Goal: Task Accomplishment & Management: Manage account settings

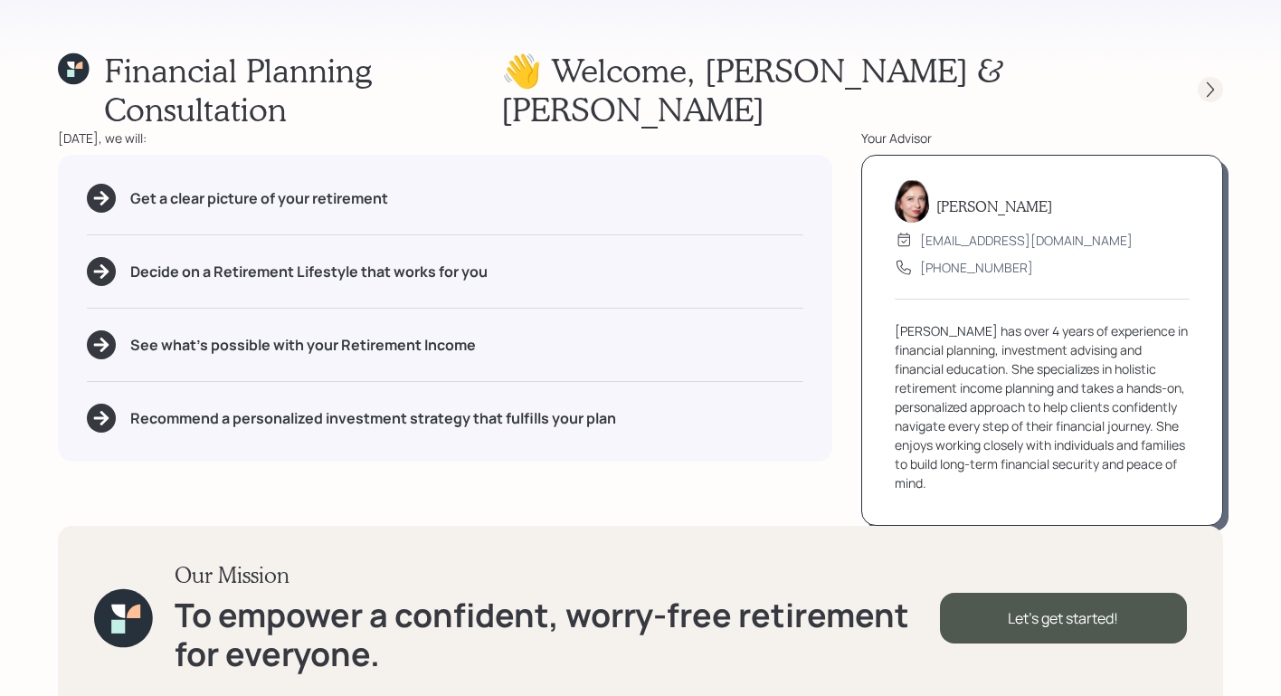
click at [1209, 81] on icon at bounding box center [1211, 90] width 18 height 18
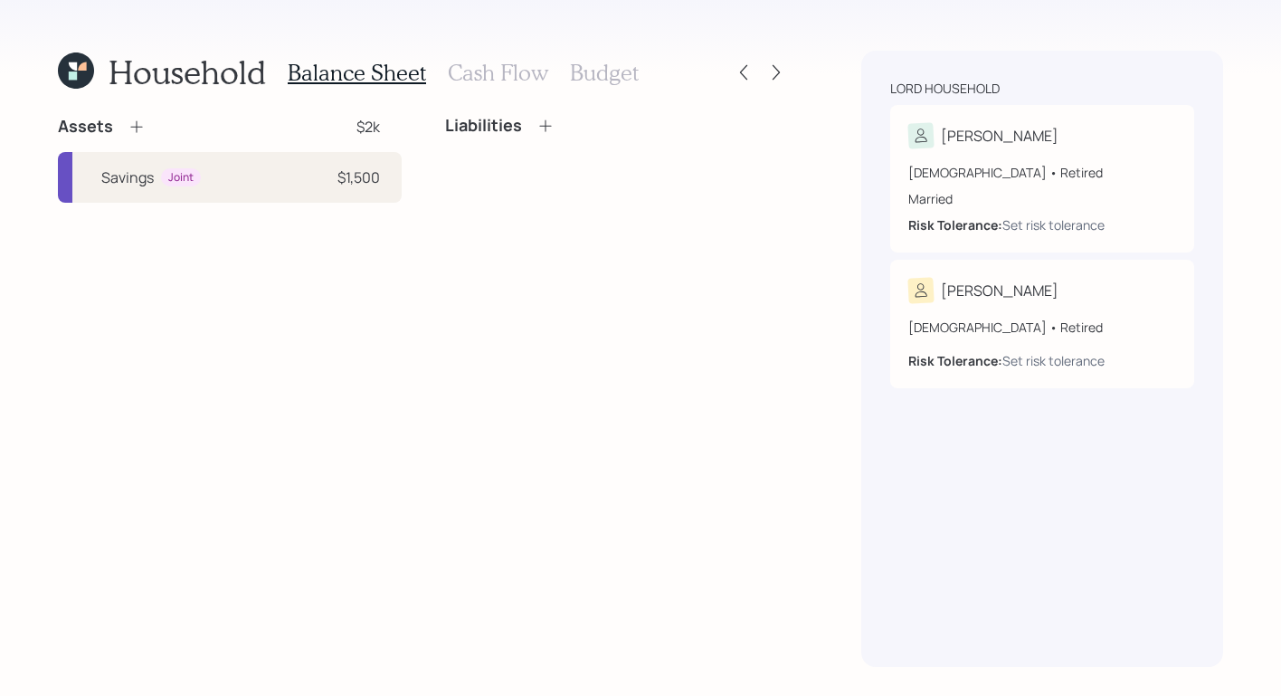
click at [1038, 58] on div "Lord household Lynn 61 years old • Retired Married Risk Tolerance: Set risk tol…" at bounding box center [1042, 359] width 362 height 616
click at [1063, 183] on div "61 years old • Retired Married Risk Tolerance: Set risk tolerance" at bounding box center [1043, 198] width 268 height 71
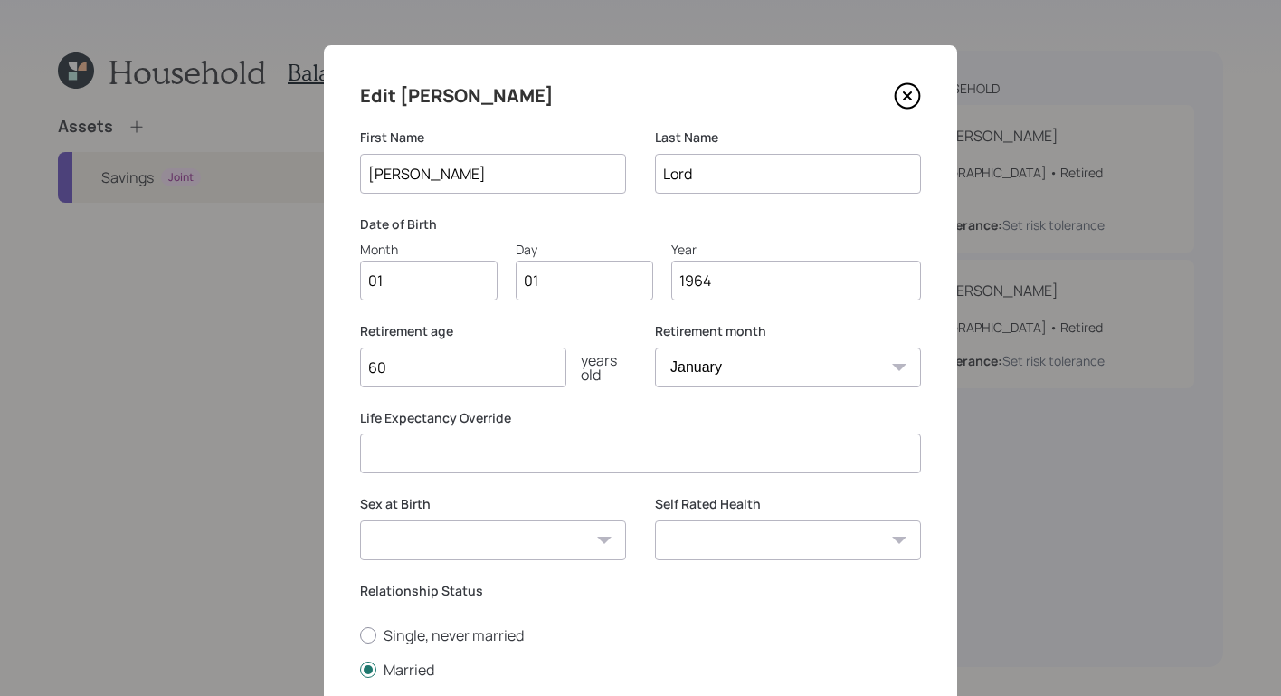
click at [453, 290] on input "01" at bounding box center [429, 281] width 138 height 40
type input "0"
type input "08"
type input "05"
click at [435, 376] on input "60" at bounding box center [463, 367] width 206 height 40
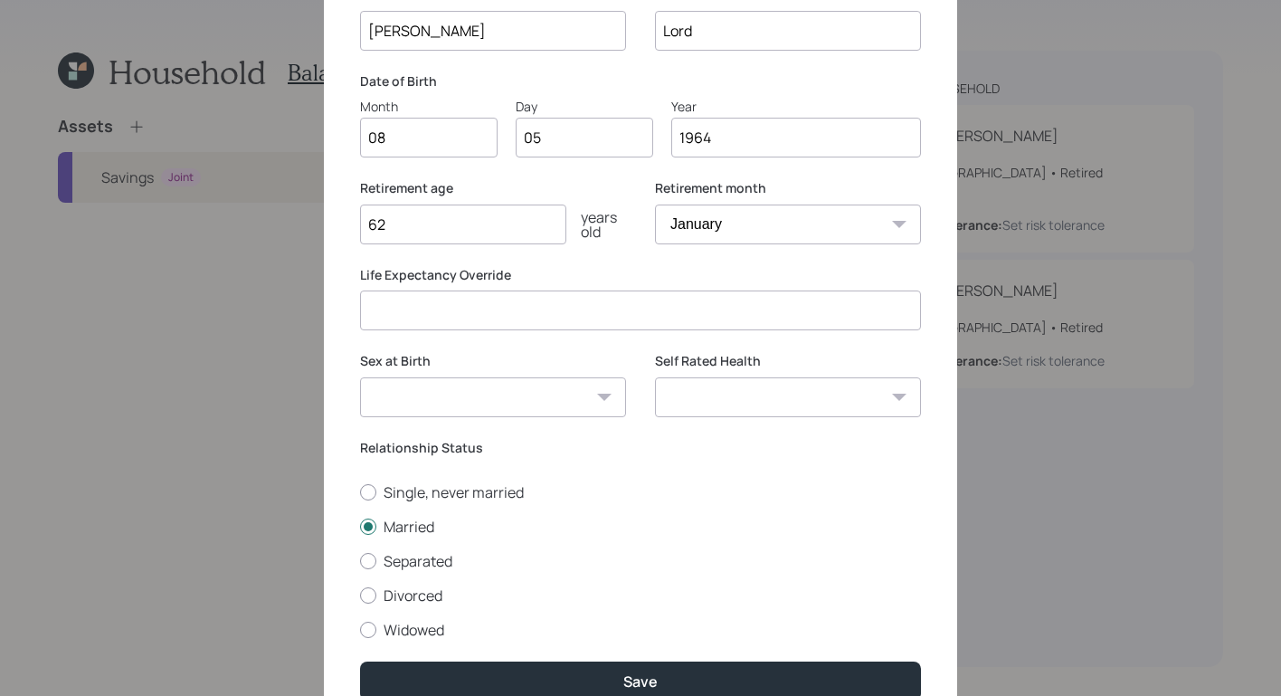
scroll to position [230, 0]
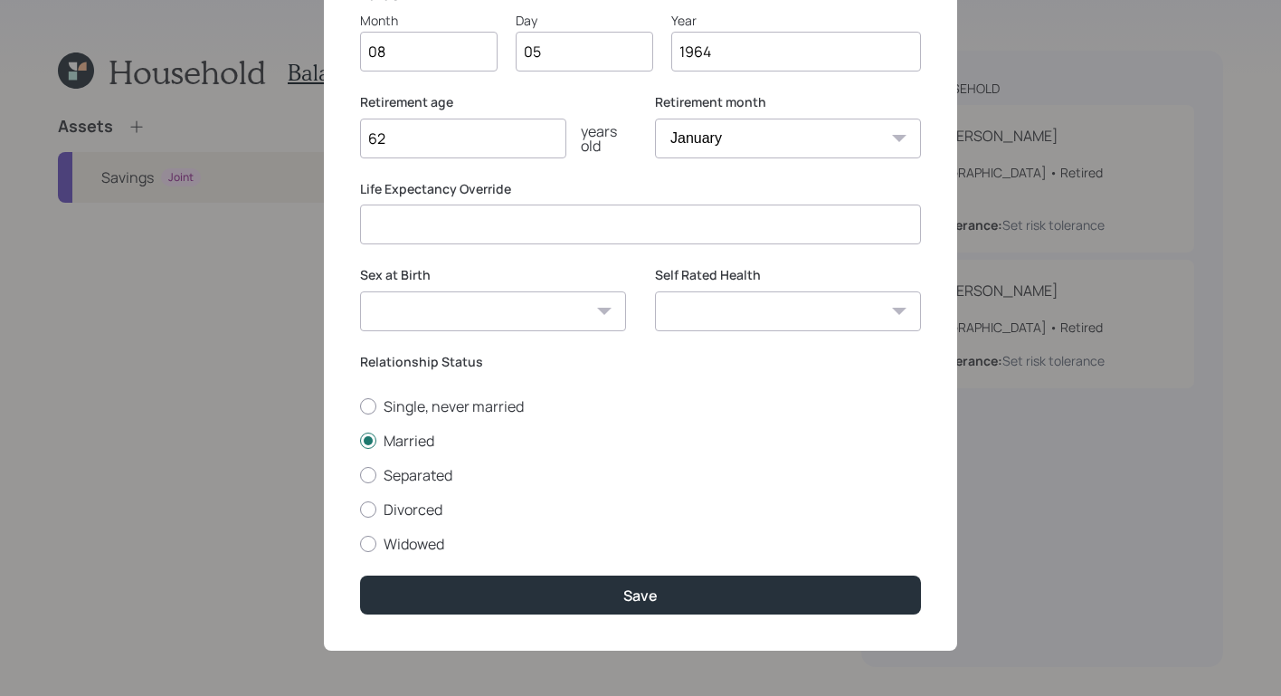
type input "62"
click at [828, 311] on select "Excellent Very Good Good Fair Poor" at bounding box center [788, 311] width 266 height 40
select select "good"
click at [655, 291] on select "Excellent Very Good Good Fair Poor" at bounding box center [788, 311] width 266 height 40
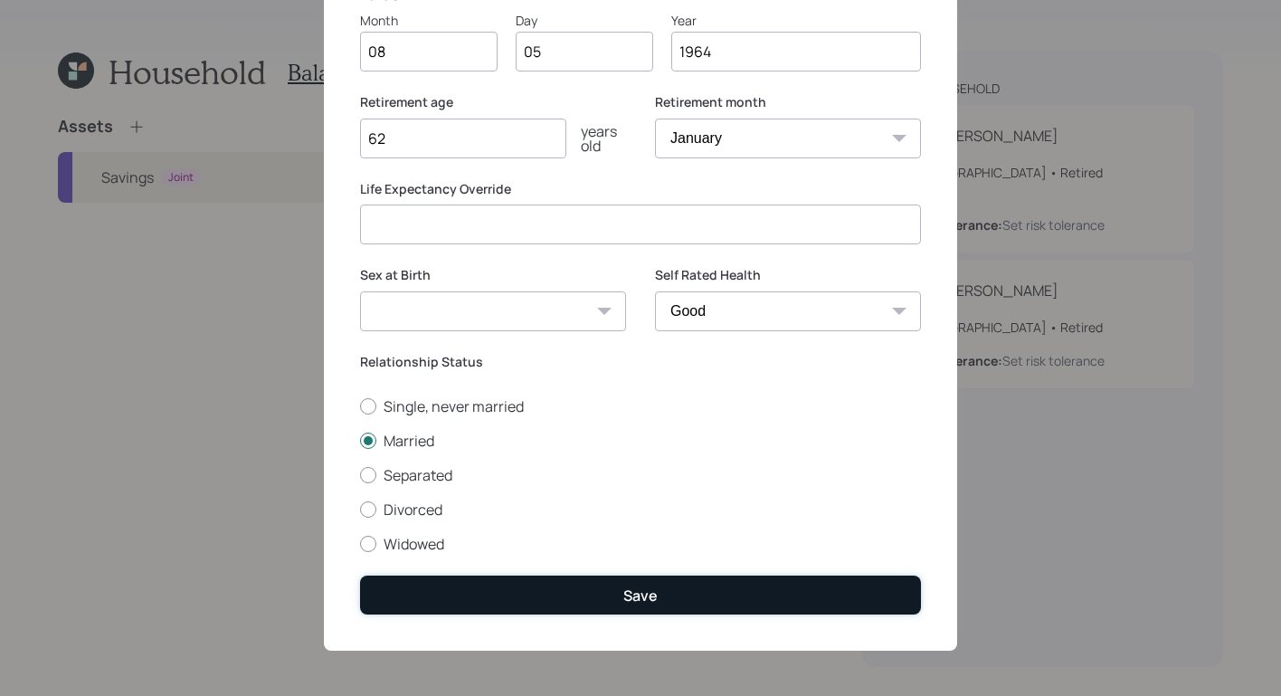
click at [743, 585] on button "Save" at bounding box center [640, 595] width 561 height 39
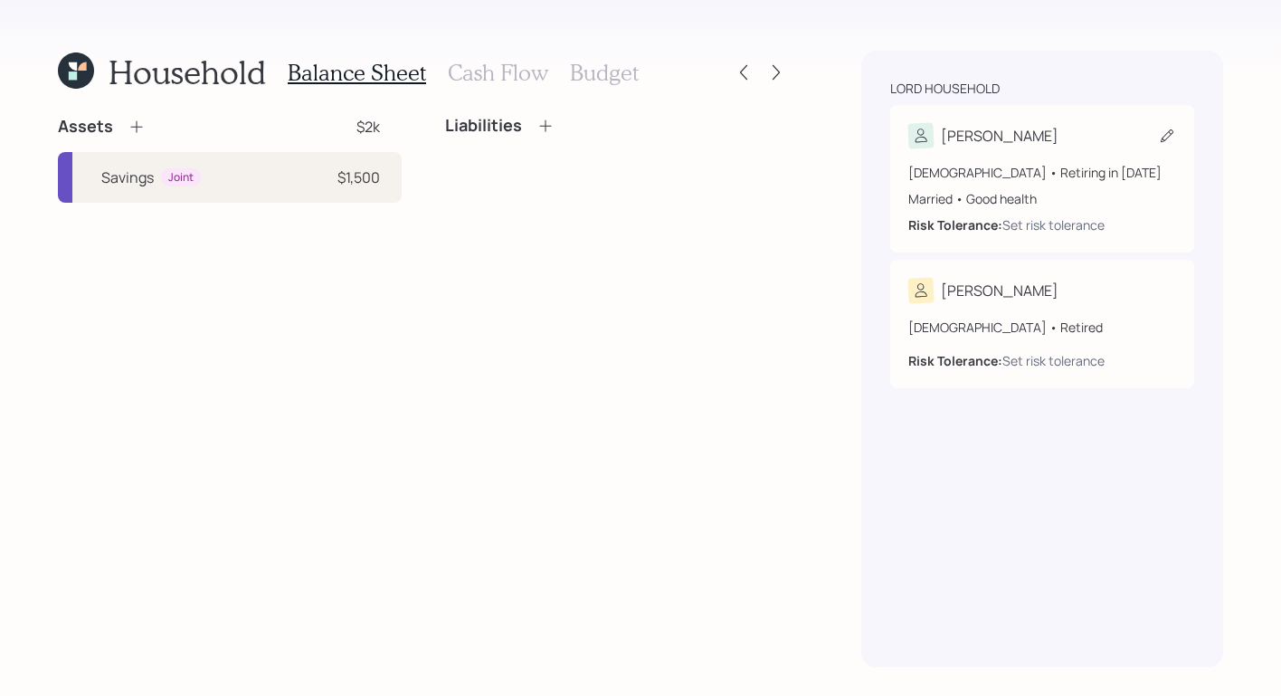
click at [1083, 117] on div "Lynn 61 years old • Retiring in January 2026 Married • Good health Risk Toleran…" at bounding box center [1042, 178] width 304 height 147
select select "good"
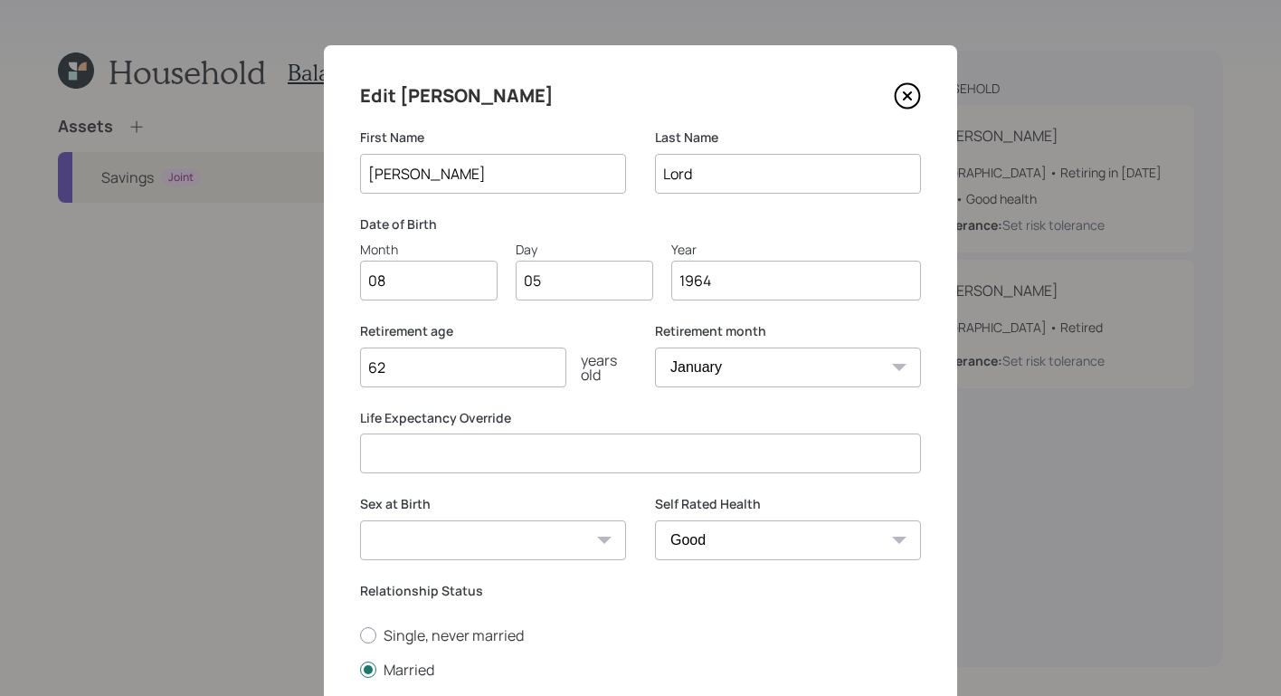
drag, startPoint x: 388, startPoint y: 367, endPoint x: 350, endPoint y: 370, distance: 38.1
click at [350, 370] on div "Edit Lynn First Name Lynn Last Name Lord Date of Birth Month 08 Day 05 Year 196…" at bounding box center [640, 462] width 633 height 834
type input "60"
click at [708, 206] on div "Last Name Lord" at bounding box center [788, 171] width 266 height 87
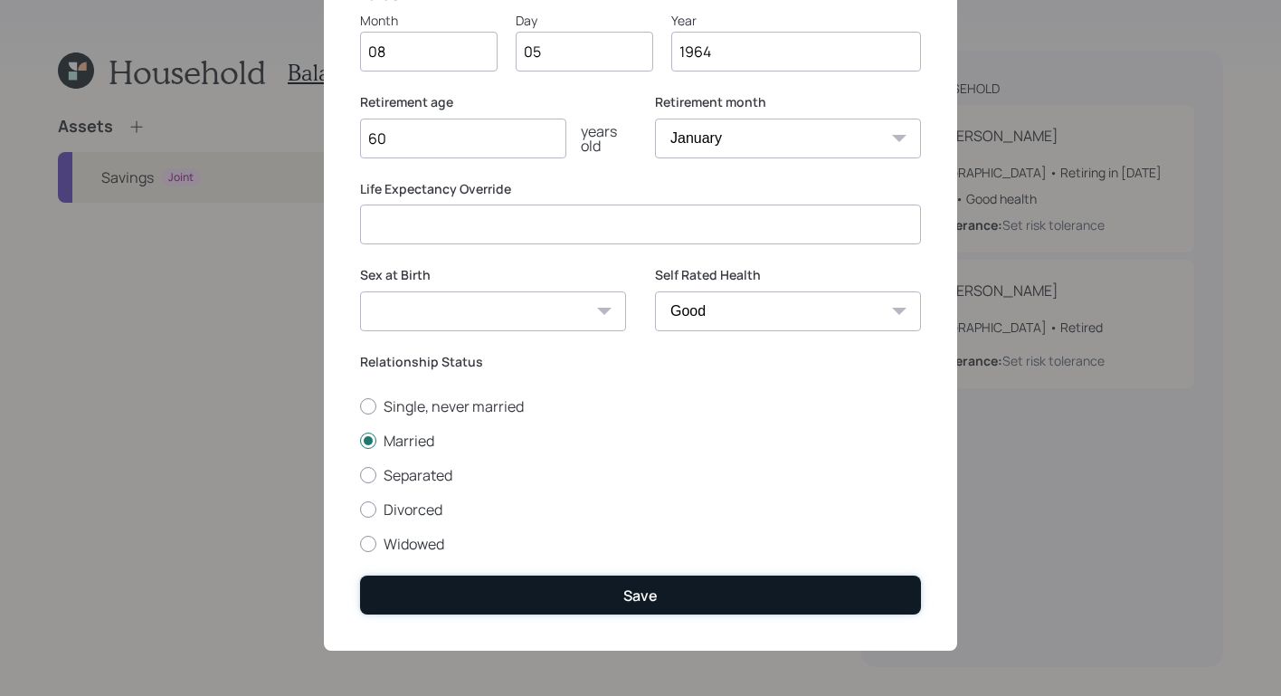
click at [742, 579] on button "Save" at bounding box center [640, 595] width 561 height 39
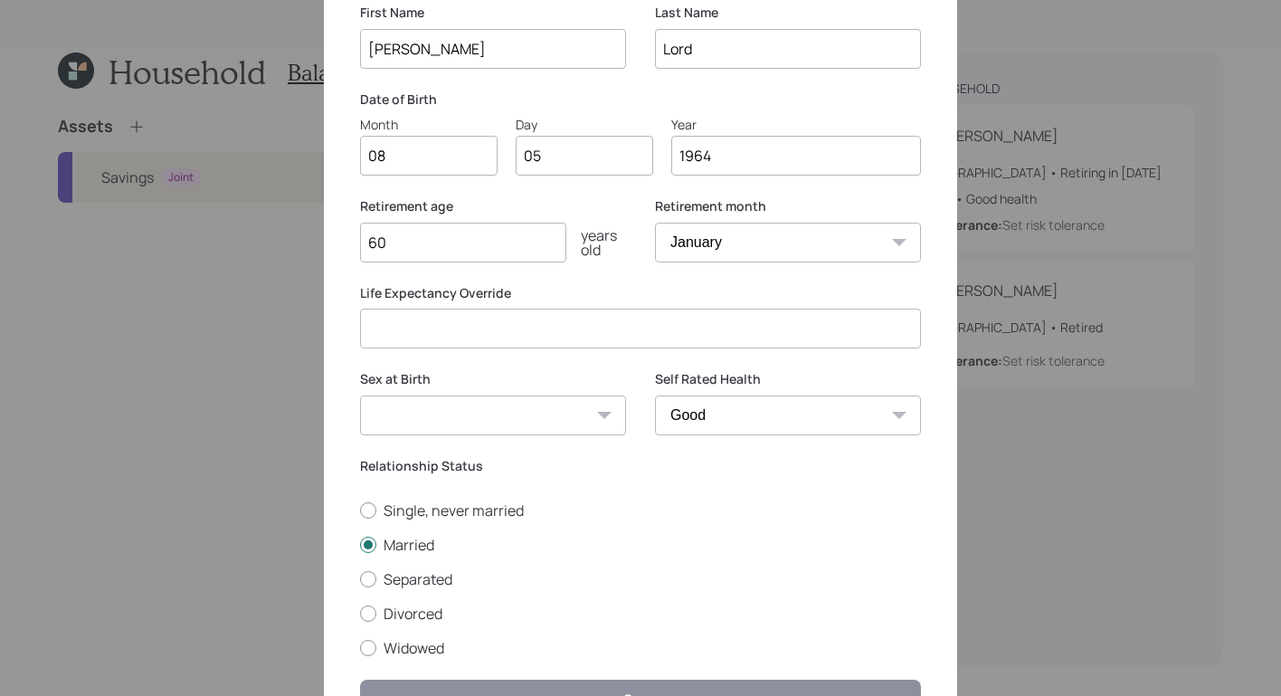
scroll to position [0, 0]
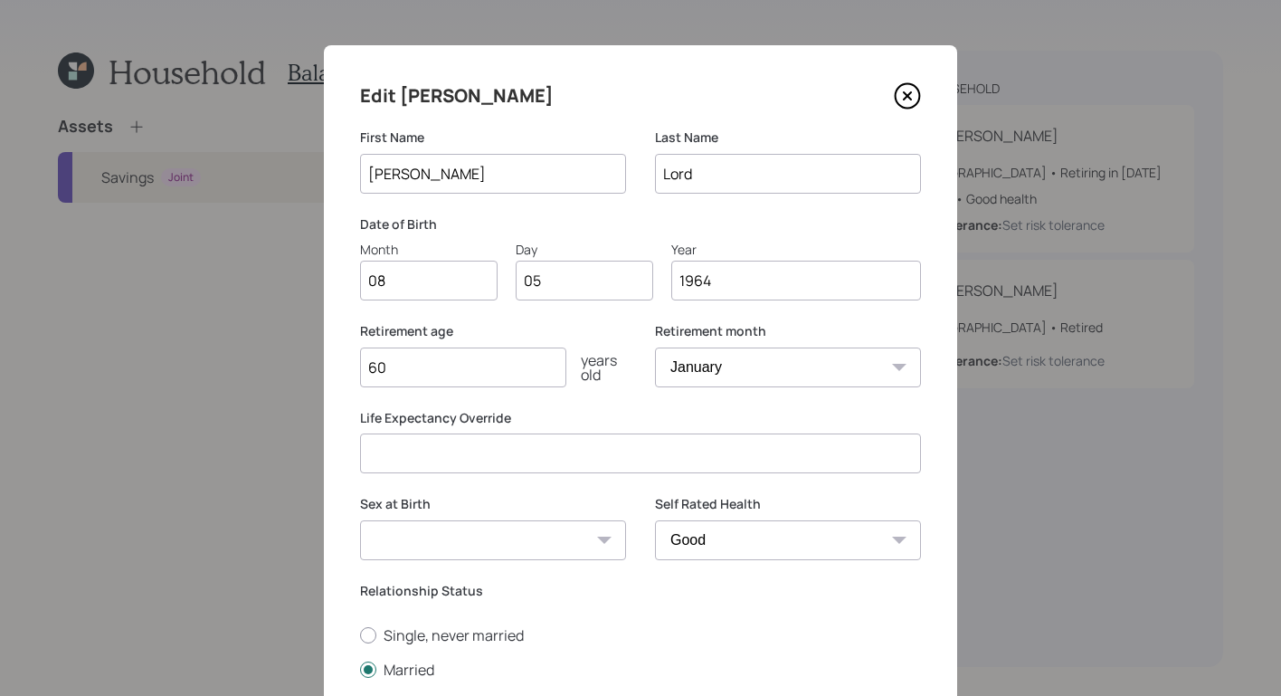
drag, startPoint x: 896, startPoint y: 95, endPoint x: 889, endPoint y: 103, distance: 10.9
click at [896, 95] on icon at bounding box center [907, 95] width 27 height 27
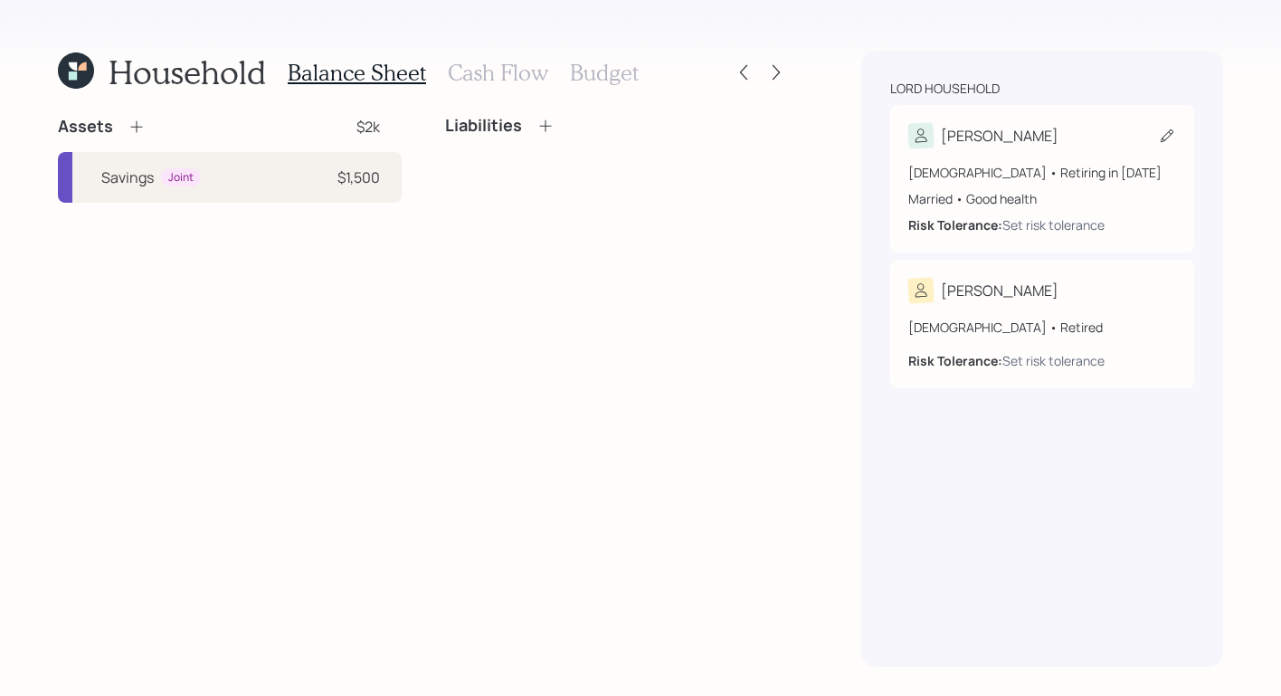
click at [1061, 139] on div "[PERSON_NAME]" at bounding box center [1043, 135] width 268 height 25
select select "good"
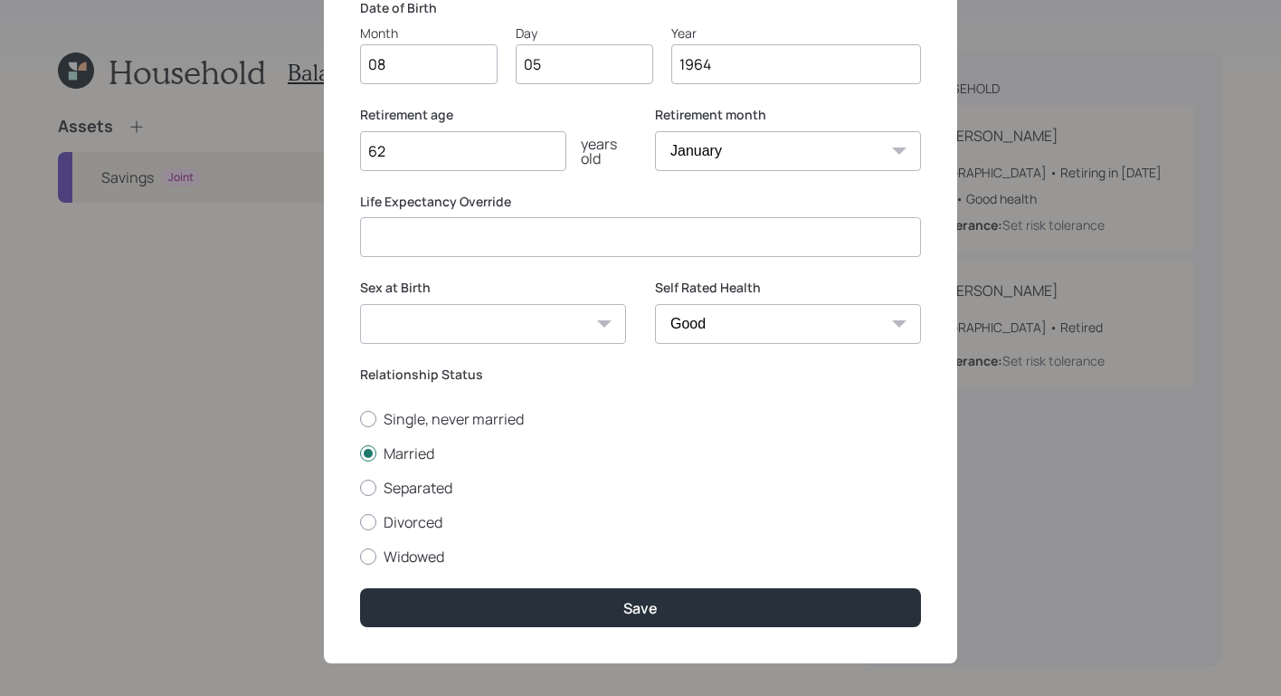
scroll to position [230, 0]
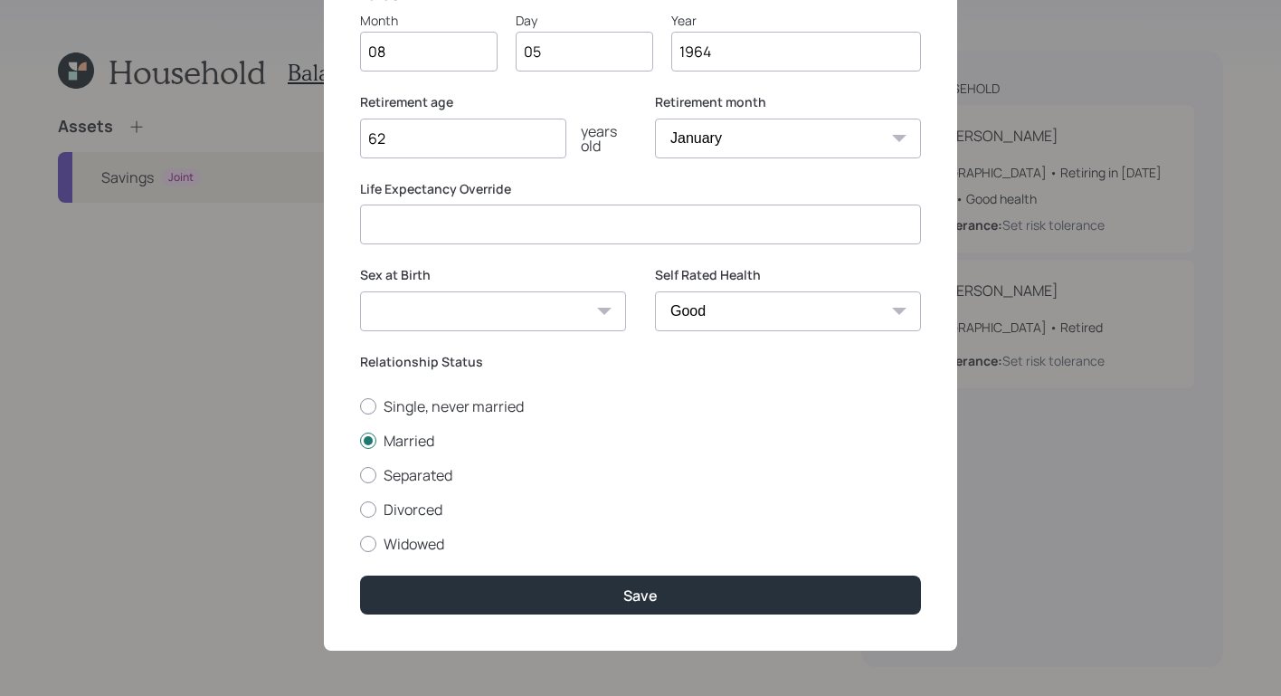
drag, startPoint x: 405, startPoint y: 133, endPoint x: 195, endPoint y: 121, distance: 210.3
click at [195, 122] on div "Edit Lynn First Name Lynn Last Name Lord Date of Birth Month 08 Day 05 Year 196…" at bounding box center [640, 348] width 1281 height 696
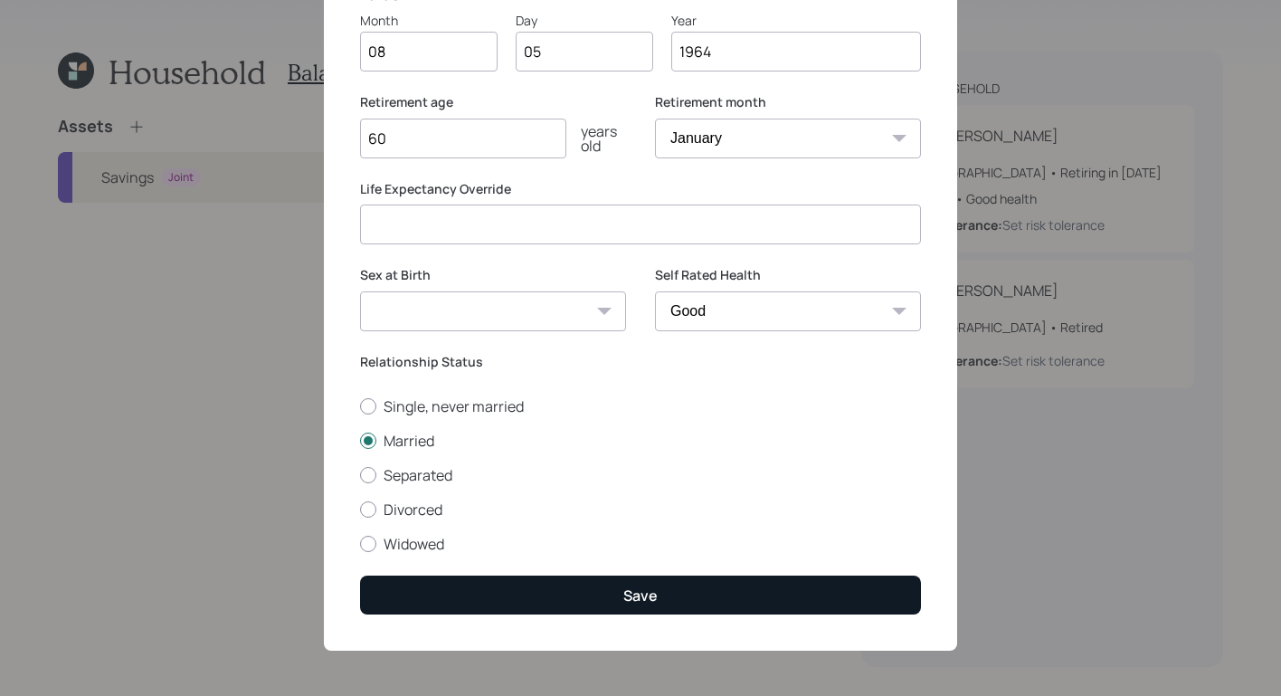
type input "60"
click at [664, 594] on button "Save" at bounding box center [640, 595] width 561 height 39
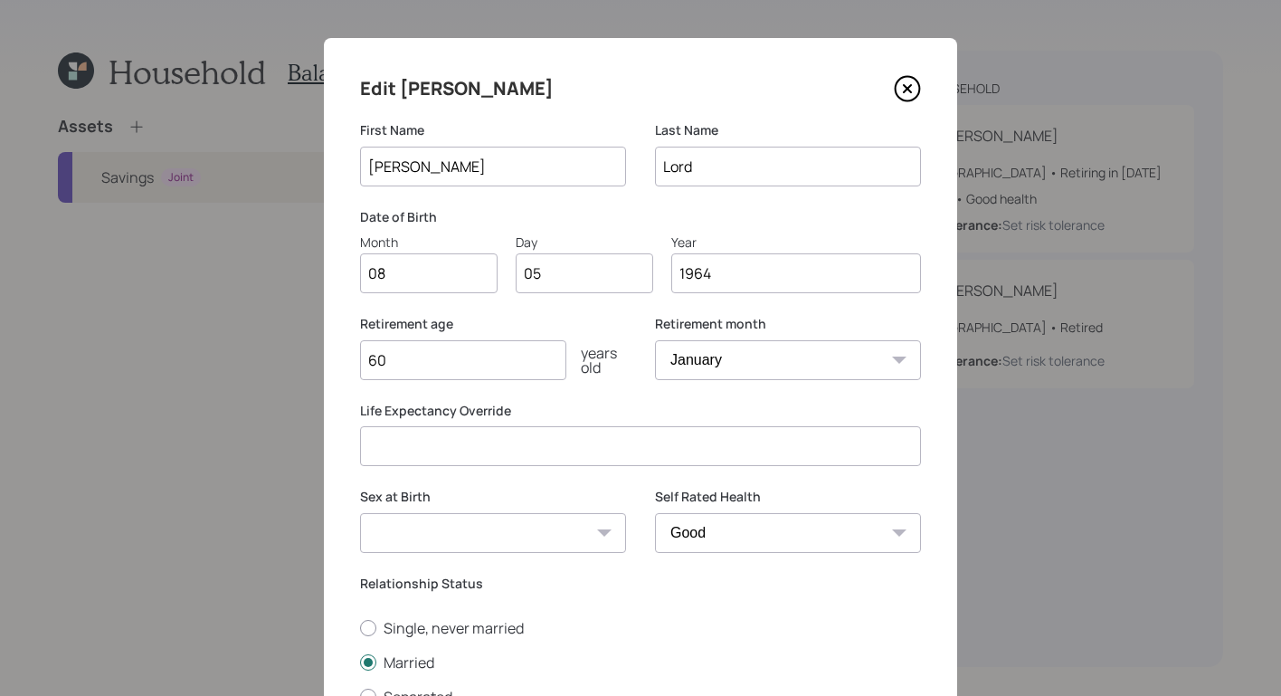
scroll to position [0, 0]
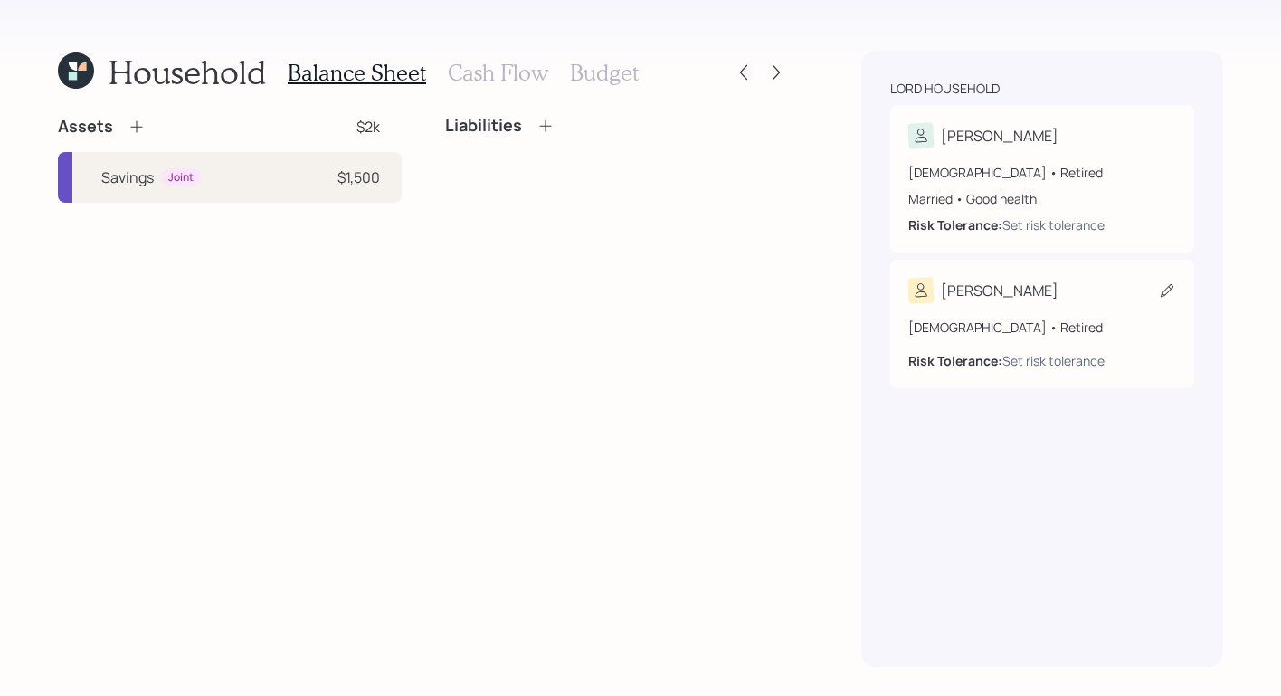
click at [1076, 299] on div "[PERSON_NAME]" at bounding box center [1043, 290] width 268 height 25
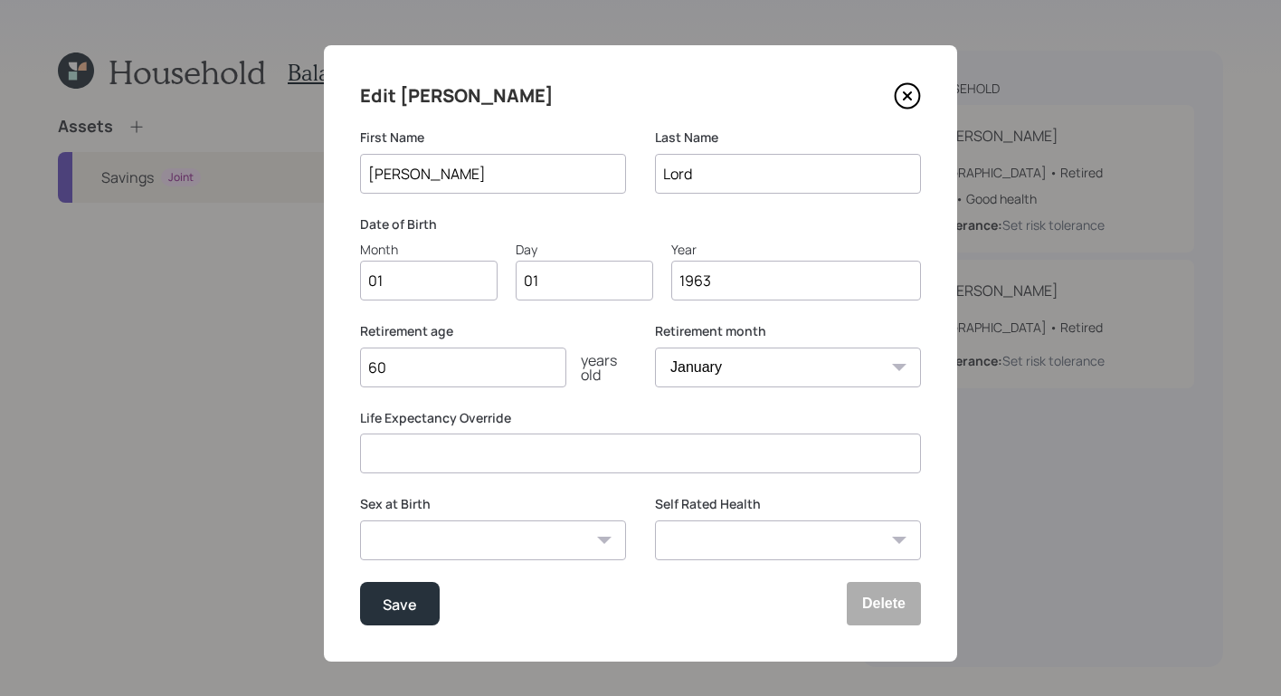
drag, startPoint x: 423, startPoint y: 261, endPoint x: 441, endPoint y: 268, distance: 18.7
click at [423, 261] on input "01" at bounding box center [429, 281] width 138 height 40
click at [458, 277] on input "01" at bounding box center [429, 281] width 138 height 40
type input "0"
type input "04"
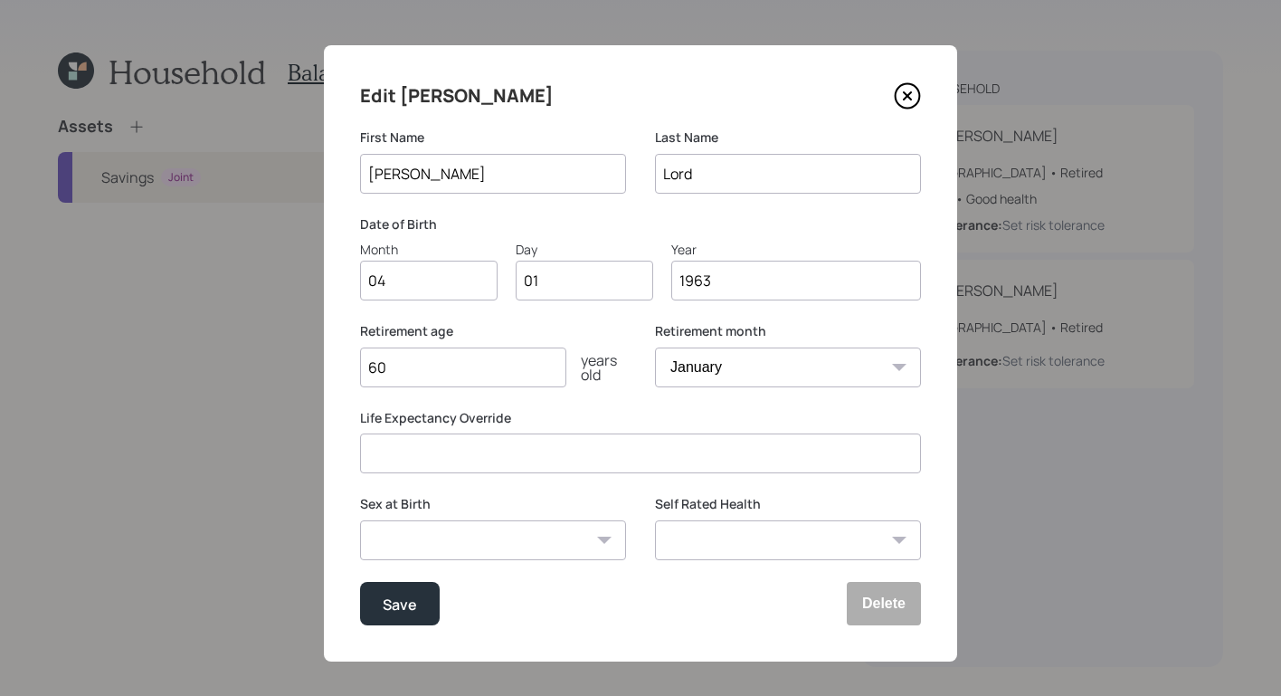
type input "0"
type input "13"
click at [459, 370] on input "60" at bounding box center [463, 367] width 206 height 40
type input "62"
click at [512, 539] on select "Male Female Other / Prefer not to say" at bounding box center [493, 540] width 266 height 40
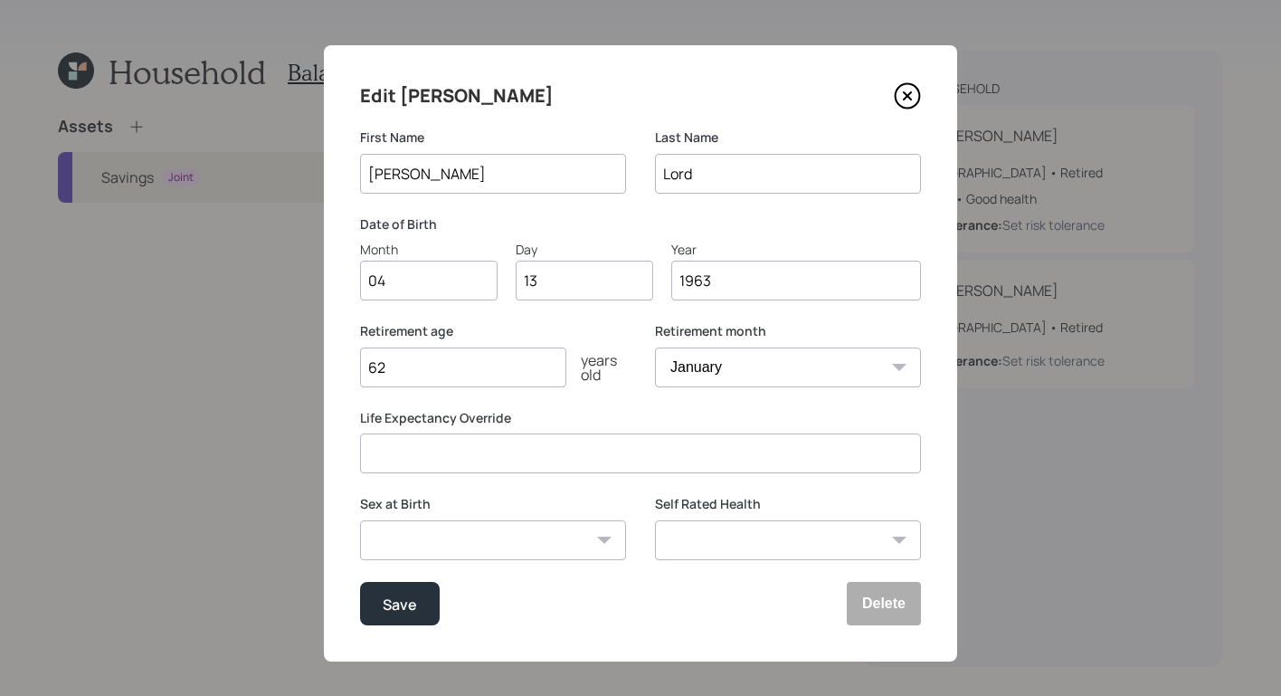
select select "male"
click at [360, 520] on select "Male Female Other / Prefer not to say" at bounding box center [493, 540] width 266 height 40
click at [655, 561] on div "Self Rated Health Excellent Very Good Good Fair Poor" at bounding box center [788, 538] width 266 height 87
click at [666, 550] on select "Excellent Very Good Good Fair Poor" at bounding box center [788, 540] width 266 height 40
select select "good"
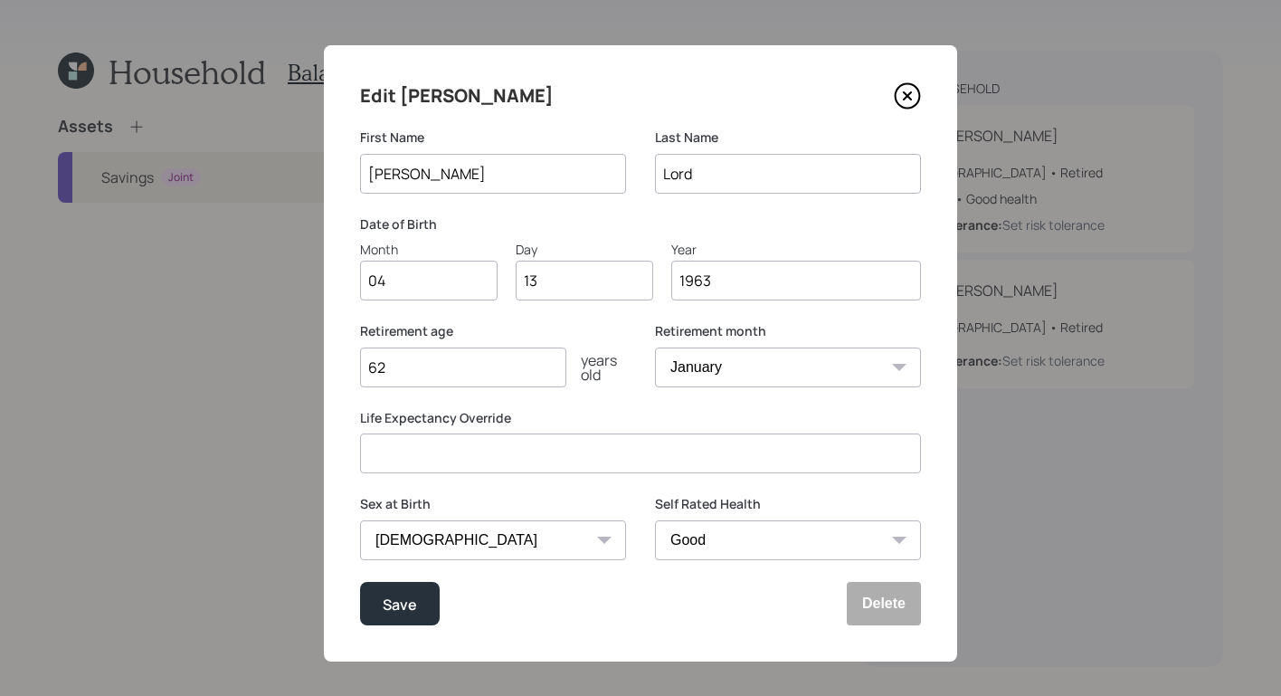
click at [655, 520] on select "Excellent Very Good Good Fair Poor" at bounding box center [788, 540] width 266 height 40
click at [401, 607] on div "Save" at bounding box center [400, 604] width 34 height 24
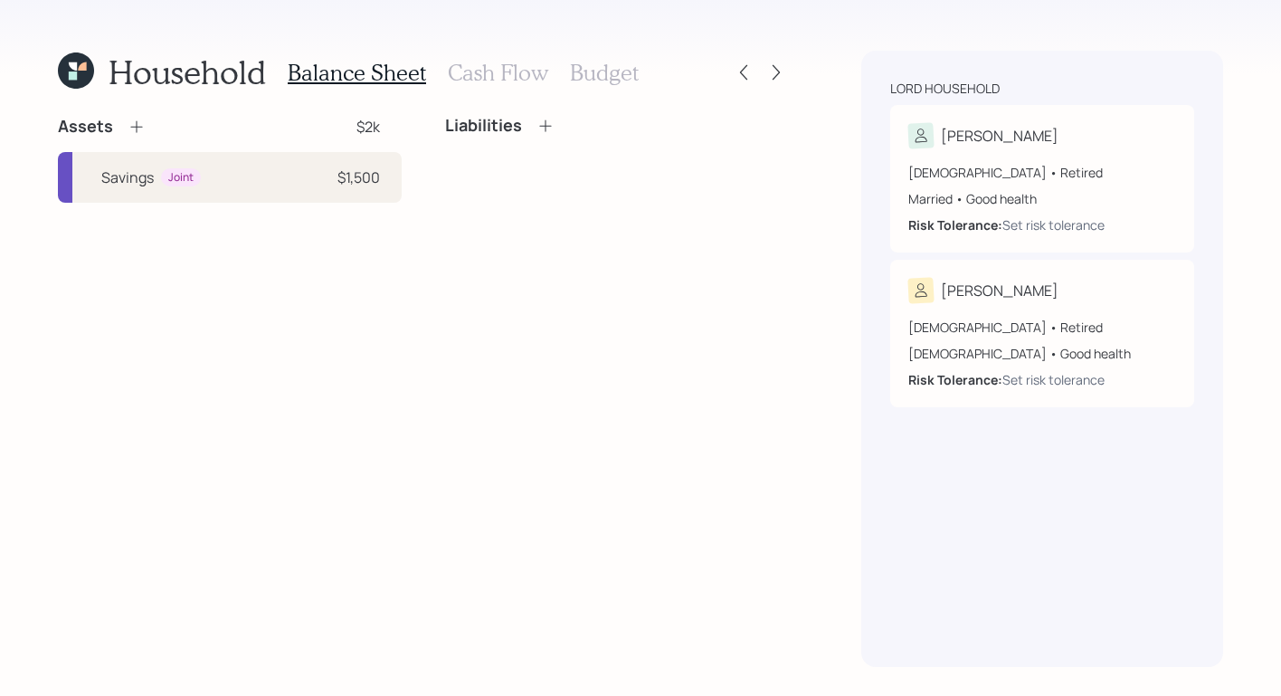
click at [516, 412] on div "Assets $2k Savings Joint $1,500 Liabilities" at bounding box center [423, 391] width 731 height 551
click at [709, 469] on div "Assets $2k Savings Joint $1,500 Liabilities" at bounding box center [423, 391] width 731 height 551
click at [141, 131] on icon at bounding box center [137, 127] width 18 height 18
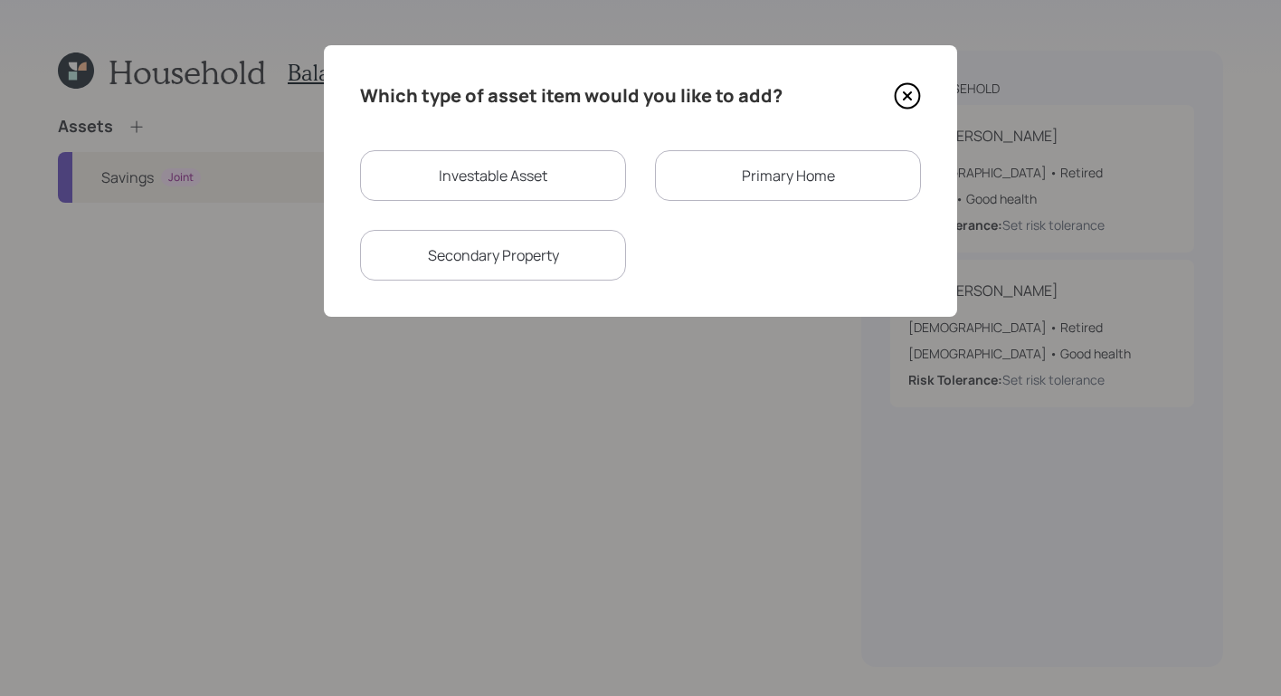
click at [538, 174] on div "Investable Asset" at bounding box center [493, 175] width 266 height 51
select select "taxable"
select select "balanced"
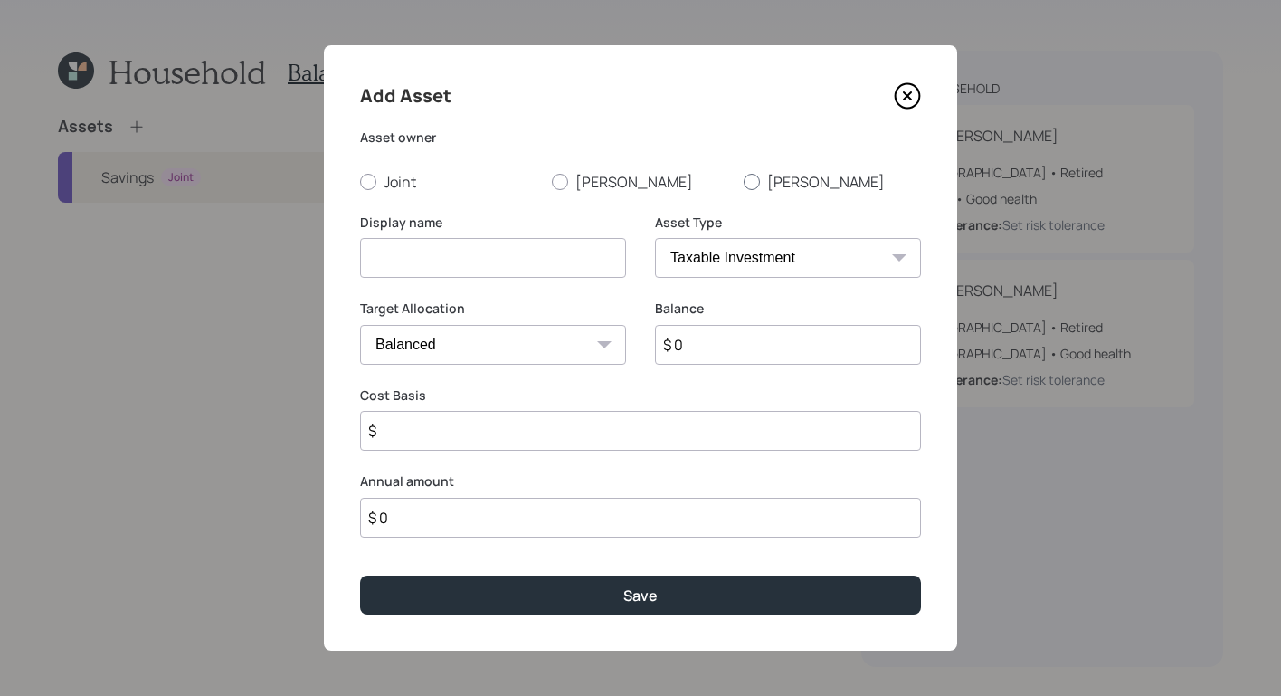
click at [757, 187] on div at bounding box center [752, 182] width 16 height 16
click at [744, 182] on input "[PERSON_NAME]" at bounding box center [743, 181] width 1 height 1
radio input "true"
click at [481, 266] on input at bounding box center [493, 258] width 266 height 40
click at [820, 353] on input "$ 0" at bounding box center [788, 345] width 266 height 40
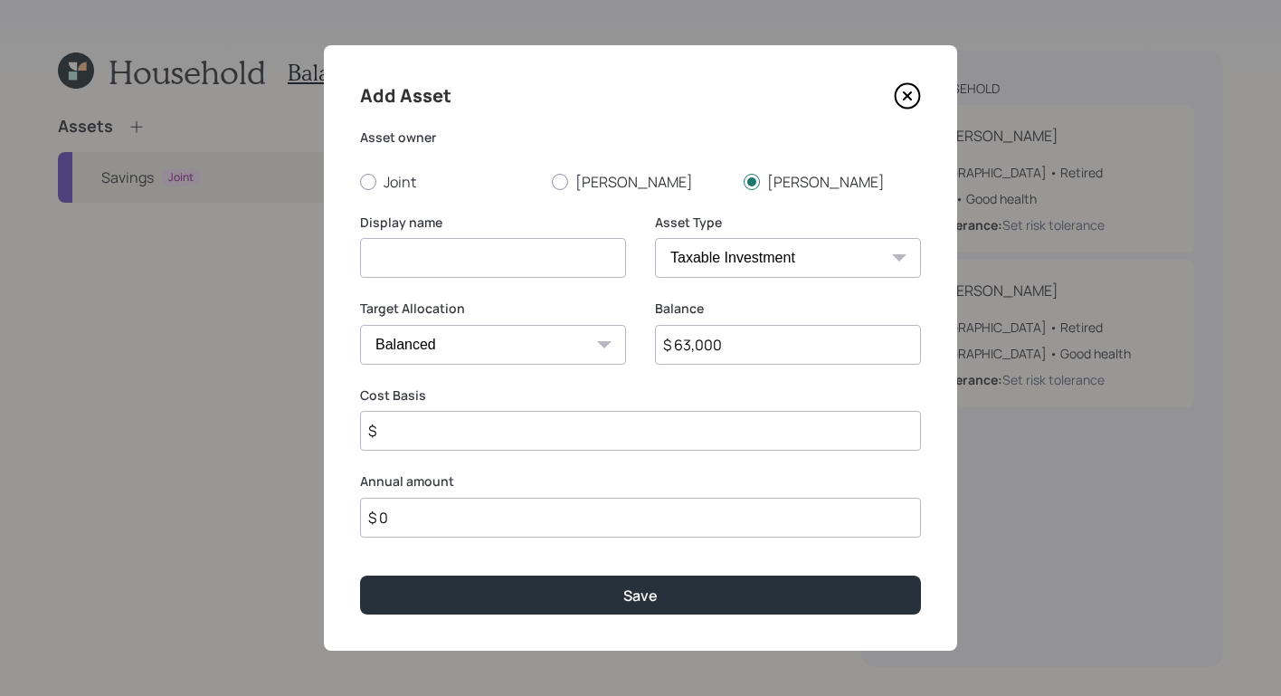
type input "$ 63,000"
click at [500, 220] on label "Display name" at bounding box center [493, 223] width 266 height 18
click at [492, 241] on input at bounding box center [493, 258] width 266 height 40
type input "TiAA"
click at [650, 416] on input "$" at bounding box center [640, 431] width 561 height 40
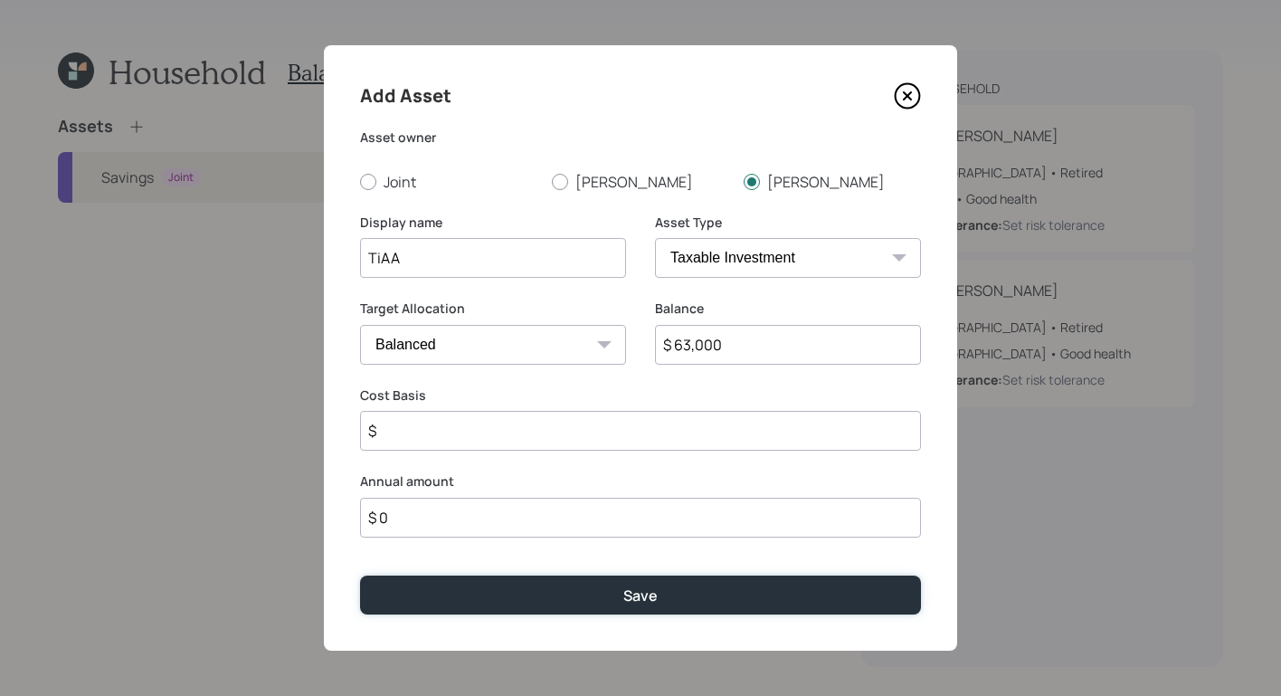
click at [711, 582] on button "Save" at bounding box center [640, 595] width 561 height 39
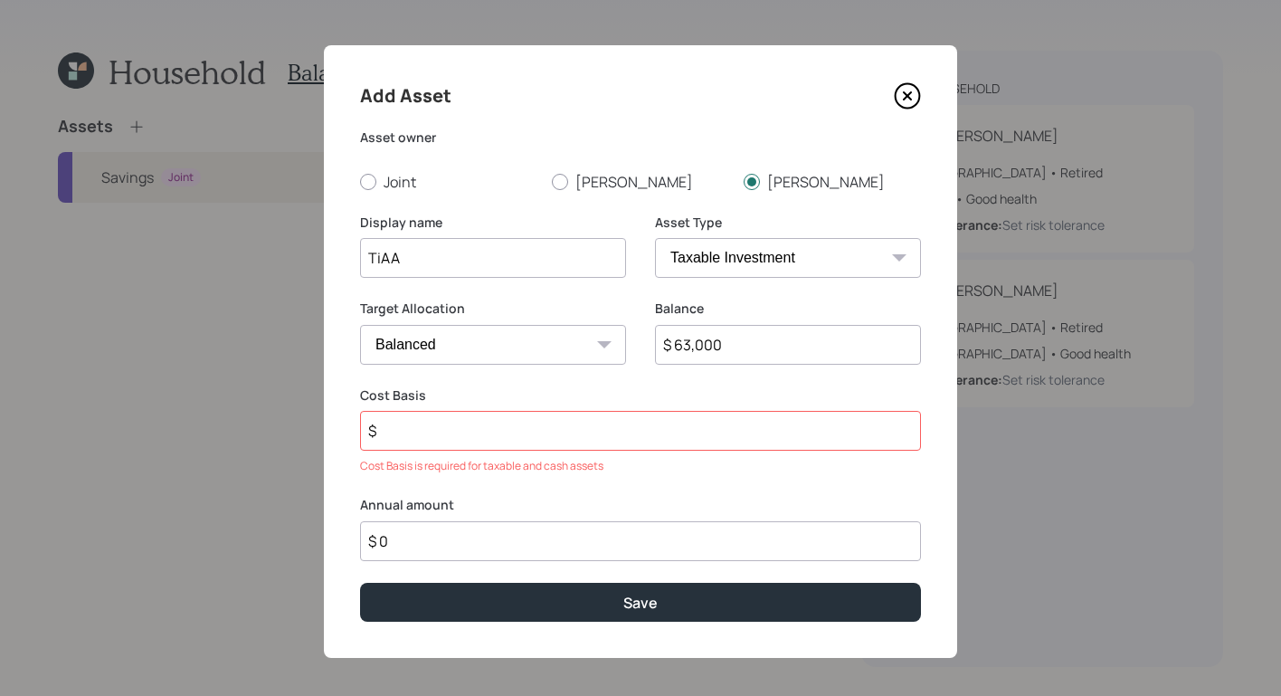
drag, startPoint x: 511, startPoint y: 407, endPoint x: 521, endPoint y: 448, distance: 41.9
click at [510, 416] on div "Cost Basis $ Cost Basis is required for taxable and cash assets" at bounding box center [640, 430] width 561 height 89
click at [521, 448] on input "$" at bounding box center [640, 431] width 561 height 40
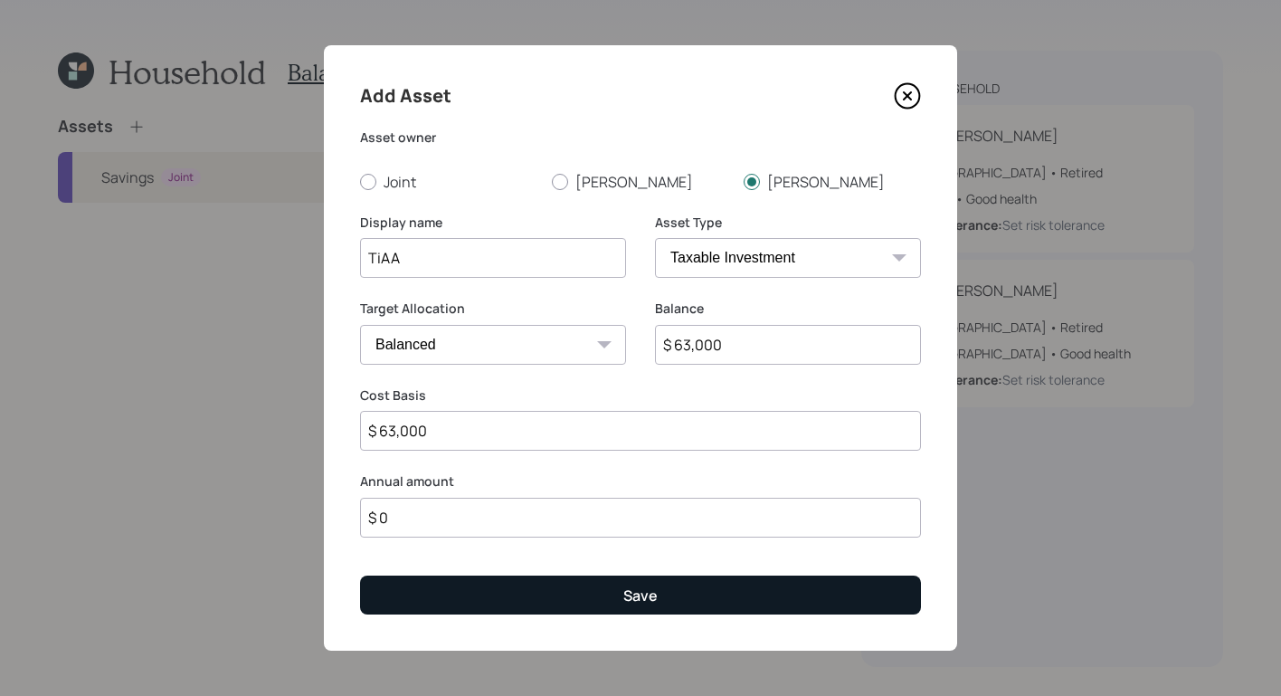
type input "$ 63,000"
click at [623, 607] on button "Save" at bounding box center [640, 595] width 561 height 39
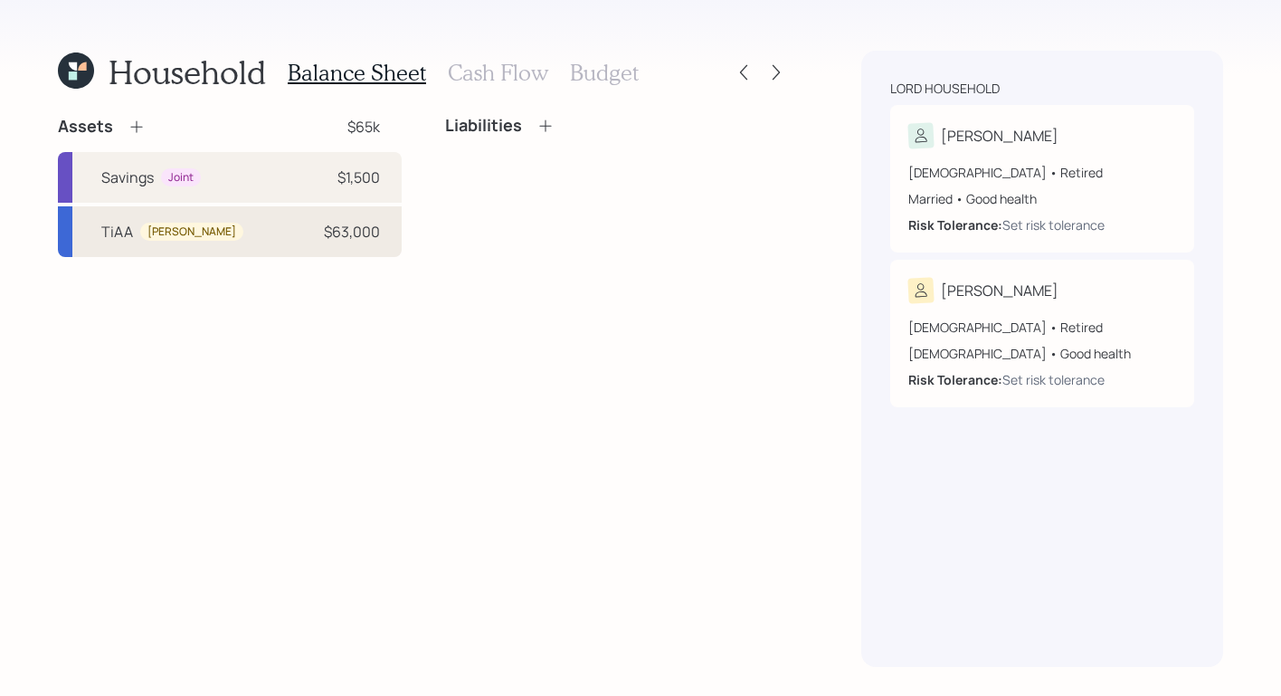
click at [219, 220] on div "TiAA William $63,000" at bounding box center [230, 231] width 344 height 51
select select "taxable"
select select "balanced"
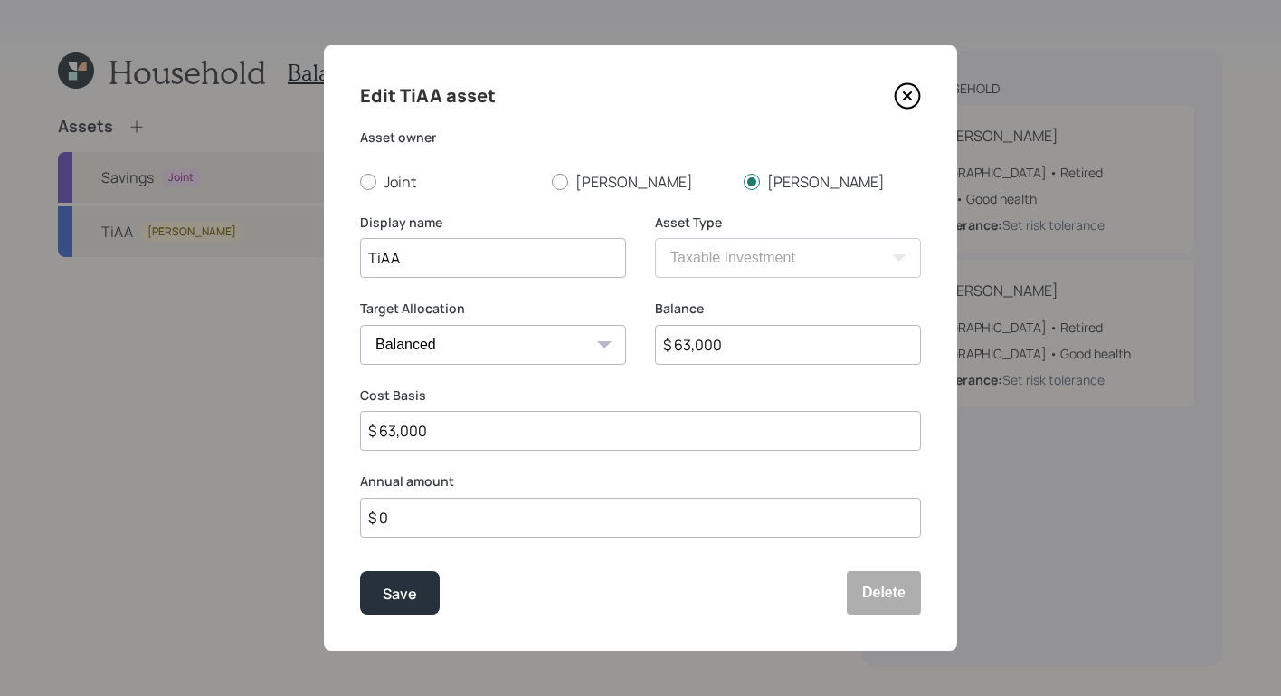
click at [909, 93] on icon at bounding box center [907, 95] width 7 height 7
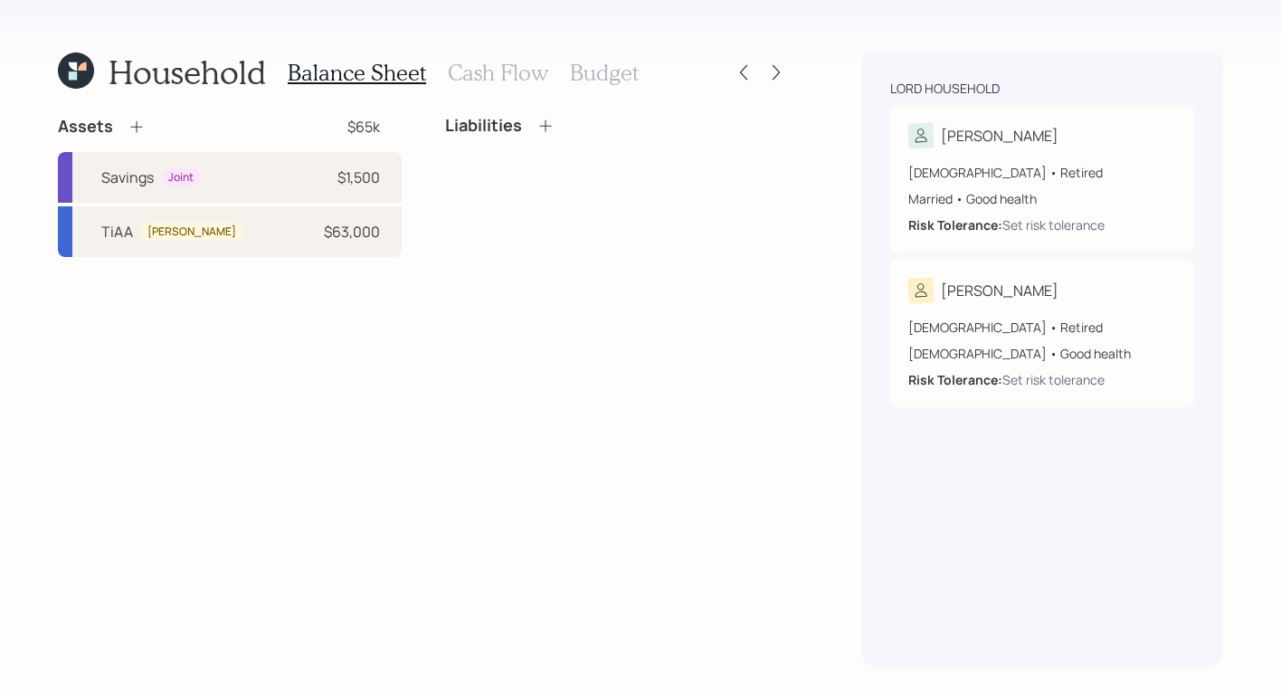
click at [543, 128] on icon at bounding box center [546, 126] width 18 height 18
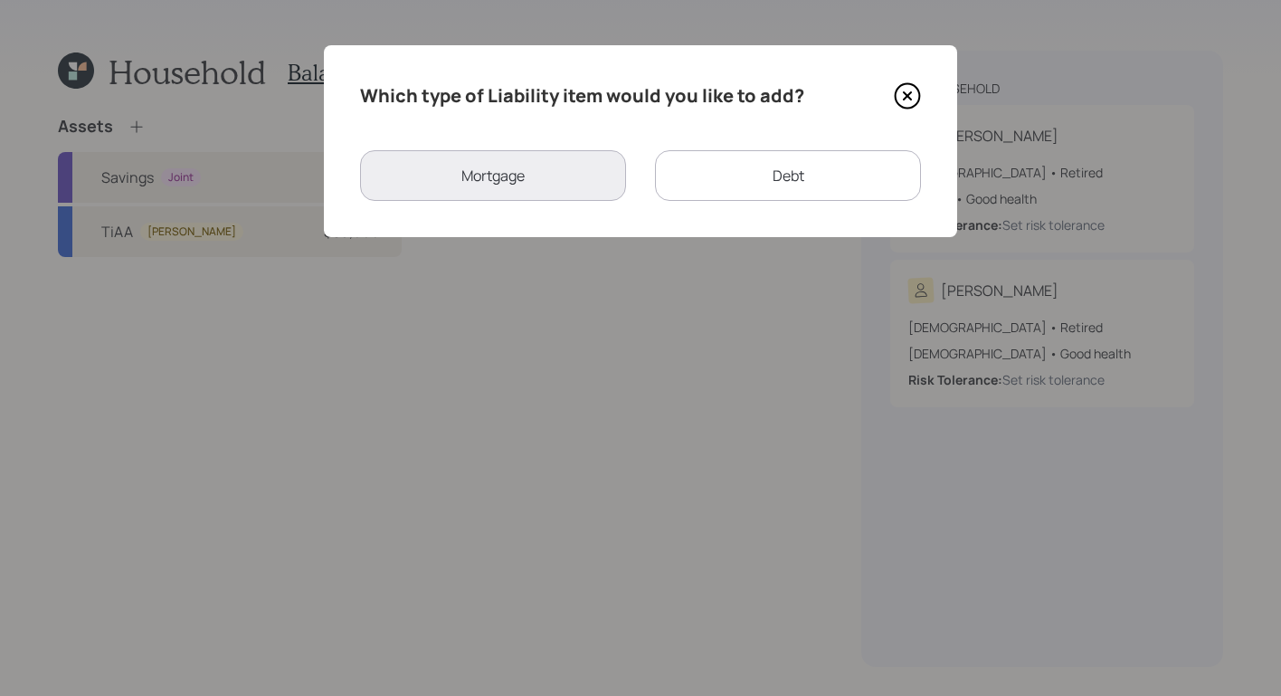
click at [738, 194] on div "Debt" at bounding box center [788, 175] width 266 height 51
select select "credit_card"
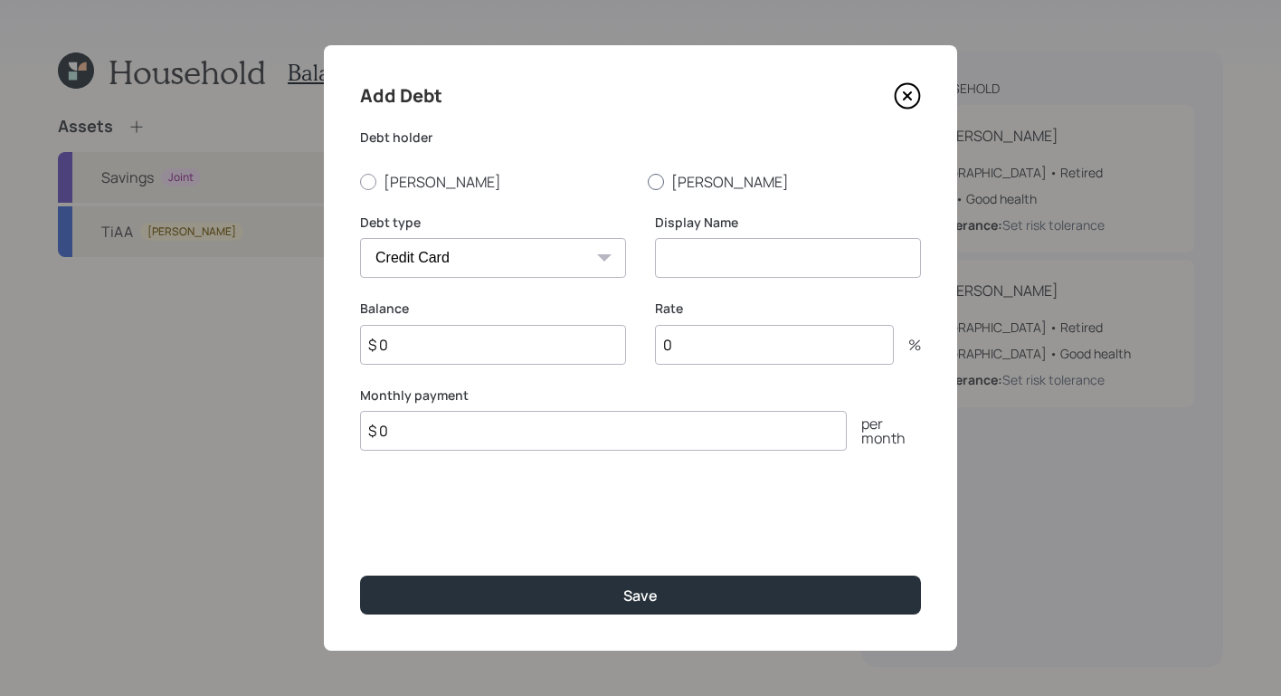
click at [659, 184] on div at bounding box center [656, 182] width 16 height 16
click at [648, 182] on input "[PERSON_NAME]" at bounding box center [647, 181] width 1 height 1
radio input "true"
click at [514, 268] on select "Car Credit Card Medical Student Other" at bounding box center [493, 258] width 266 height 40
select select "car"
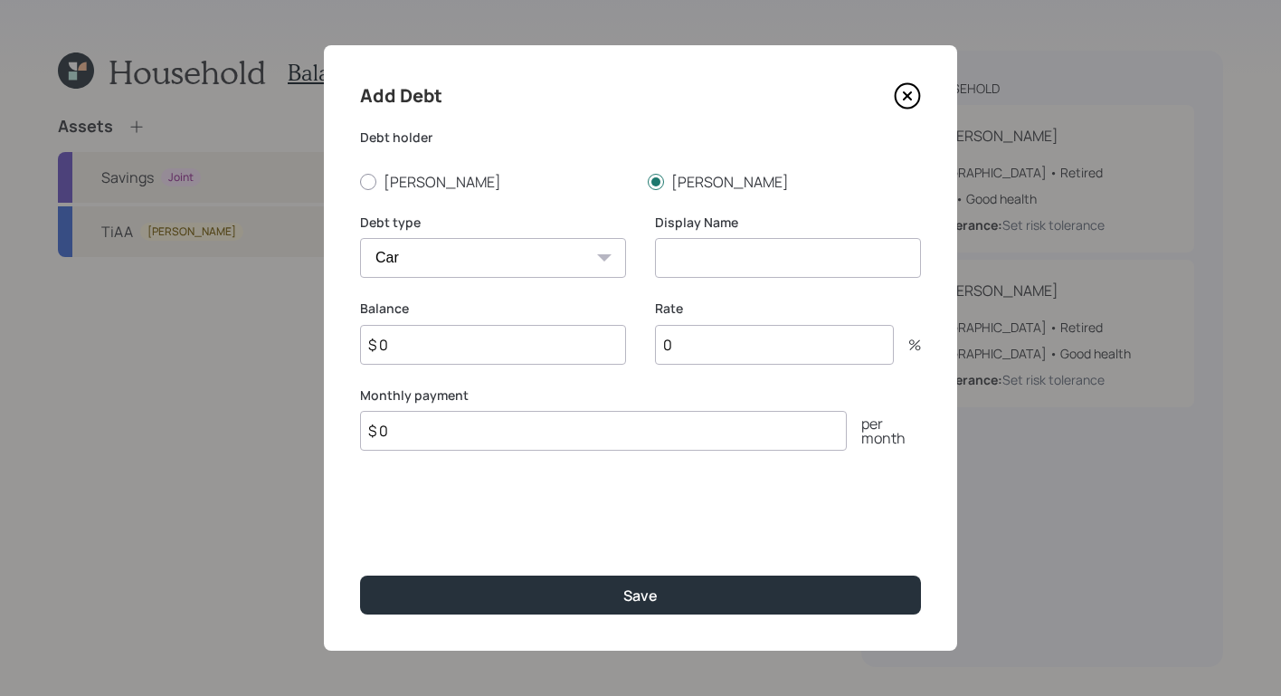
click at [360, 238] on select "Car Credit Card Medical Student Other" at bounding box center [493, 258] width 266 height 40
click at [844, 268] on input at bounding box center [788, 258] width 266 height 40
type input "Motorcycle Loan"
click at [468, 355] on input "$ 0" at bounding box center [493, 345] width 266 height 40
type input "$"
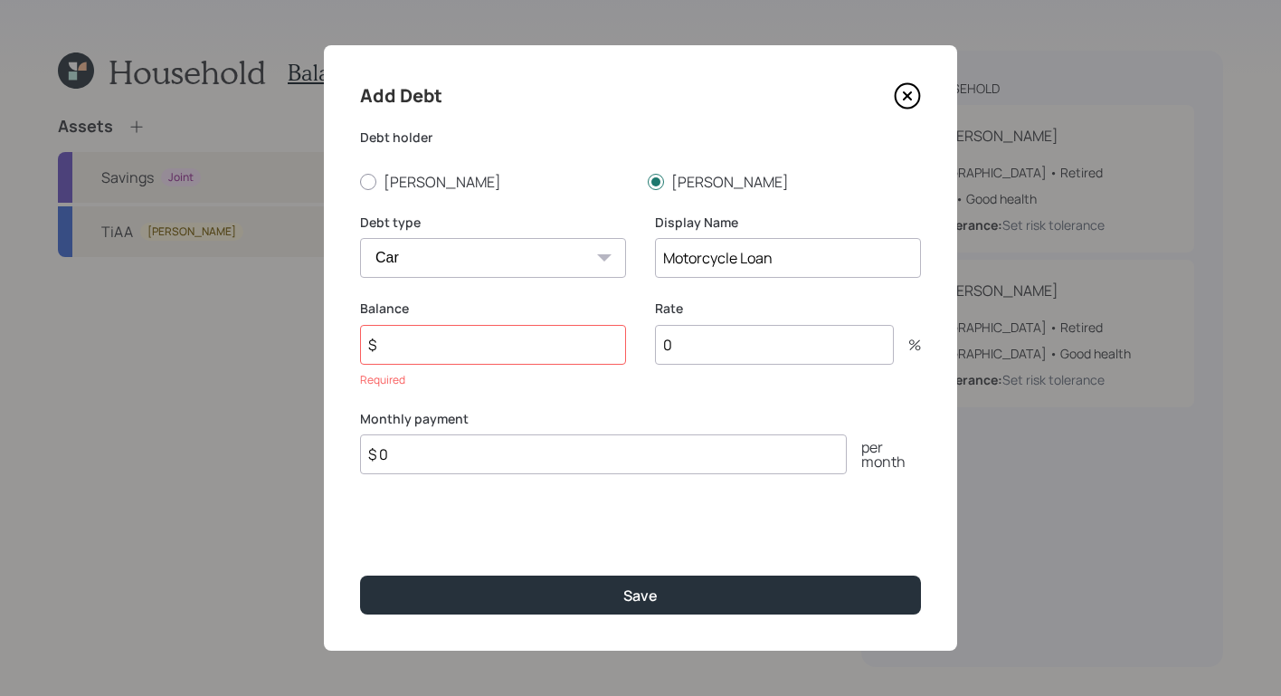
drag, startPoint x: 739, startPoint y: 260, endPoint x: 560, endPoint y: 252, distance: 179.4
click at [554, 253] on div "Debt type Car Credit Card Medical Student Other Display Name Motorcycle Loan" at bounding box center [640, 257] width 561 height 87
type input "Side by Side Loan"
drag, startPoint x: 467, startPoint y: 353, endPoint x: 466, endPoint y: 334, distance: 19.0
click at [467, 355] on input "$" at bounding box center [493, 345] width 266 height 40
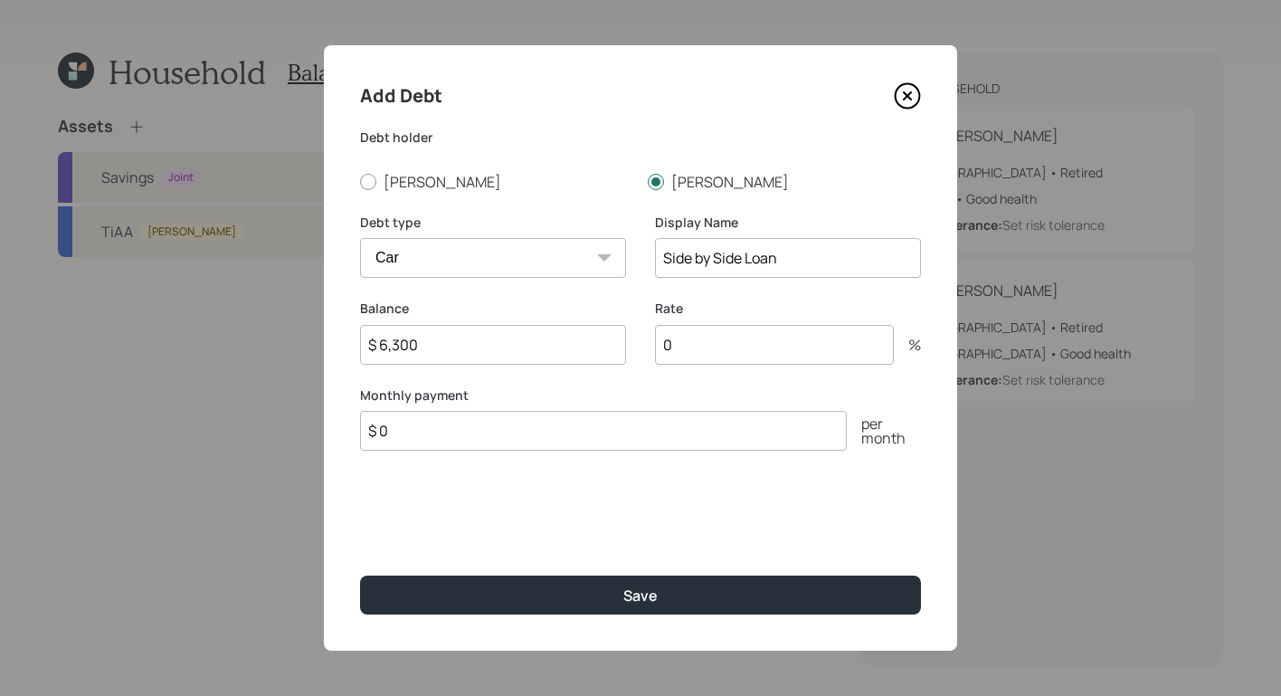
type input "$ 6,300"
click at [705, 350] on input "0" at bounding box center [774, 345] width 239 height 40
type input "16"
click at [464, 423] on input "$ 0" at bounding box center [603, 431] width 487 height 40
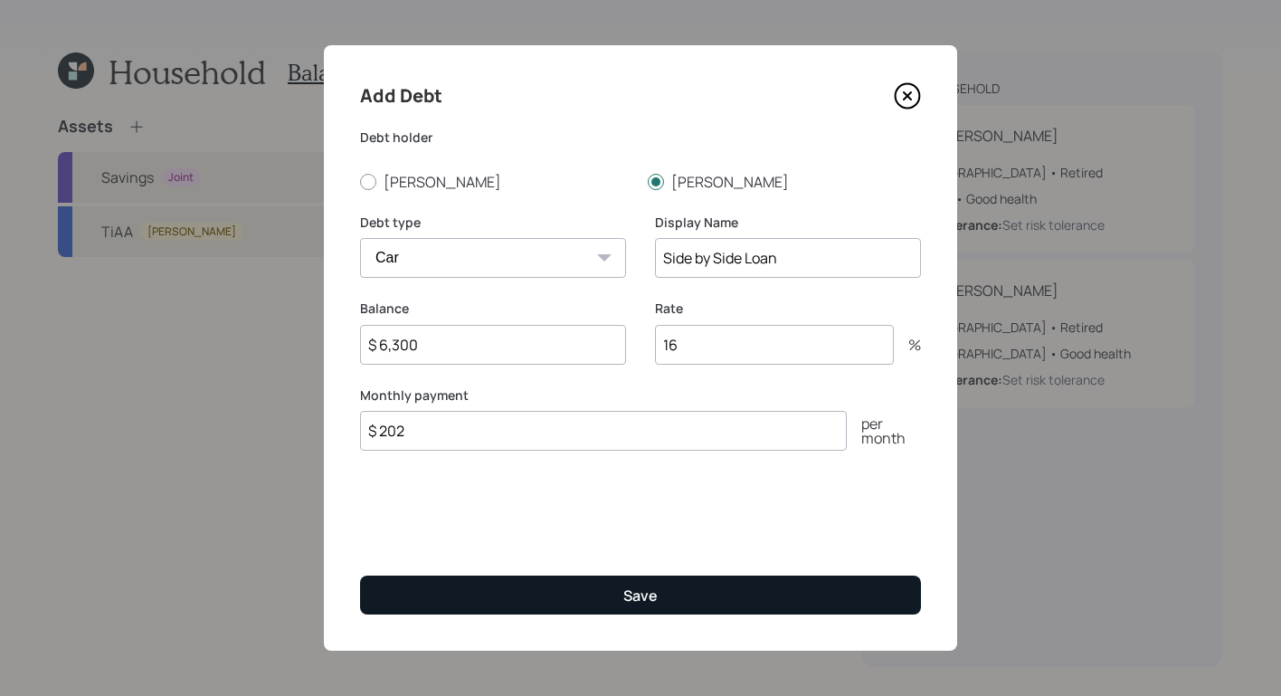
type input "$ 202"
click at [670, 603] on button "Save" at bounding box center [640, 595] width 561 height 39
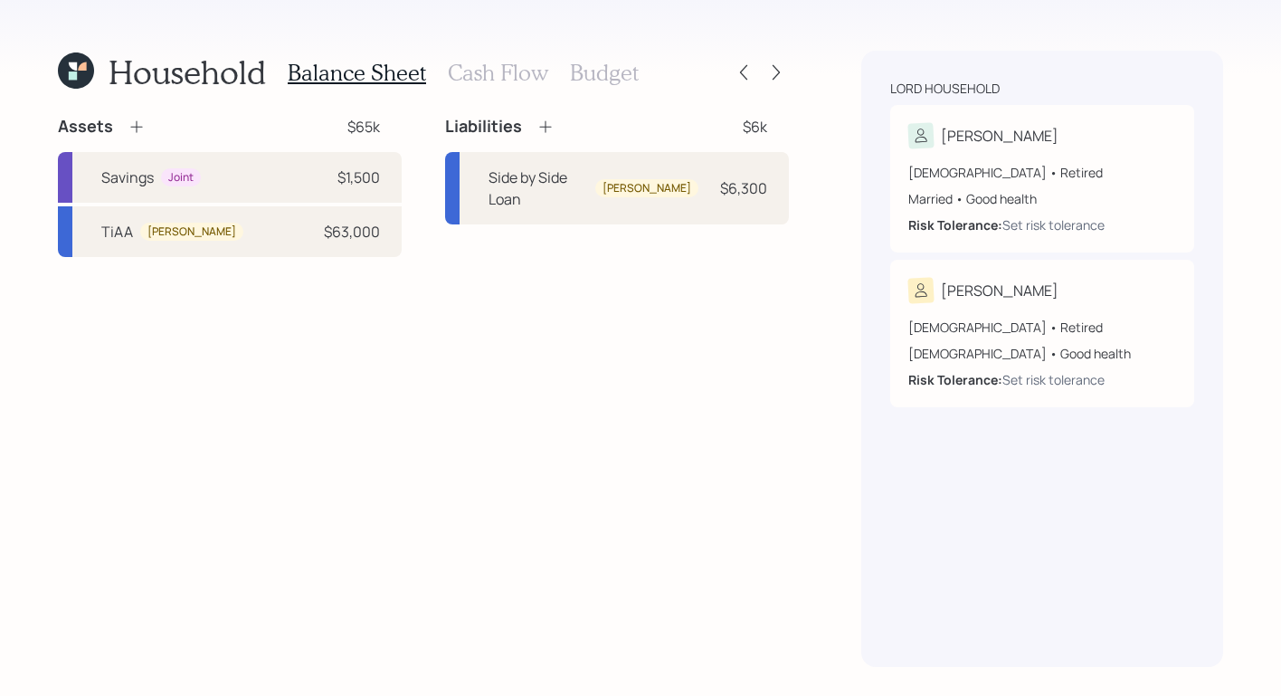
click at [531, 80] on h3 "Cash Flow" at bounding box center [498, 73] width 100 height 26
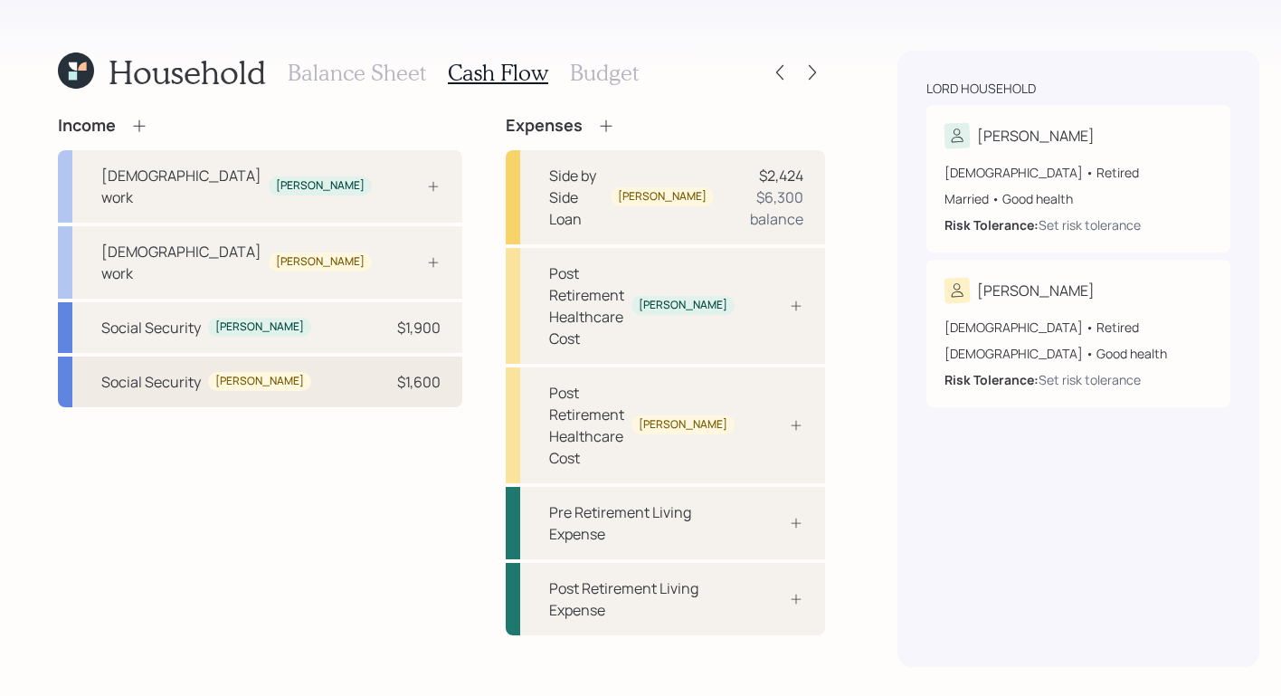
click at [283, 357] on div "Social Security William $1,600" at bounding box center [260, 382] width 404 height 51
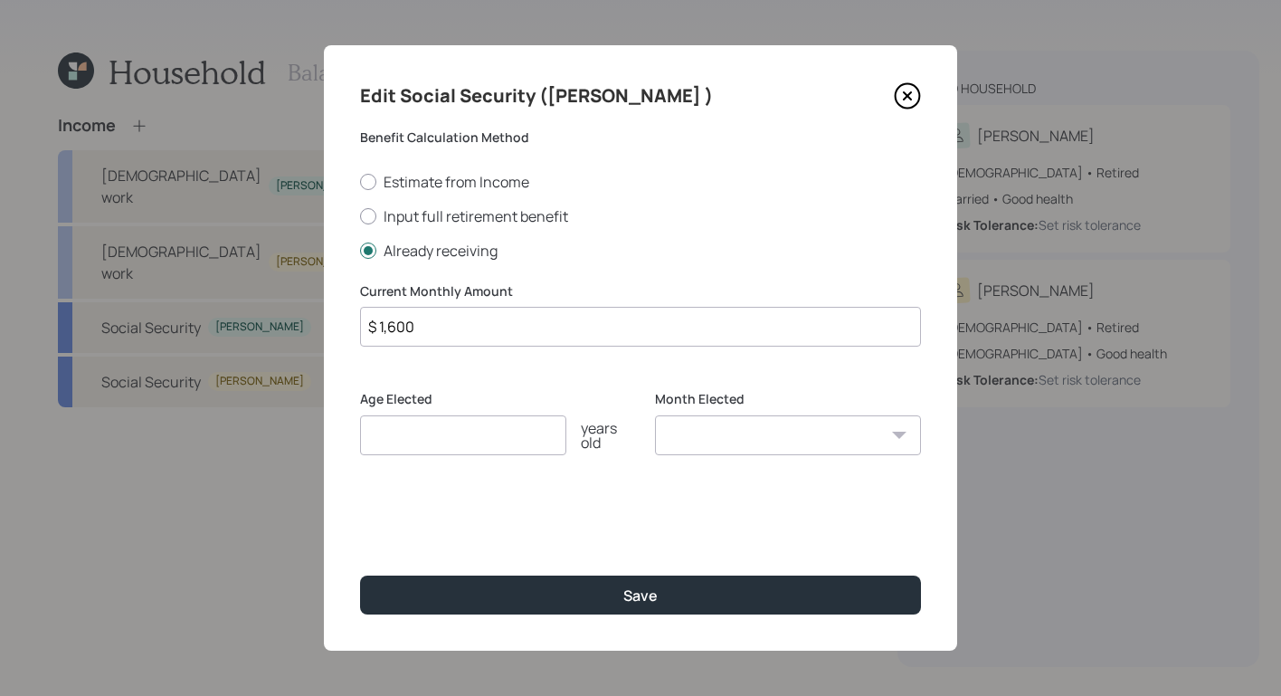
click at [901, 94] on icon at bounding box center [907, 95] width 27 height 27
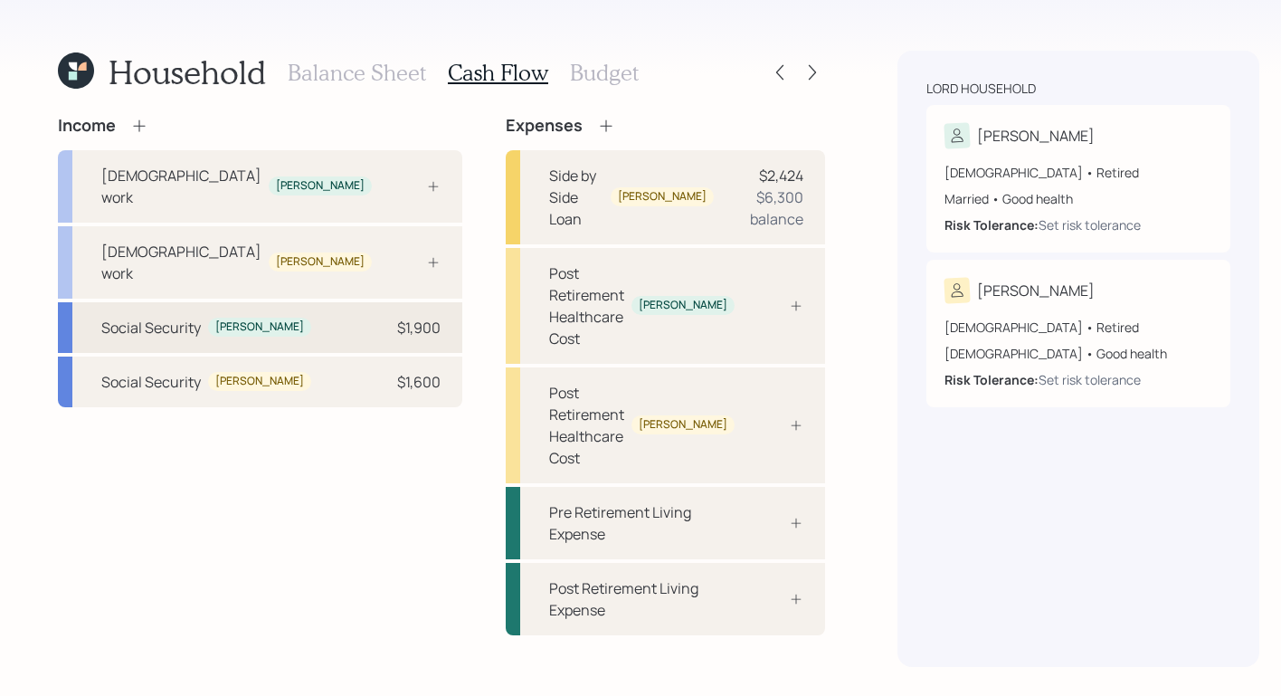
click at [300, 302] on div "Social Security Lynn $1,900" at bounding box center [260, 327] width 404 height 51
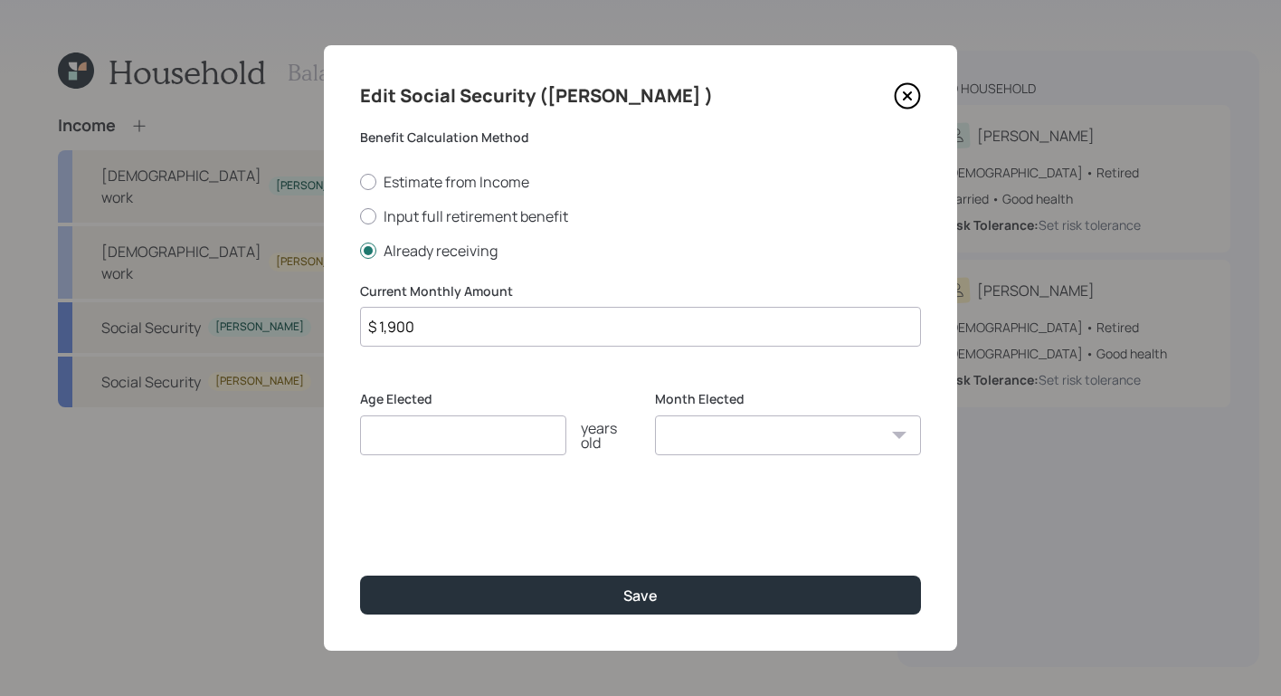
click at [446, 320] on input "$ 1,900" at bounding box center [640, 327] width 561 height 40
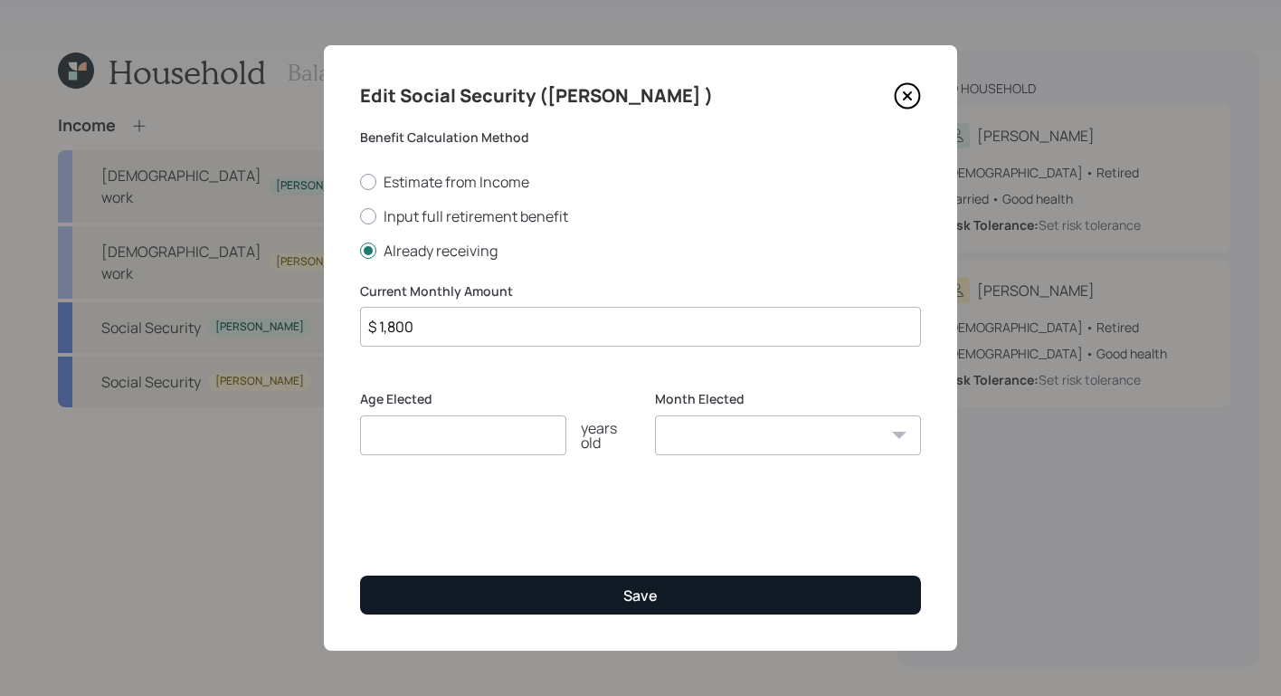
type input "$ 1,800"
click at [646, 579] on button "Save" at bounding box center [640, 595] width 561 height 39
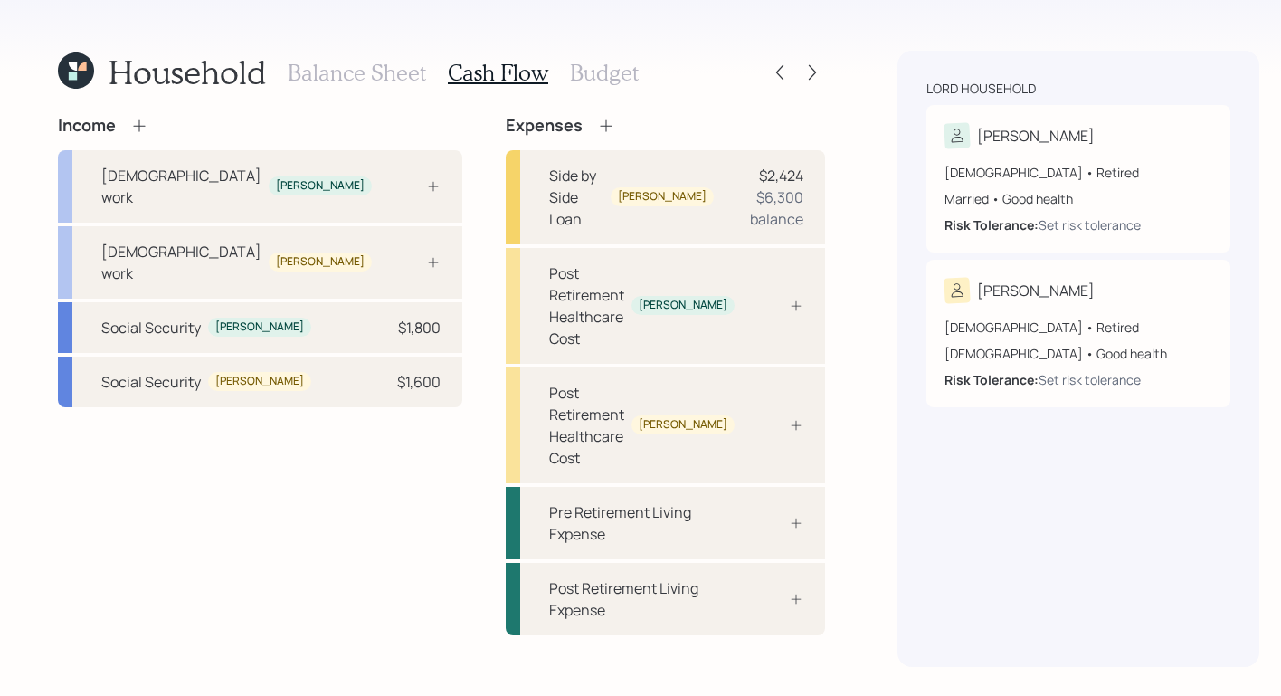
click at [597, 128] on icon at bounding box center [606, 126] width 18 height 18
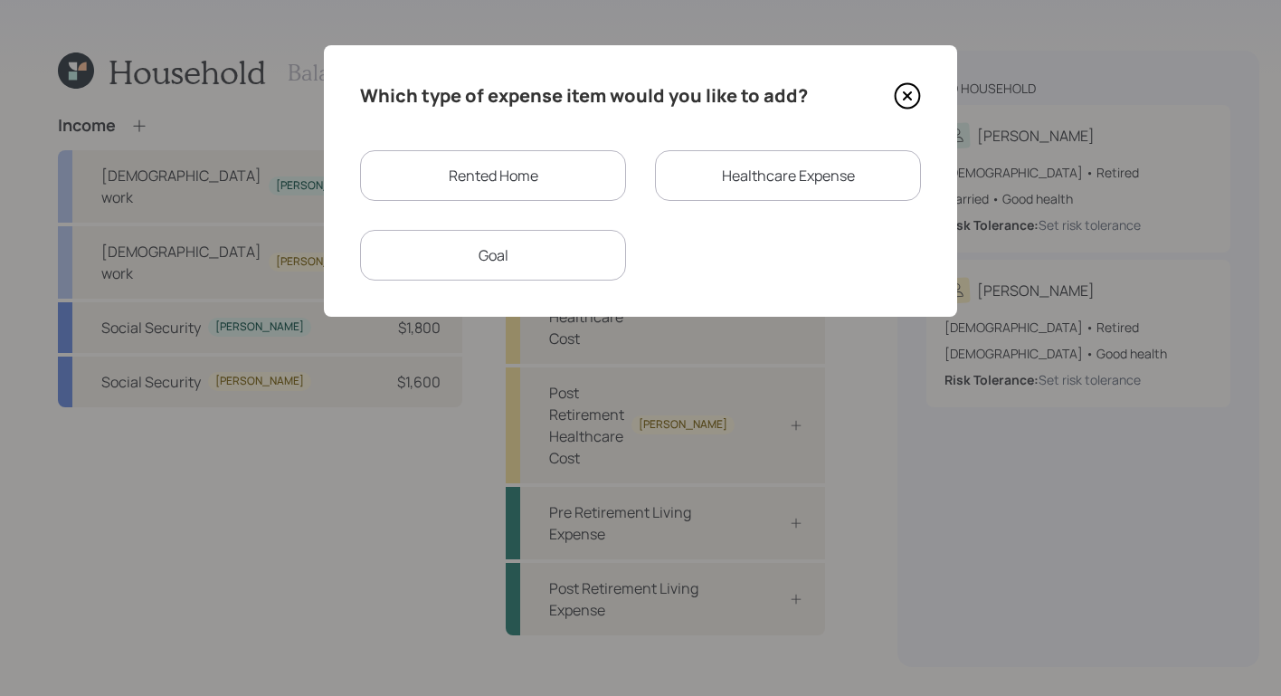
click at [559, 177] on div "Rented Home" at bounding box center [493, 175] width 266 height 51
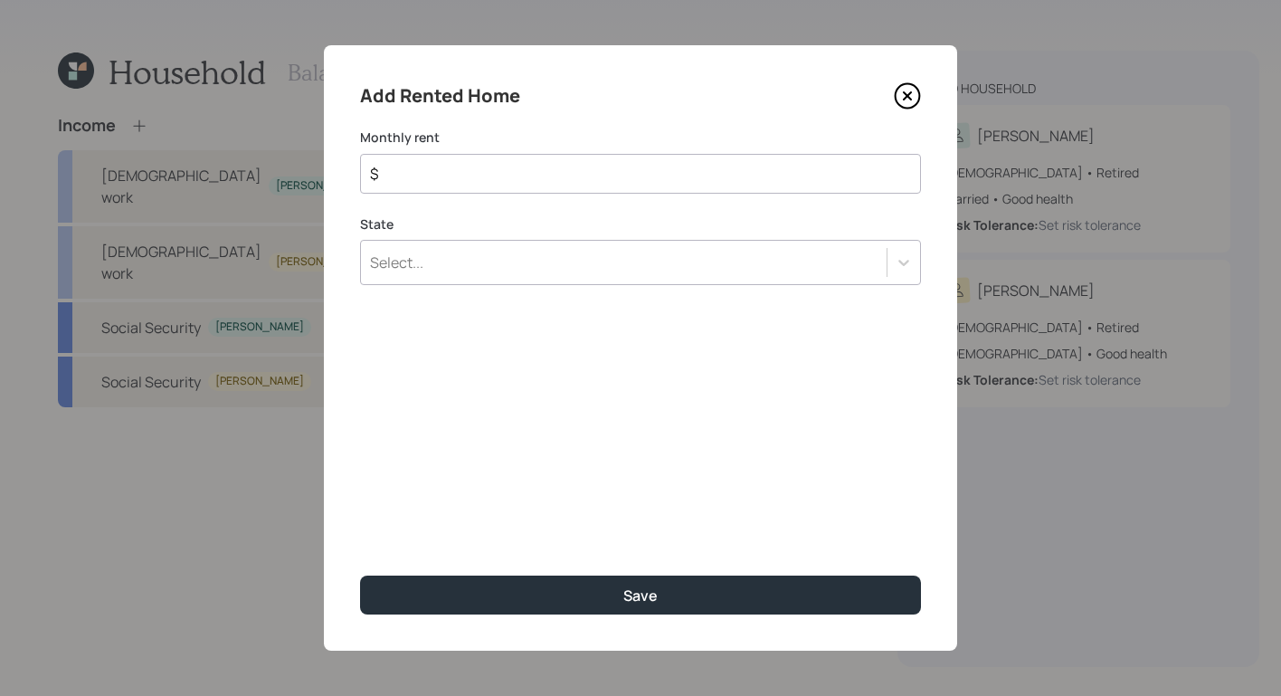
click at [578, 261] on div "State Select..." at bounding box center [640, 250] width 561 height 71
click at [547, 178] on input "$" at bounding box center [633, 174] width 530 height 22
click at [906, 100] on icon at bounding box center [907, 95] width 27 height 27
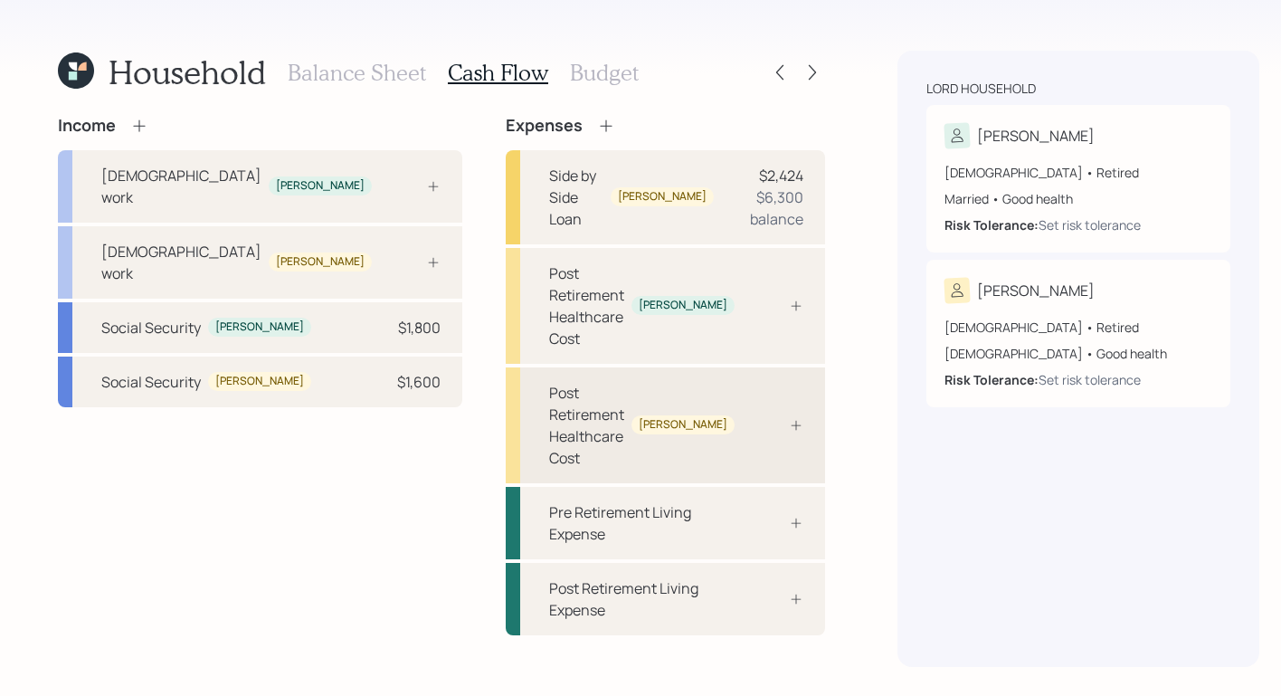
click at [670, 382] on div "Post Retirement Healthcare Cost William" at bounding box center [642, 425] width 186 height 87
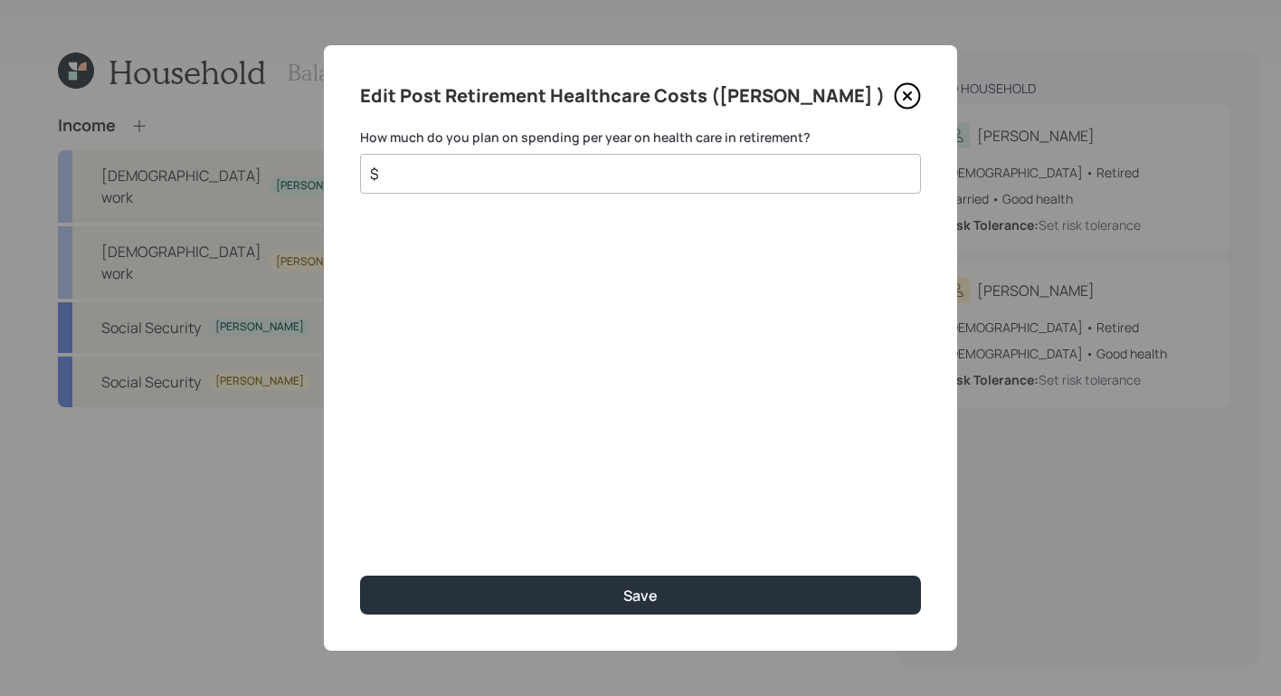
click at [555, 184] on input "$" at bounding box center [633, 174] width 530 height 22
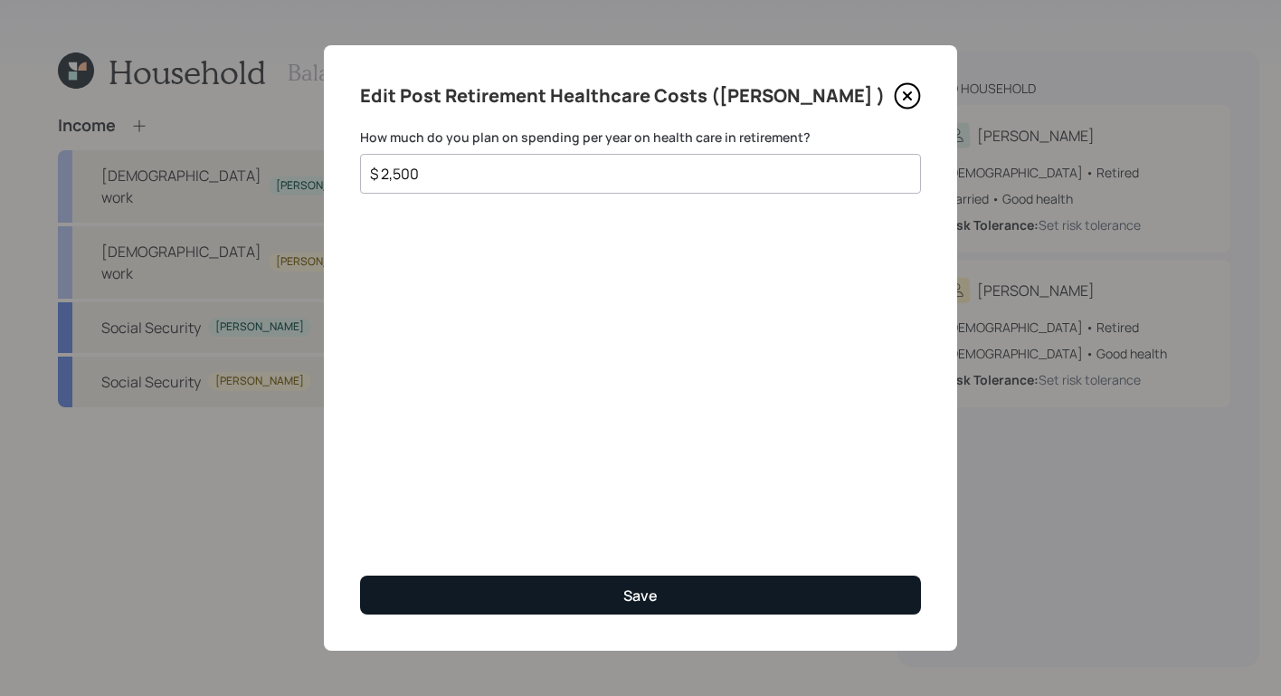
type input "$ 2,500"
click at [593, 594] on button "Save" at bounding box center [640, 595] width 561 height 39
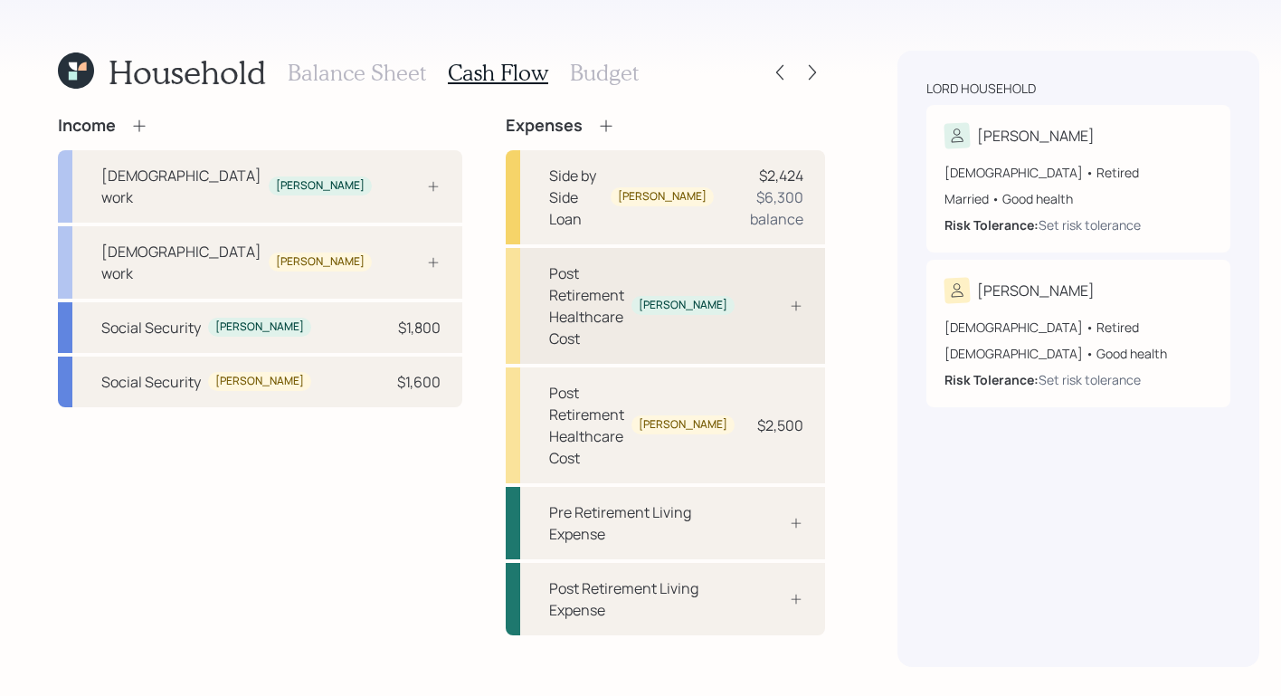
click at [686, 257] on div "Post Retirement Healthcare Cost Lynn" at bounding box center [665, 306] width 319 height 116
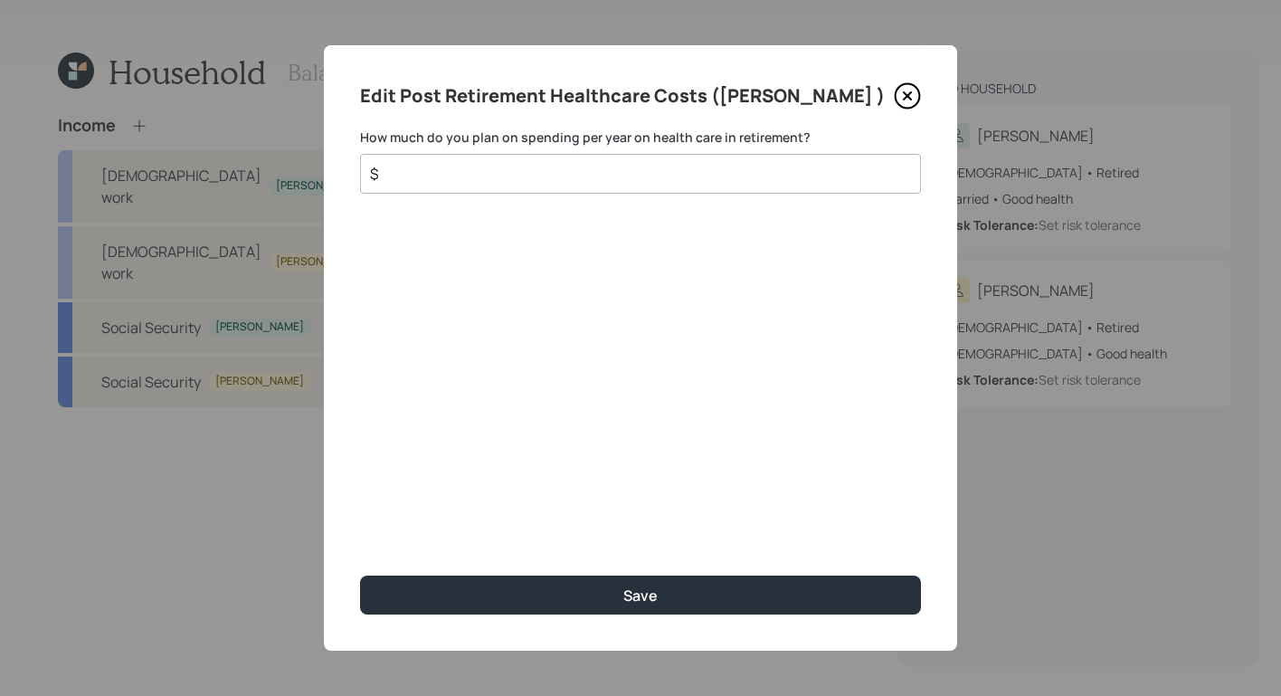
click at [520, 171] on input "$" at bounding box center [633, 174] width 530 height 22
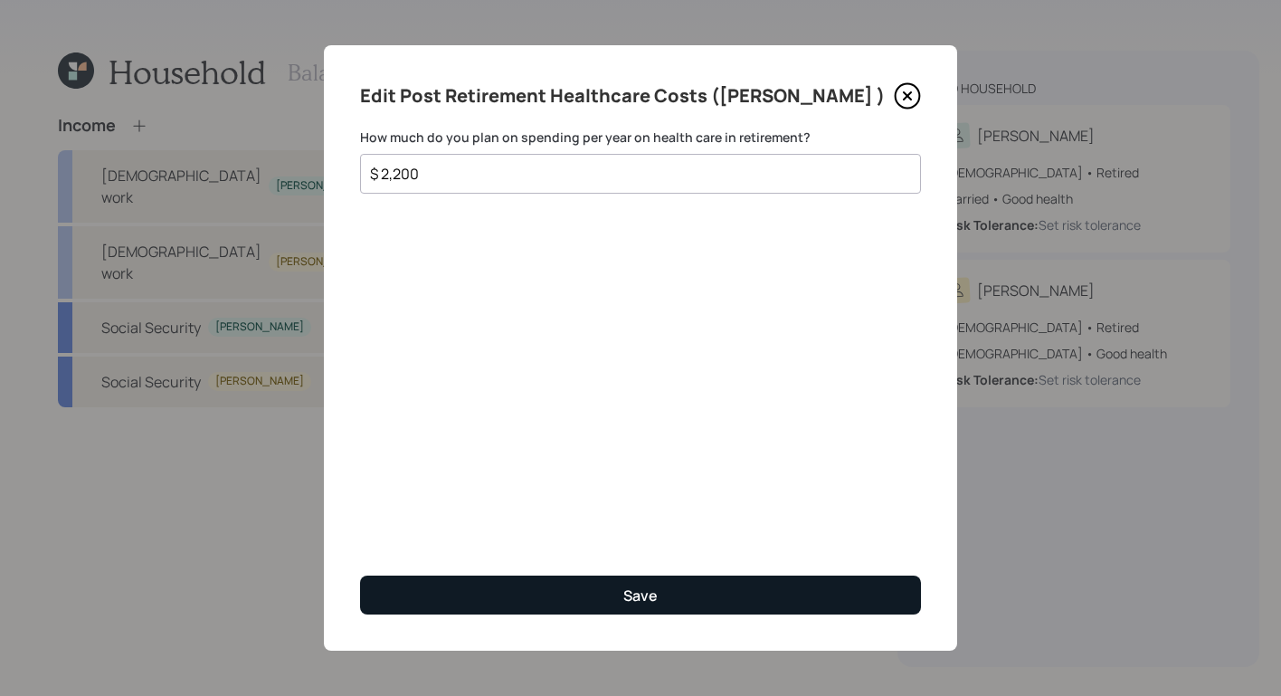
type input "$ 2,200"
click at [767, 594] on button "Save" at bounding box center [640, 595] width 561 height 39
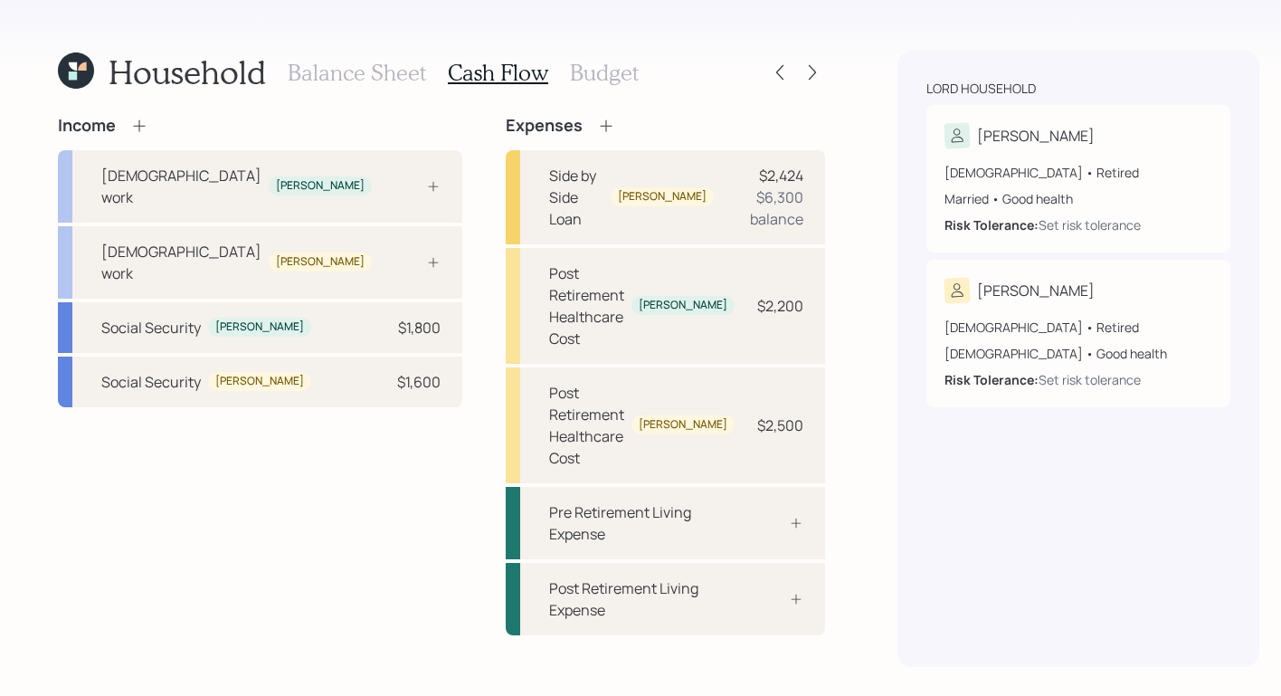
click at [601, 75] on h3 "Budget" at bounding box center [604, 73] width 69 height 26
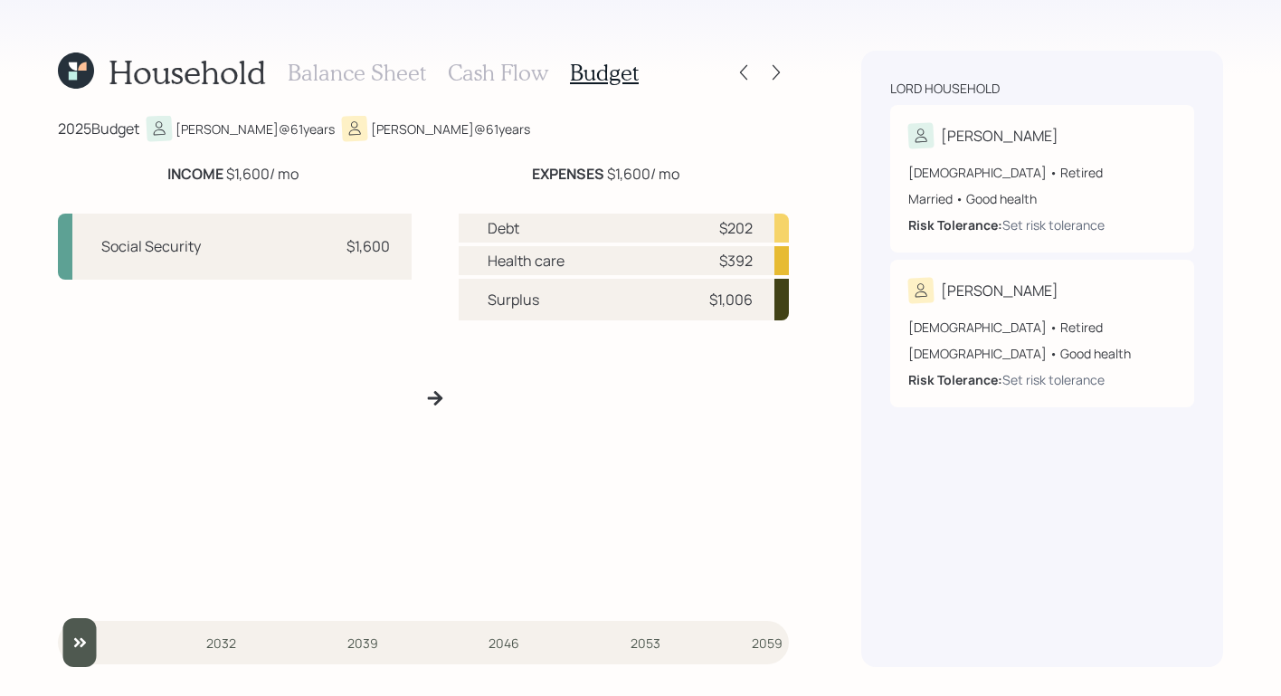
click at [470, 71] on h3 "Cash Flow" at bounding box center [498, 73] width 100 height 26
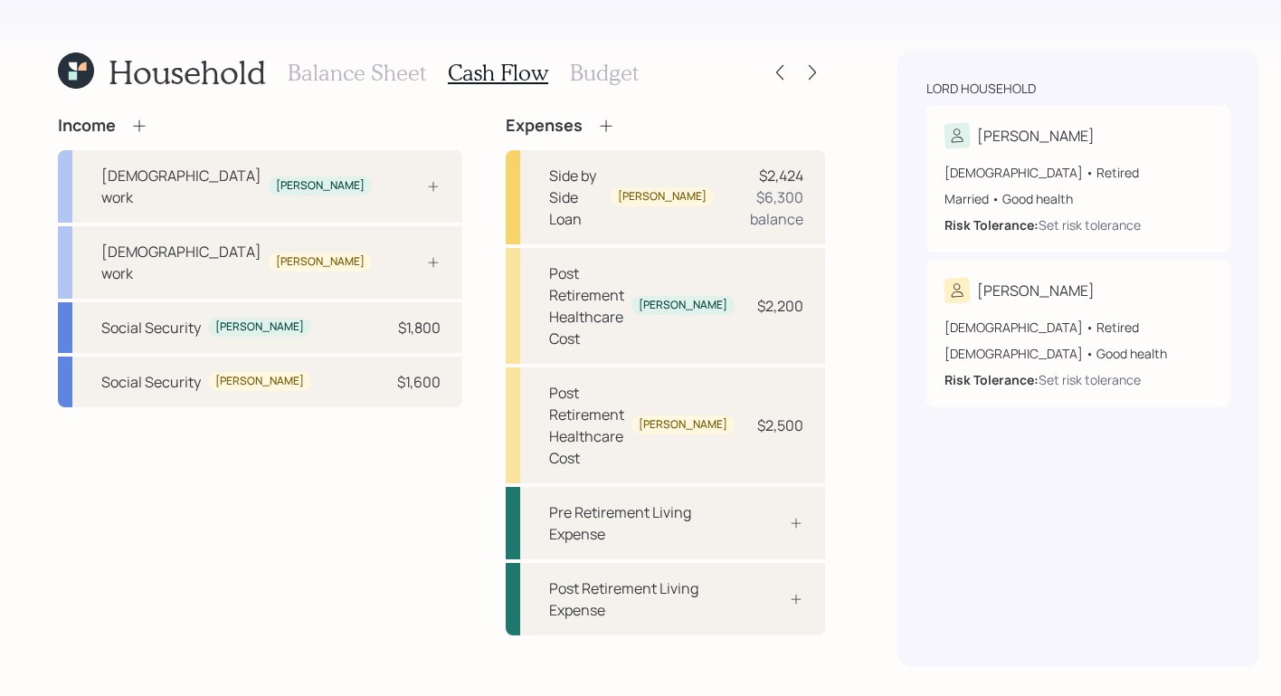
click at [591, 71] on h3 "Budget" at bounding box center [604, 73] width 69 height 26
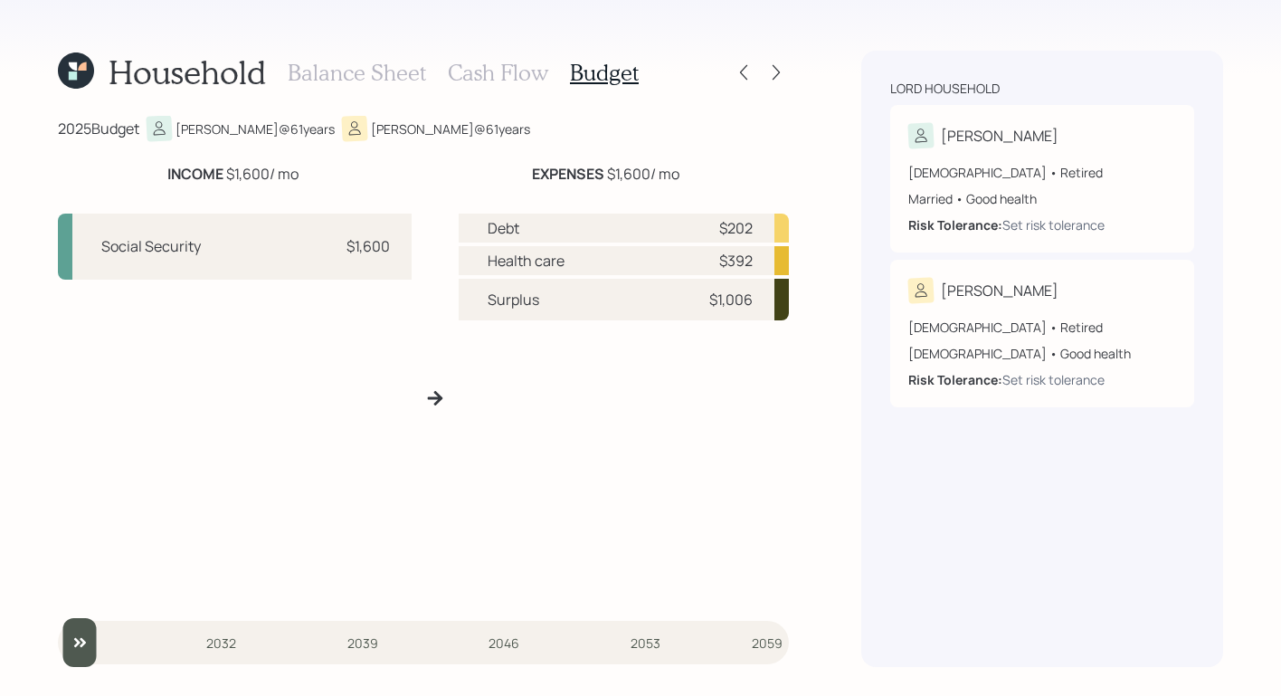
click at [445, 73] on div "Balance Sheet Cash Flow Budget" at bounding box center [463, 72] width 351 height 43
drag, startPoint x: 475, startPoint y: 73, endPoint x: 473, endPoint y: 106, distance: 32.6
click at [475, 73] on h3 "Cash Flow" at bounding box center [498, 73] width 100 height 26
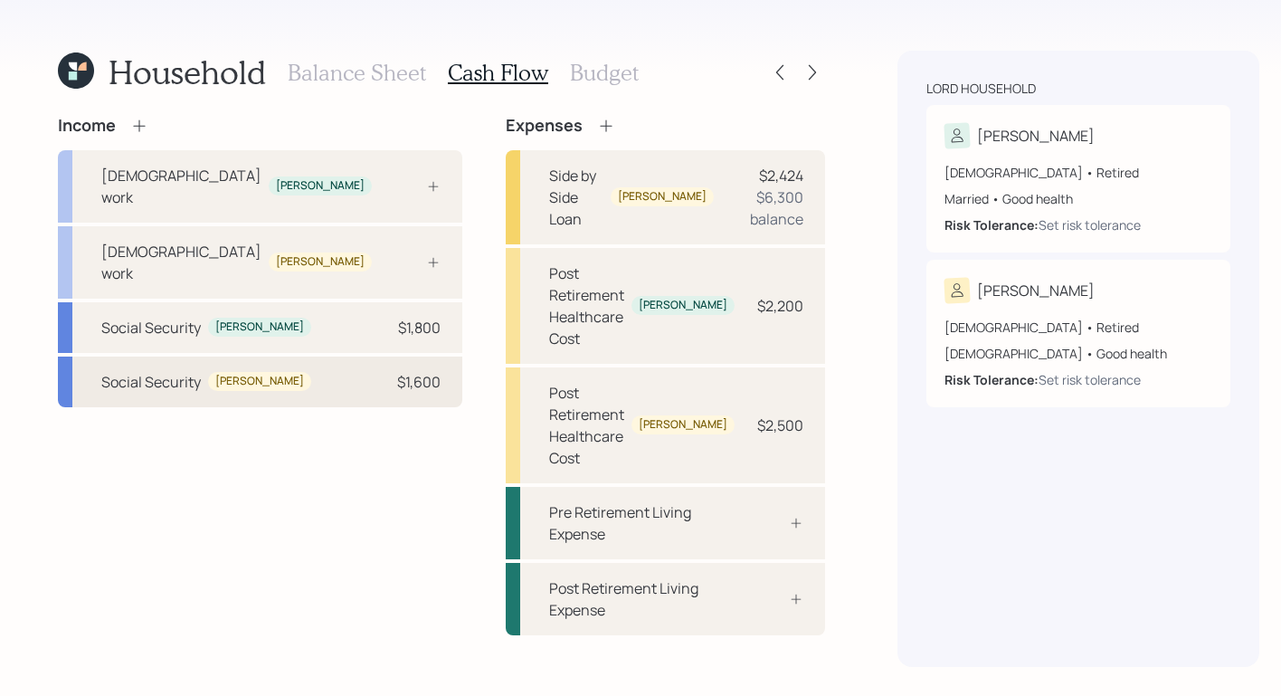
click at [287, 357] on div "Social Security William $1,600" at bounding box center [260, 382] width 404 height 51
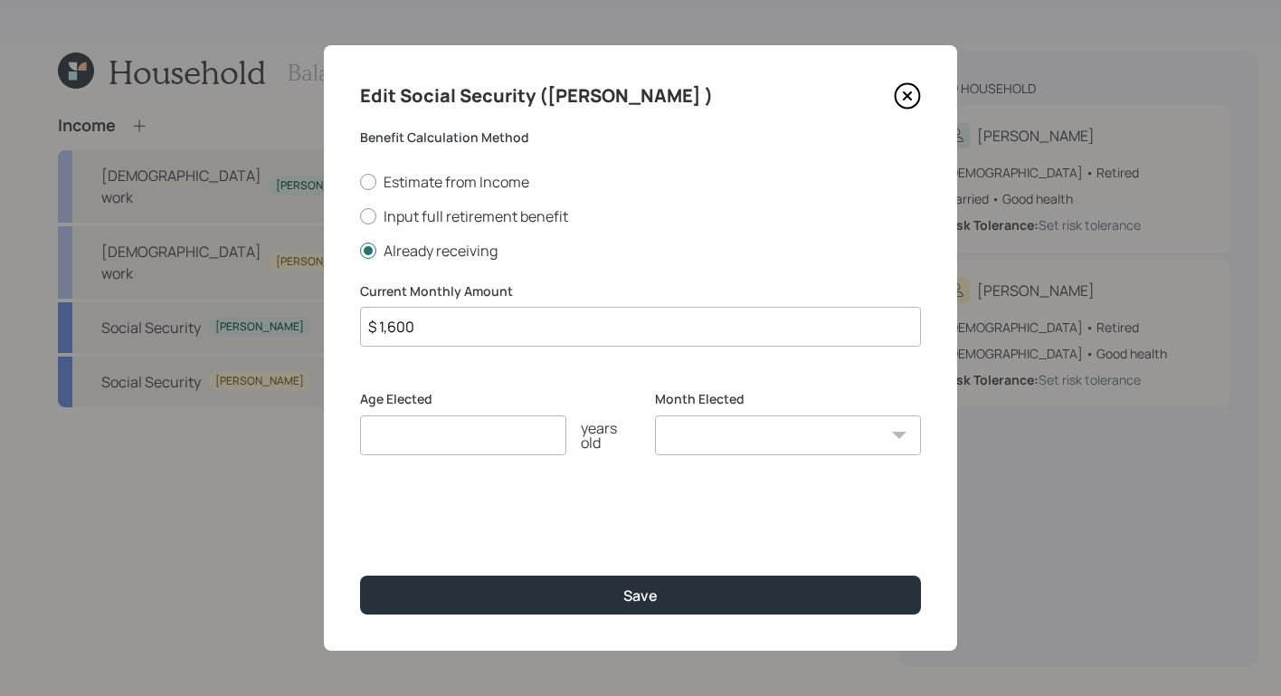
click at [906, 97] on icon at bounding box center [907, 95] width 7 height 7
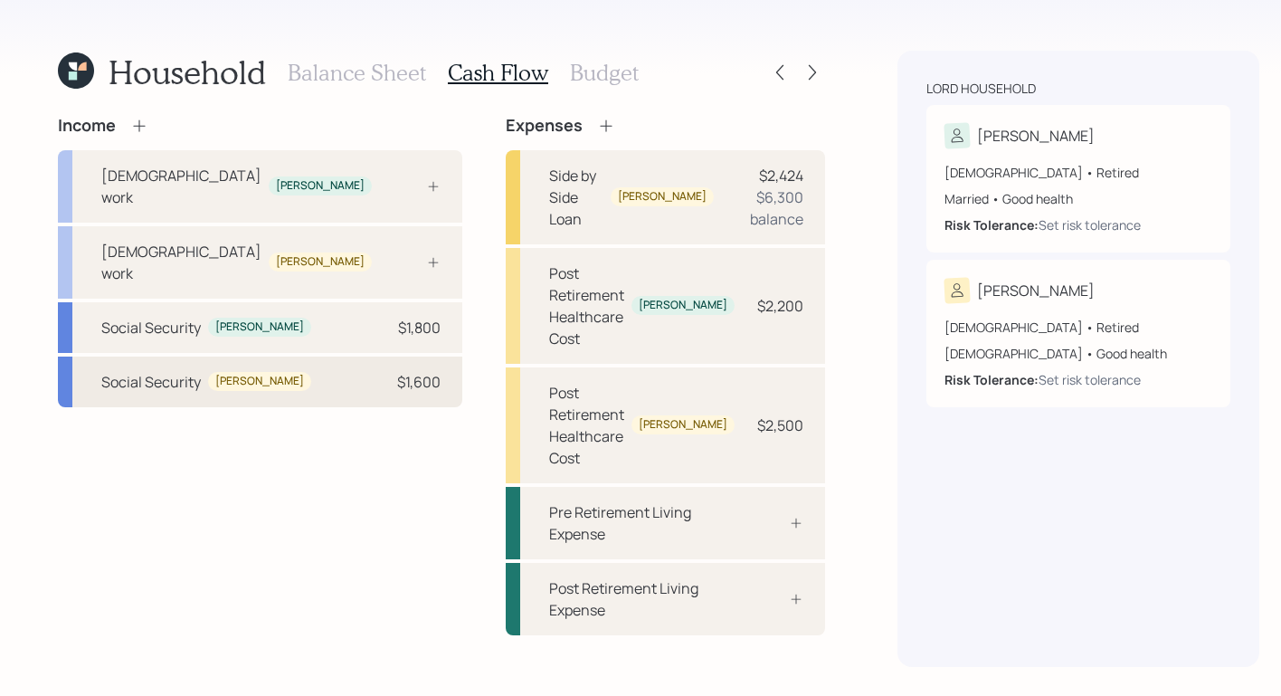
click at [277, 357] on div "Social Security William $1,600" at bounding box center [260, 382] width 404 height 51
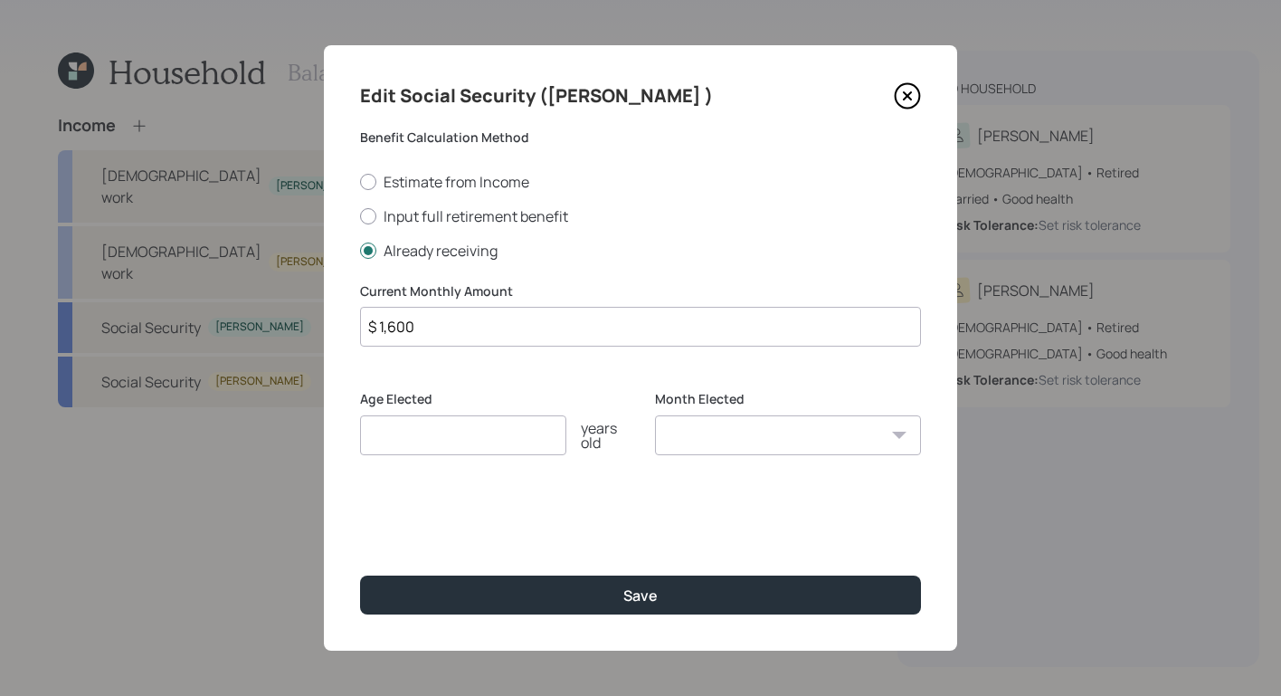
click at [447, 438] on input "number" at bounding box center [463, 435] width 206 height 40
type input "2"
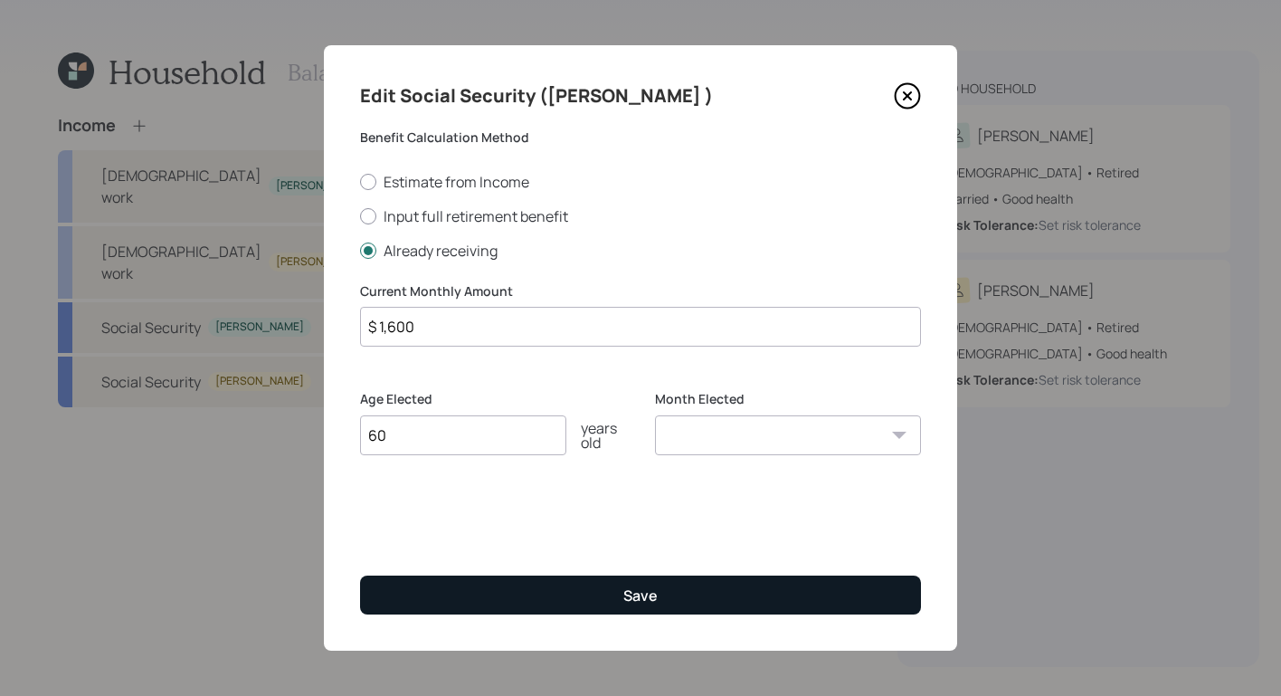
type input "60"
click at [604, 596] on button "Save" at bounding box center [640, 595] width 561 height 39
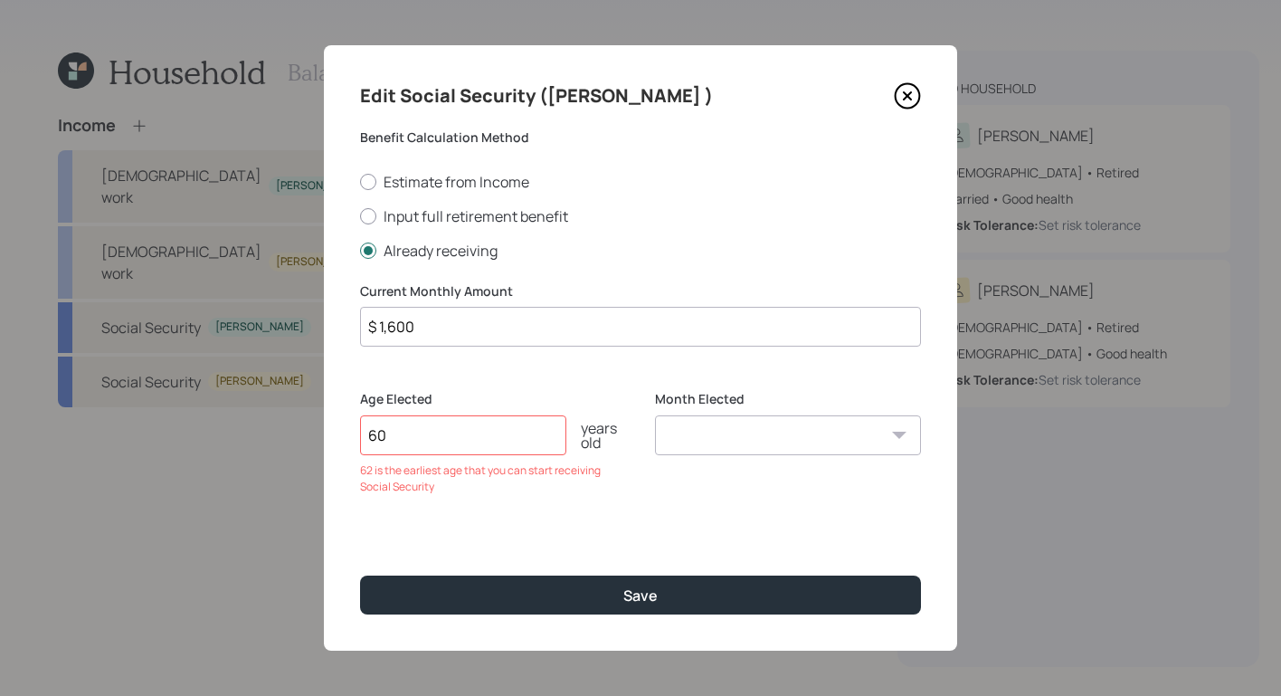
click at [757, 424] on select "January February March April May June July August September October November De…" at bounding box center [788, 435] width 266 height 40
click at [655, 415] on select "January February March April May June July August September October November De…" at bounding box center [788, 435] width 266 height 40
click at [747, 432] on select "January February March April May June July August September October November De…" at bounding box center [788, 435] width 266 height 40
select select "1"
click at [655, 415] on select "January February March April May June July August September October November De…" at bounding box center [788, 435] width 266 height 40
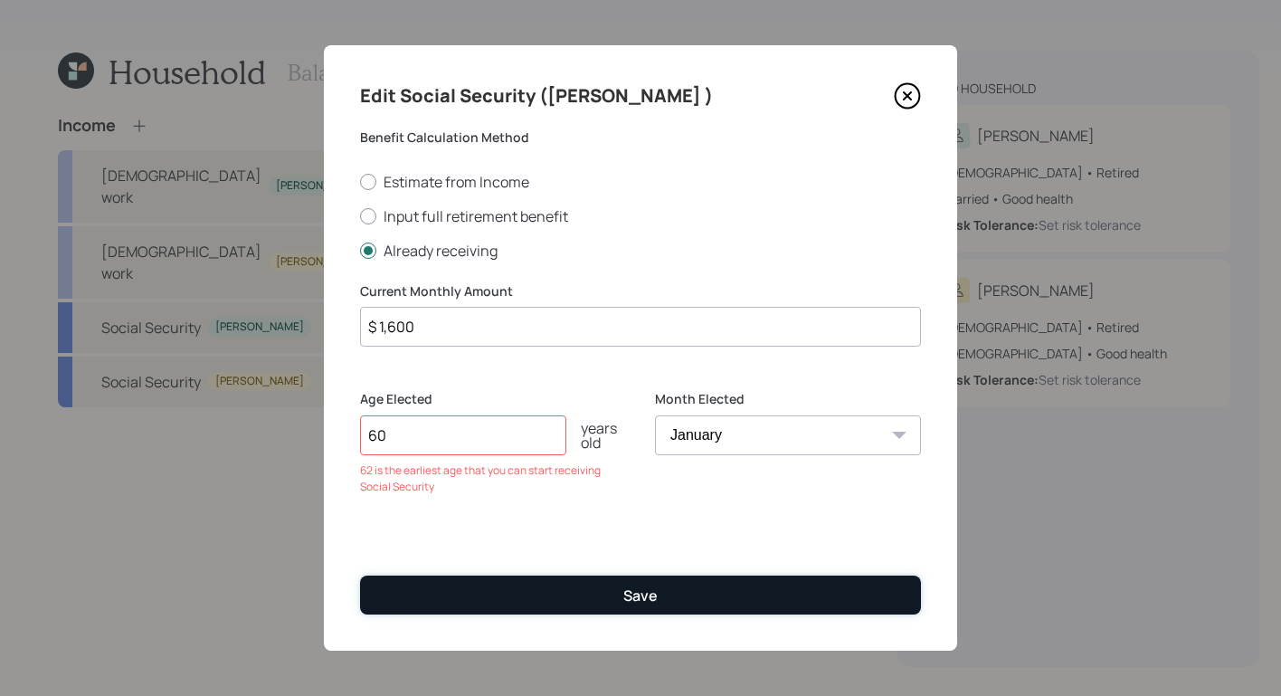
click at [652, 605] on button "Save" at bounding box center [640, 595] width 561 height 39
click at [595, 590] on button "Save" at bounding box center [640, 595] width 561 height 39
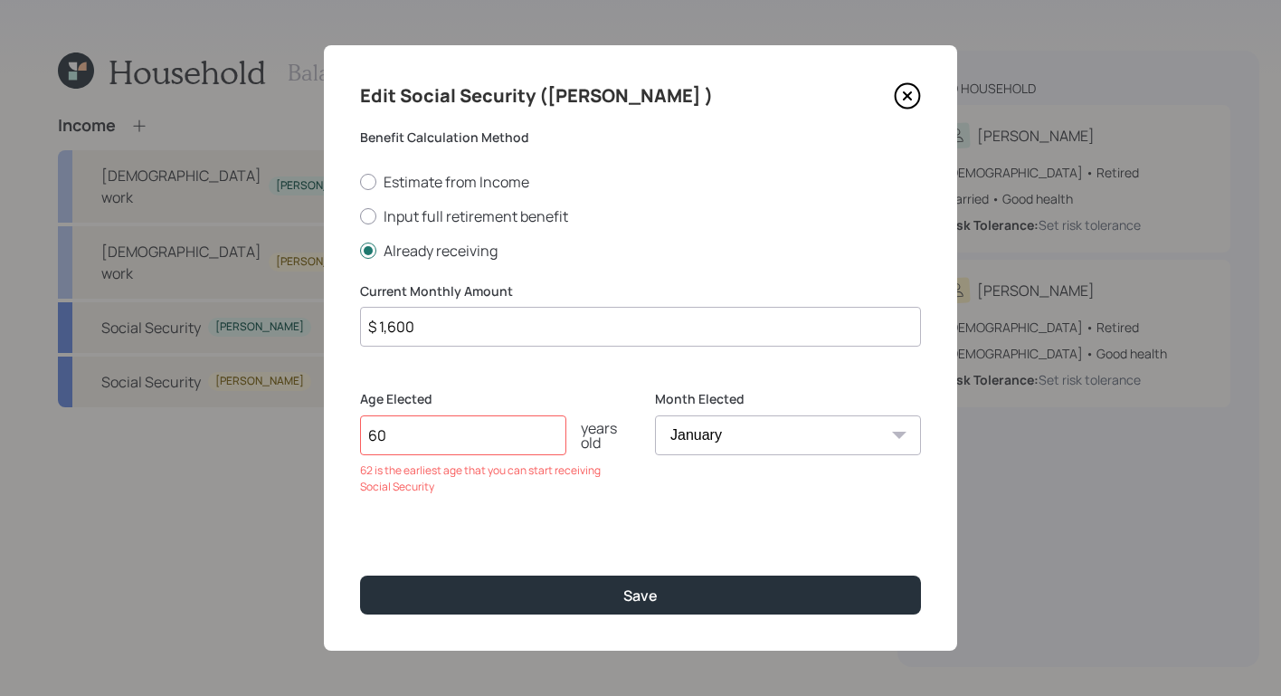
click at [491, 430] on input "60" at bounding box center [463, 435] width 206 height 40
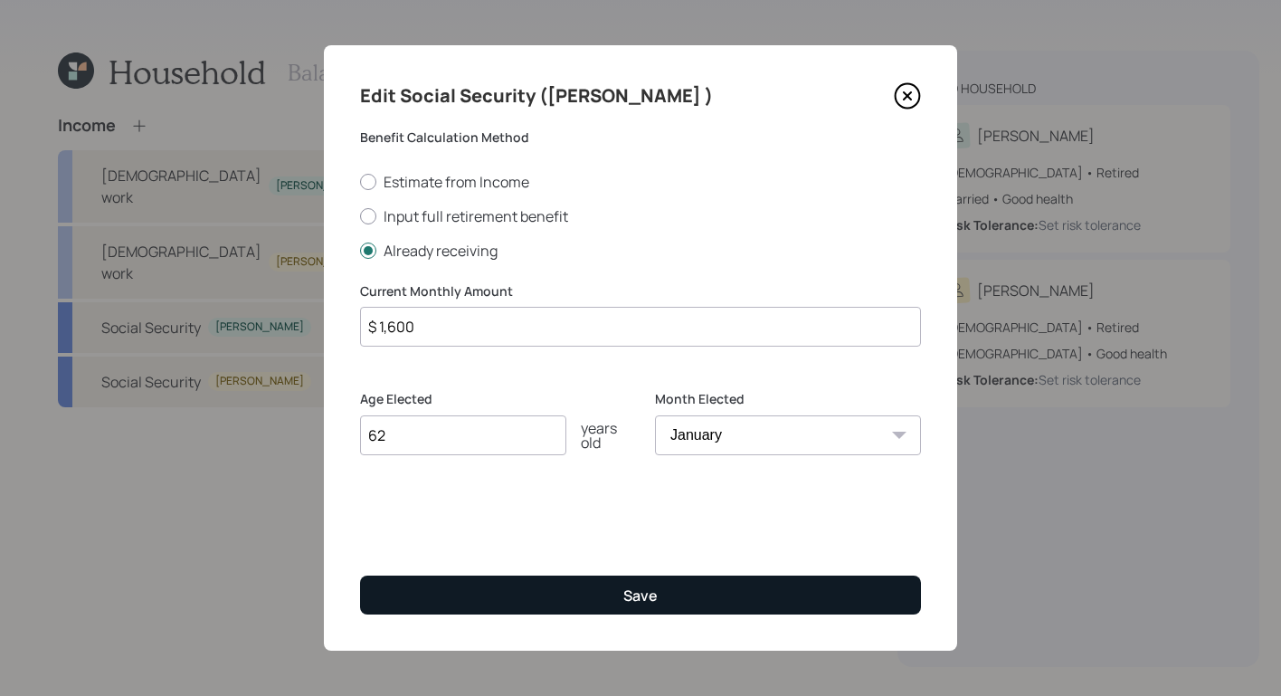
type input "62"
click at [602, 606] on button "Save" at bounding box center [640, 595] width 561 height 39
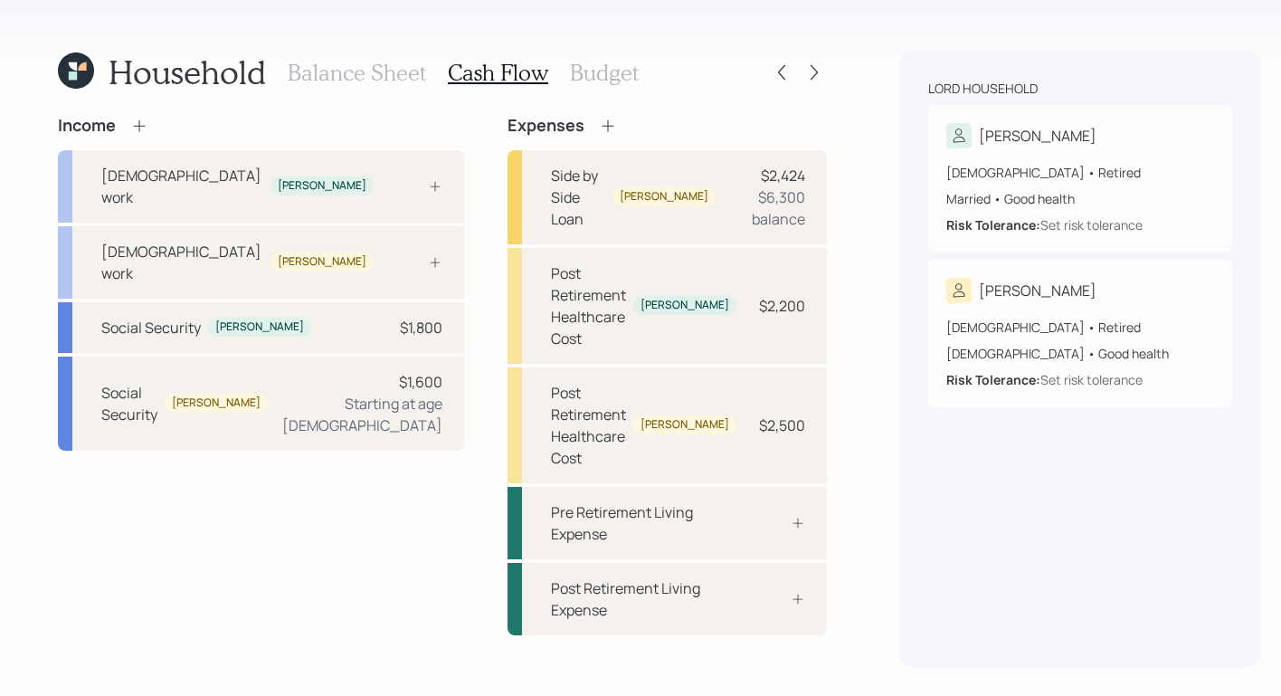
click at [602, 82] on h3 "Budget" at bounding box center [604, 73] width 69 height 26
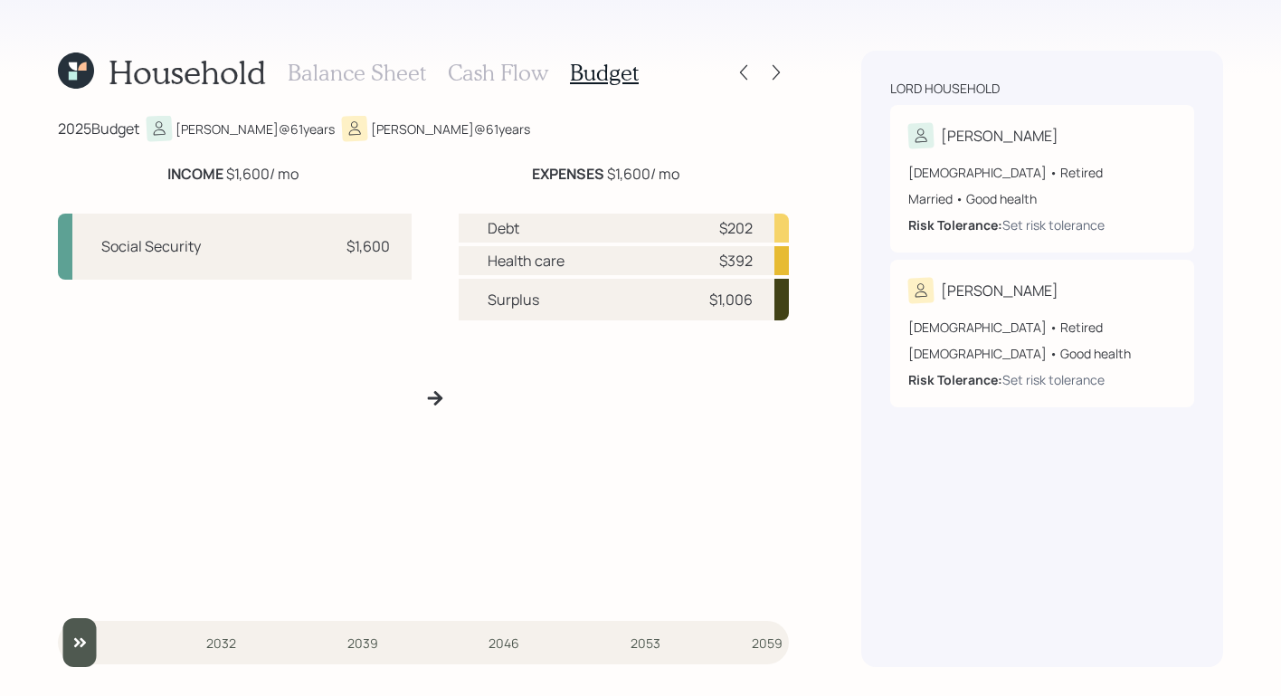
click at [528, 79] on h3 "Cash Flow" at bounding box center [498, 73] width 100 height 26
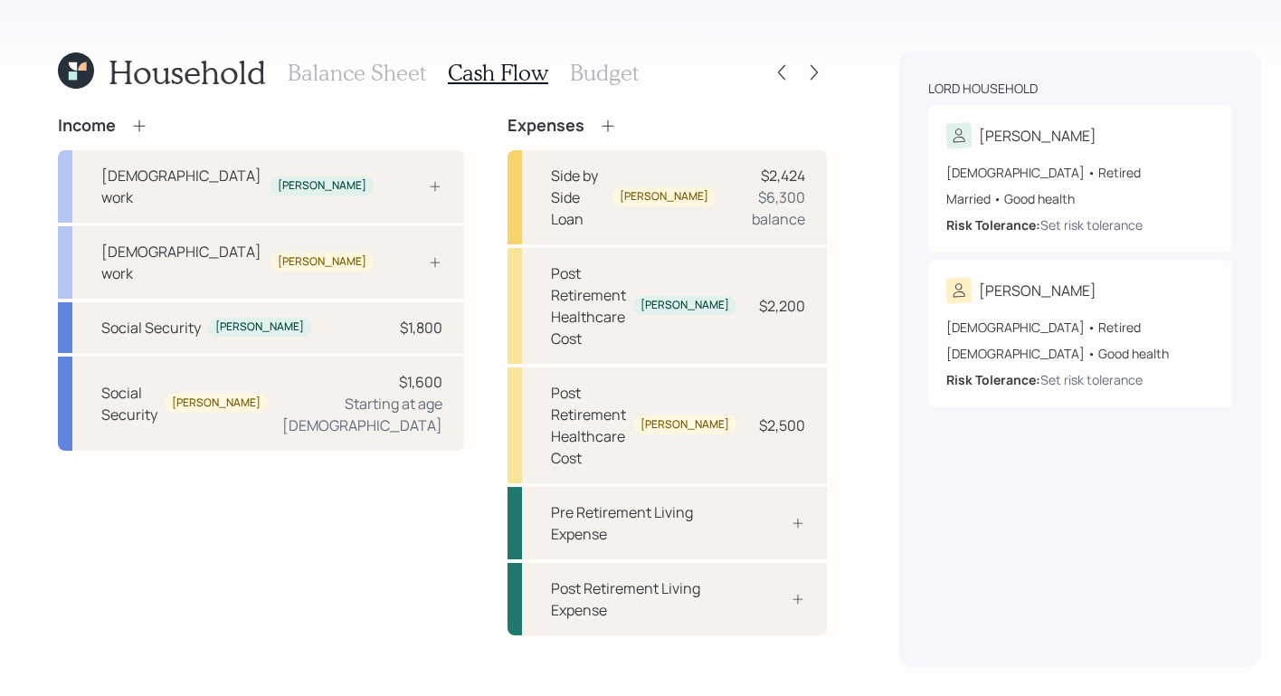
drag, startPoint x: 659, startPoint y: 88, endPoint x: 637, endPoint y: 115, distance: 34.8
click at [661, 88] on div "Household Balance Sheet Cash Flow Budget" at bounding box center [442, 72] width 769 height 43
click at [617, 84] on h3 "Budget" at bounding box center [604, 73] width 69 height 26
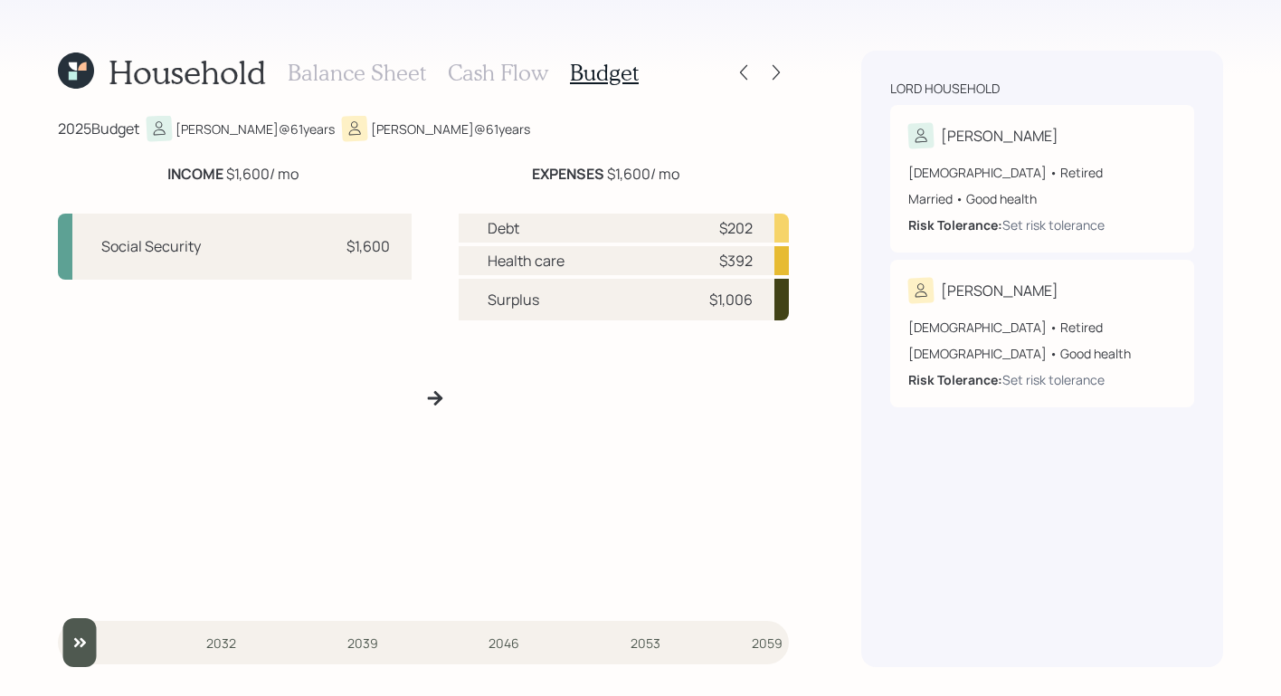
click at [482, 71] on h3 "Cash Flow" at bounding box center [498, 73] width 100 height 26
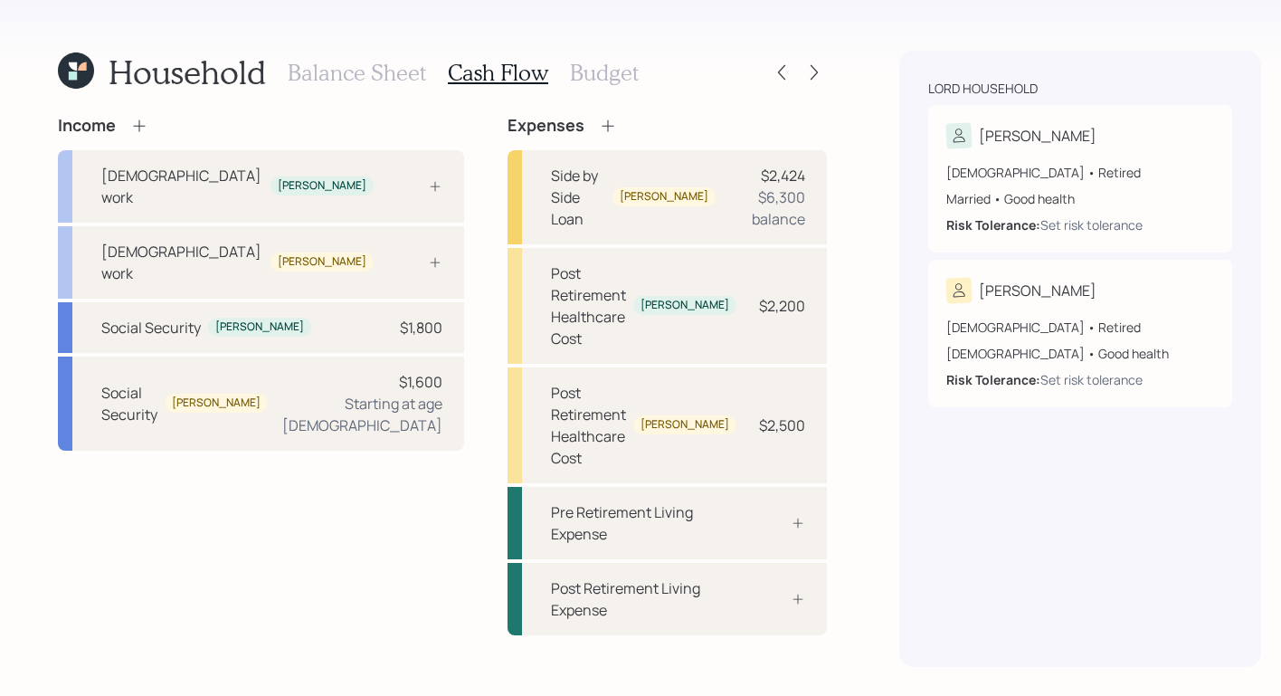
click at [608, 73] on h3 "Budget" at bounding box center [604, 73] width 69 height 26
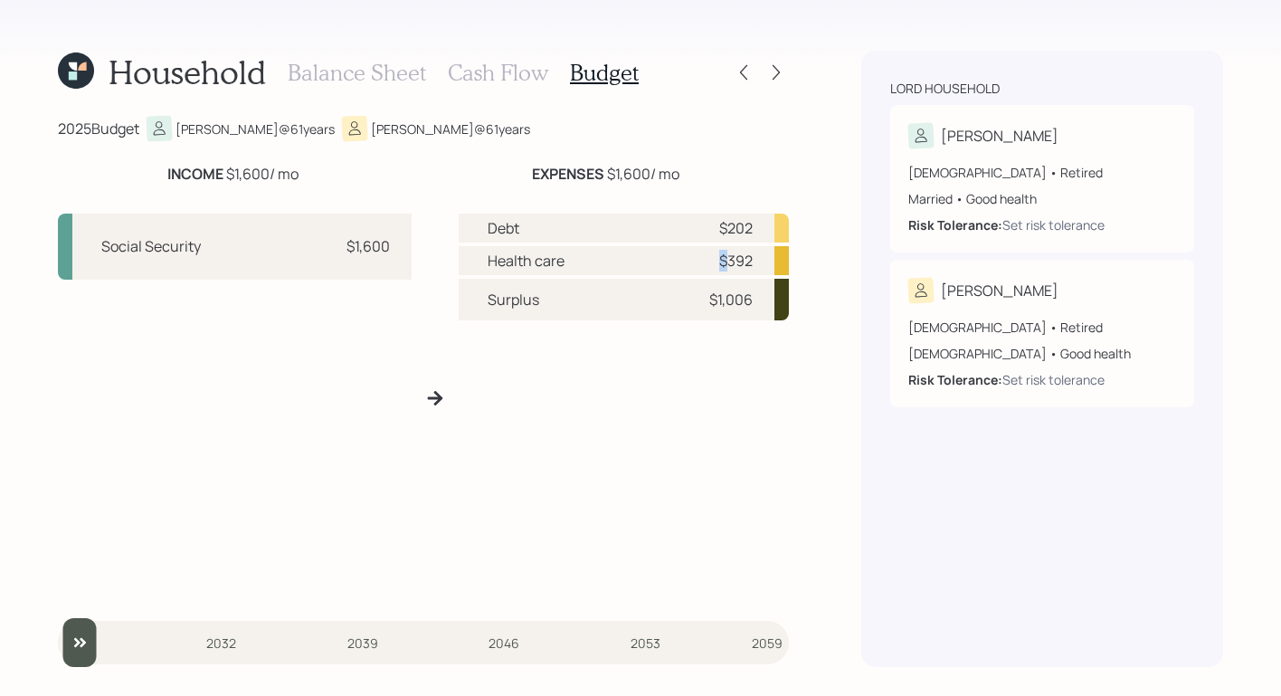
drag, startPoint x: 728, startPoint y: 256, endPoint x: 801, endPoint y: 247, distance: 73.9
click at [806, 246] on div "Household Balance Sheet Cash Flow Budget 2025 Budget Lynn @ 61 years William @ …" at bounding box center [640, 348] width 1281 height 696
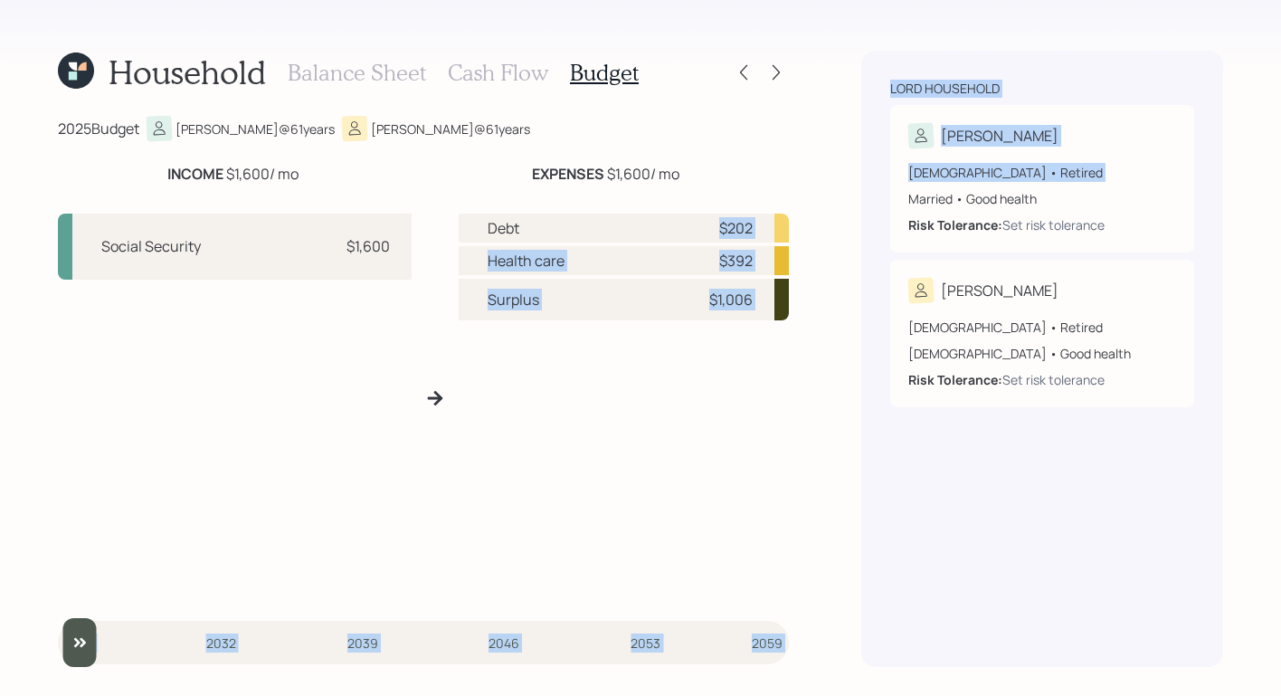
drag, startPoint x: 721, startPoint y: 225, endPoint x: 844, endPoint y: 205, distance: 124.7
click at [844, 205] on div "Household Balance Sheet Cash Flow Budget 2025 Budget Lynn @ 61 years William @ …" at bounding box center [640, 348] width 1281 height 696
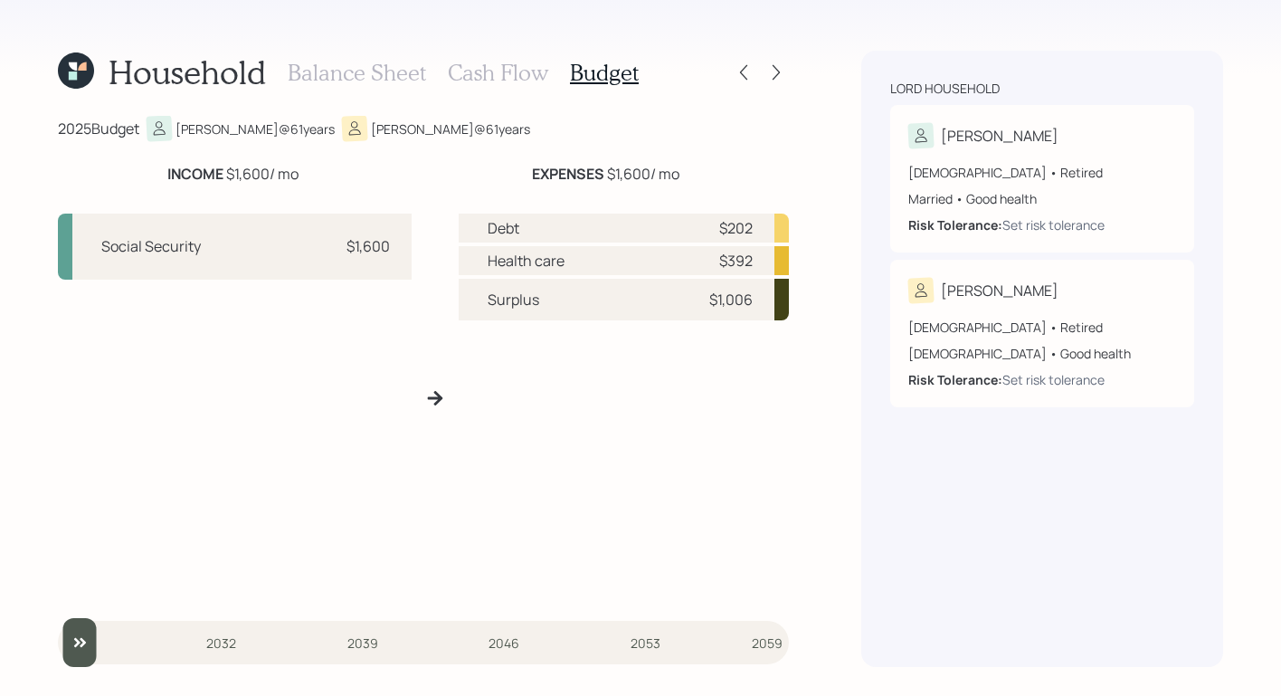
click at [803, 254] on div "Household Balance Sheet Cash Flow Budget 2025 Budget Lynn @ 61 years William @ …" at bounding box center [640, 348] width 1281 height 696
click at [338, 61] on h3 "Balance Sheet" at bounding box center [357, 73] width 138 height 26
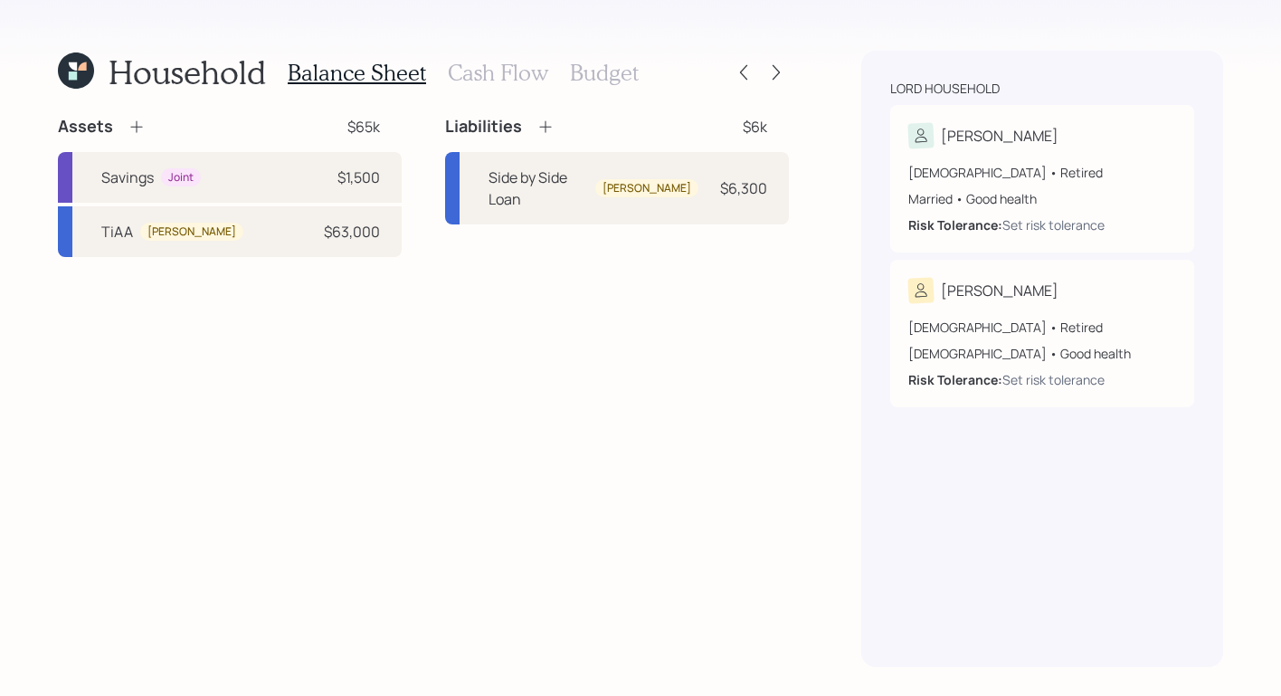
click at [618, 90] on div "Balance Sheet Cash Flow Budget" at bounding box center [463, 72] width 351 height 43
click at [617, 90] on div "Balance Sheet Cash Flow Budget" at bounding box center [463, 72] width 351 height 43
click at [618, 83] on h3 "Budget" at bounding box center [604, 73] width 69 height 26
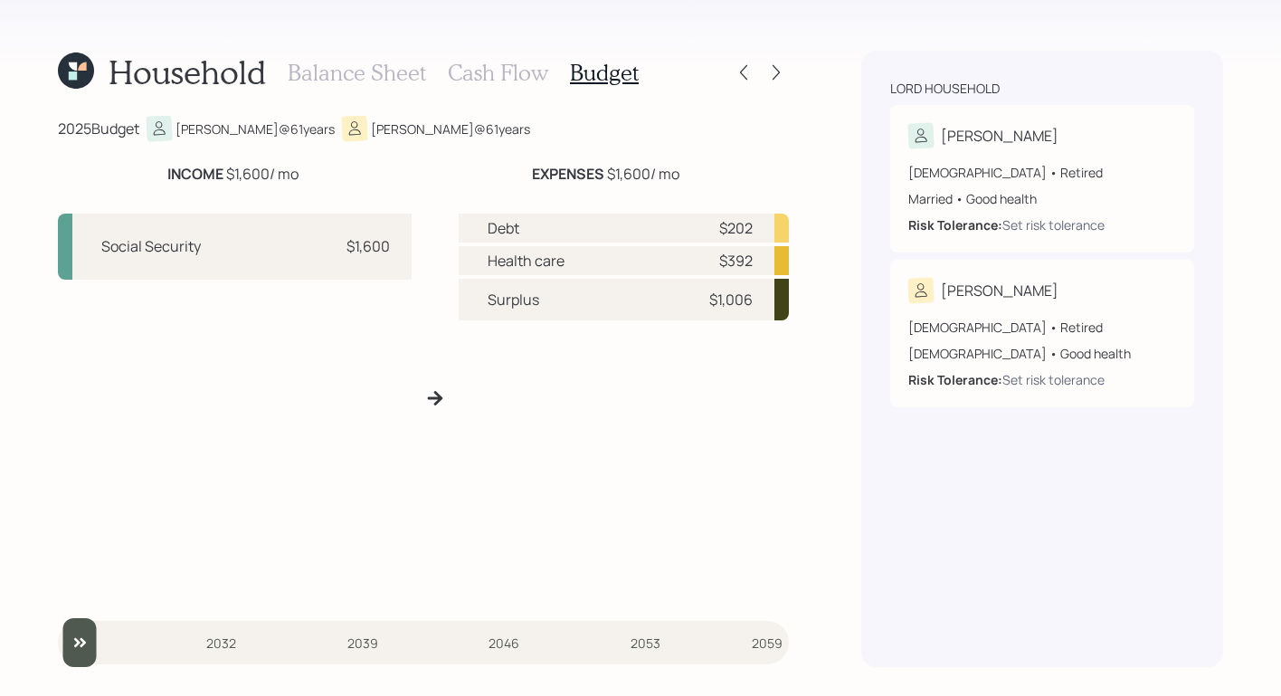
click at [526, 72] on h3 "Cash Flow" at bounding box center [498, 73] width 100 height 26
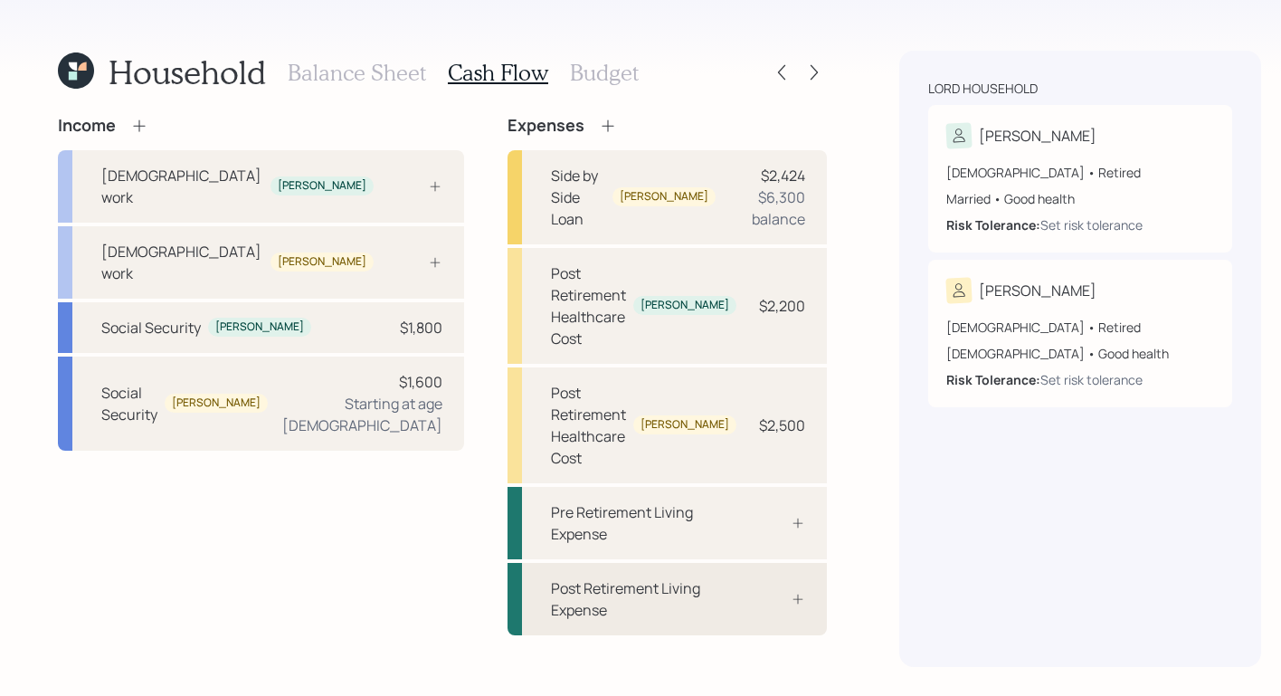
click at [675, 577] on div "Post Retirement Living Expense" at bounding box center [644, 598] width 186 height 43
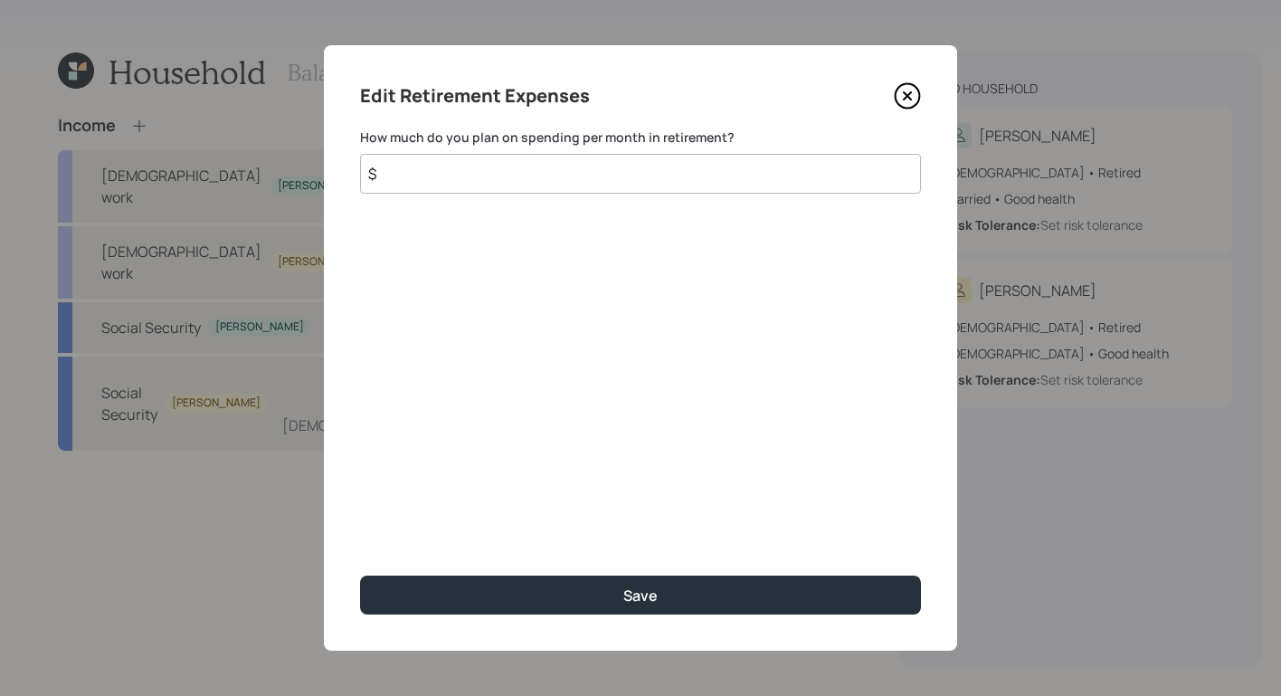
click at [652, 147] on div "How much do you plan on spending per month in retirement? $" at bounding box center [640, 160] width 561 height 65
click at [647, 168] on input "$" at bounding box center [640, 174] width 561 height 40
type input "$ 1,000"
click at [771, 616] on div "Edit Retirement Expenses How much do you plan on spending per month in retireme…" at bounding box center [640, 347] width 633 height 605
drag, startPoint x: 773, startPoint y: 614, endPoint x: 747, endPoint y: 633, distance: 31.7
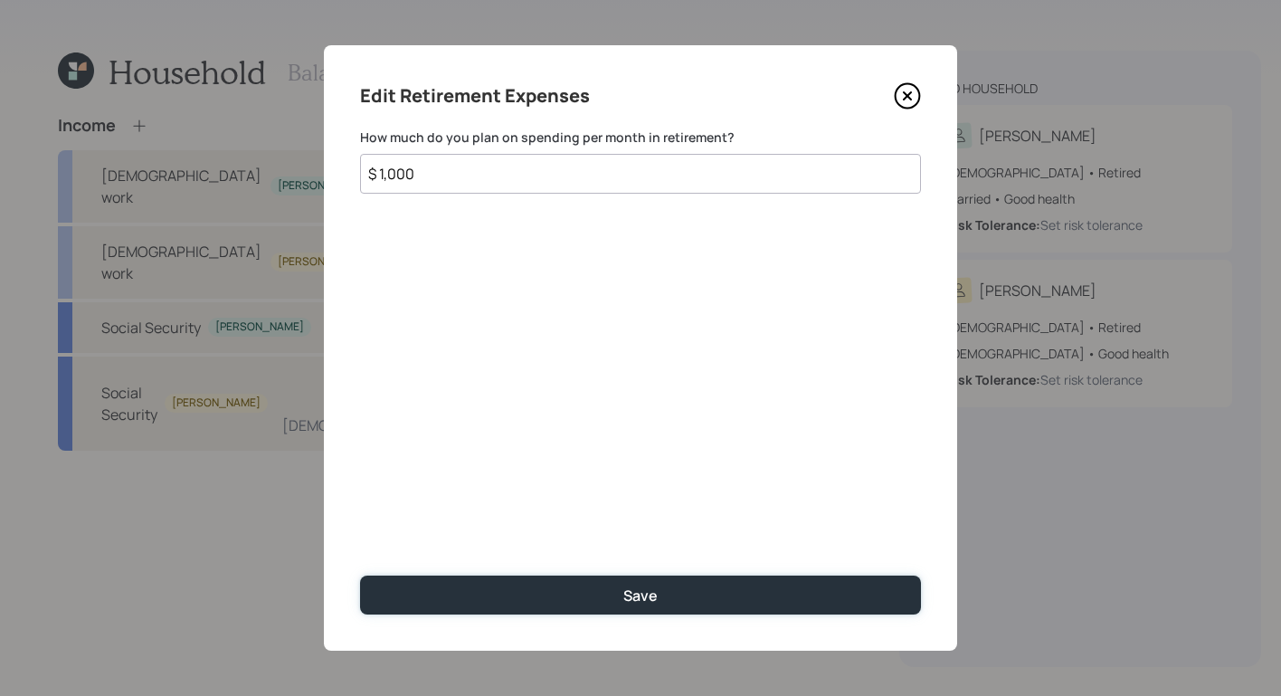
click at [773, 614] on button "Save" at bounding box center [640, 595] width 561 height 39
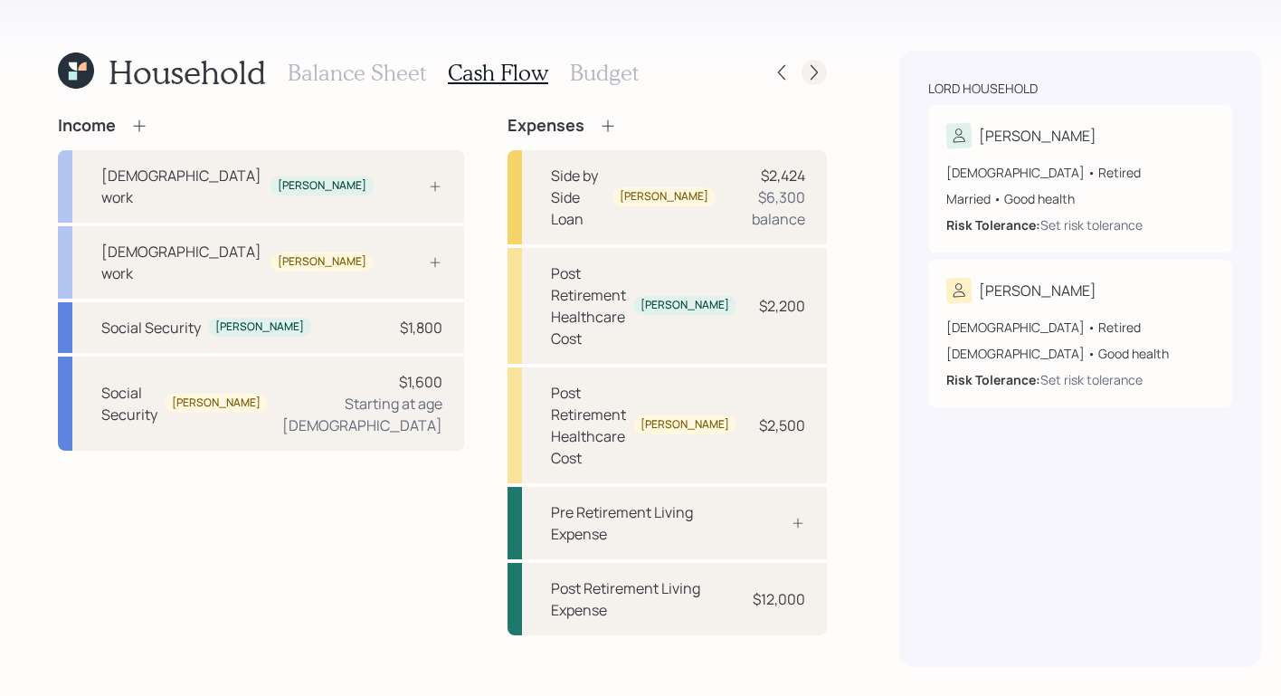
click at [805, 70] on icon at bounding box center [814, 72] width 18 height 18
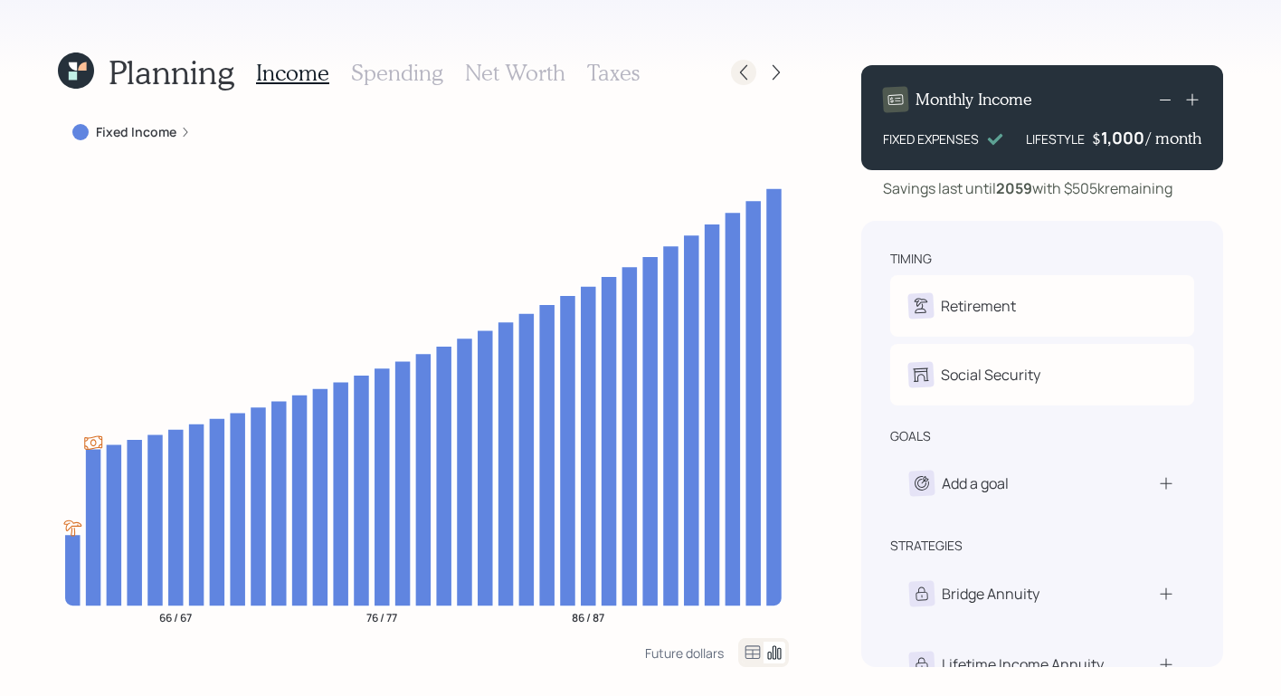
click at [740, 77] on icon at bounding box center [744, 72] width 18 height 18
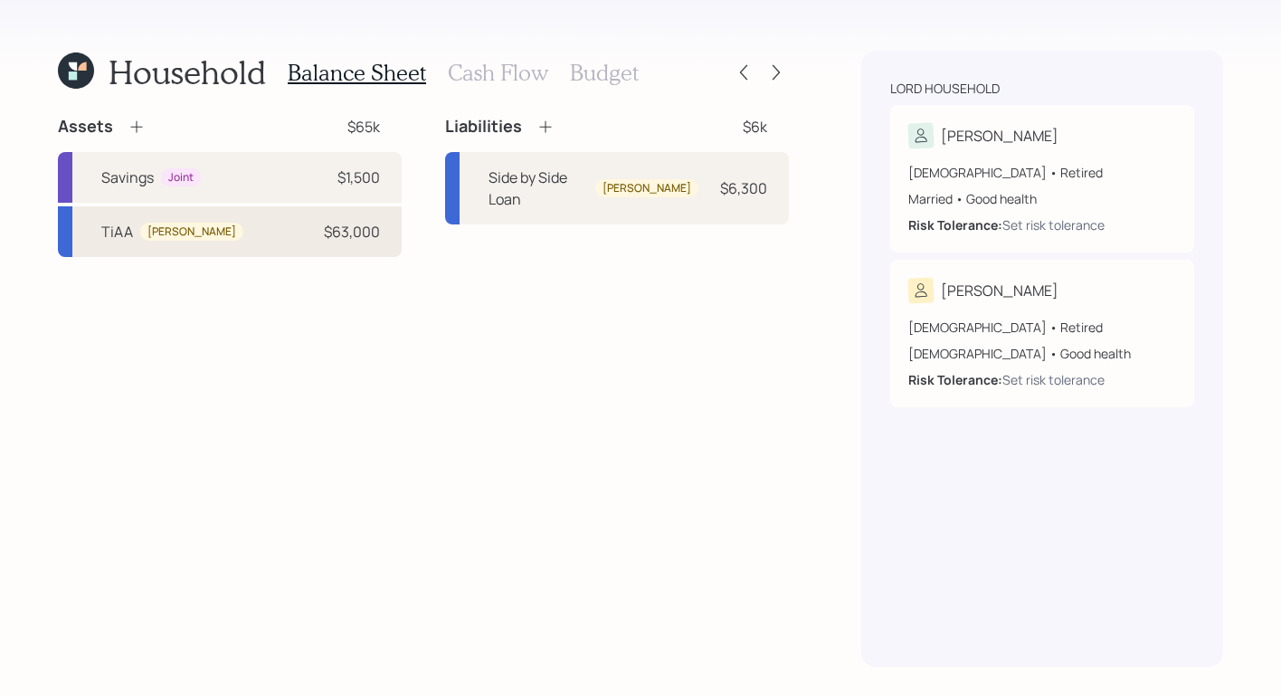
click at [193, 226] on div "TiAA William $63,000" at bounding box center [230, 231] width 344 height 51
select select "taxable"
select select "balanced"
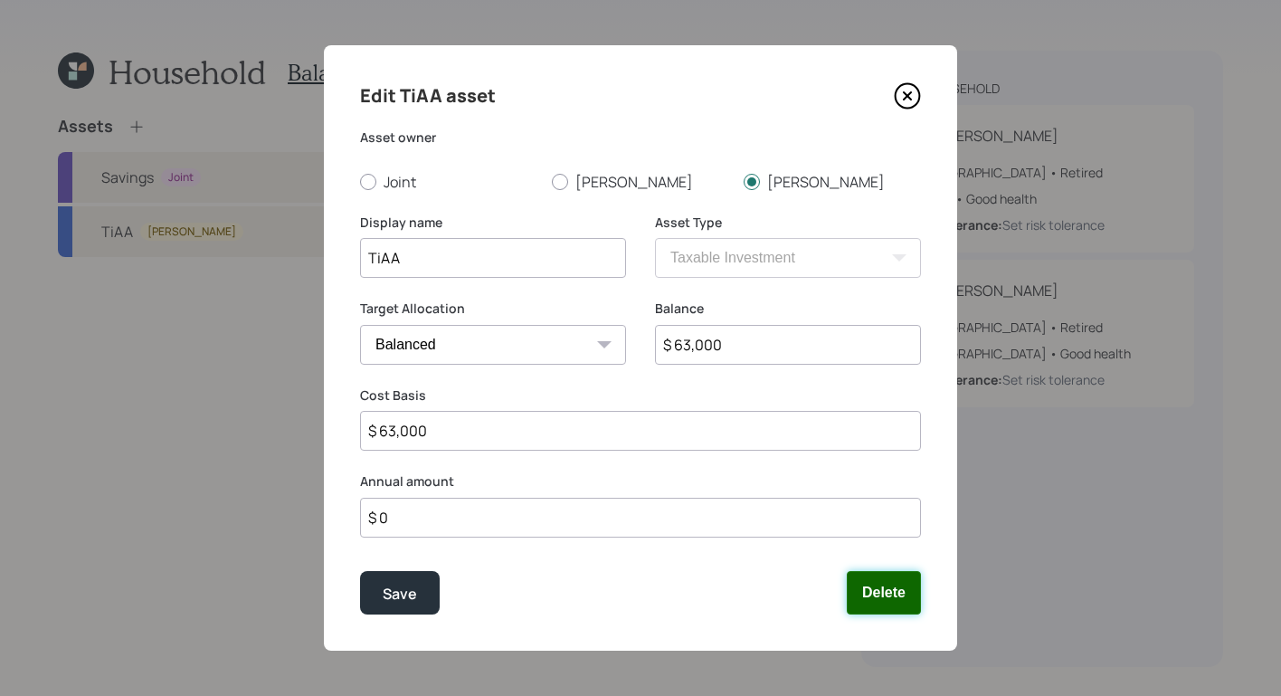
click at [863, 605] on button "Delete" at bounding box center [884, 592] width 74 height 43
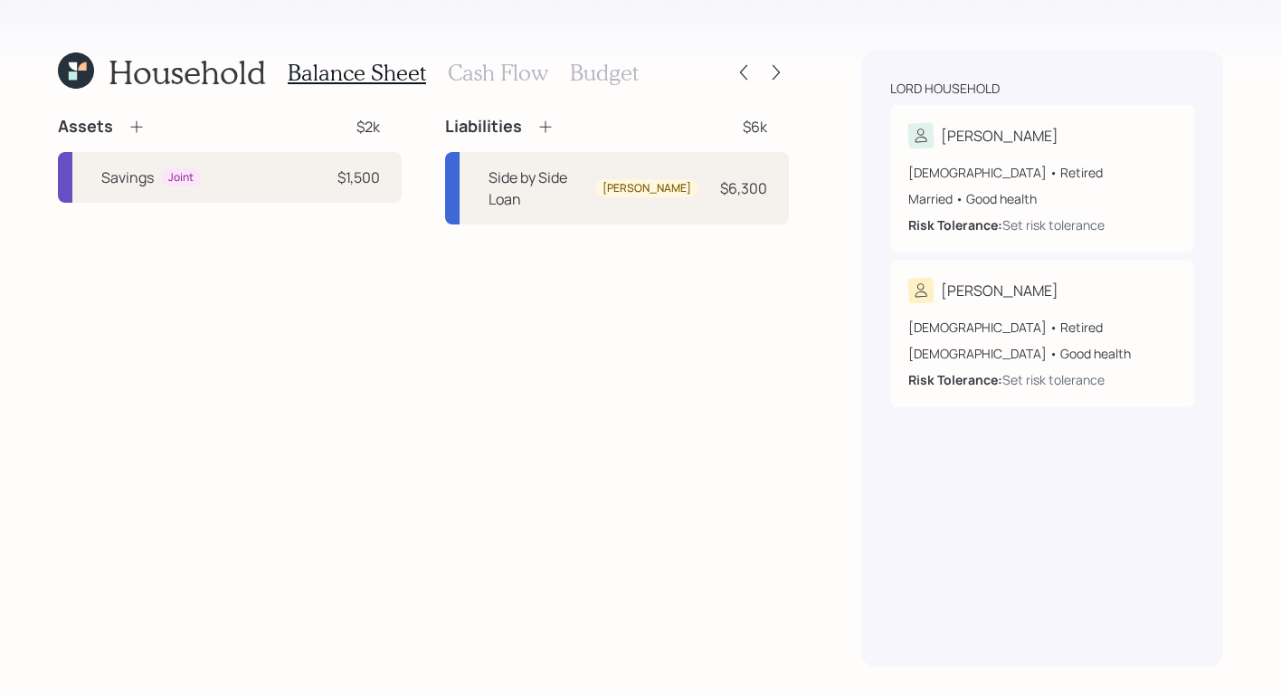
click at [135, 132] on icon at bounding box center [137, 127] width 18 height 18
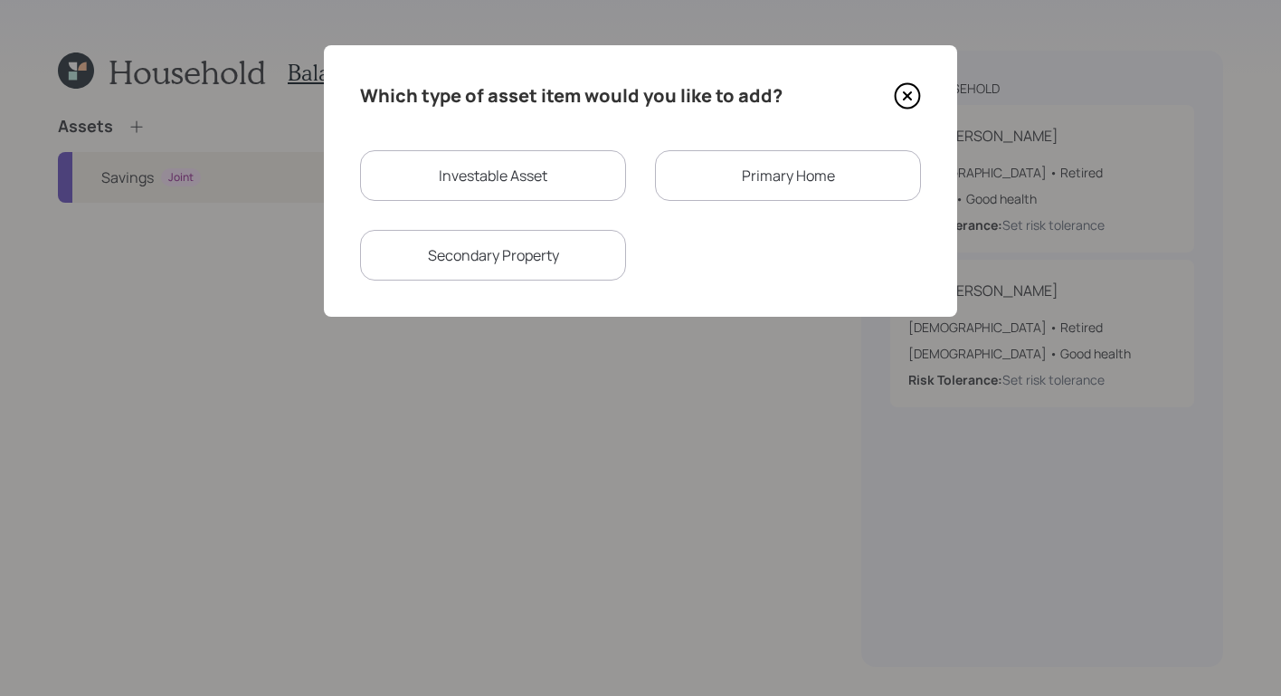
click at [515, 177] on div "Investable Asset" at bounding box center [493, 175] width 266 height 51
select select "taxable"
select select "balanced"
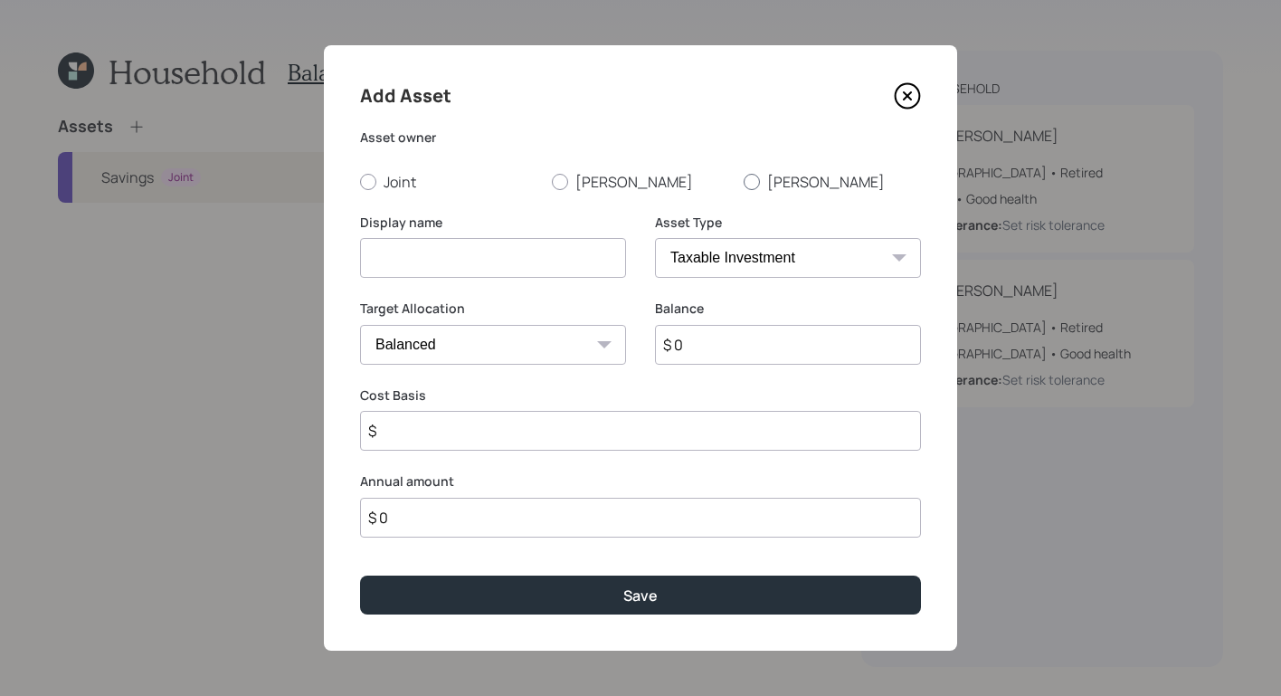
click at [760, 180] on label "[PERSON_NAME]" at bounding box center [832, 182] width 177 height 20
click at [744, 181] on input "[PERSON_NAME]" at bounding box center [743, 181] width 1 height 1
radio input "true"
click at [542, 255] on input at bounding box center [493, 258] width 266 height 40
type input "TIAA"
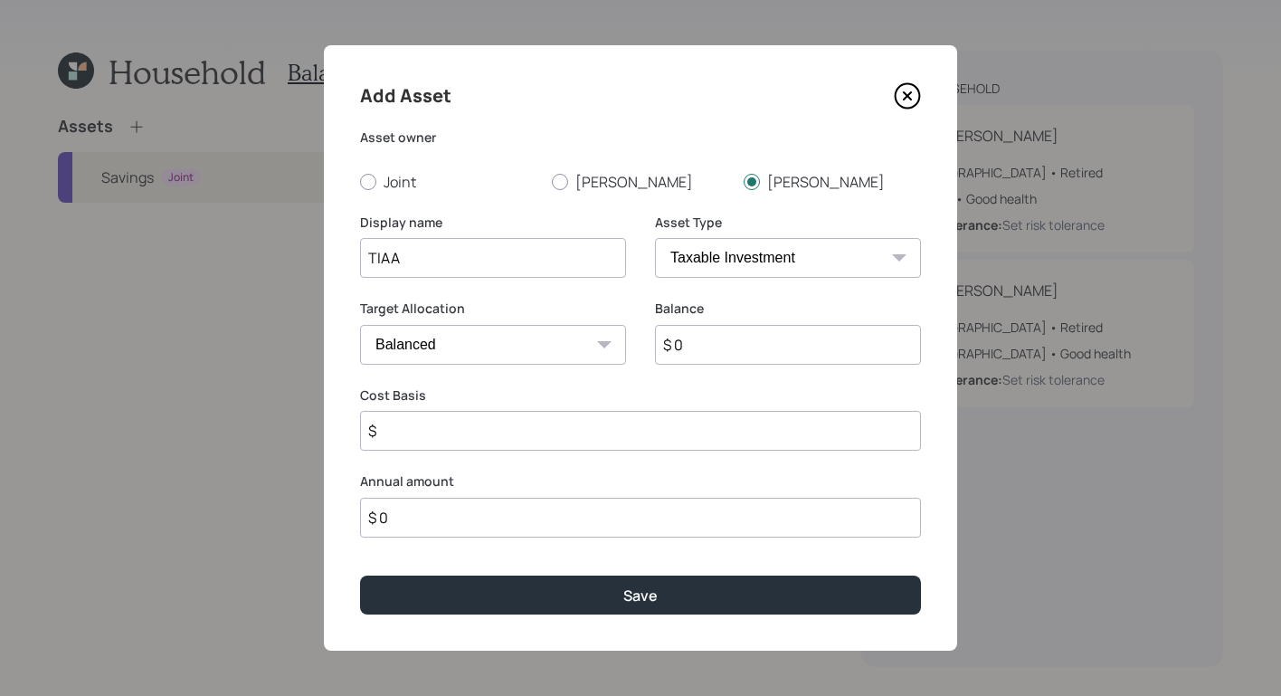
click at [741, 347] on input "$ 0" at bounding box center [788, 345] width 266 height 40
type input "$ 63,000"
click at [774, 267] on select "SEP IRA IRA Roth IRA 401(k) Roth 401(k) 403(b) Roth 403(b) 457(b) Roth 457(b) H…" at bounding box center [788, 258] width 266 height 40
select select "company_sponsored"
click at [655, 238] on select "SEP IRA IRA Roth IRA 401(k) Roth 401(k) 403(b) Roth 403(b) 457(b) Roth 457(b) H…" at bounding box center [788, 258] width 266 height 40
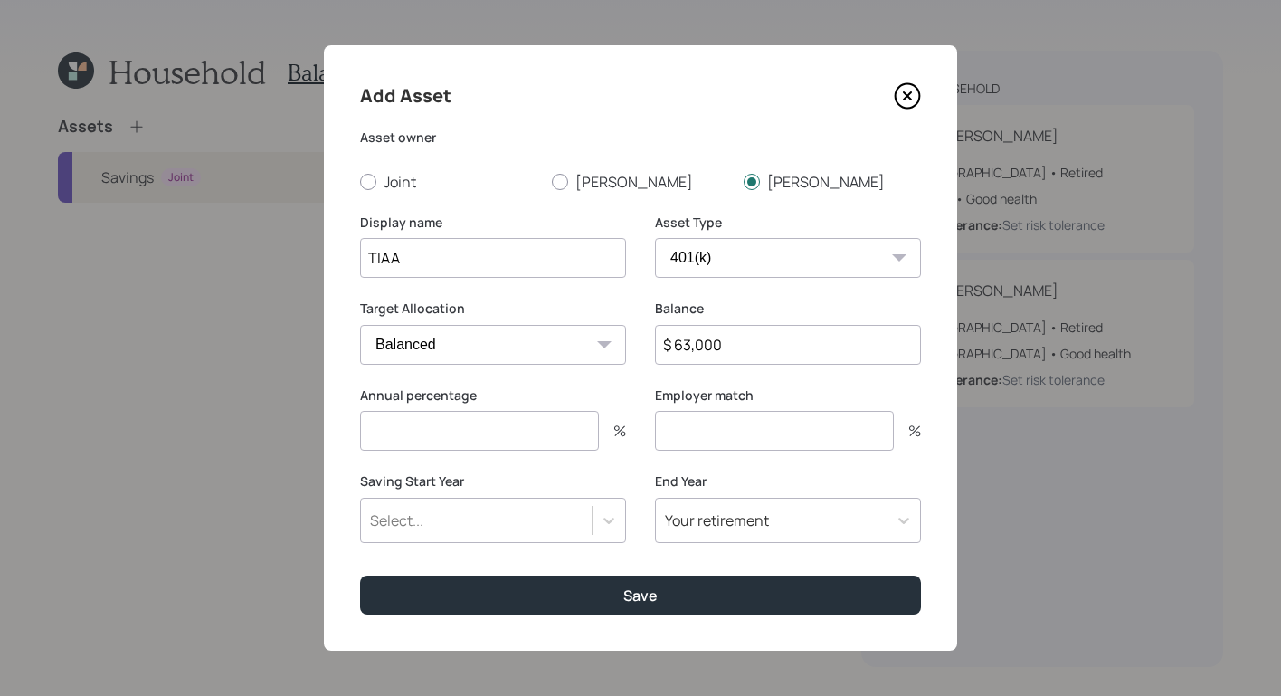
drag, startPoint x: 569, startPoint y: 440, endPoint x: 556, endPoint y: 423, distance: 21.2
click at [568, 440] on input "number" at bounding box center [479, 431] width 239 height 40
type input "0"
click at [737, 427] on input "number" at bounding box center [774, 431] width 239 height 40
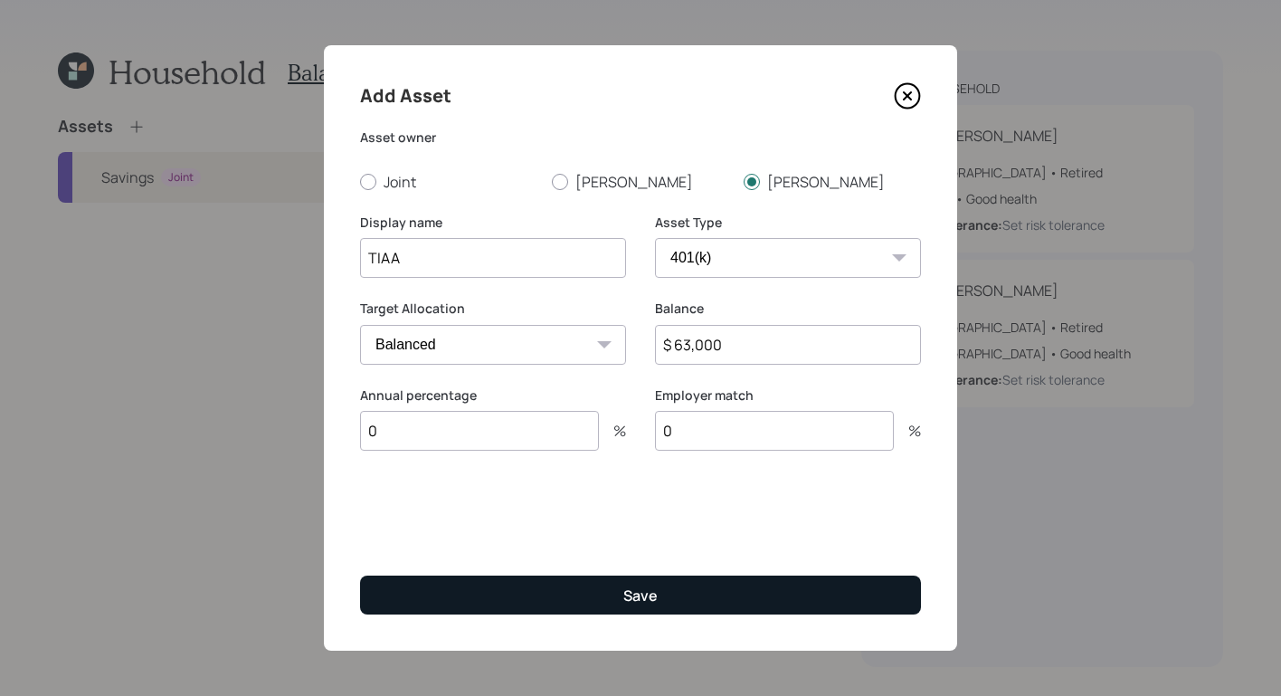
type input "0"
drag, startPoint x: 682, startPoint y: 596, endPoint x: 696, endPoint y: 611, distance: 19.8
click at [682, 597] on button "Save" at bounding box center [640, 595] width 561 height 39
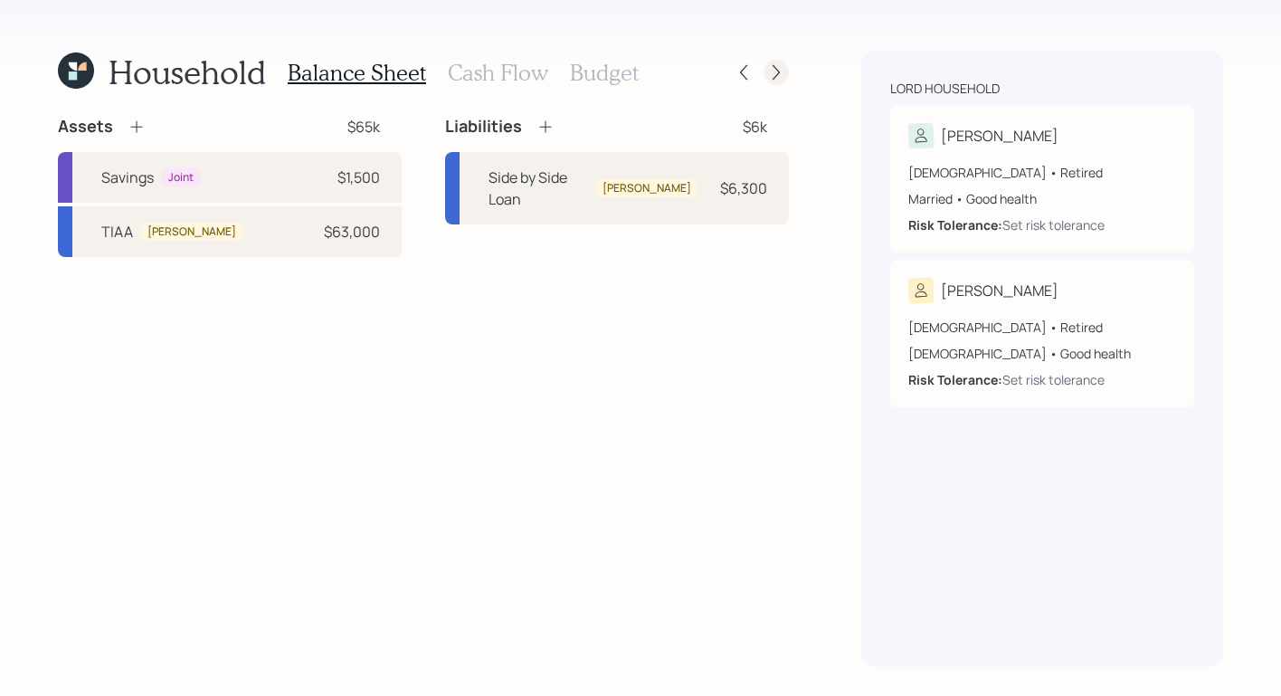
click at [771, 78] on icon at bounding box center [776, 72] width 18 height 18
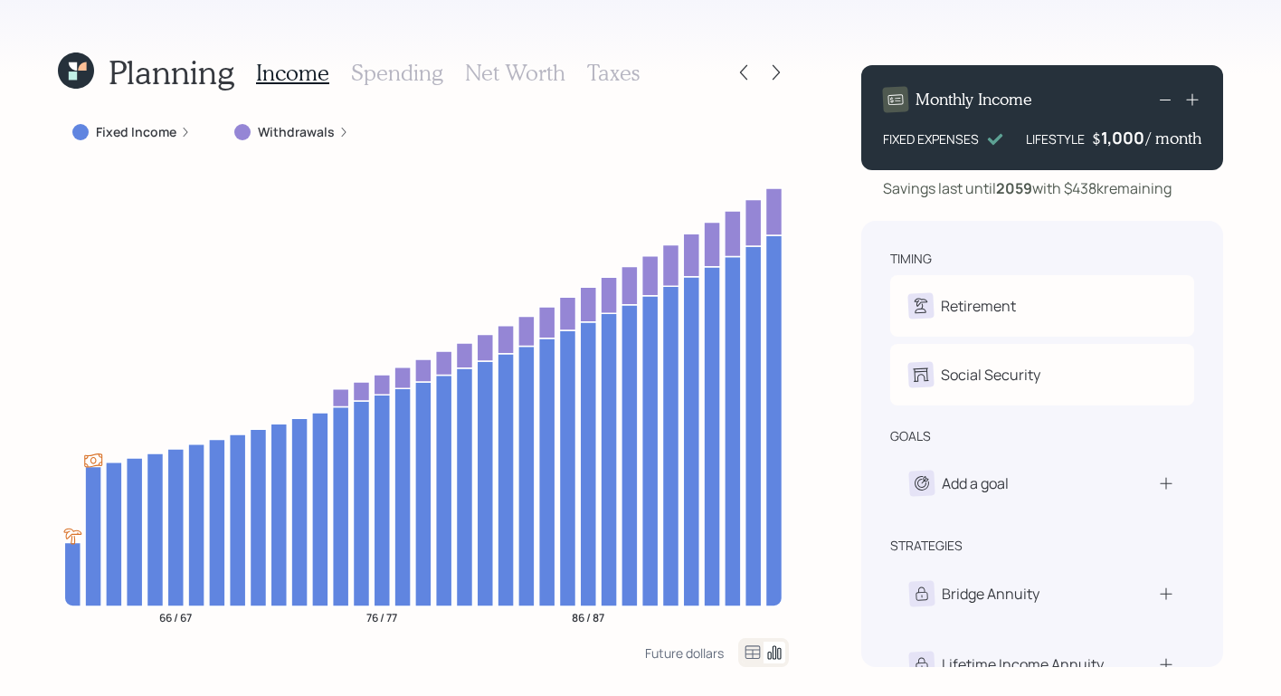
click at [174, 138] on label "Fixed Income" at bounding box center [136, 132] width 81 height 18
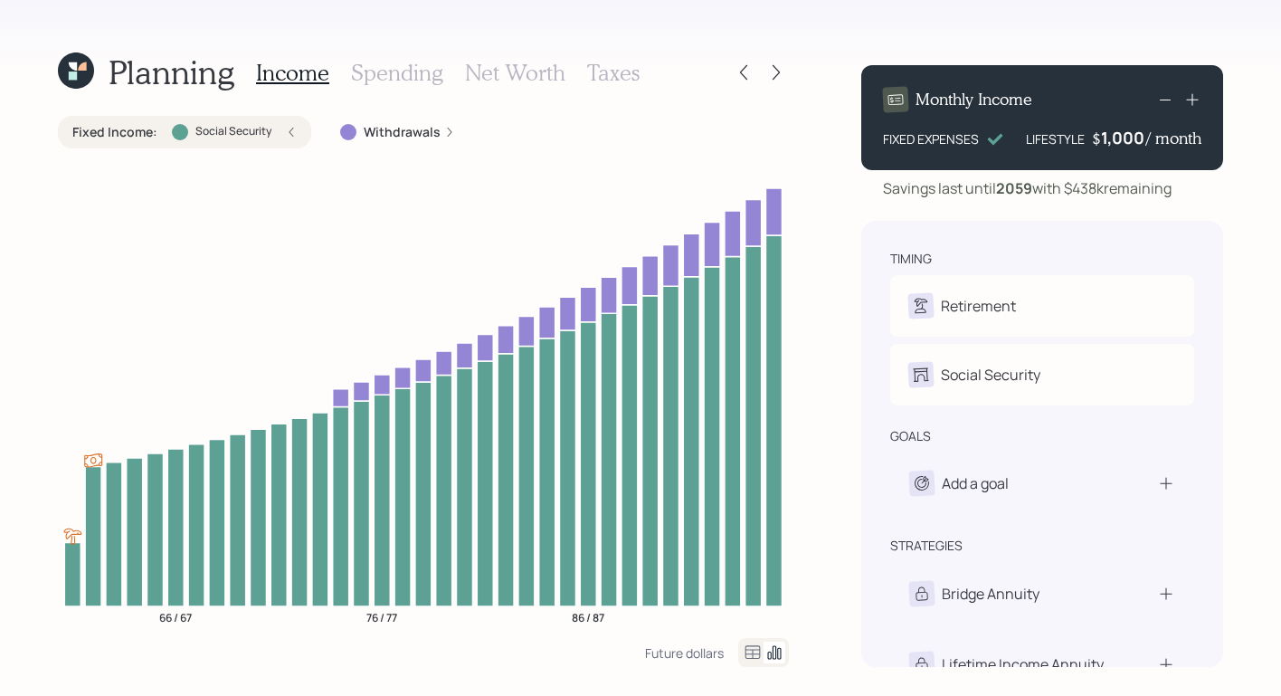
click at [408, 138] on label "Withdrawals" at bounding box center [402, 132] width 77 height 18
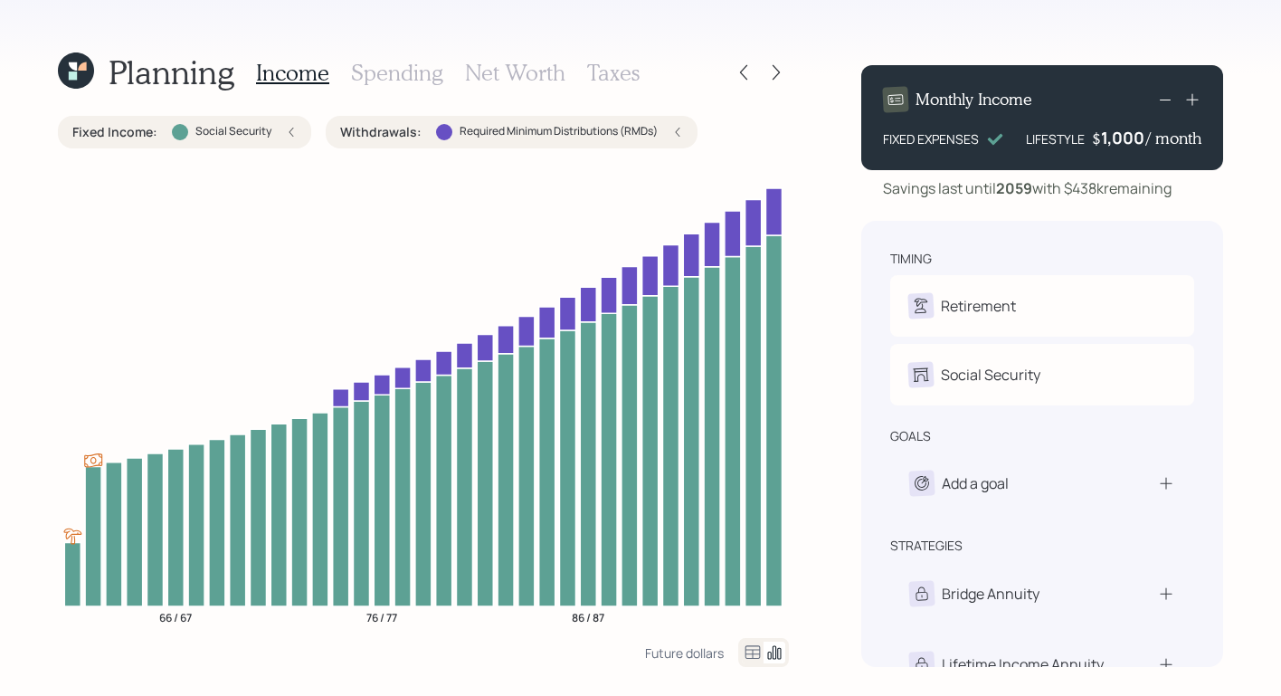
click at [815, 347] on div "Planning Income Spending Net Worth Taxes Fixed Income : Social Security Withdra…" at bounding box center [640, 348] width 1281 height 696
click at [1139, 503] on div "Add a goal" at bounding box center [1042, 483] width 304 height 63
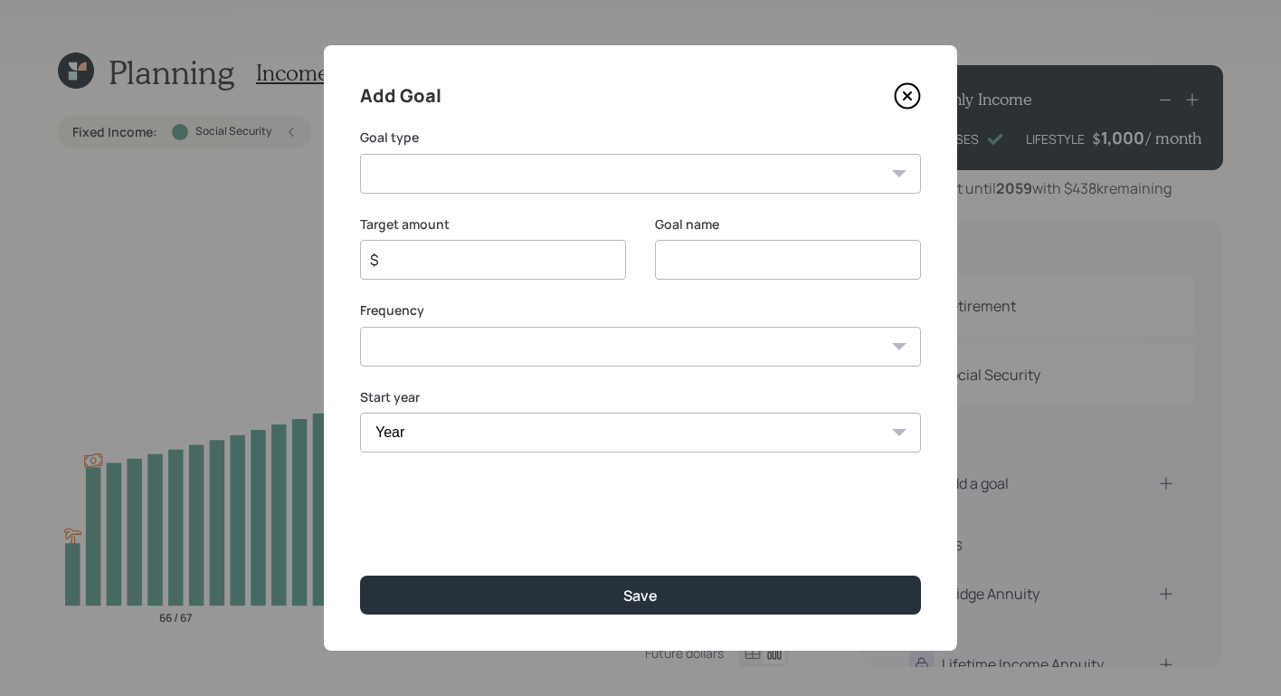
click at [575, 192] on select "Create an emergency fund Donate to charity Purchase a home Make a purchase Supp…" at bounding box center [640, 174] width 561 height 40
select select "house"
click at [360, 154] on select "Create an emergency fund Donate to charity Purchase a home Make a purchase Supp…" at bounding box center [640, 174] width 561 height 40
type input "Purchase a home"
click at [454, 268] on input "$" at bounding box center [485, 260] width 235 height 22
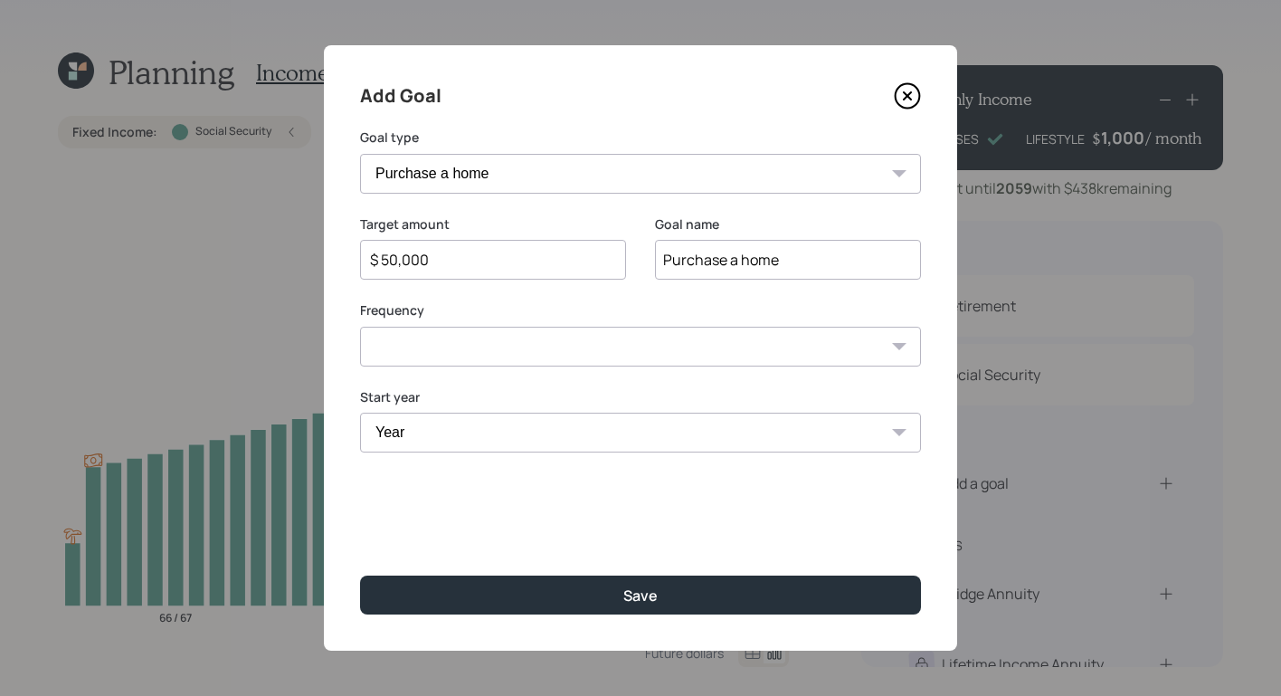
type input "$ 50,000"
click at [718, 339] on select "One time Every 1 year Every 2 years Every 3 years Every 4 years Every 5 years E…" at bounding box center [640, 347] width 561 height 40
select select "0"
click at [360, 327] on select "One time Every 1 year Every 2 years Every 3 years Every 4 years Every 5 years E…" at bounding box center [640, 347] width 561 height 40
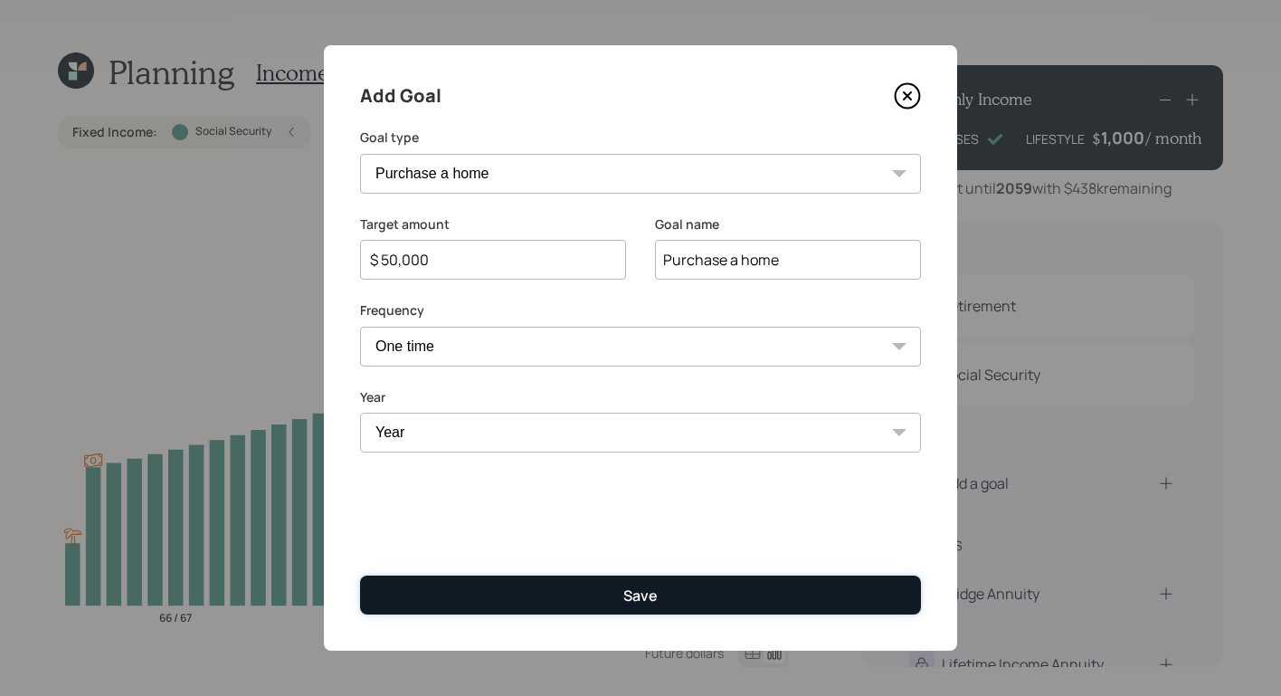
click at [683, 590] on button "Save" at bounding box center [640, 595] width 561 height 39
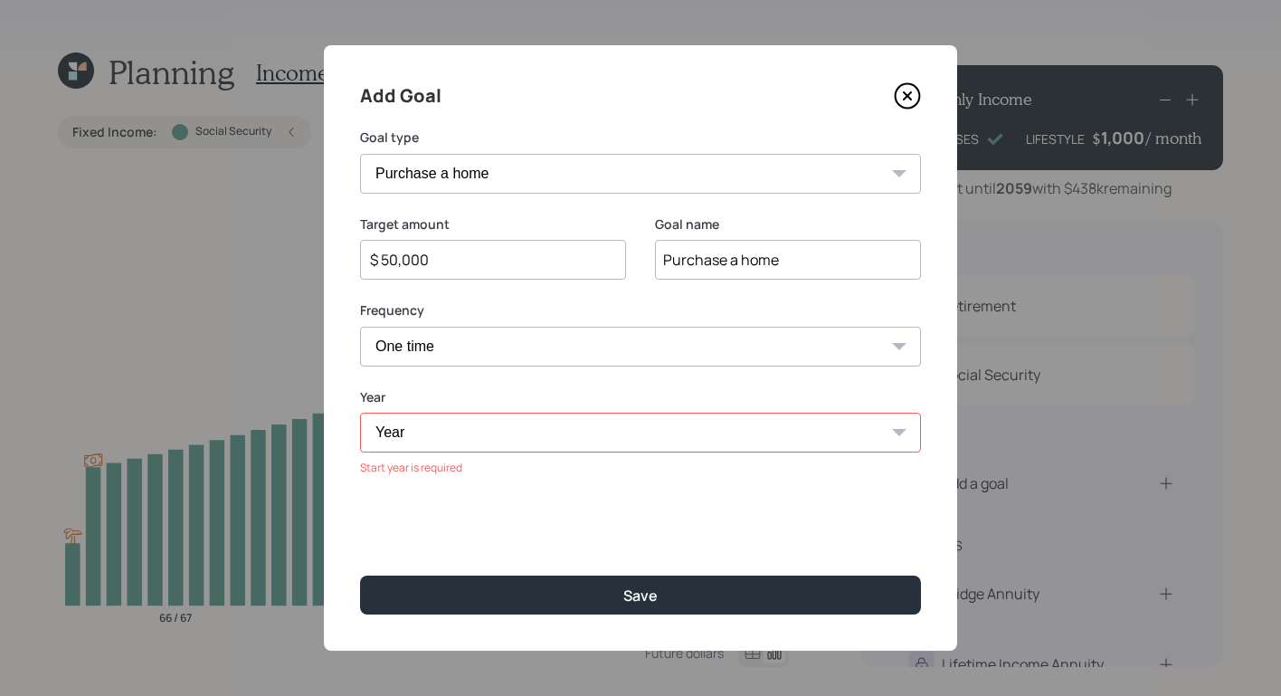
click at [589, 439] on select "Year 2025 2026 2027 2028 2029 2030 2031 2032 2033 2034 2035 2036 2037 2038 2039…" at bounding box center [640, 433] width 561 height 40
select select "2026"
click at [360, 413] on select "Year 2025 2026 2027 2028 2029 2030 2031 2032 2033 2034 2035 2036 2037 2038 2039…" at bounding box center [640, 433] width 561 height 40
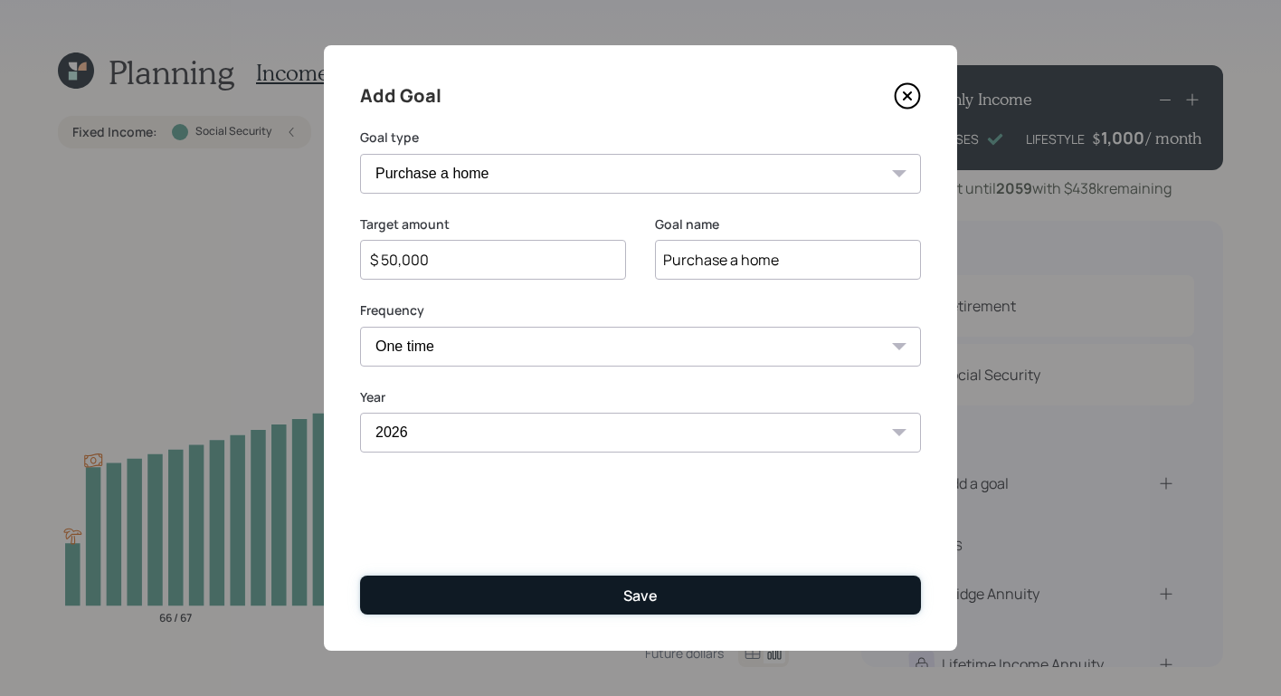
click at [531, 594] on button "Save" at bounding box center [640, 595] width 561 height 39
type input "$"
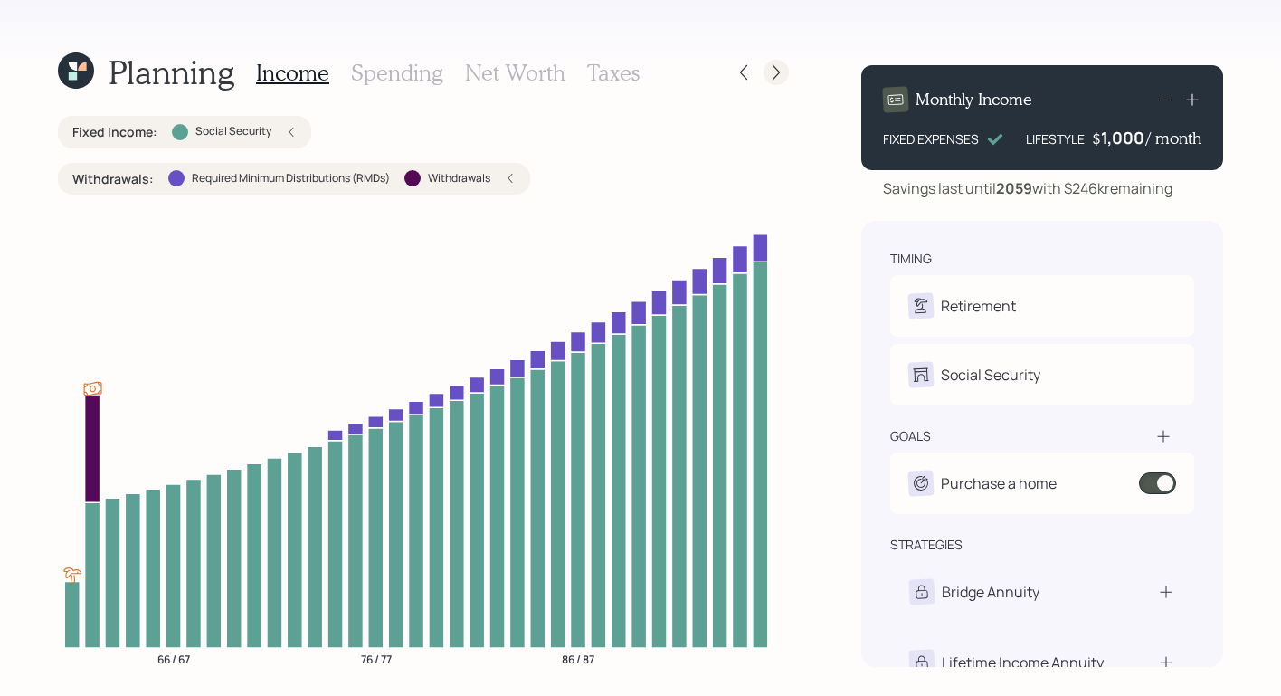
click at [771, 73] on icon at bounding box center [776, 72] width 18 height 18
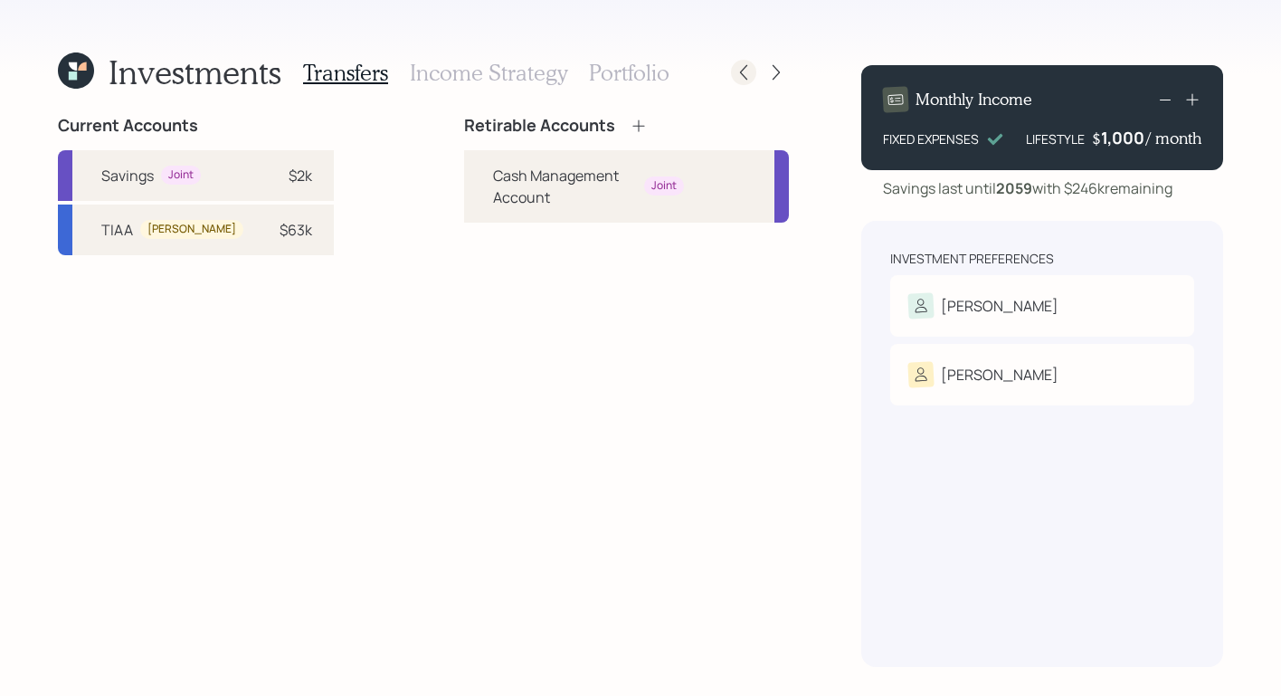
click at [747, 67] on icon at bounding box center [744, 72] width 18 height 18
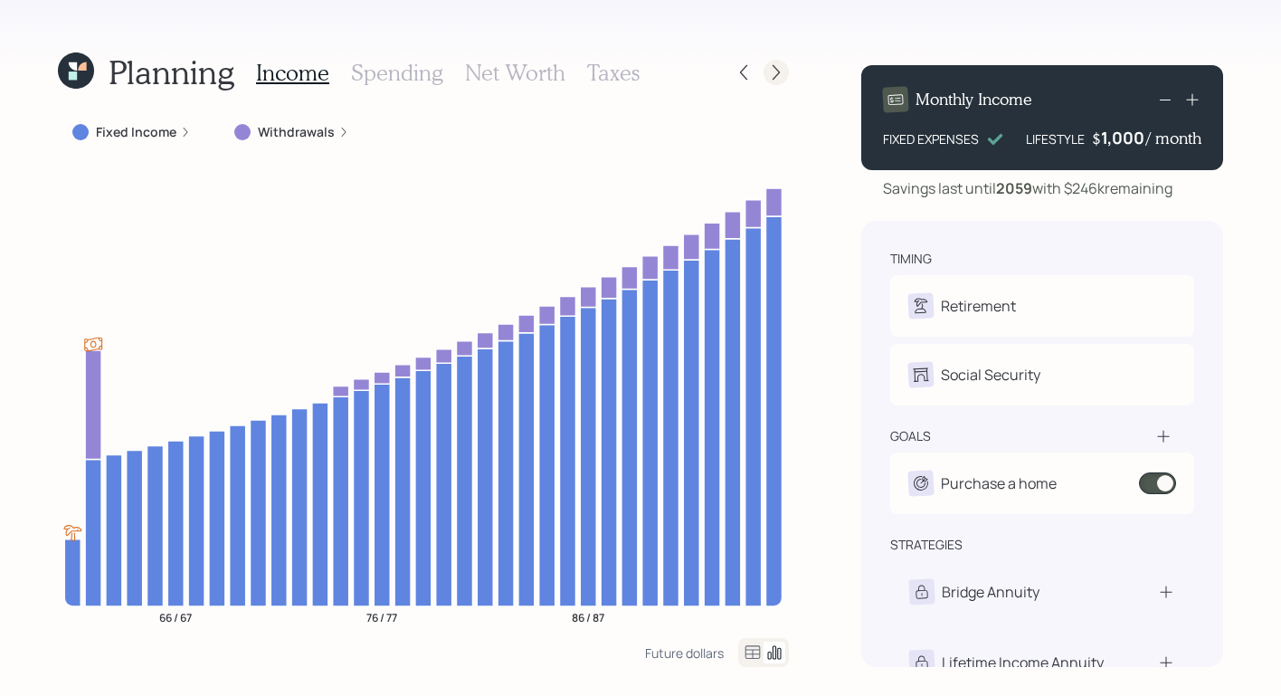
click at [779, 62] on div at bounding box center [776, 72] width 25 height 25
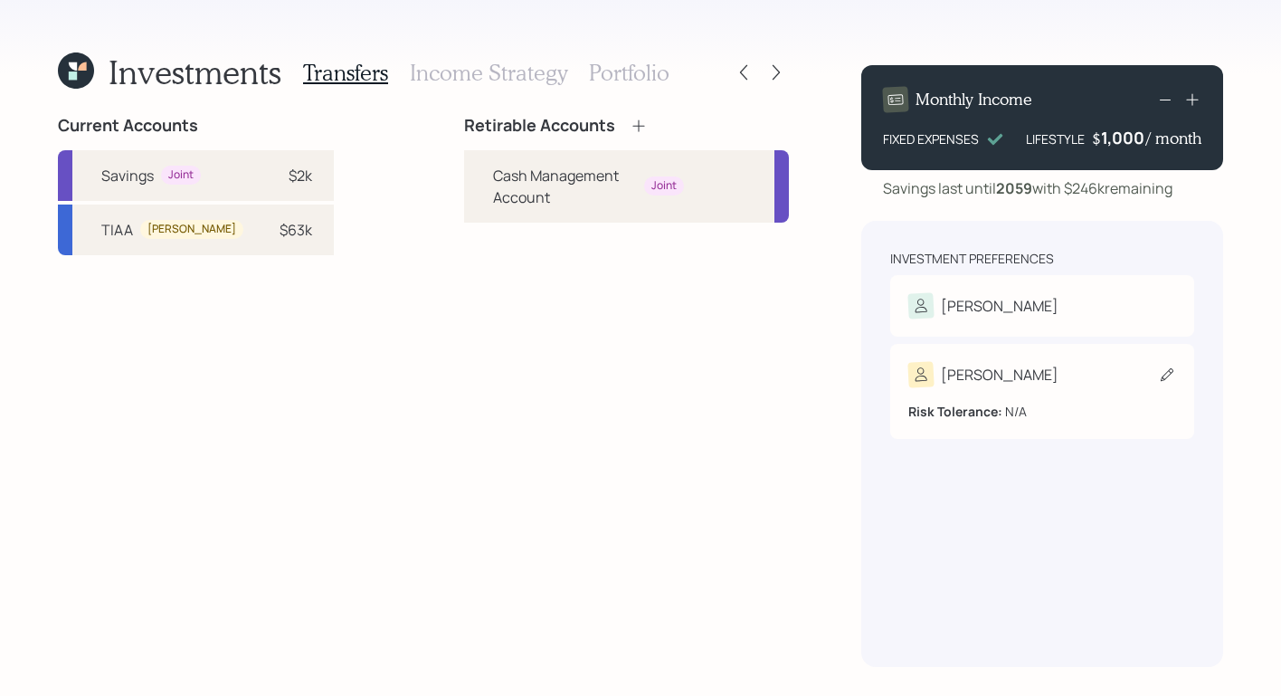
click at [1078, 385] on div "[PERSON_NAME]" at bounding box center [1043, 374] width 268 height 25
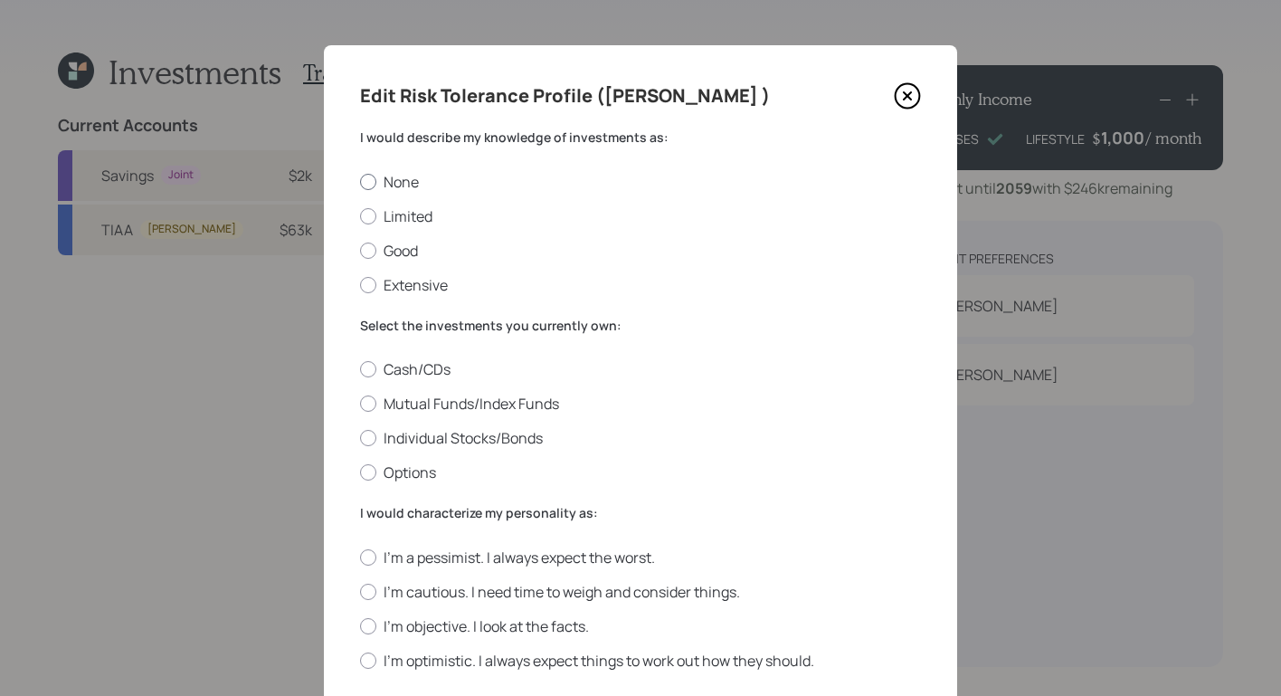
click at [360, 186] on div at bounding box center [368, 182] width 16 height 16
click at [359, 182] on input "None" at bounding box center [359, 181] width 1 height 1
radio input "true"
click at [364, 374] on div at bounding box center [368, 369] width 16 height 16
click at [360, 370] on input "Cash/CDs" at bounding box center [359, 369] width 1 height 1
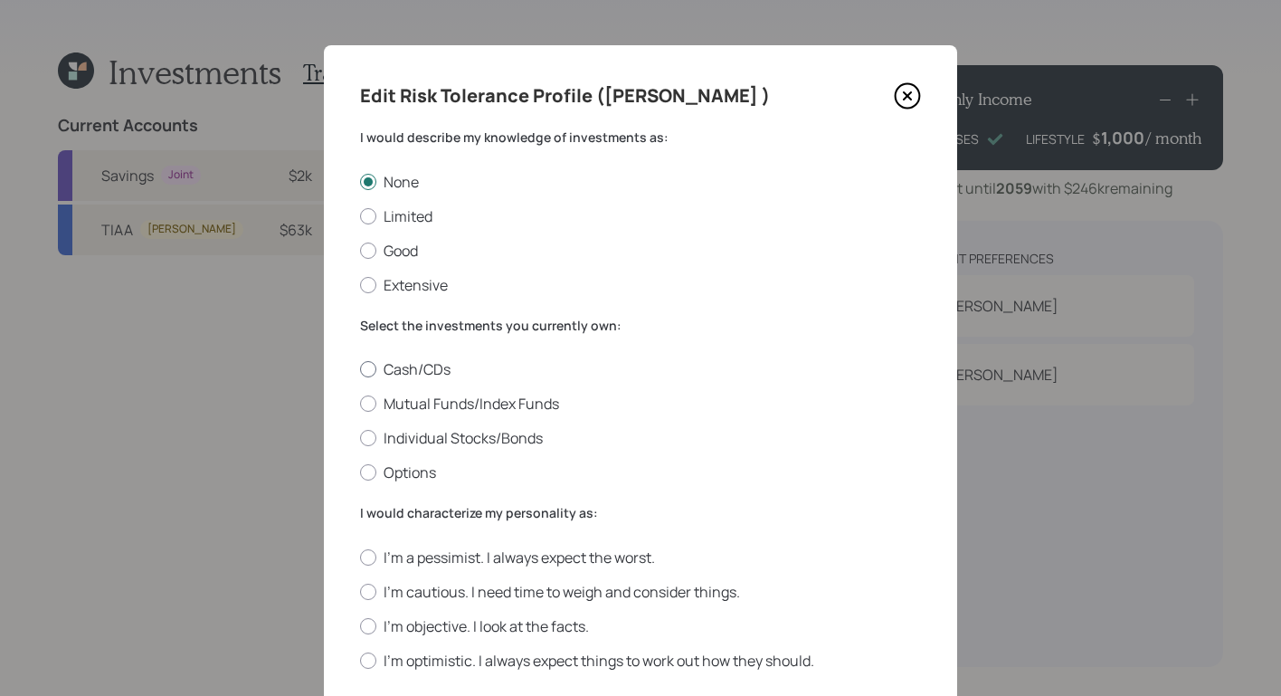
radio input "true"
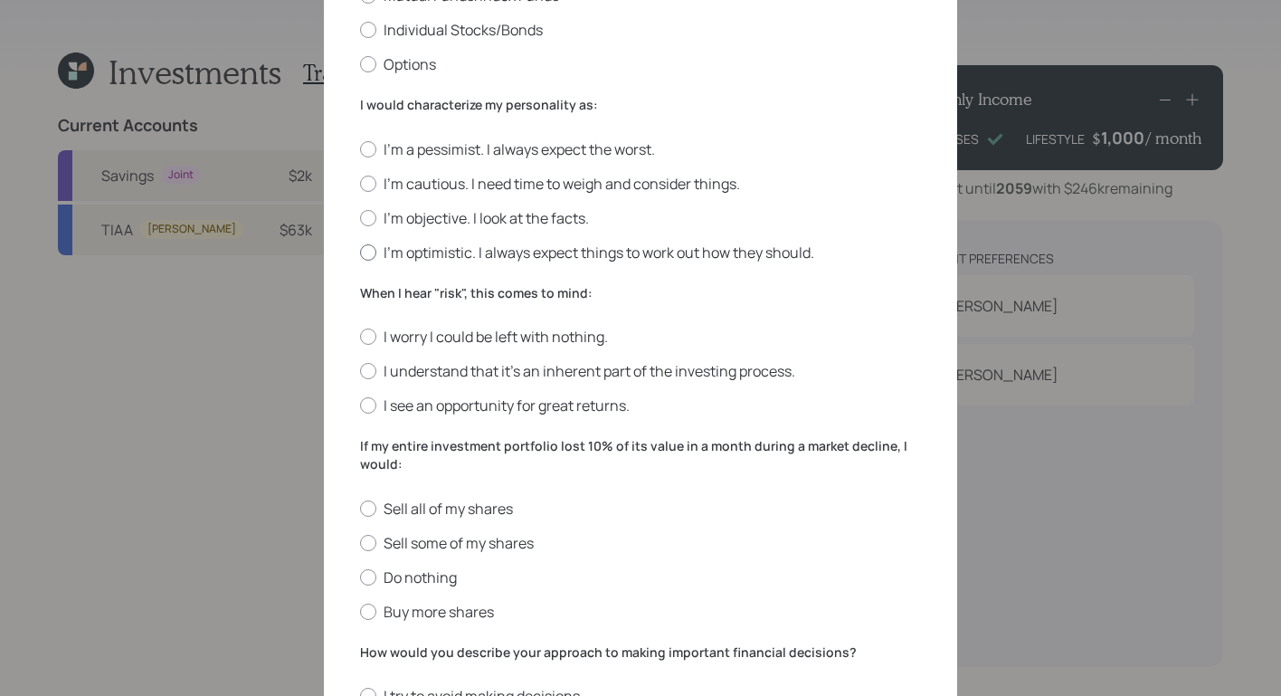
scroll to position [404, 0]
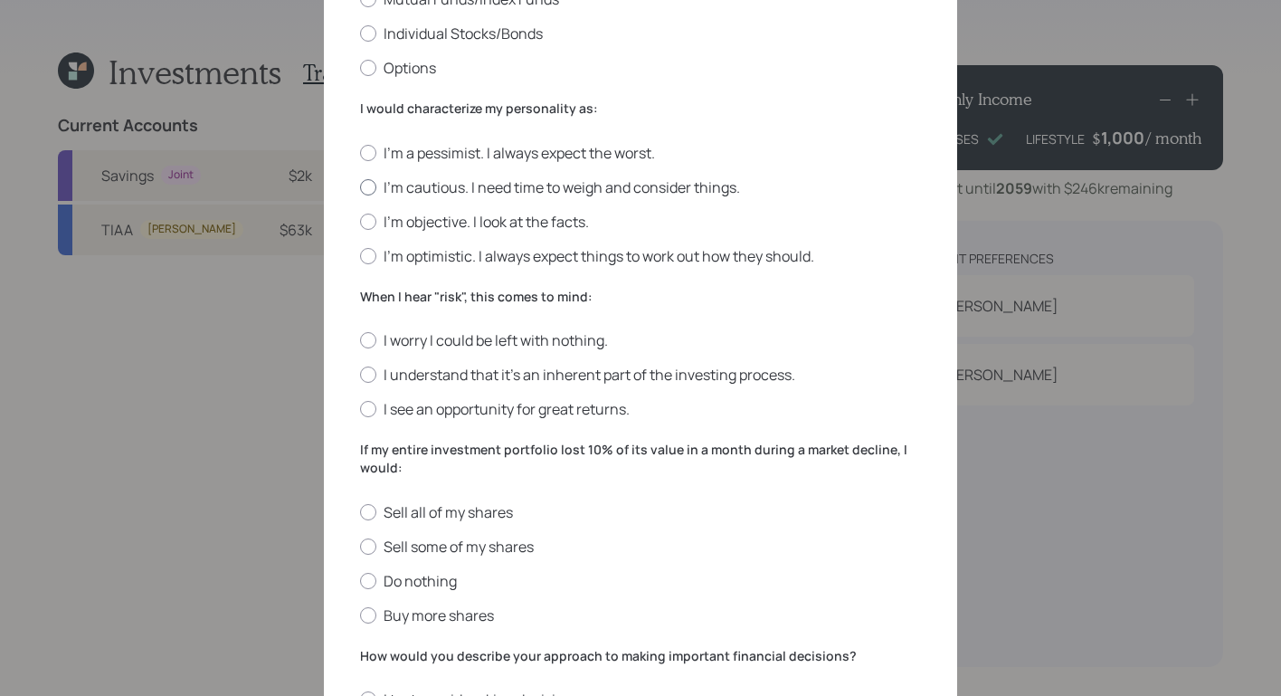
click at [372, 191] on label "I'm cautious. I need time to weigh and consider things." at bounding box center [640, 187] width 561 height 20
click at [360, 187] on input "I'm cautious. I need time to weigh and consider things." at bounding box center [359, 186] width 1 height 1
radio input "true"
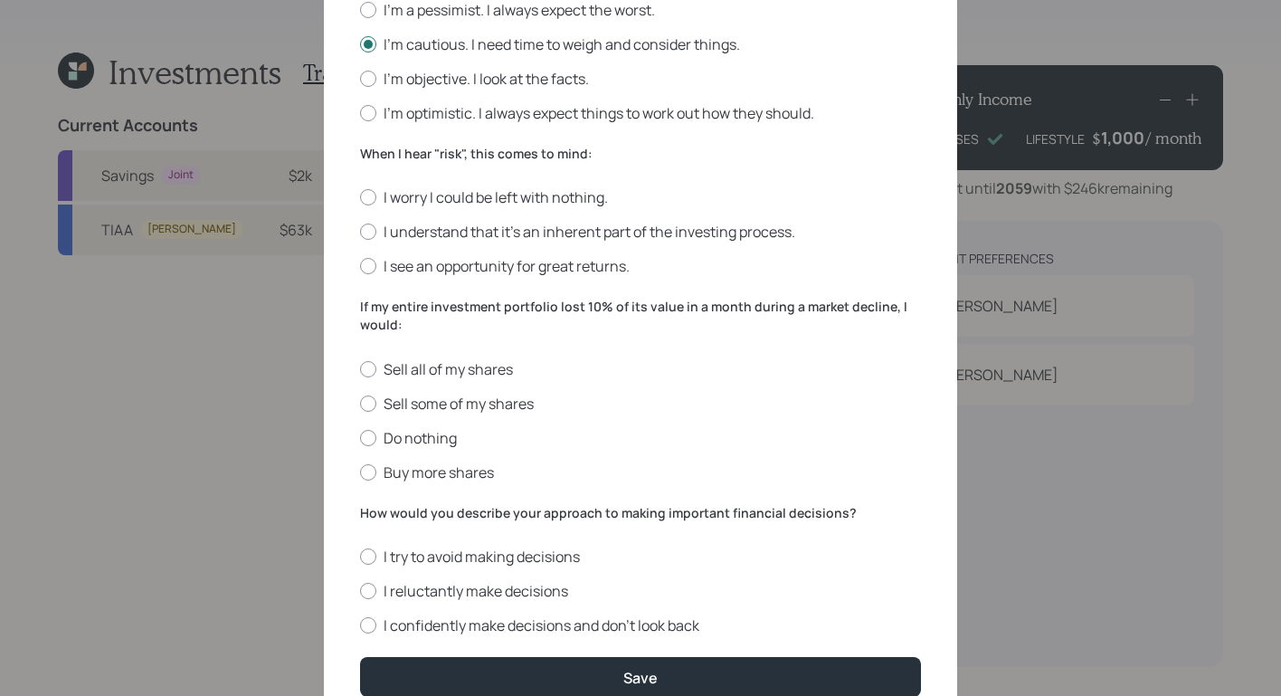
scroll to position [556, 0]
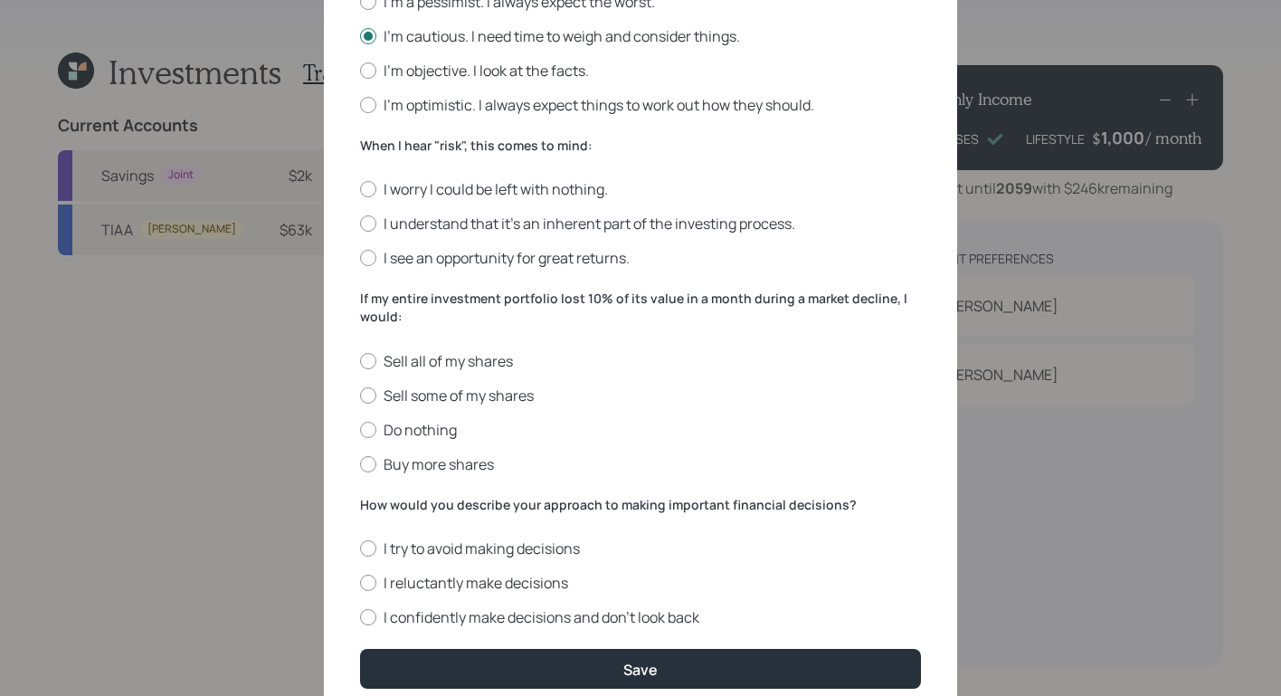
click at [351, 187] on div "Edit Risk Tolerance Profile (William ) I would describe my knowledge of investm…" at bounding box center [640, 107] width 633 height 1235
click at [372, 187] on label "I worry I could be left with nothing." at bounding box center [640, 189] width 561 height 20
click at [360, 189] on input "I worry I could be left with nothing." at bounding box center [359, 189] width 1 height 1
radio input "true"
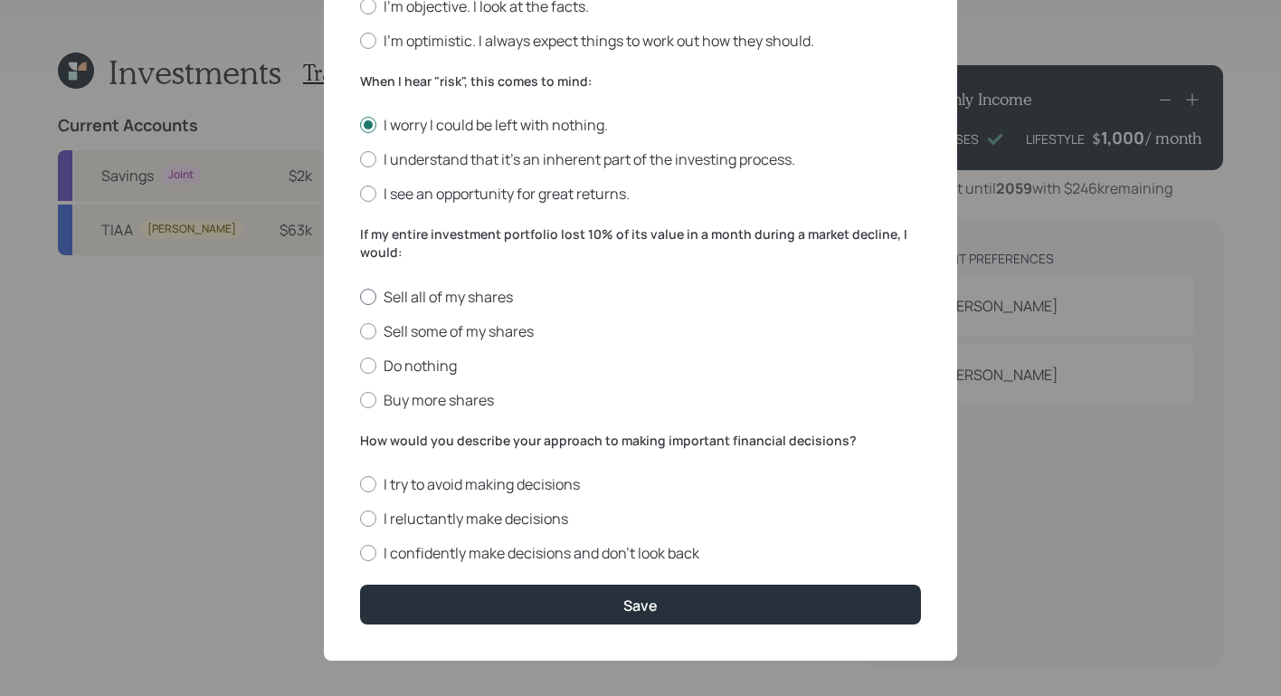
scroll to position [630, 0]
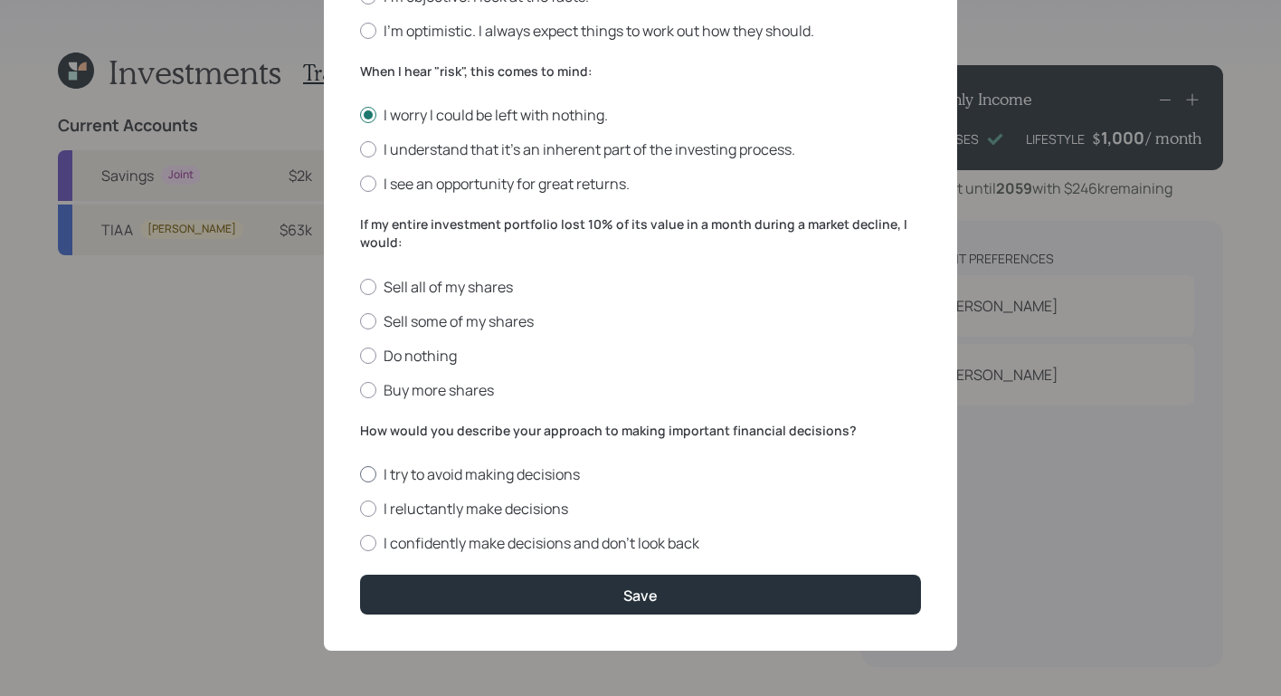
click at [902, 480] on label "I try to avoid making decisions" at bounding box center [640, 474] width 561 height 20
click at [360, 475] on input "I try to avoid making decisions" at bounding box center [359, 474] width 1 height 1
radio input "true"
click at [366, 320] on div at bounding box center [368, 321] width 16 height 16
click at [360, 320] on input "Sell some of my shares" at bounding box center [359, 320] width 1 height 1
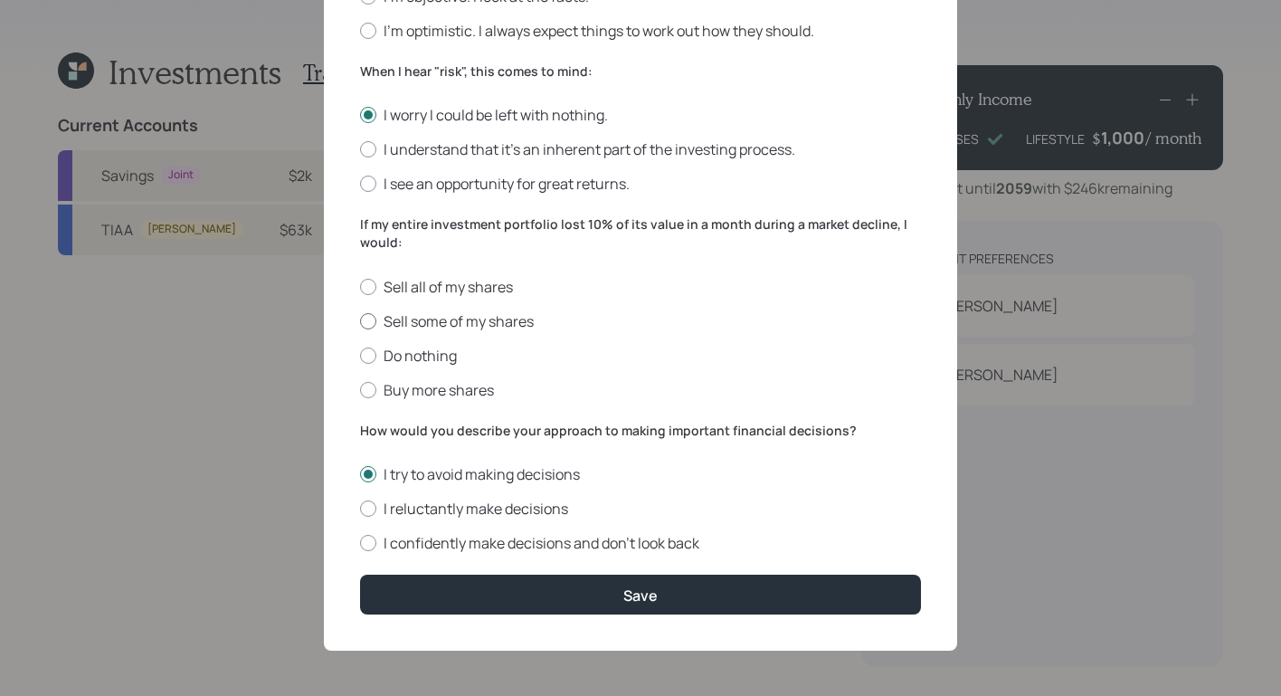
radio input "true"
click at [422, 460] on div "How would you describe your approach to making important financial decisions? I…" at bounding box center [640, 488] width 561 height 132
click at [514, 451] on form "I would describe my knowledge of investments as: None Limited Good Extensive Se…" at bounding box center [640, 57] width 561 height 1116
click at [360, 515] on label "I reluctantly make decisions" at bounding box center [640, 509] width 561 height 20
click at [359, 509] on input "I reluctantly make decisions" at bounding box center [359, 509] width 1 height 1
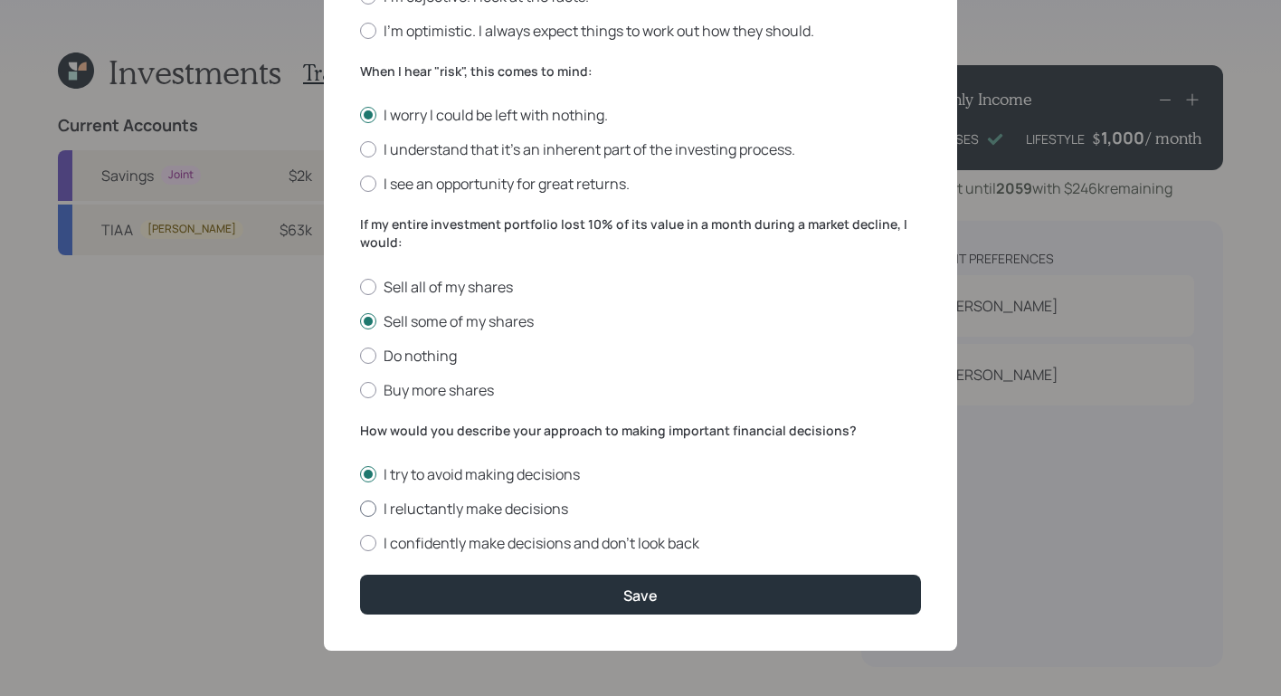
radio input "true"
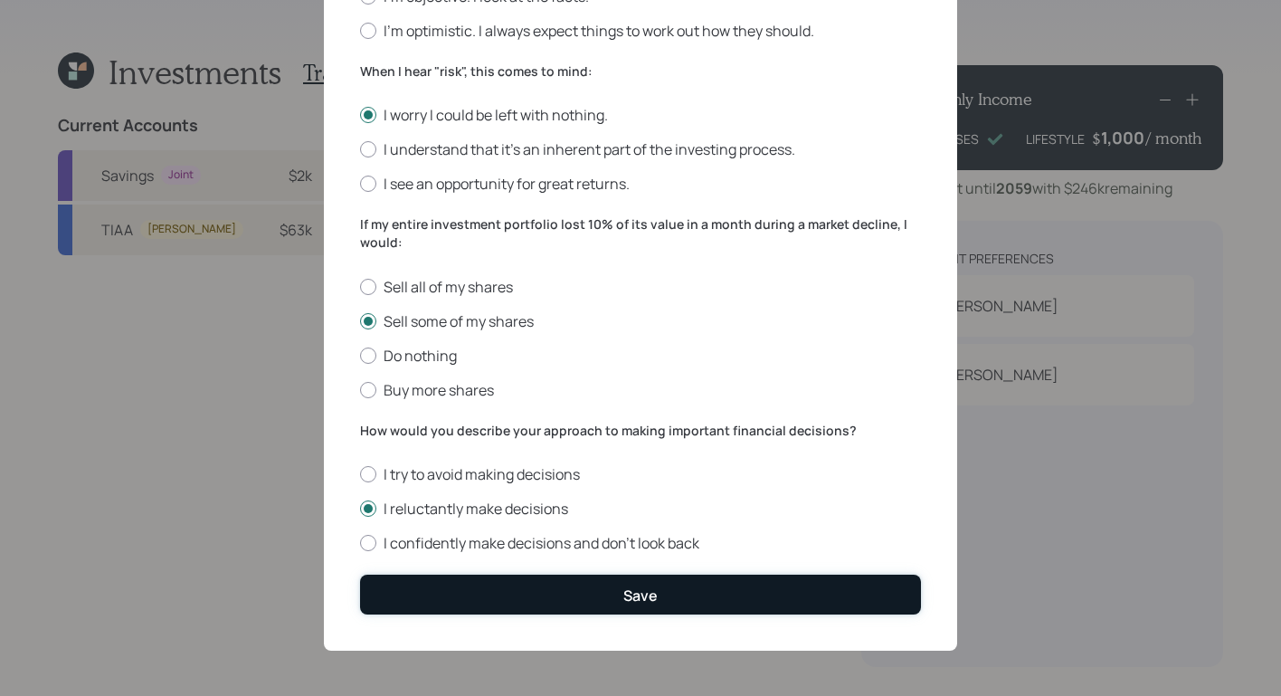
click at [630, 592] on div "Save" at bounding box center [640, 595] width 34 height 20
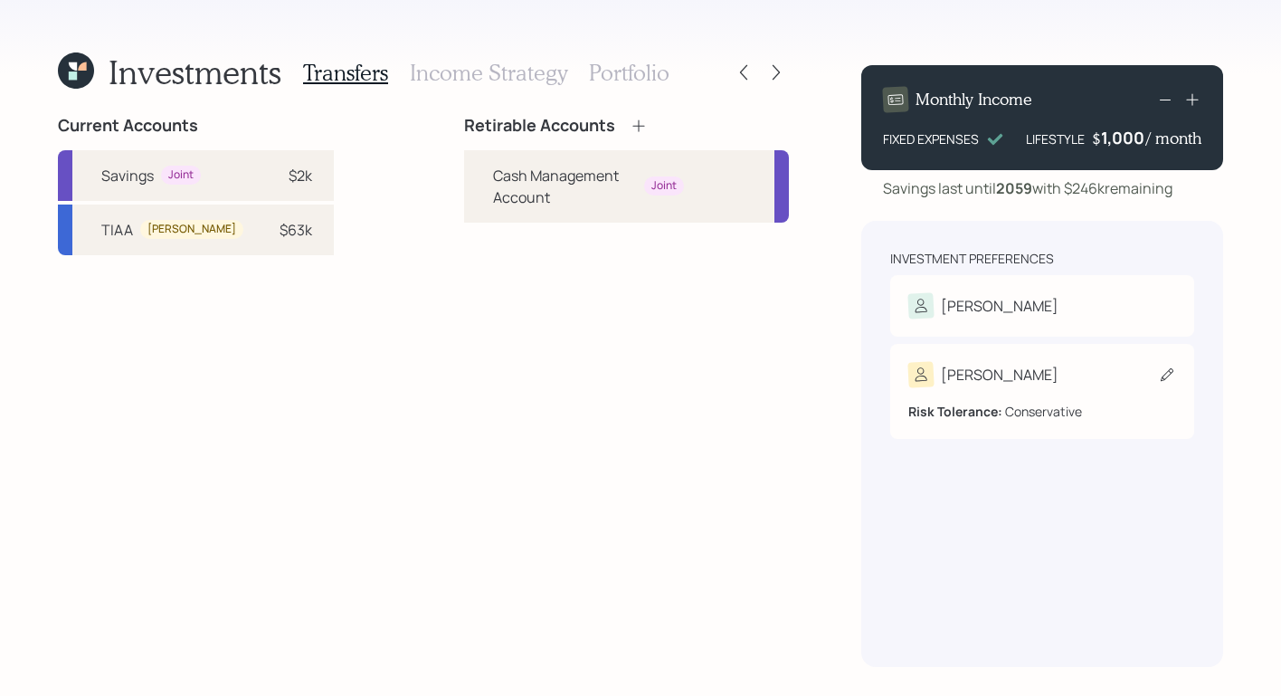
drag, startPoint x: 1003, startPoint y: 410, endPoint x: 1136, endPoint y: 412, distance: 133.0
click at [1136, 412] on div "Risk Tolerance: Conservative" at bounding box center [1043, 411] width 268 height 19
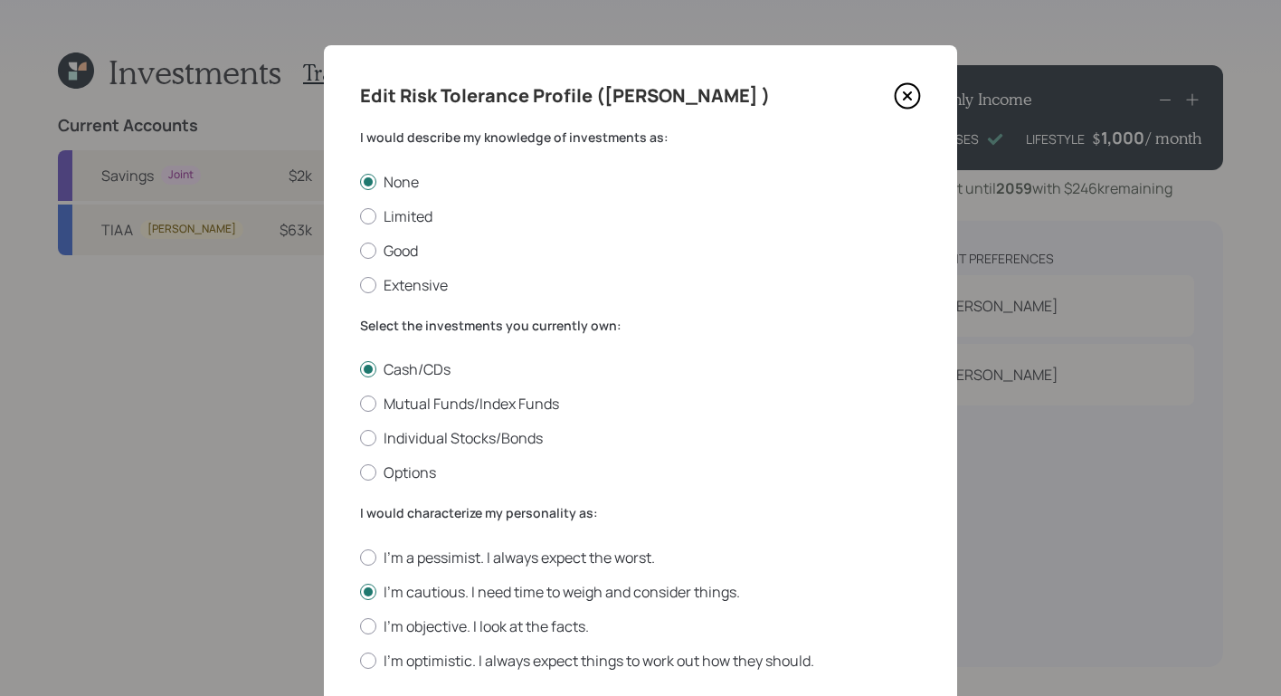
click at [904, 96] on icon at bounding box center [907, 95] width 7 height 7
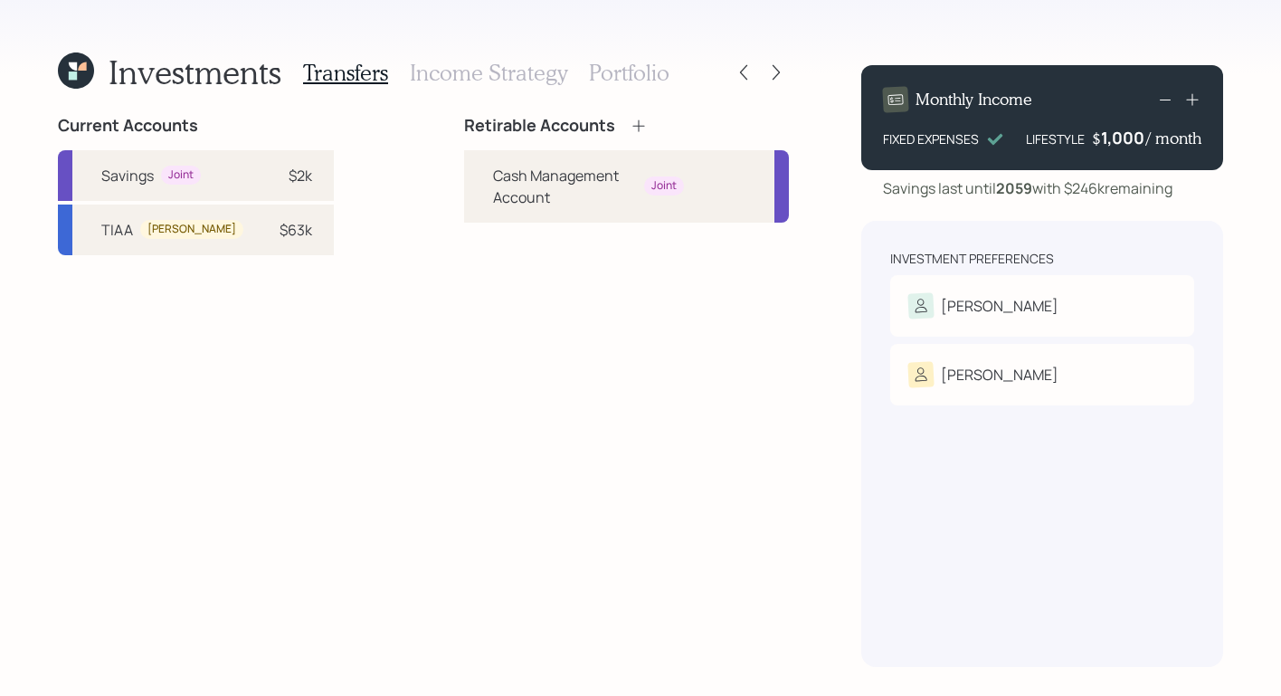
drag, startPoint x: 840, startPoint y: 612, endPoint x: 829, endPoint y: 600, distance: 16.0
click at [832, 603] on div "Investments Transfers Income Strategy Portfolio Current Accounts Savings Joint …" at bounding box center [640, 348] width 1281 height 696
drag, startPoint x: 771, startPoint y: 565, endPoint x: 708, endPoint y: 573, distance: 63.9
click at [708, 573] on div "Retirable Accounts Cash Management Account Joint" at bounding box center [626, 391] width 325 height 551
click at [630, 131] on icon at bounding box center [639, 126] width 18 height 18
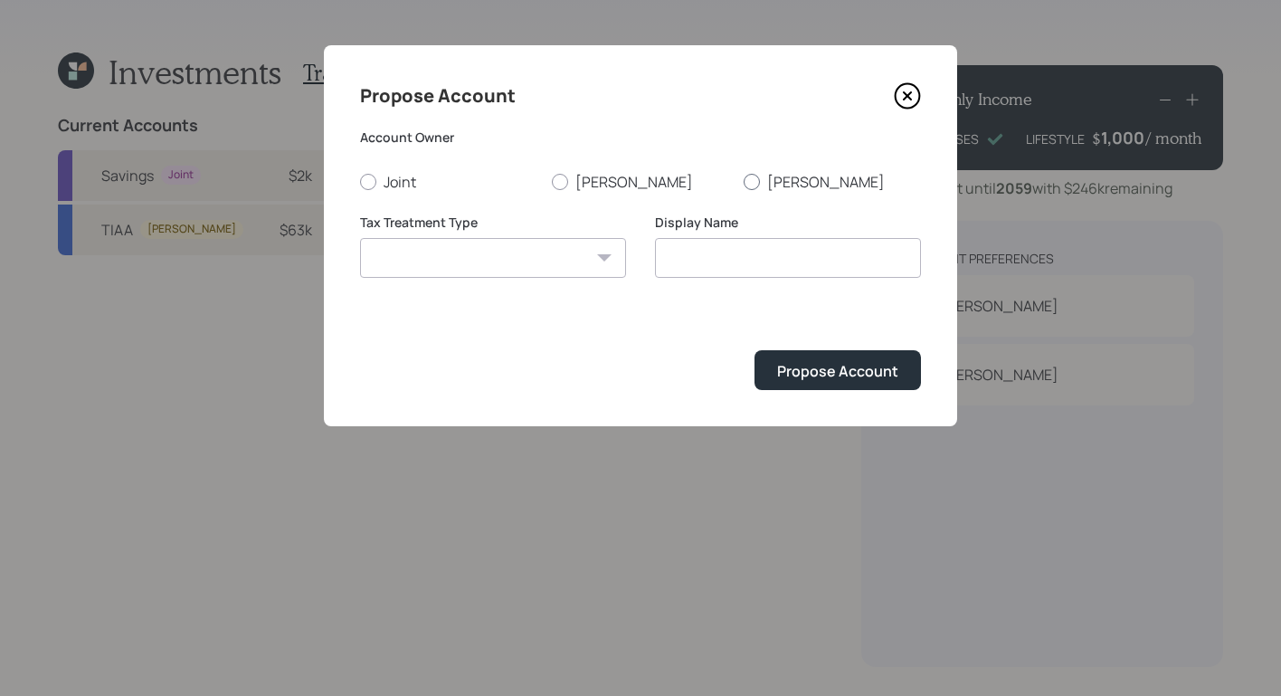
click at [759, 178] on div at bounding box center [752, 182] width 16 height 16
click at [744, 181] on input "[PERSON_NAME]" at bounding box center [743, 181] width 1 height 1
radio input "true"
click at [572, 240] on select "Roth Taxable Traditional" at bounding box center [493, 258] width 266 height 40
select select "traditional"
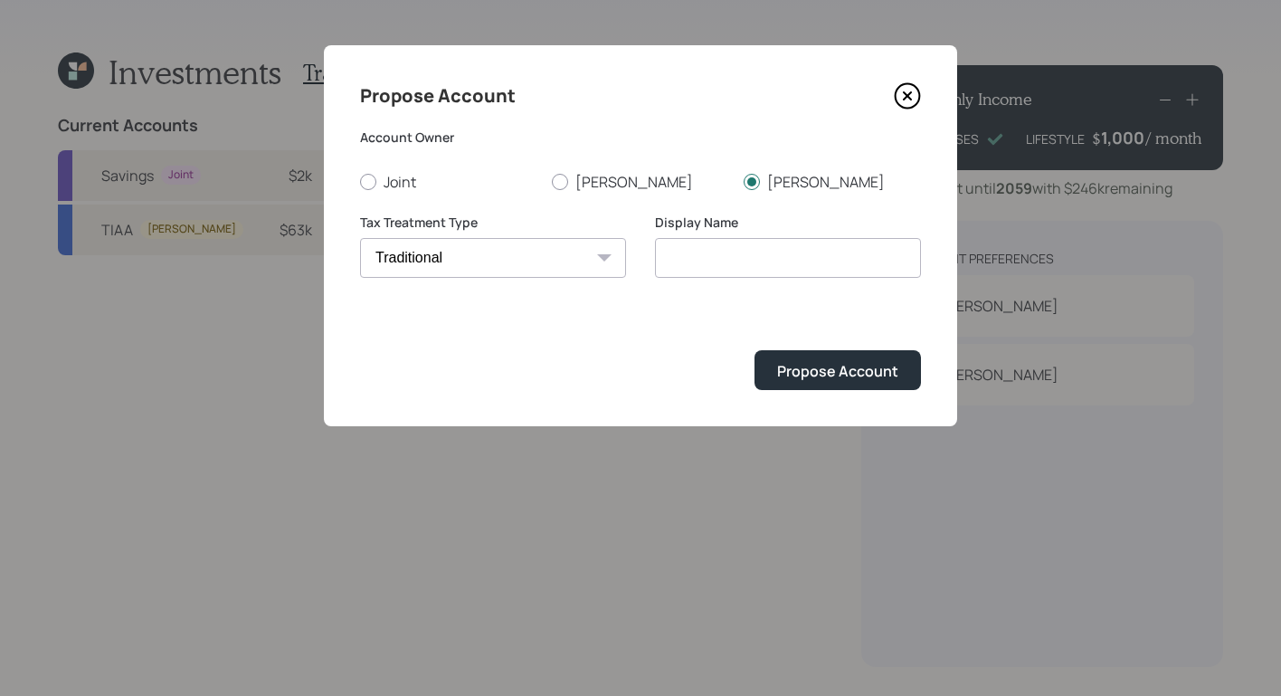
click at [360, 238] on select "Roth Taxable Traditional" at bounding box center [493, 258] width 266 height 40
type input "Traditional"
drag, startPoint x: 849, startPoint y: 362, endPoint x: 538, endPoint y: 373, distance: 310.6
click at [849, 362] on div "Propose Account" at bounding box center [837, 371] width 121 height 20
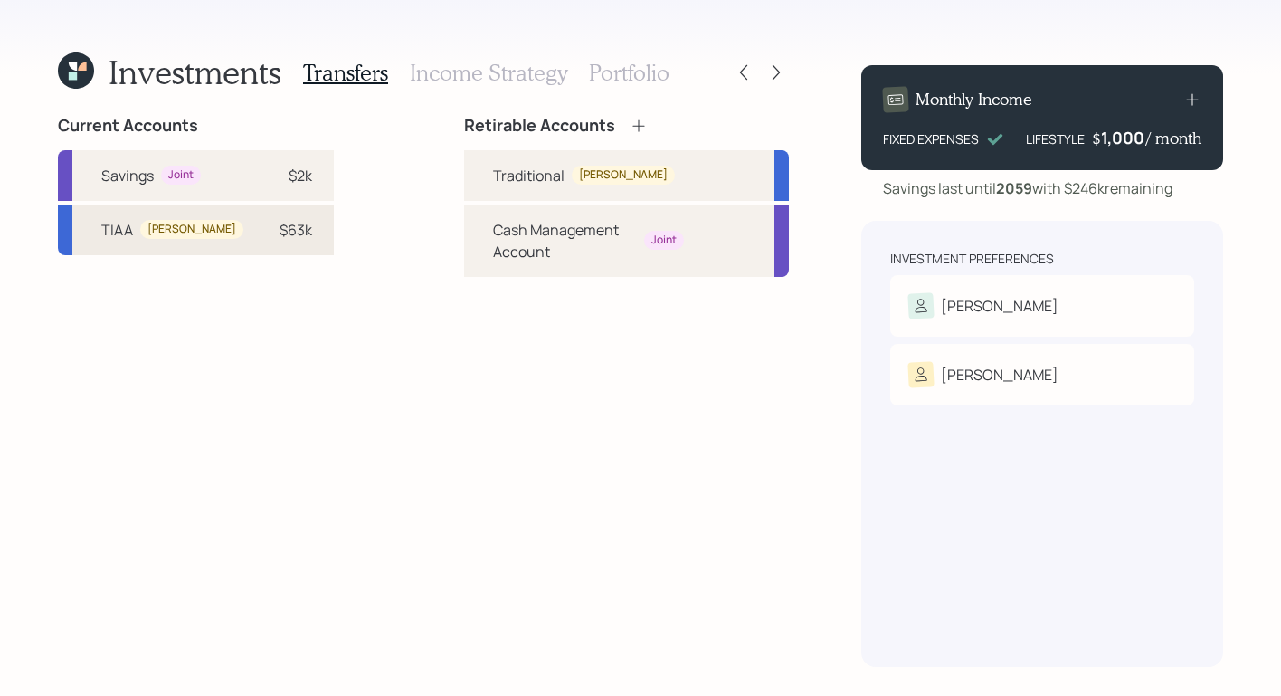
drag, startPoint x: 228, startPoint y: 238, endPoint x: 242, endPoint y: 233, distance: 14.3
click at [258, 237] on div "$63k" at bounding box center [285, 230] width 54 height 22
click at [493, 176] on div "Traditional" at bounding box center [528, 176] width 71 height 22
select select "35e0e9be-21d0-411b-9827-0242bb1e6c7f"
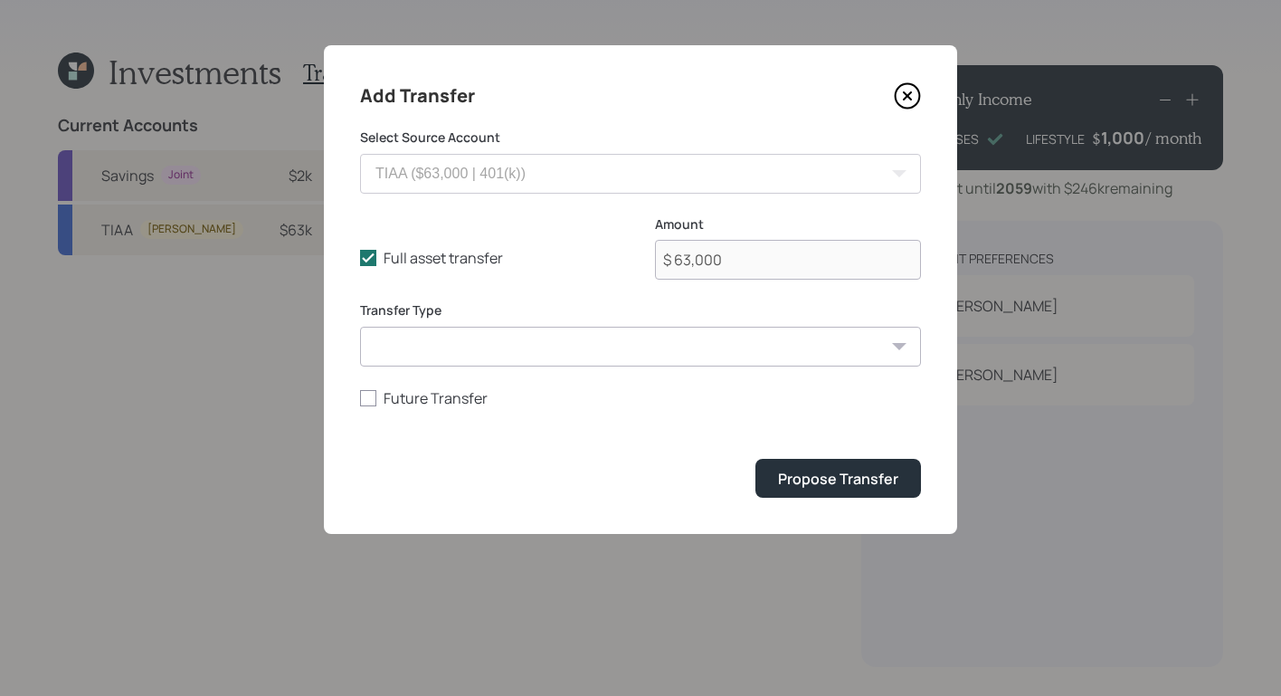
click at [813, 331] on select "ACAT Transfer Non ACAT Transfer Capitalize Rollover Rollover Deposit" at bounding box center [640, 347] width 561 height 40
select select "rollover"
click at [360, 327] on select "ACAT Transfer Non ACAT Transfer Capitalize Rollover Rollover Deposit" at bounding box center [640, 347] width 561 height 40
click at [815, 475] on div "Propose Transfer" at bounding box center [838, 479] width 120 height 20
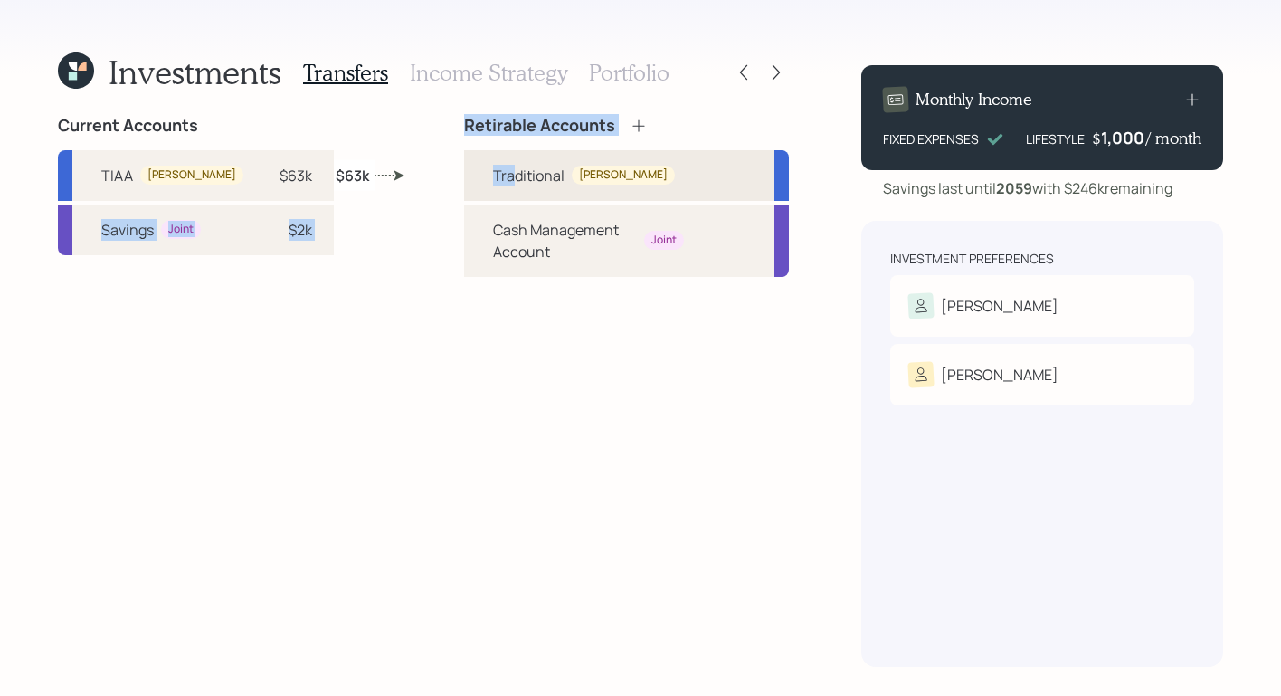
drag, startPoint x: 321, startPoint y: 174, endPoint x: 475, endPoint y: 181, distance: 154.0
click at [475, 181] on div "Current Accounts TIAA William $63k Savings Joint $2k Retirable Accounts Traditi…" at bounding box center [423, 391] width 731 height 551
drag, startPoint x: 485, startPoint y: 428, endPoint x: 414, endPoint y: 325, distance: 125.0
click at [487, 427] on div "Retirable Accounts Traditional William Cash Management Account Joint" at bounding box center [626, 391] width 325 height 551
click at [498, 83] on h3 "Income Strategy" at bounding box center [488, 73] width 157 height 26
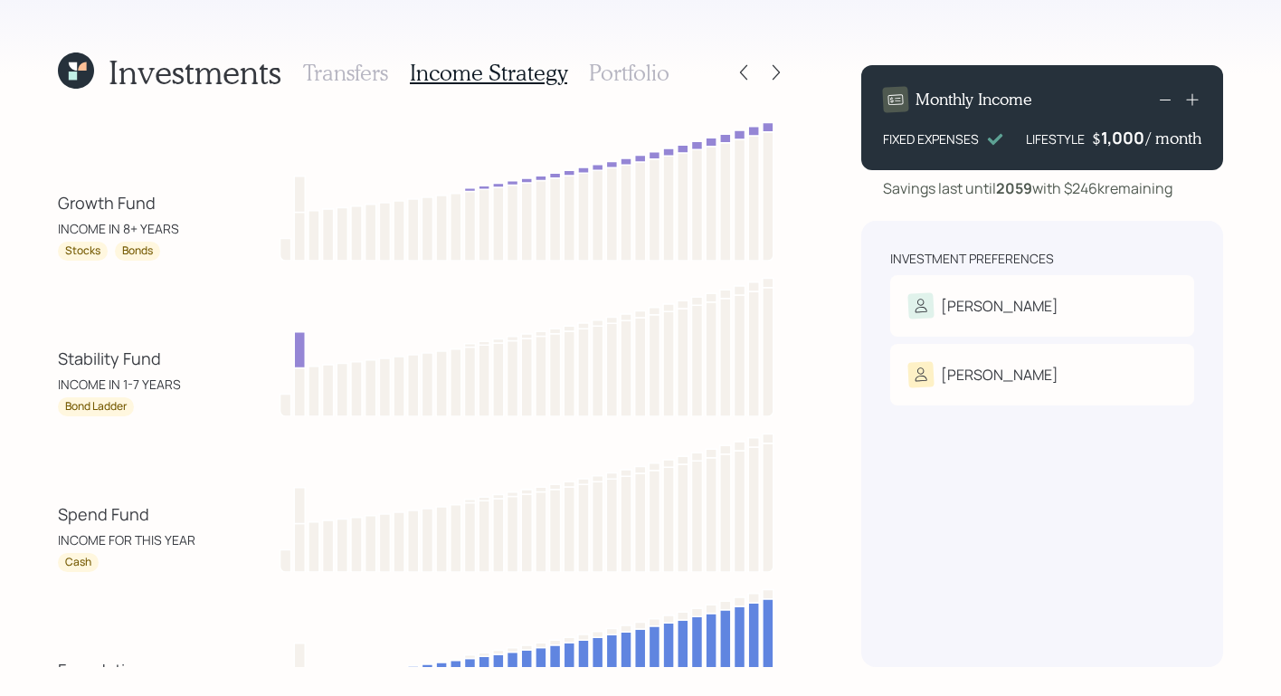
click at [618, 83] on h3 "Portfolio" at bounding box center [629, 73] width 81 height 26
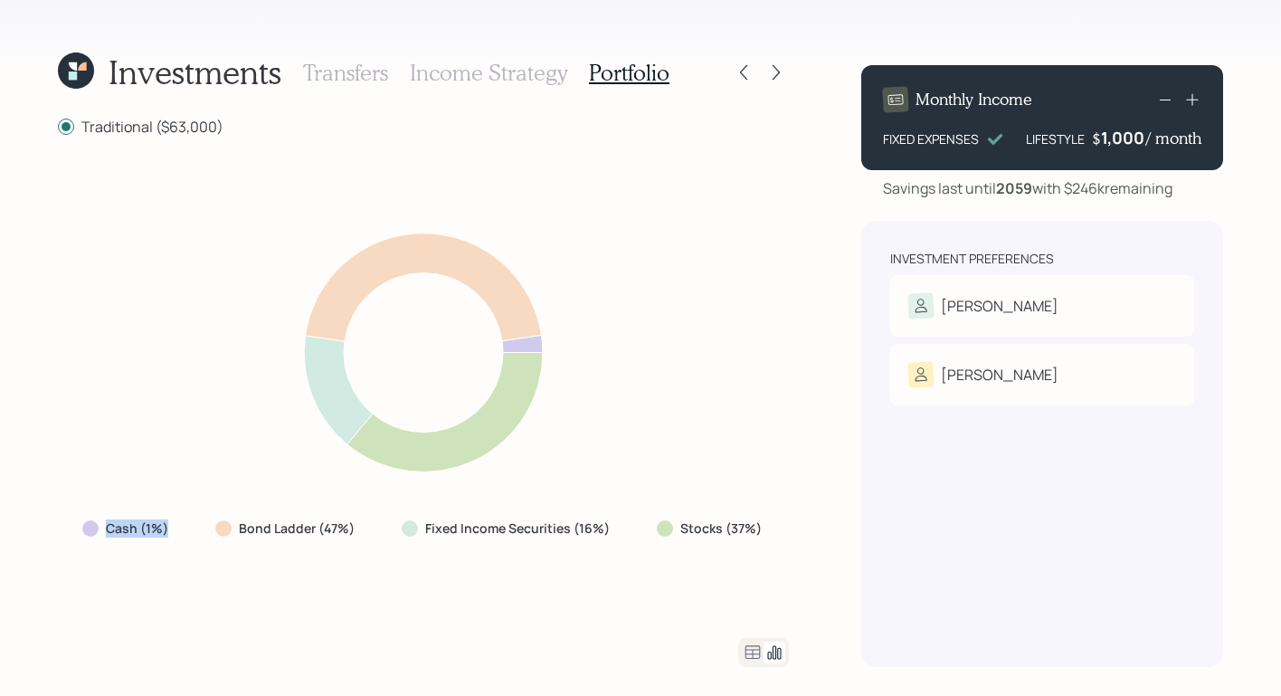
drag, startPoint x: 84, startPoint y: 533, endPoint x: 187, endPoint y: 537, distance: 103.2
click at [187, 537] on div "Cash (1%) Bond Ladder (47%) Fixed Income Securities (16%) Stocks (37%)" at bounding box center [424, 528] width 712 height 33
click at [159, 607] on div "Cash (1%) Bond Ladder (47%) Fixed Income Securities (16%) Stocks (37%)" at bounding box center [423, 387] width 731 height 458
drag, startPoint x: 321, startPoint y: 528, endPoint x: 372, endPoint y: 539, distance: 51.8
click at [372, 539] on div "Cash (1%) Bond Ladder (47%) Fixed Income Securities (16%) Stocks (37%)" at bounding box center [424, 528] width 712 height 33
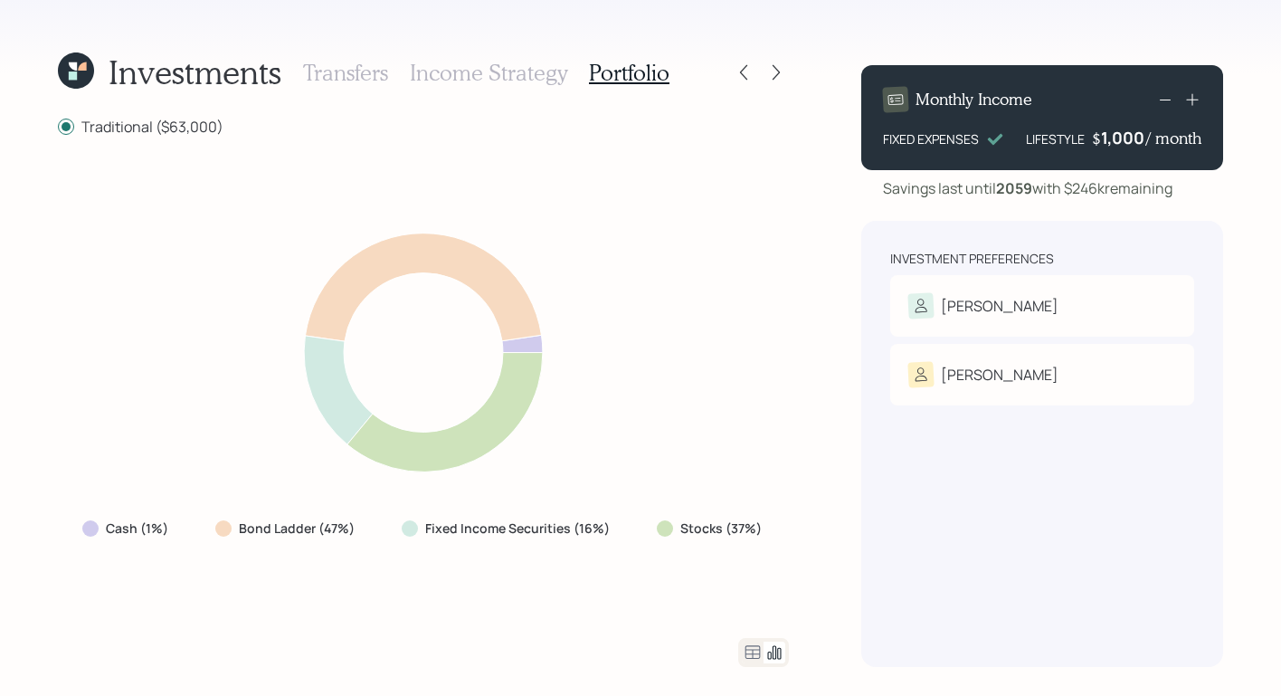
click at [370, 546] on div "Cash (1%) Bond Ladder (47%) Fixed Income Securities (16%) Stocks (37%)" at bounding box center [423, 387] width 731 height 458
drag, startPoint x: 252, startPoint y: 521, endPoint x: 367, endPoint y: 534, distance: 115.6
click at [367, 534] on div "Bond Ladder (47%)" at bounding box center [287, 528] width 172 height 33
drag, startPoint x: 233, startPoint y: 552, endPoint x: 241, endPoint y: 538, distance: 16.2
click at [234, 551] on div "Cash (1%) Bond Ladder (47%) Fixed Income Securities (16%) Stocks (37%)" at bounding box center [423, 387] width 731 height 458
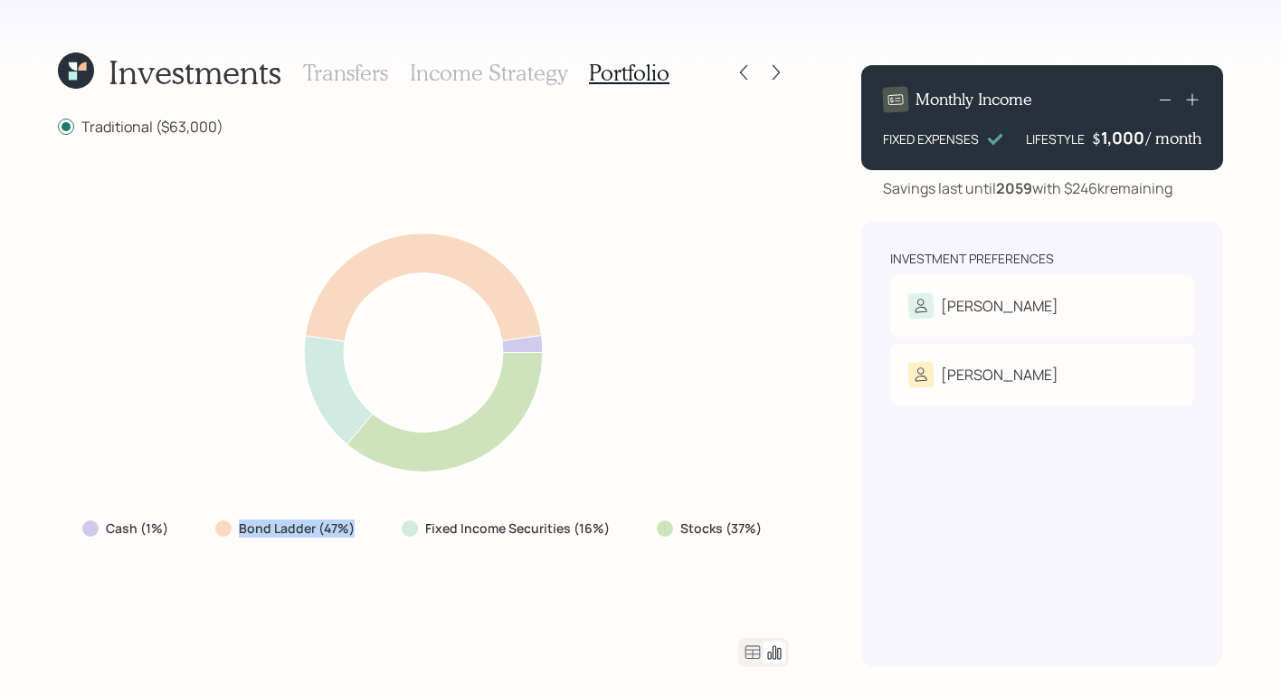
drag, startPoint x: 241, startPoint y: 534, endPoint x: 367, endPoint y: 536, distance: 126.7
click at [367, 536] on div "Bond Ladder (47%)" at bounding box center [287, 528] width 172 height 33
click at [224, 576] on div "Cash (1%) Bond Ladder (47%) Fixed Income Securities (16%) Stocks (37%)" at bounding box center [423, 387] width 731 height 458
click at [227, 533] on div at bounding box center [223, 528] width 16 height 16
drag, startPoint x: 1004, startPoint y: 410, endPoint x: 1144, endPoint y: 419, distance: 140.6
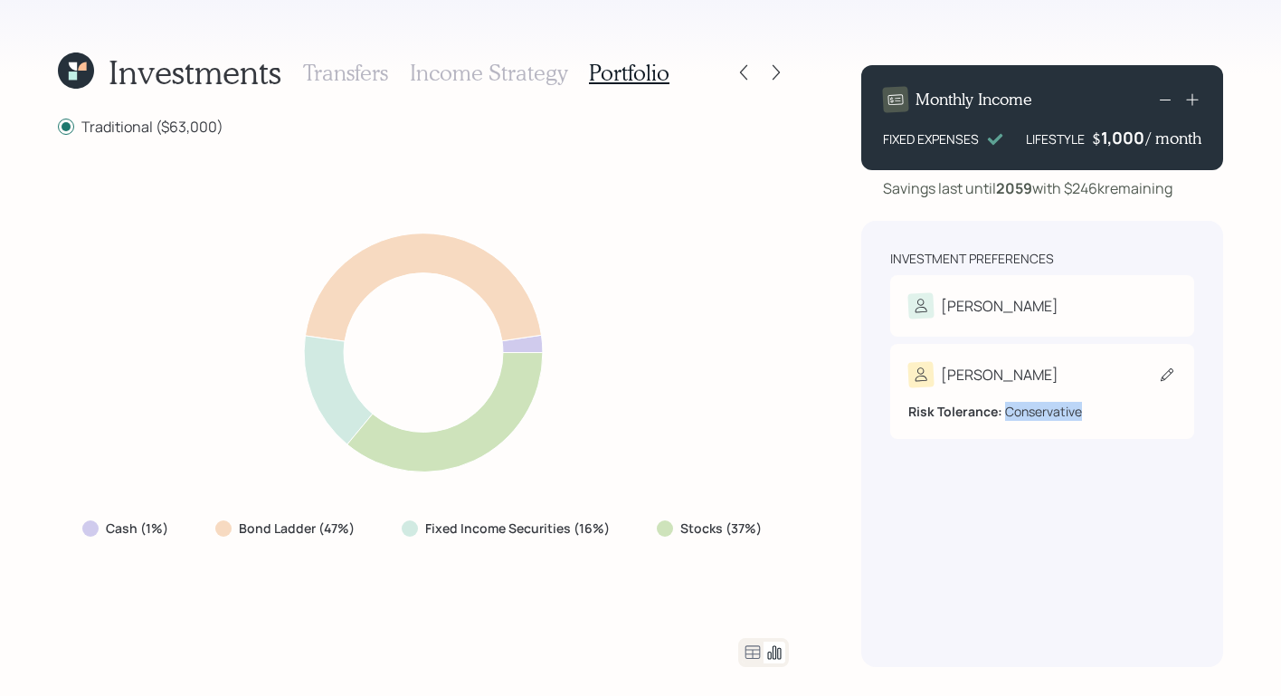
click at [1144, 419] on div "Risk Tolerance: Conservative" at bounding box center [1043, 411] width 268 height 19
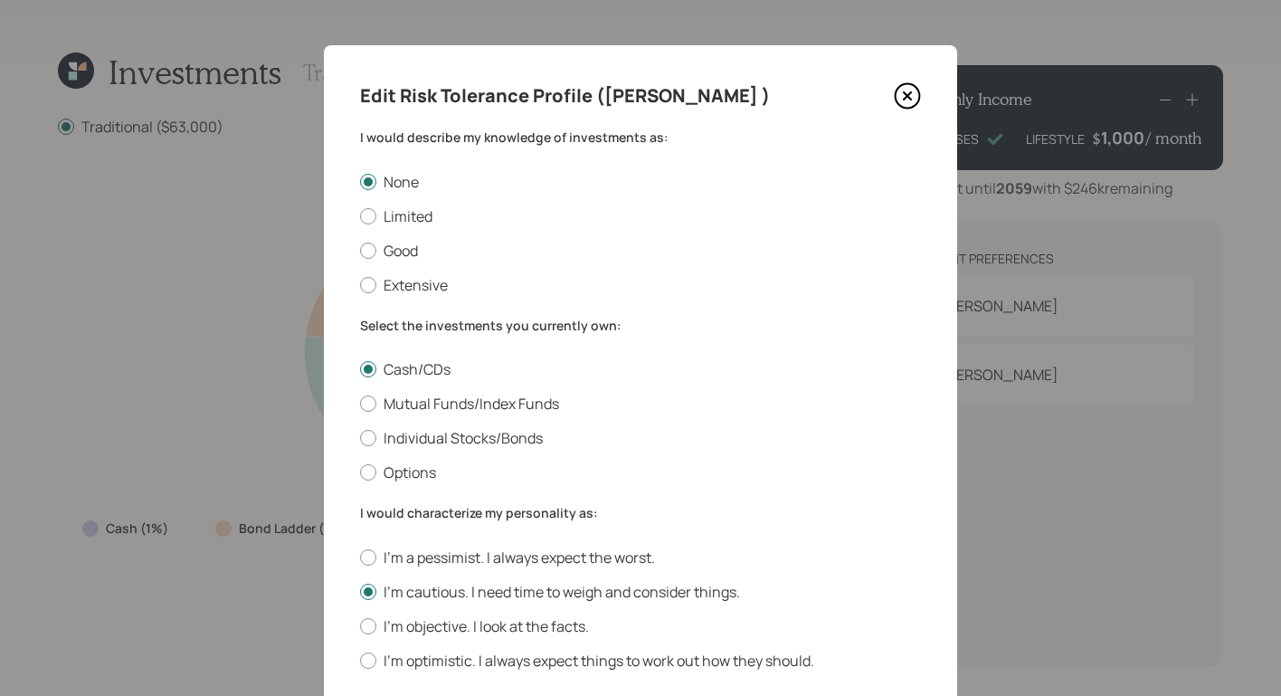
click at [898, 96] on icon at bounding box center [907, 95] width 27 height 27
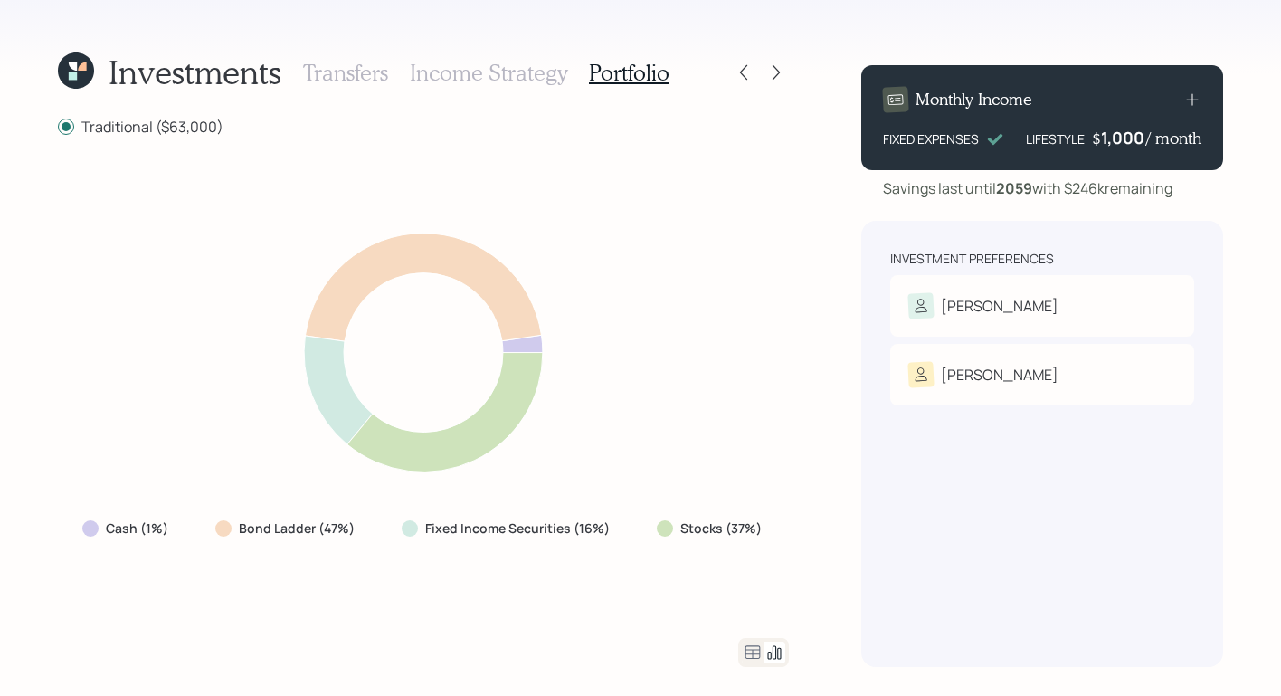
click at [415, 627] on div "Traditional ($63,000) Cash (1%) Bond Ladder (47%) Fixed Income Securities (16%)…" at bounding box center [423, 391] width 731 height 551
drag, startPoint x: 413, startPoint y: 520, endPoint x: 639, endPoint y: 525, distance: 226.3
click at [639, 525] on div "Cash (1%) Bond Ladder (47%) Fixed Income Securities (16%) Stocks (37%)" at bounding box center [424, 528] width 712 height 33
click at [600, 597] on div "Cash (1%) Bond Ladder (47%) Fixed Income Securities (16%) Stocks (37%)" at bounding box center [423, 387] width 731 height 458
drag, startPoint x: 620, startPoint y: 528, endPoint x: 407, endPoint y: 536, distance: 212.8
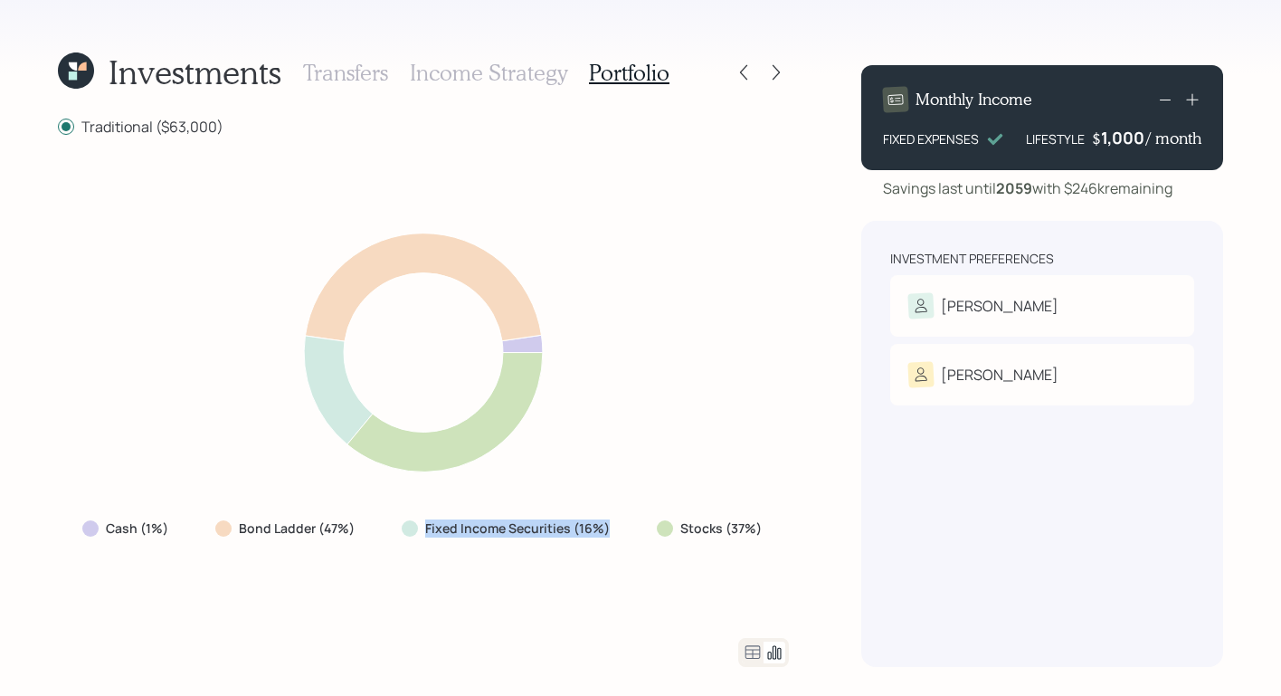
click at [407, 536] on div "Fixed Income Securities (16%)" at bounding box center [507, 528] width 241 height 33
click at [405, 540] on div "Fixed Income Securities (16%)" at bounding box center [507, 528] width 241 height 33
drag, startPoint x: 673, startPoint y: 533, endPoint x: 799, endPoint y: 541, distance: 126.0
click at [799, 541] on div "Investments Transfers Income Strategy Portfolio Traditional ($63,000) Cash (1%)…" at bounding box center [640, 348] width 1281 height 696
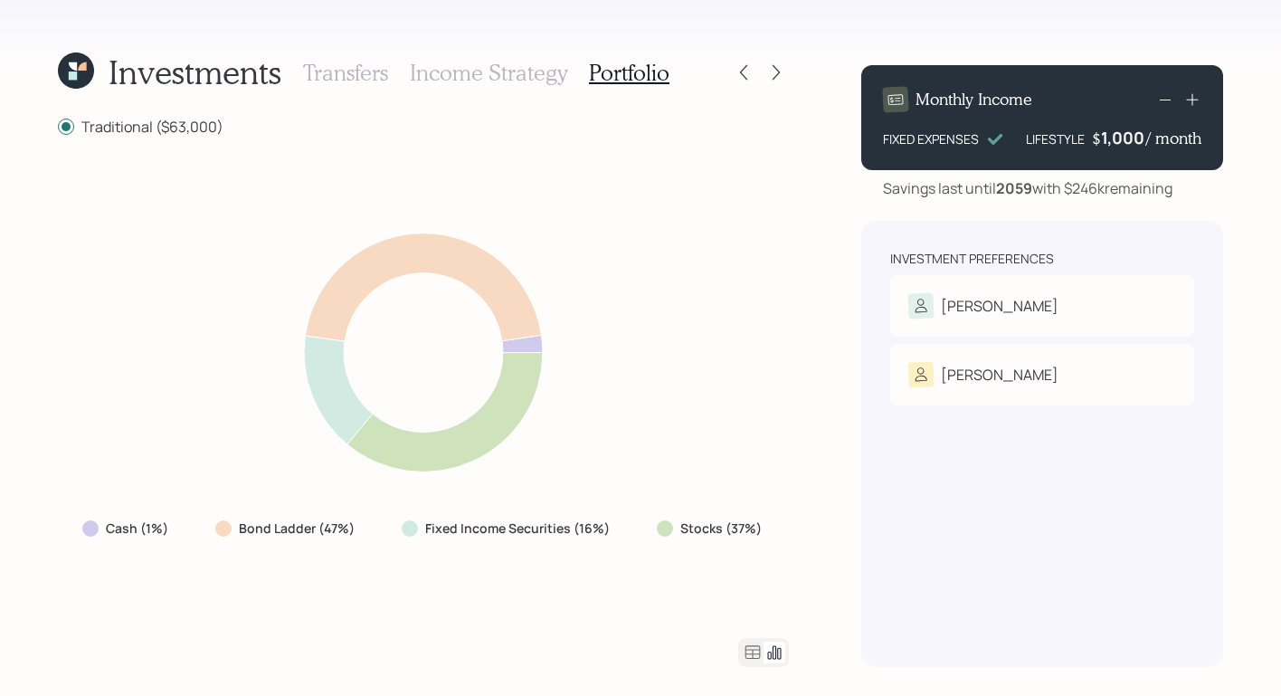
drag, startPoint x: 679, startPoint y: 529, endPoint x: 775, endPoint y: 518, distance: 96.6
click at [775, 518] on div "Cash (1%) Bond Ladder (47%) Fixed Income Securities (16%) Stocks (37%)" at bounding box center [424, 528] width 712 height 33
click at [775, 530] on div "Stocks (37%)" at bounding box center [711, 528] width 138 height 33
click at [926, 531] on div "Investment Preferences Lynn Risk Tolerance: N/A William Risk Tolerance: Conserv…" at bounding box center [1042, 444] width 362 height 446
click at [780, 76] on icon at bounding box center [776, 72] width 18 height 18
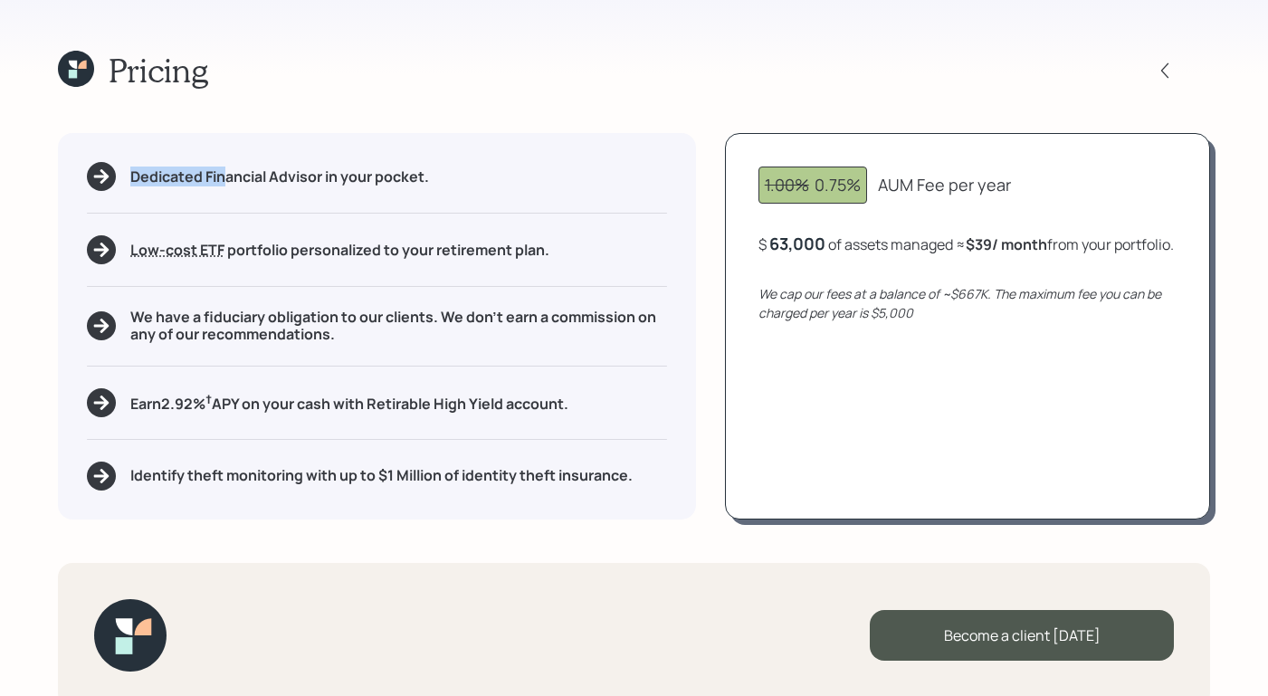
drag, startPoint x: 130, startPoint y: 171, endPoint x: 247, endPoint y: 159, distance: 117.3
click at [235, 166] on div "Dedicated Financial Advisor in your pocket." at bounding box center [377, 176] width 580 height 29
click at [437, 52] on div "Pricing" at bounding box center [634, 70] width 1152 height 39
drag, startPoint x: 815, startPoint y: 187, endPoint x: 906, endPoint y: 202, distance: 91.6
click at [906, 202] on div "1.00% 0.75% AUM Fee per year" at bounding box center [967, 185] width 418 height 37
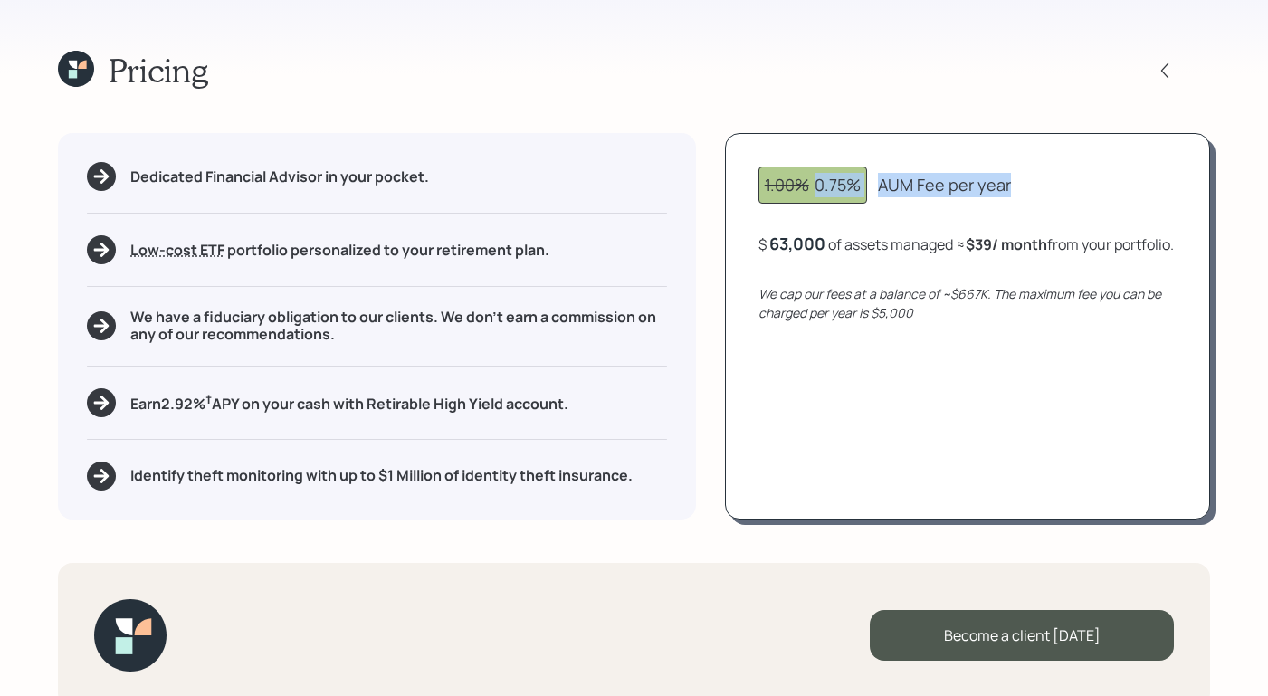
click at [1020, 117] on div "Pricing Dedicated Financial Advisor in your pocket. Low-cost ETF Retirable uses…" at bounding box center [634, 348] width 1268 height 696
drag, startPoint x: 772, startPoint y: 243, endPoint x: 833, endPoint y: 223, distance: 63.8
click at [827, 233] on div "$ 63000 of assets managed ≈ $39 / month from your portfolio ." at bounding box center [963, 244] width 411 height 23
click at [918, 69] on div "Pricing" at bounding box center [634, 70] width 1152 height 39
click at [937, 82] on div "Pricing" at bounding box center [634, 70] width 1152 height 39
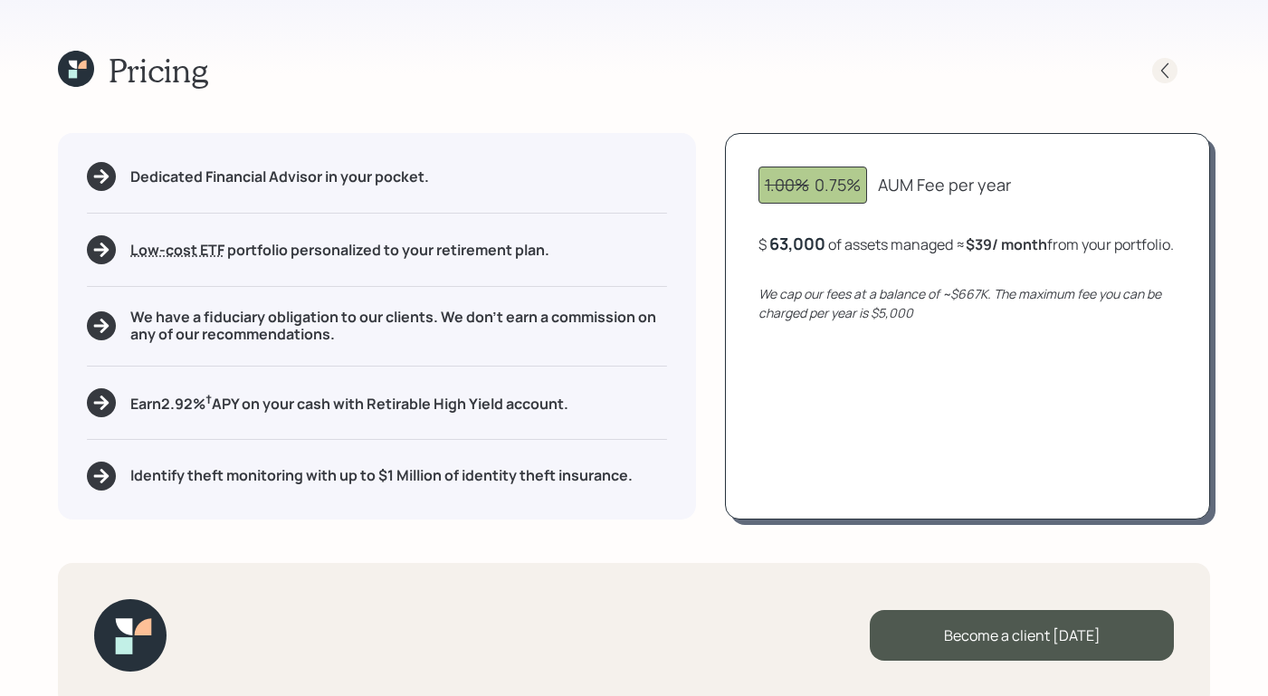
click at [1166, 62] on icon at bounding box center [1165, 71] width 18 height 18
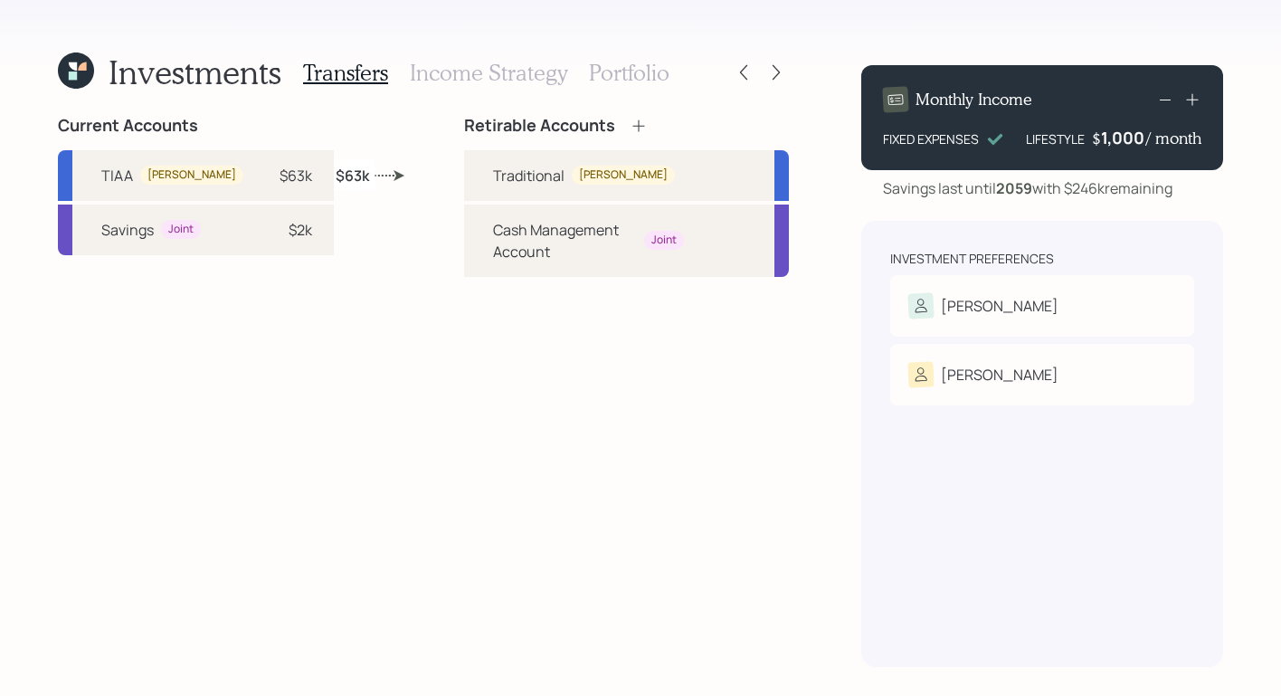
click at [501, 82] on h3 "Income Strategy" at bounding box center [488, 73] width 157 height 26
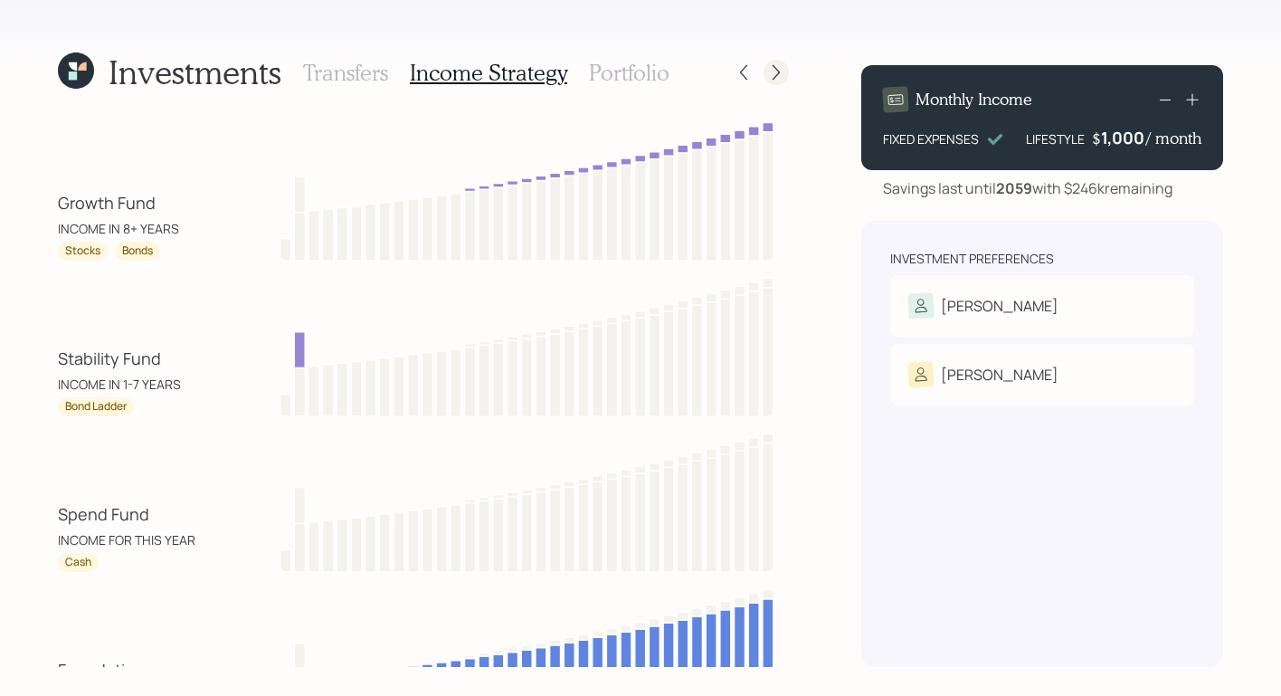
click at [776, 77] on icon at bounding box center [776, 72] width 18 height 18
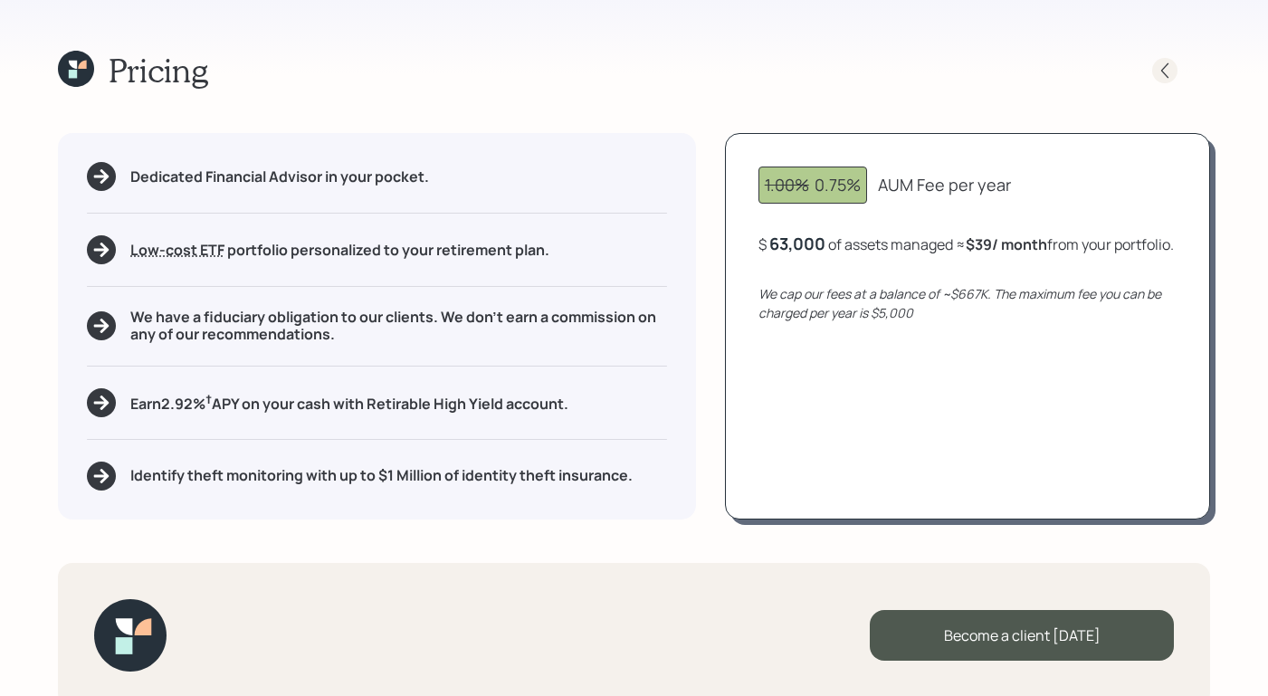
click at [1153, 72] on div at bounding box center [1164, 70] width 25 height 25
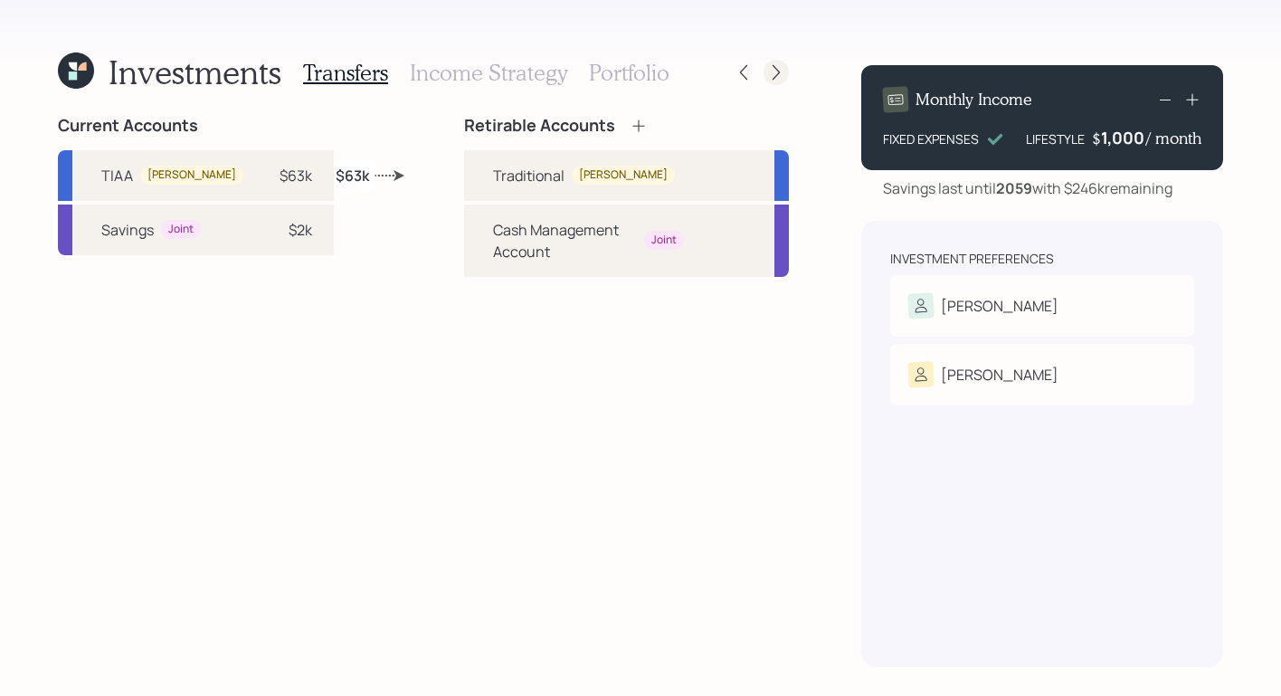
click at [780, 70] on icon at bounding box center [776, 72] width 18 height 18
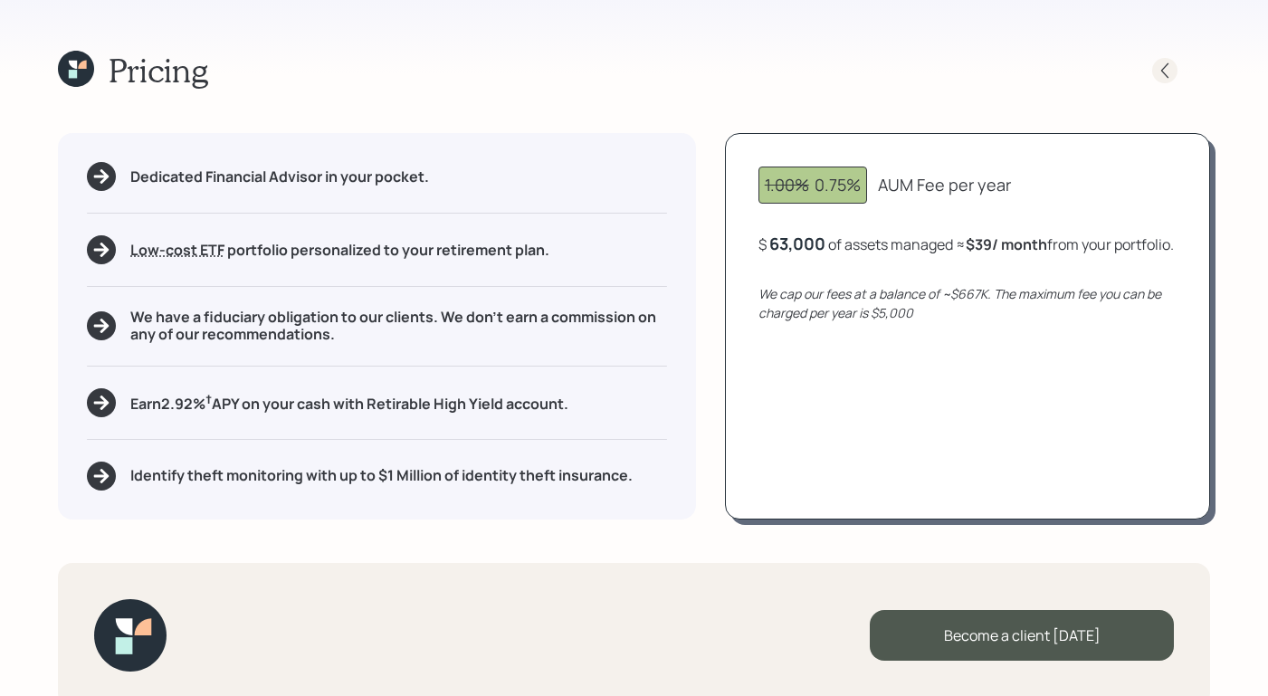
click at [1159, 68] on icon at bounding box center [1165, 71] width 18 height 18
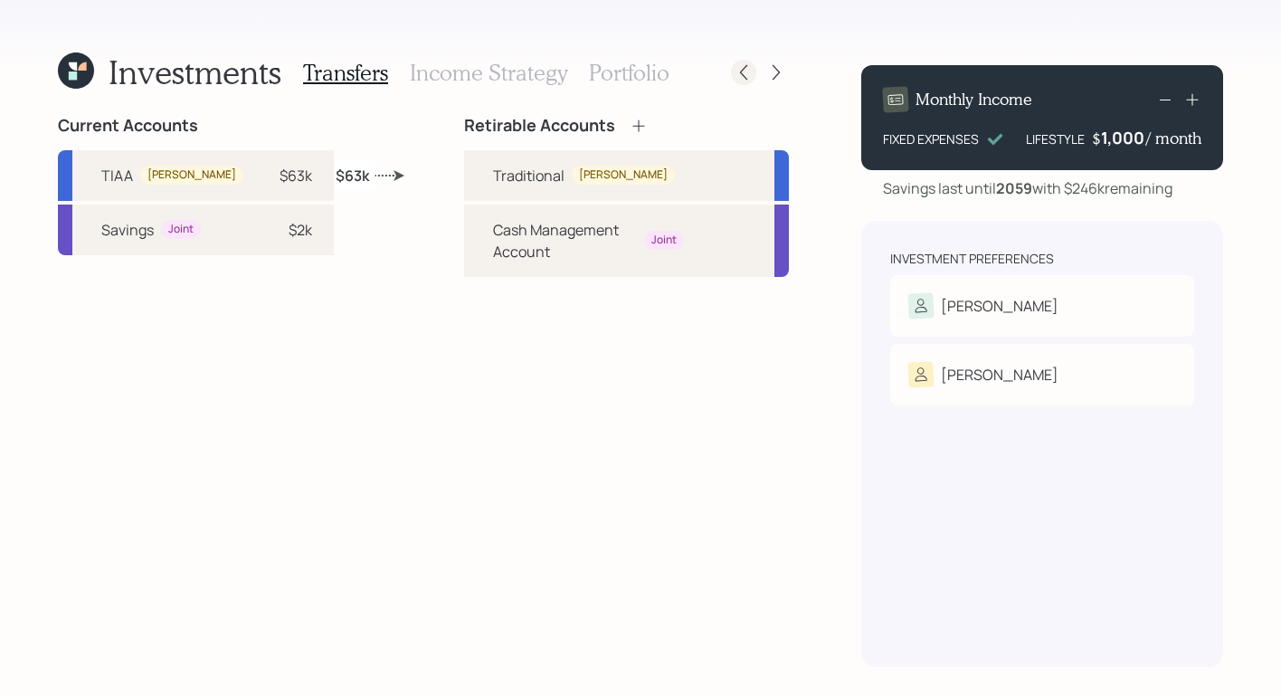
click at [735, 68] on icon at bounding box center [744, 72] width 18 height 18
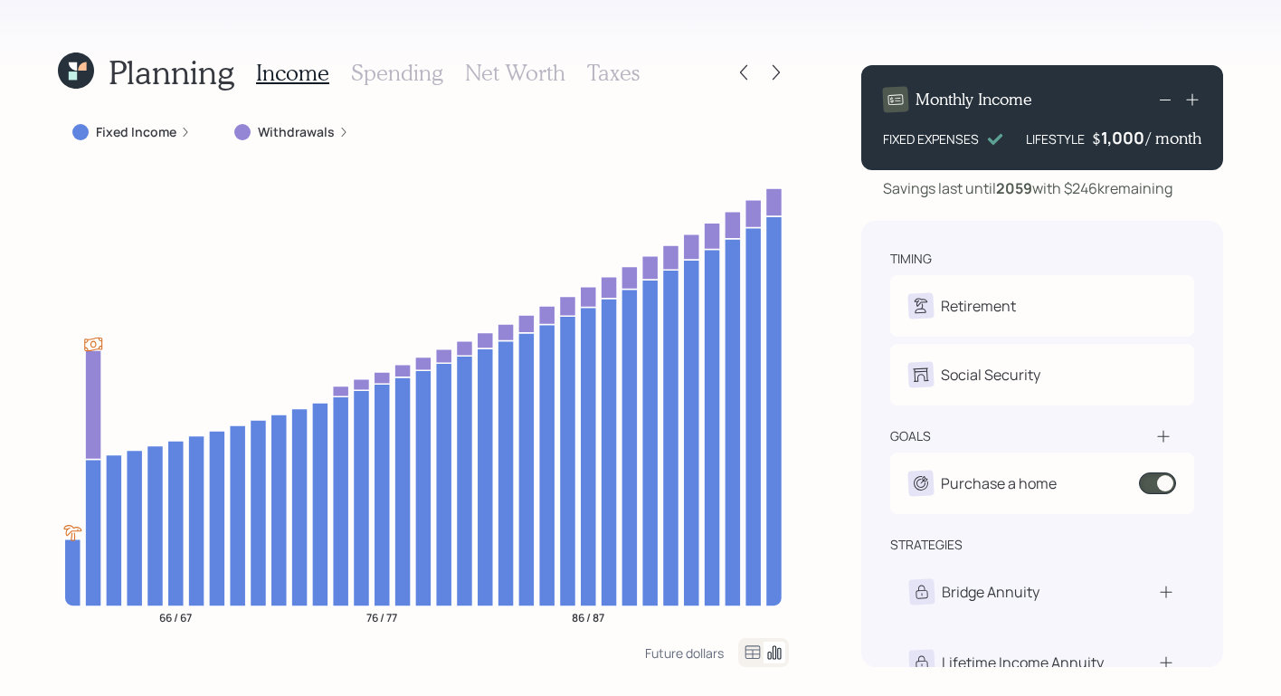
click at [607, 65] on h3 "Taxes" at bounding box center [613, 73] width 52 height 26
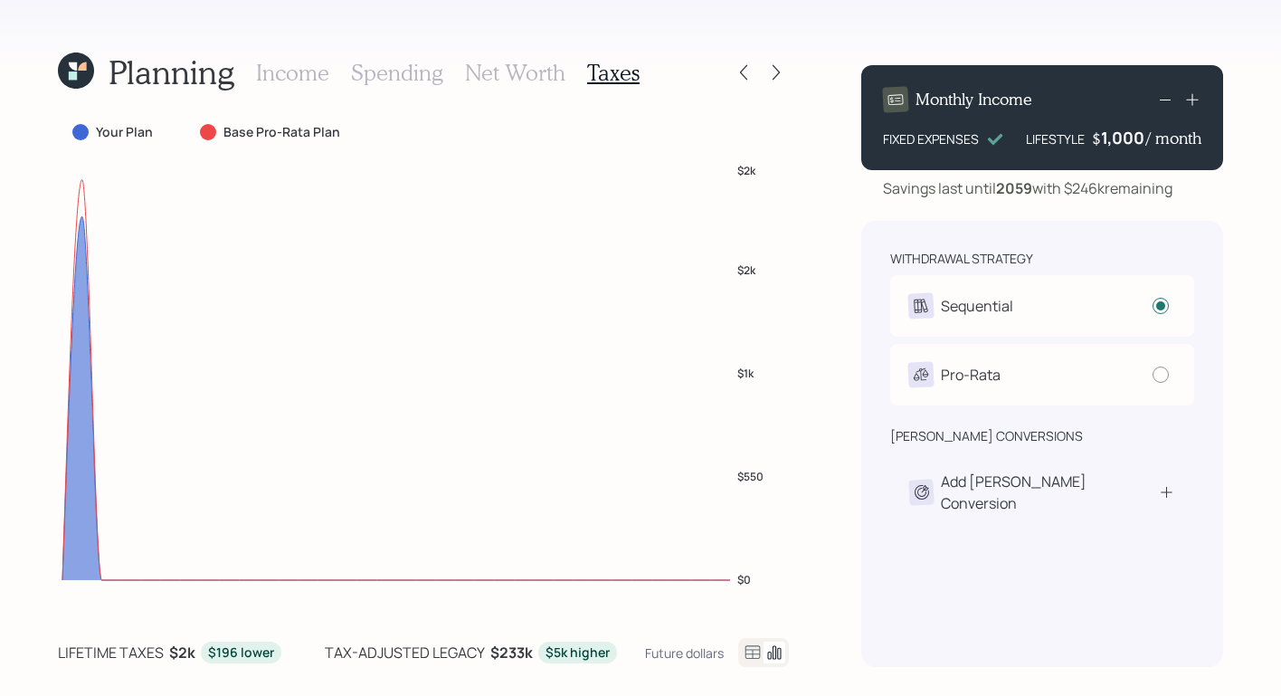
click at [528, 91] on div "Income Spending Net Worth Taxes" at bounding box center [448, 72] width 384 height 43
click at [527, 81] on h3 "Net Worth" at bounding box center [515, 73] width 100 height 26
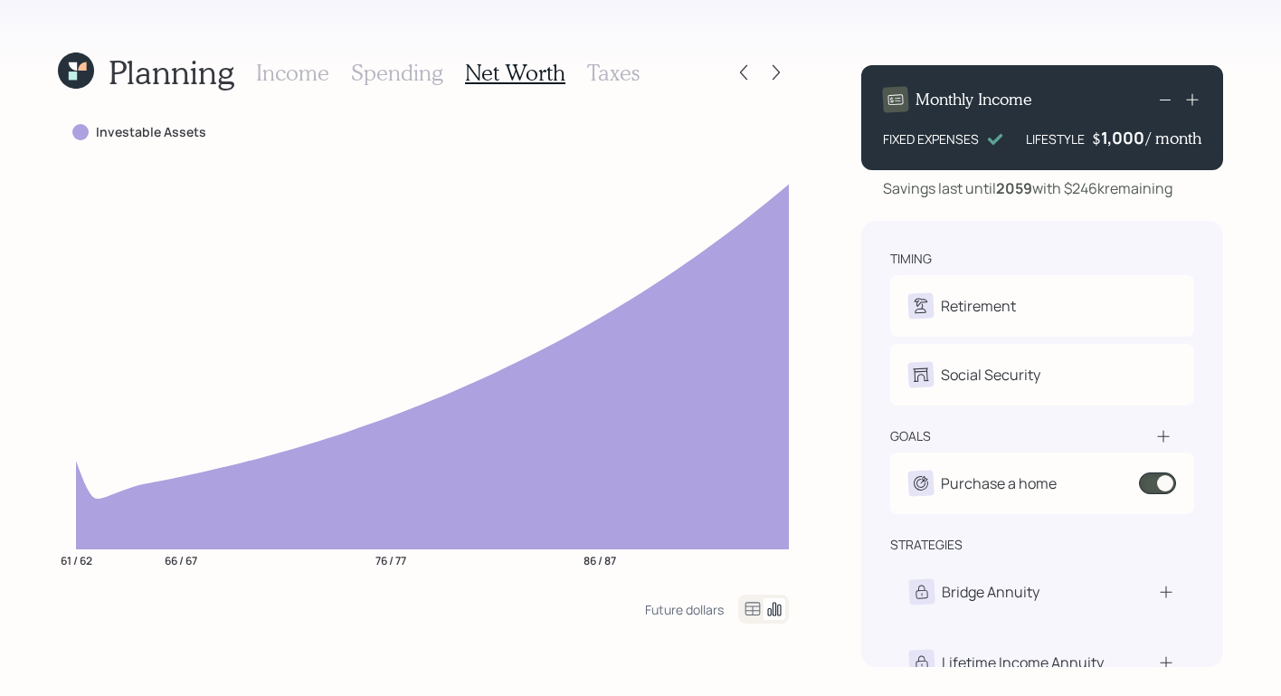
click at [604, 67] on h3 "Taxes" at bounding box center [613, 73] width 52 height 26
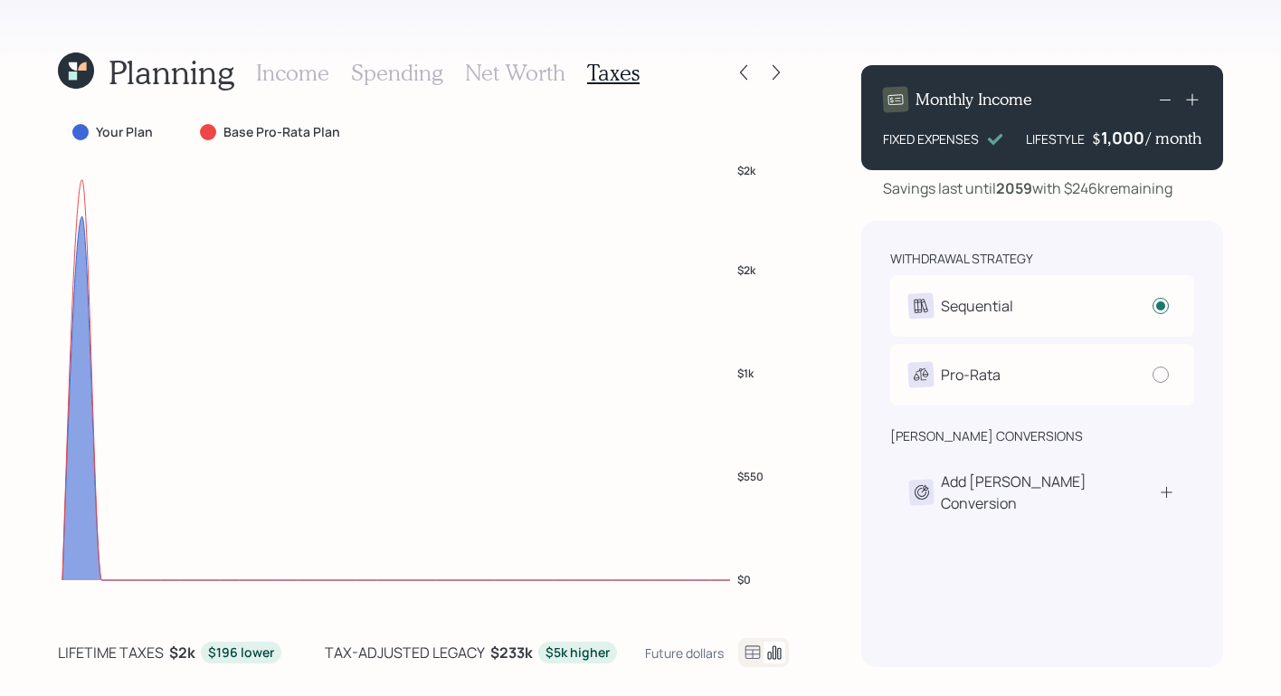
click at [312, 76] on h3 "Income" at bounding box center [292, 73] width 73 height 26
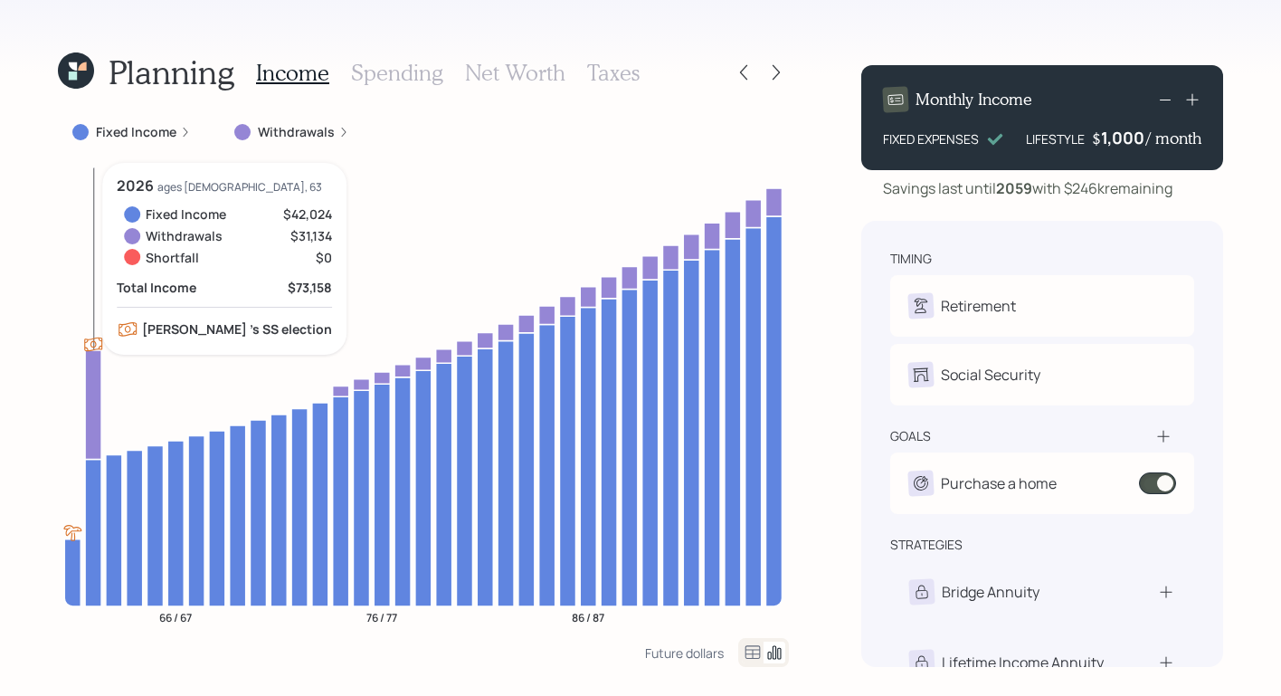
click at [98, 412] on icon at bounding box center [93, 404] width 16 height 109
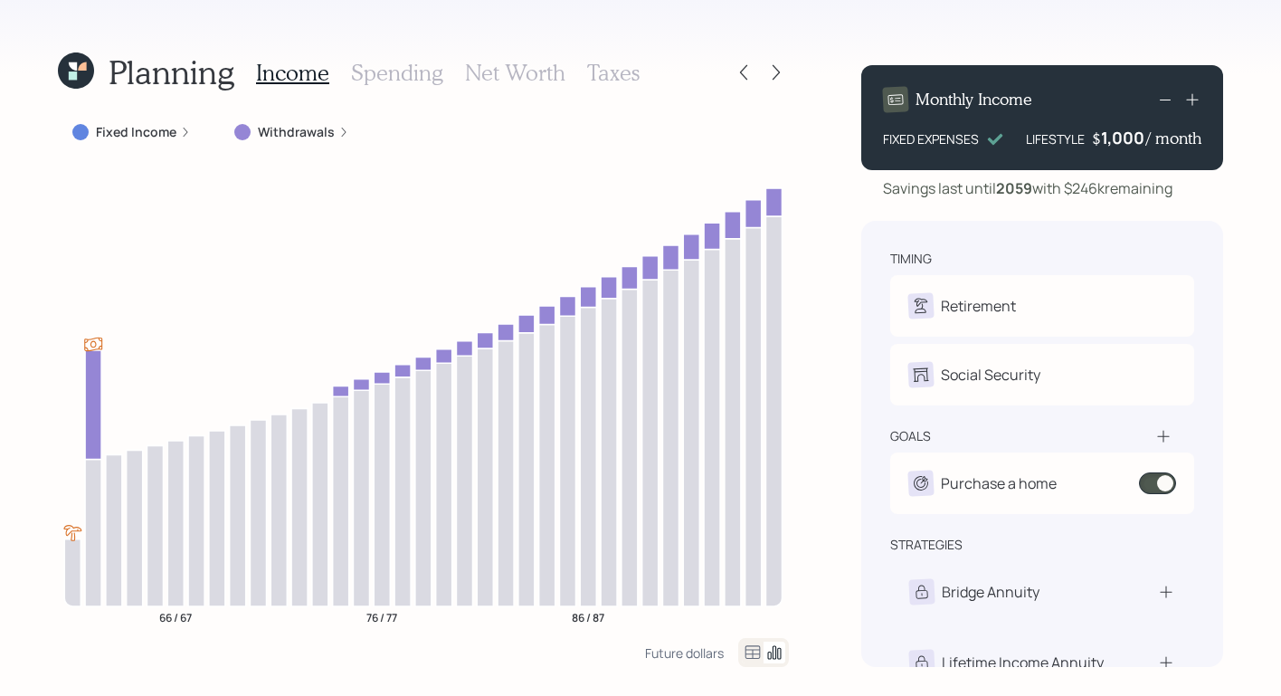
click at [605, 52] on div "Income Spending Net Worth Taxes" at bounding box center [448, 72] width 384 height 43
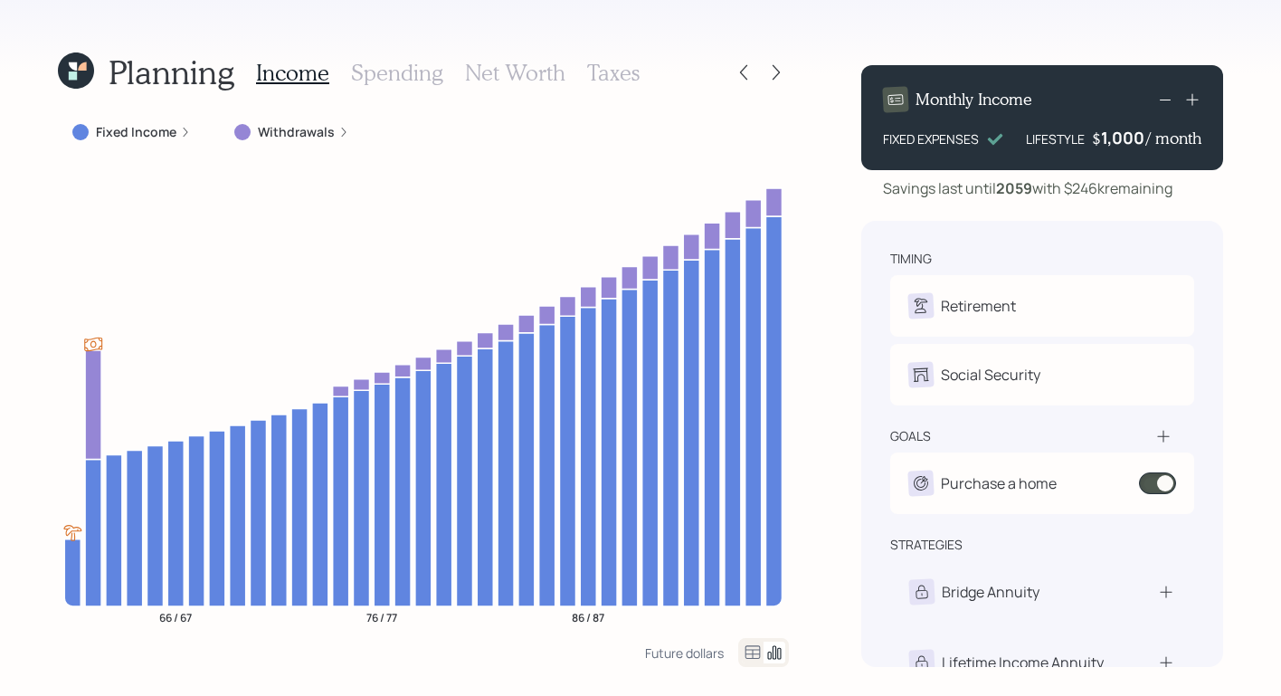
click at [606, 74] on h3 "Taxes" at bounding box center [613, 73] width 52 height 26
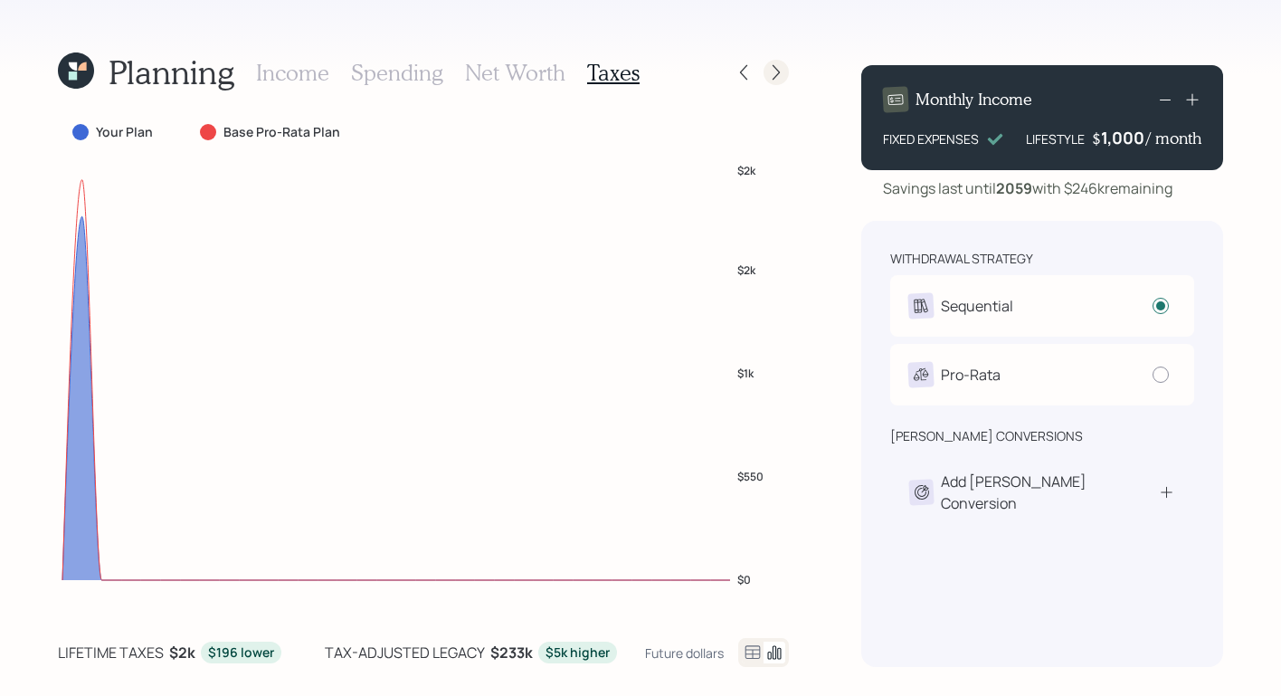
click at [770, 70] on icon at bounding box center [776, 72] width 18 height 18
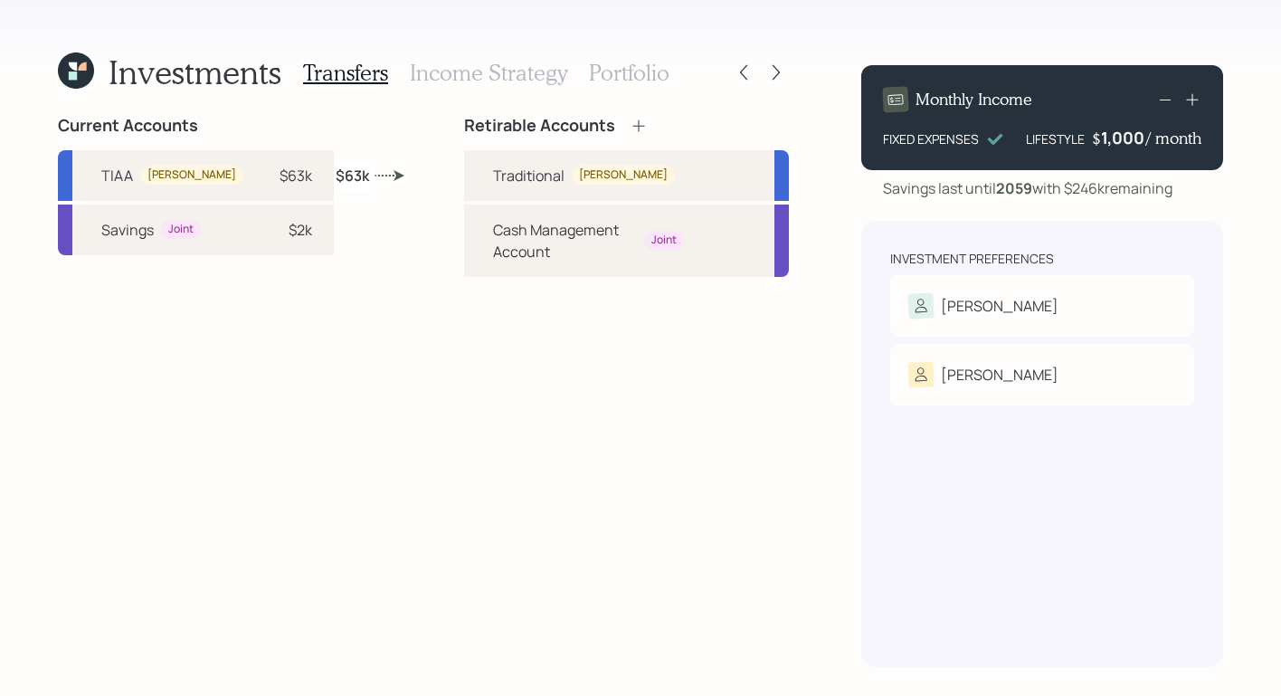
click at [648, 70] on h3 "Portfolio" at bounding box center [629, 73] width 81 height 26
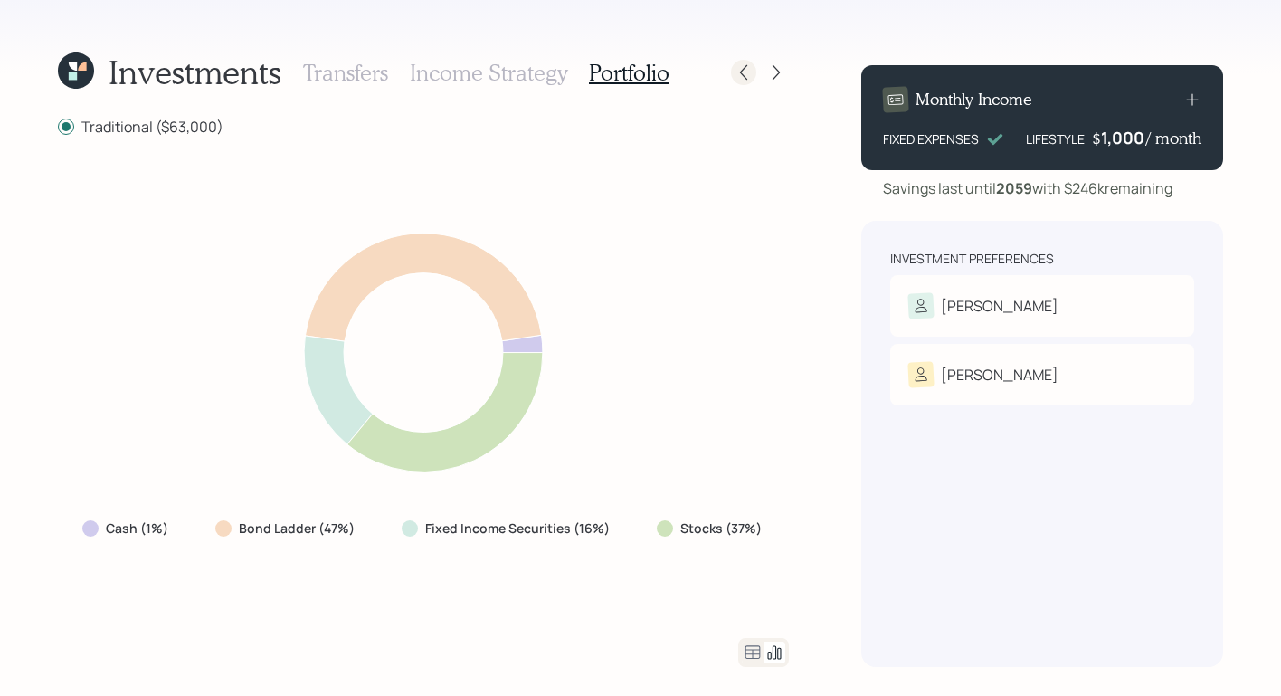
click at [741, 69] on icon at bounding box center [744, 72] width 18 height 18
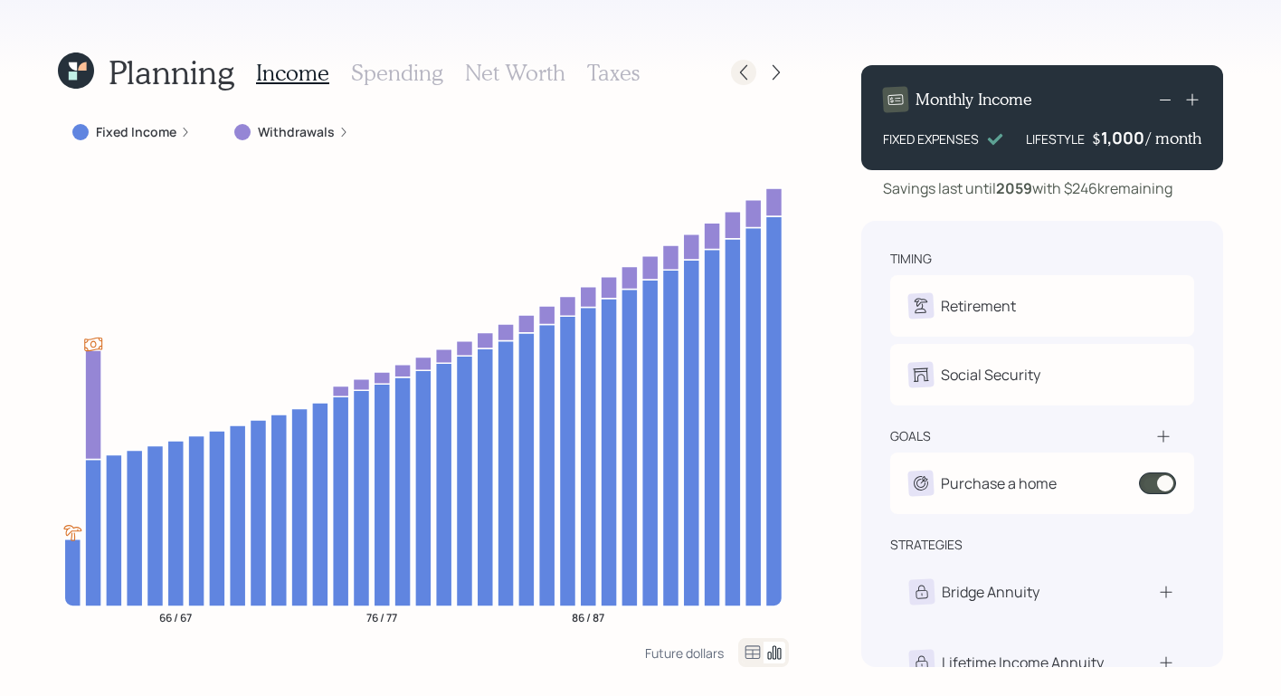
click at [742, 70] on icon at bounding box center [743, 72] width 7 height 15
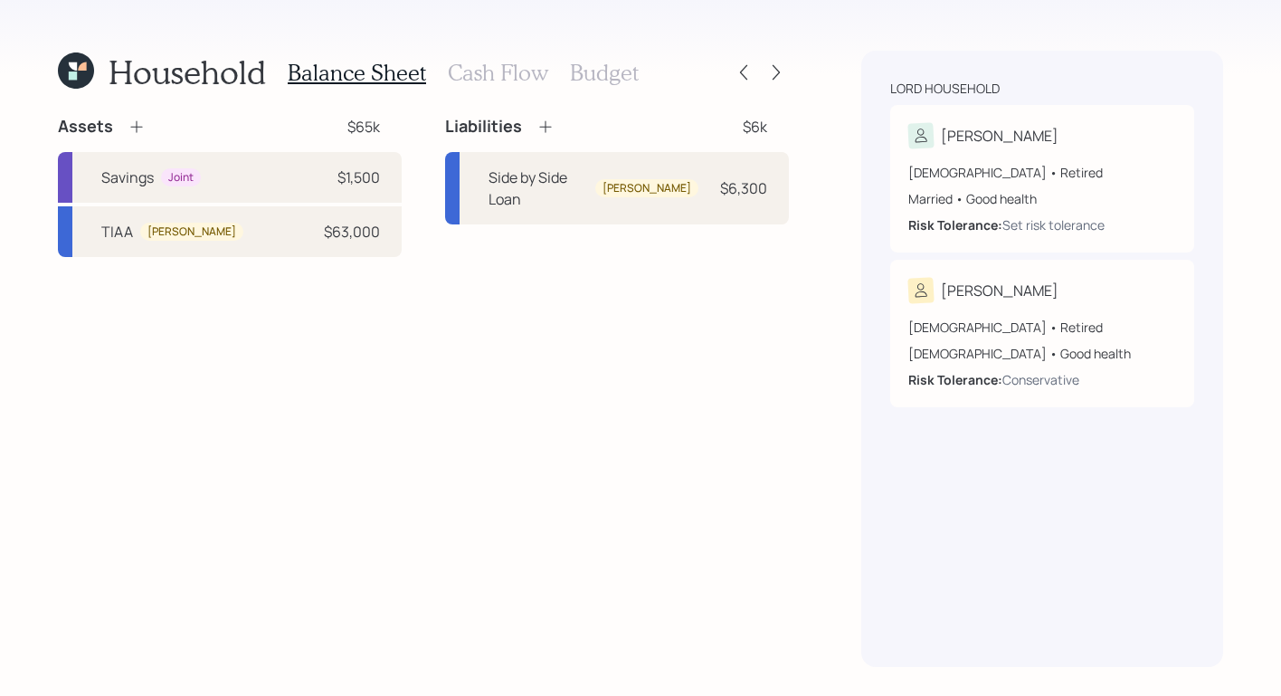
click at [517, 67] on h3 "Cash Flow" at bounding box center [498, 73] width 100 height 26
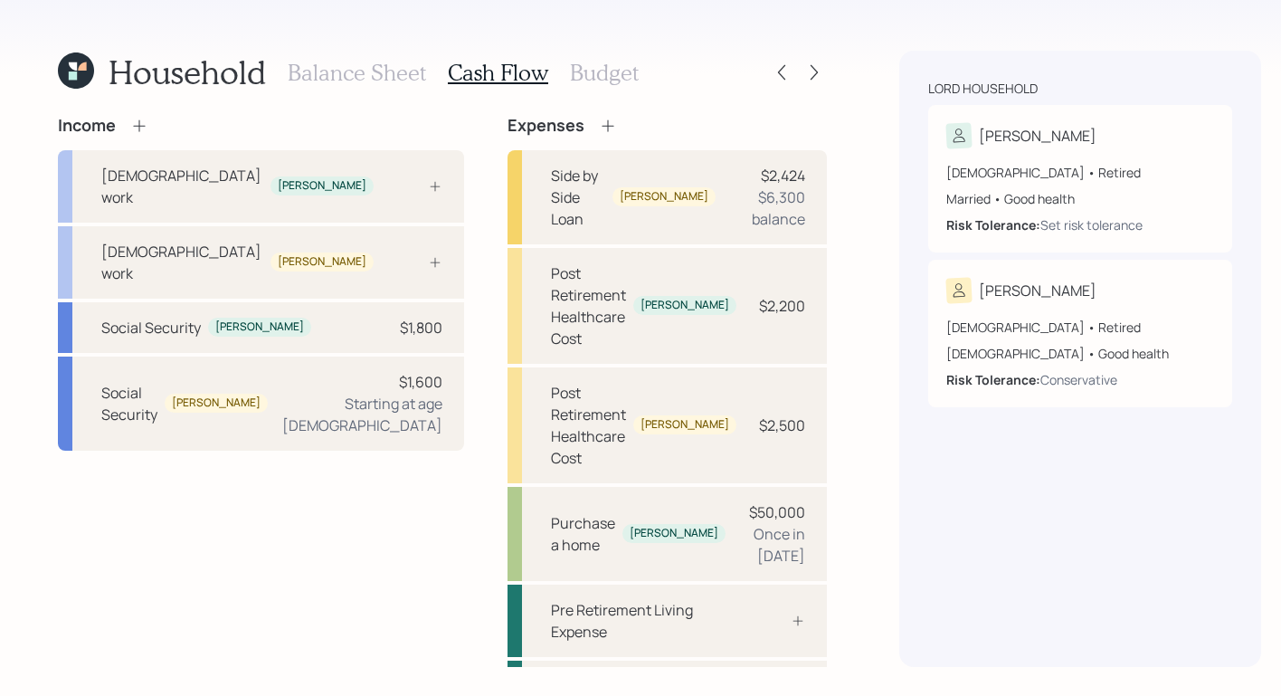
click at [86, 81] on icon at bounding box center [76, 70] width 36 height 36
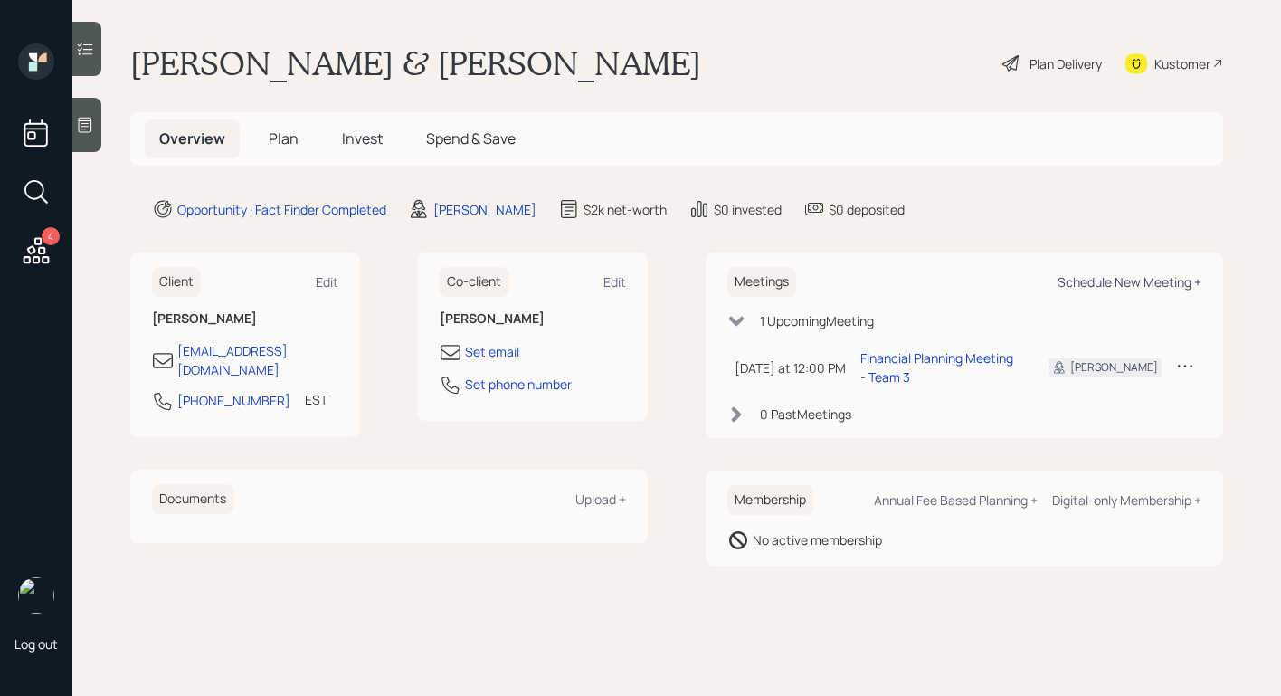
click at [1063, 279] on div "Schedule New Meeting +" at bounding box center [1130, 281] width 144 height 17
select select "b1d8ea90-abcc-42aa-86cc-4f33a132aacc"
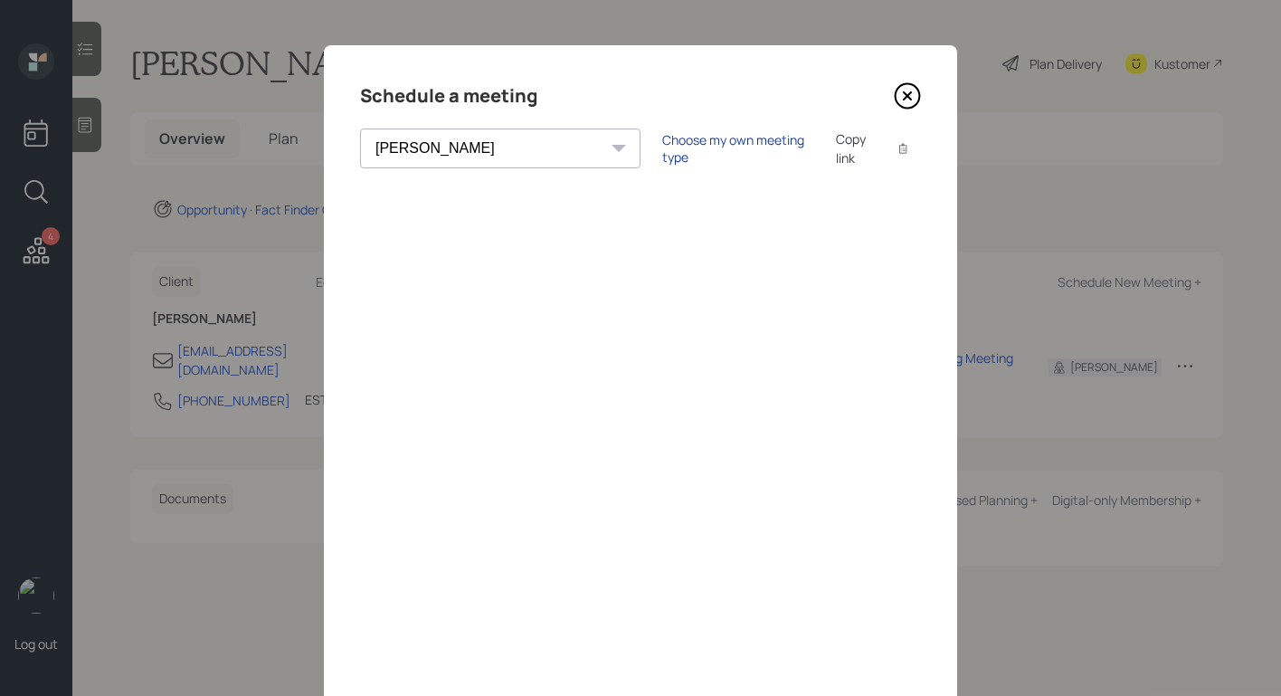
click at [662, 148] on div "Choose my own meeting type" at bounding box center [738, 148] width 152 height 34
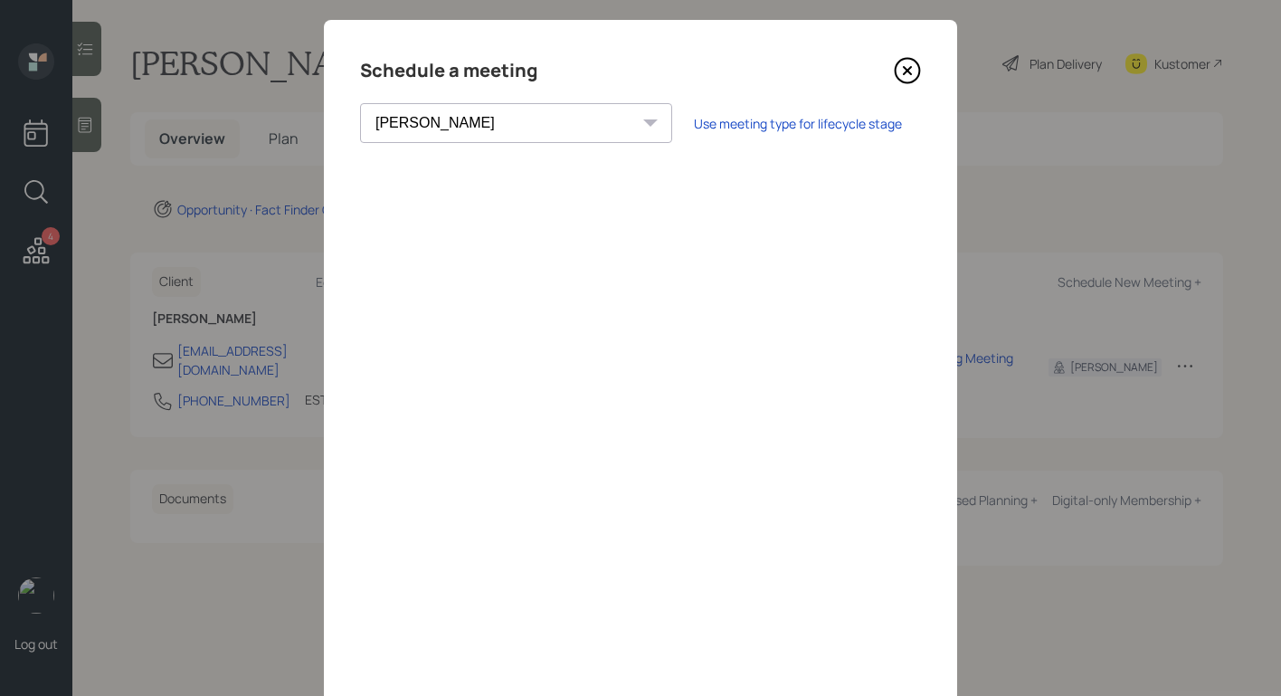
scroll to position [28, 0]
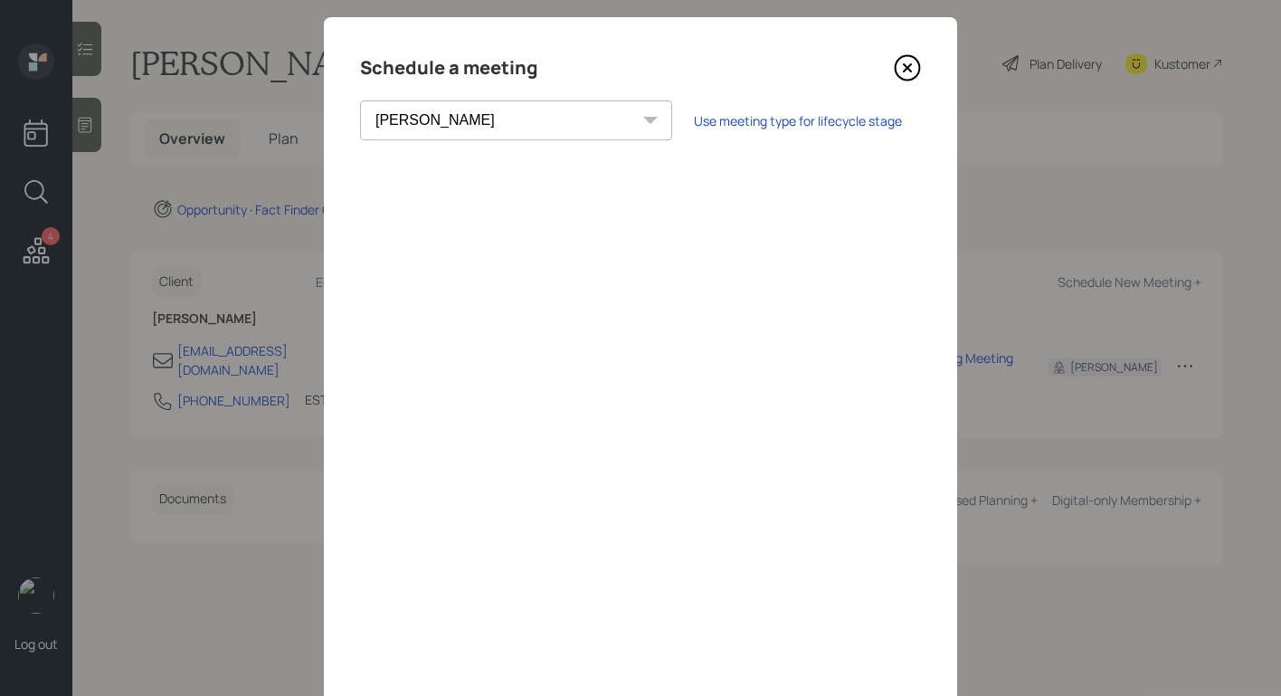
click at [904, 69] on icon at bounding box center [907, 67] width 7 height 7
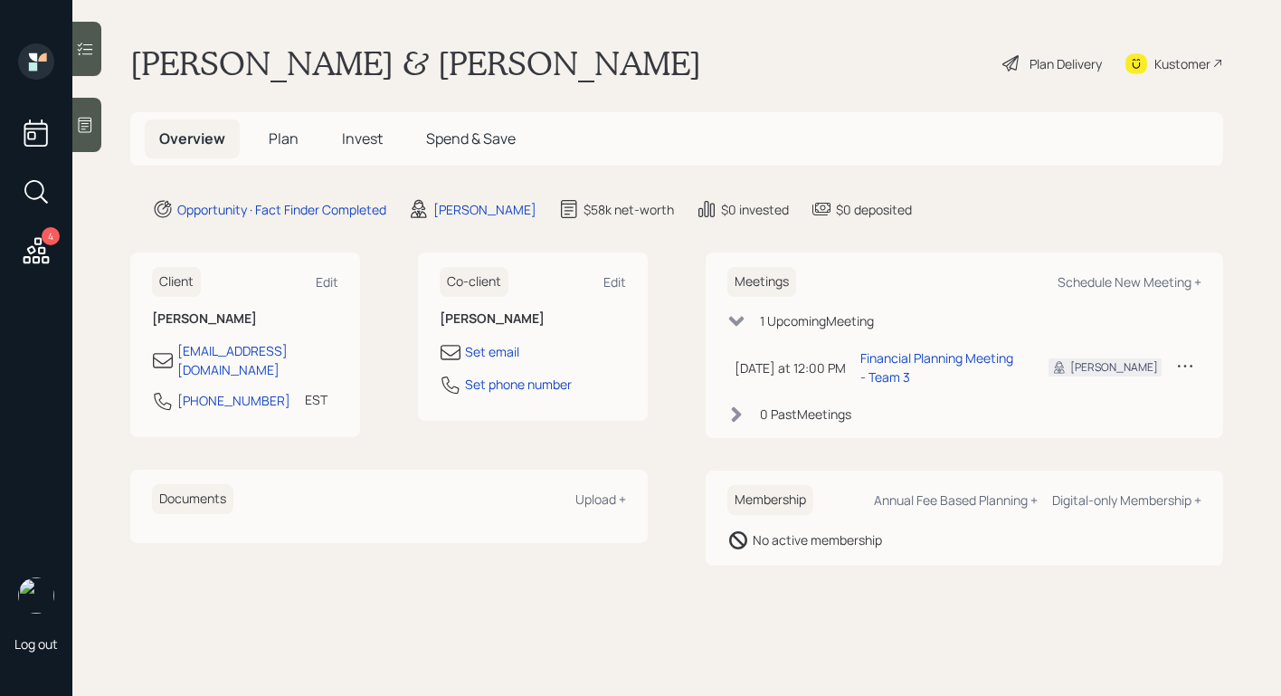
click at [302, 146] on h5 "Plan" at bounding box center [283, 138] width 59 height 39
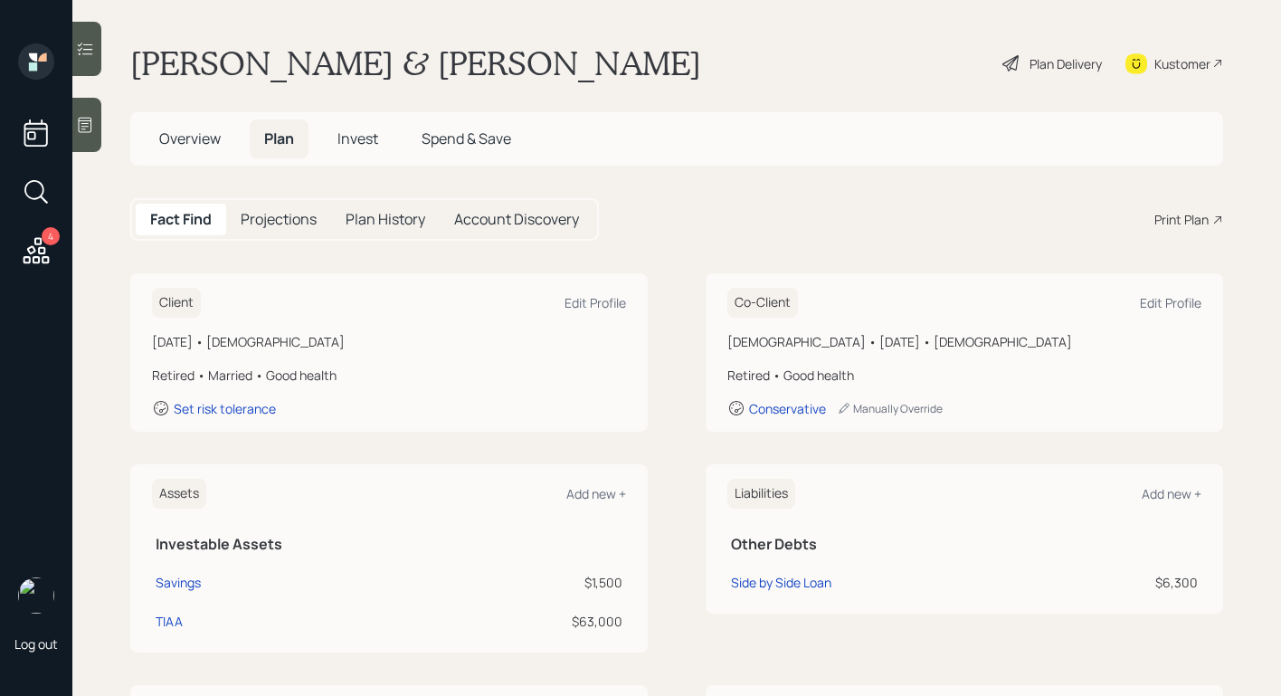
click at [1194, 225] on div "Print Plan" at bounding box center [1182, 219] width 54 height 19
